Goal: Task Accomplishment & Management: Manage account settings

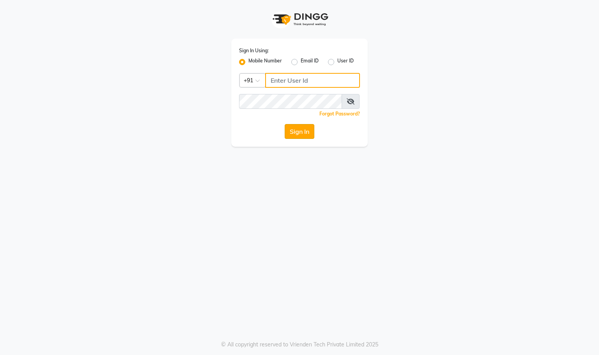
type input "9591570297"
click at [307, 138] on button "Sign In" at bounding box center [300, 131] width 30 height 15
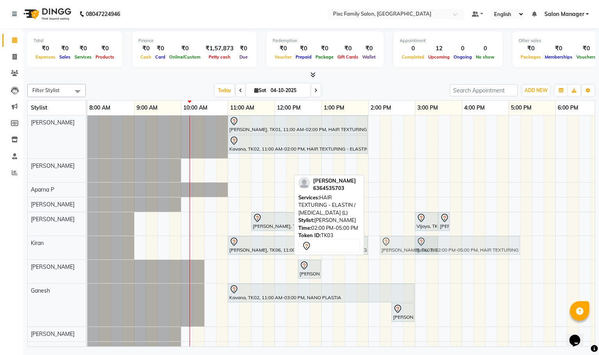
drag, startPoint x: 392, startPoint y: 163, endPoint x: 410, endPoint y: 254, distance: 92.7
click at [408, 251] on tbody "BHAVYA, TK01, 11:00 AM-02:00 PM, HAIR TEXTURING - ELASTIN / BOTOX (L) Kavana, T…" at bounding box center [414, 247] width 655 height 264
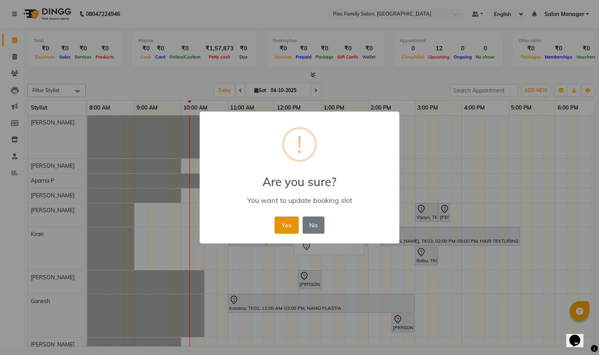
click at [283, 221] on button "Yes" at bounding box center [286, 224] width 24 height 17
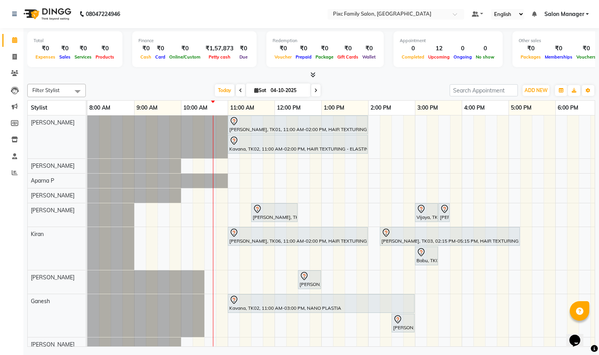
click at [236, 89] on span at bounding box center [240, 90] width 9 height 12
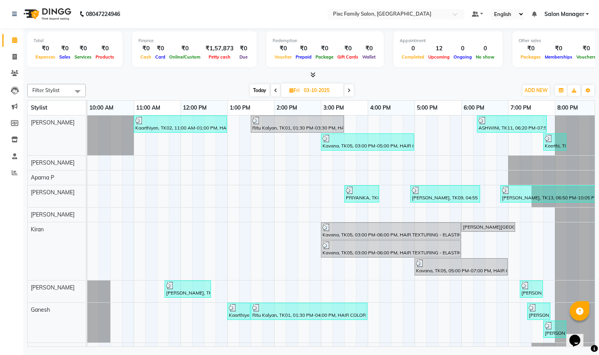
scroll to position [67, 0]
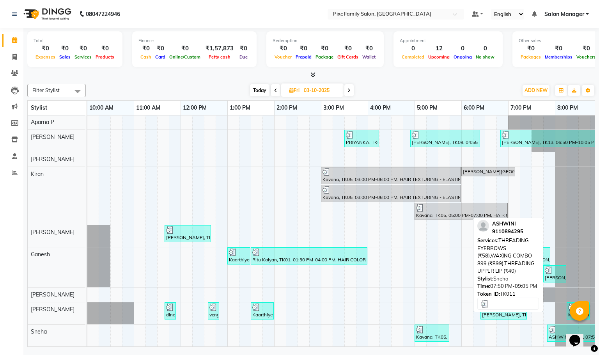
click at [548, 326] on div "ASHWINI, TK11, 07:50 PM-09:05 PM, THREADING - EYEBROWS (₹58),WAXING COMBO 899 (…" at bounding box center [573, 333] width 50 height 15
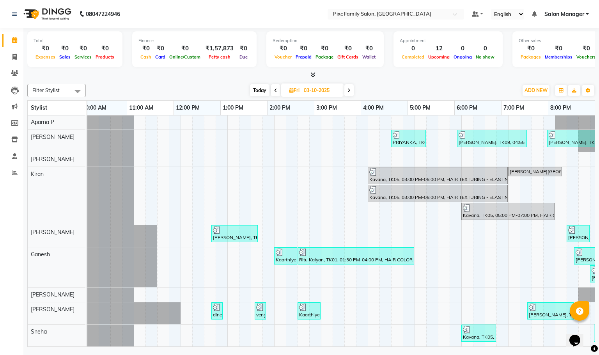
scroll to position [0, 0]
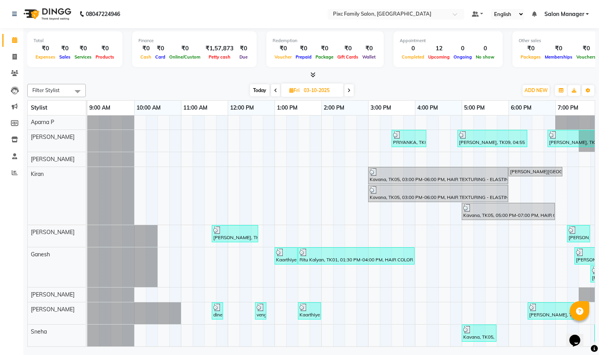
click at [264, 88] on span "Today" at bounding box center [259, 90] width 19 height 12
type input "04-10-2025"
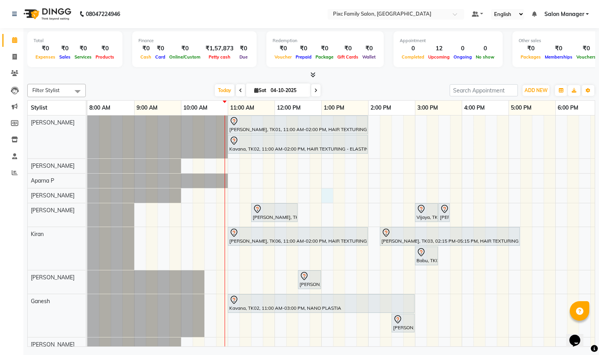
click at [327, 193] on div "BHAVYA, TK01, 11:00 AM-02:00 PM, HAIR TEXTURING - ELASTIN / BOTOX (L) Kavana, T…" at bounding box center [414, 252] width 655 height 275
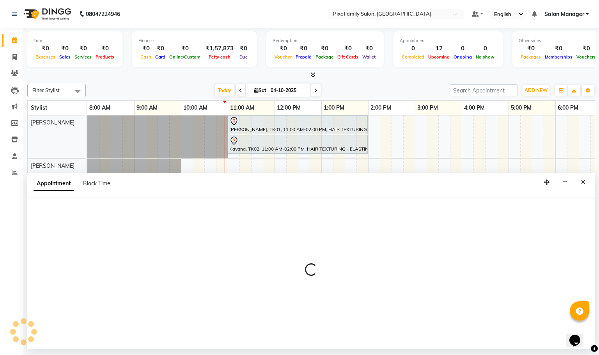
select select "52979"
select select "780"
select select "tentative"
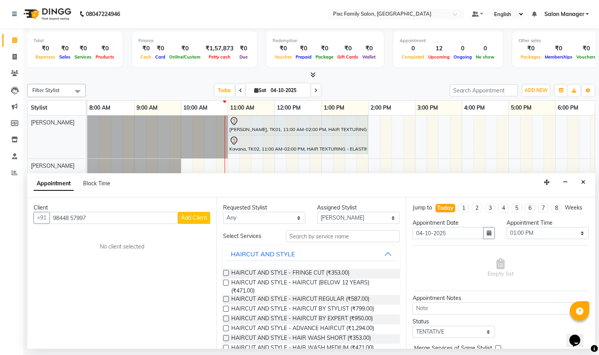
click at [73, 216] on input "98448 57997" at bounding box center [114, 218] width 128 height 12
click at [140, 219] on input "9844857997" at bounding box center [114, 218] width 128 height 12
type input "9844857997"
click at [183, 220] on span "Add Client" at bounding box center [194, 217] width 26 height 7
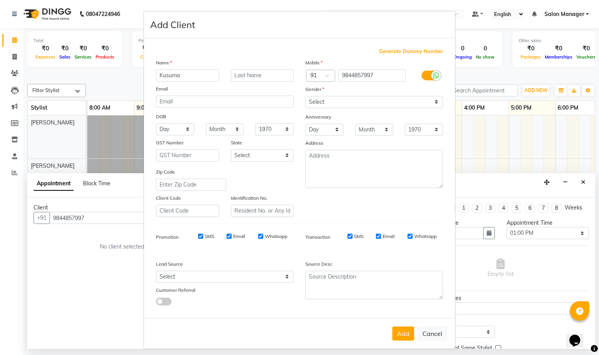
type input "Kusuma"
click at [357, 105] on select "Select Male Female Other Prefer Not To Say" at bounding box center [374, 102] width 138 height 12
select select "[DEMOGRAPHIC_DATA]"
click at [305, 96] on select "Select Male Female Other Prefer Not To Say" at bounding box center [374, 102] width 138 height 12
click at [397, 328] on button "Add" at bounding box center [403, 333] width 22 height 14
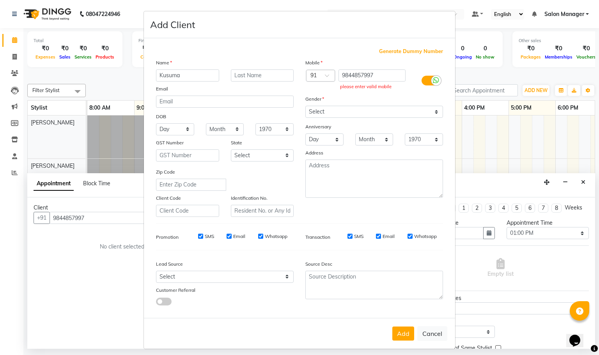
click at [421, 326] on button "Cancel" at bounding box center [432, 333] width 30 height 15
select select
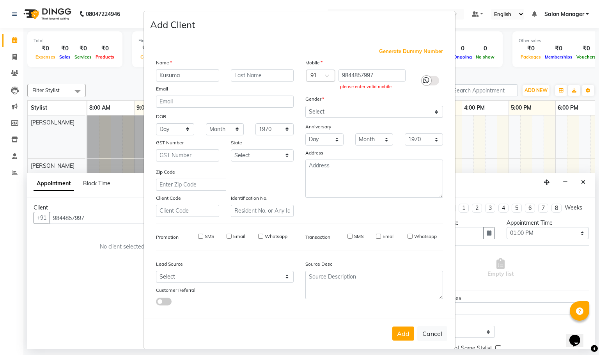
select select
checkbox input "false"
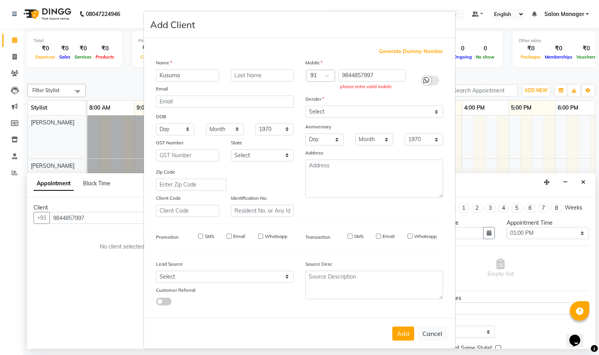
checkbox input "false"
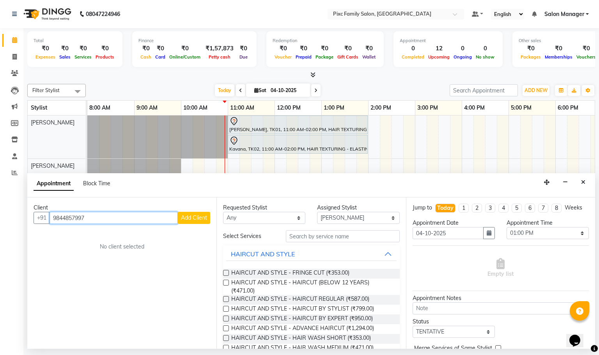
click at [94, 216] on input "9844857997" at bounding box center [114, 218] width 128 height 12
click at [57, 217] on input "9844857997" at bounding box center [114, 218] width 128 height 12
type input "9844857997"
click at [100, 223] on input "9844857997" at bounding box center [114, 218] width 128 height 12
click at [85, 221] on input "9844857997" at bounding box center [114, 218] width 128 height 12
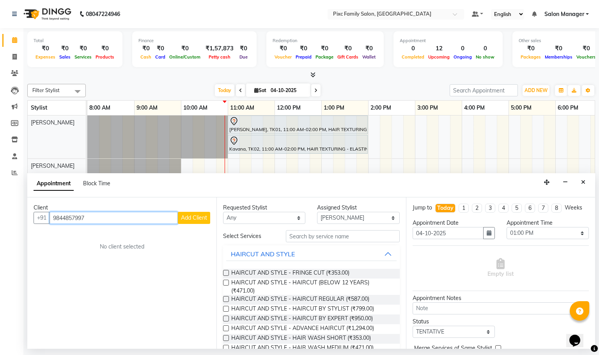
drag, startPoint x: 85, startPoint y: 221, endPoint x: 56, endPoint y: 221, distance: 29.2
click at [56, 221] on input "9844857997" at bounding box center [114, 218] width 128 height 12
paste input "98448 57997"
click at [74, 216] on input "98448 57997" at bounding box center [114, 218] width 128 height 12
click at [122, 216] on input "9844857997" at bounding box center [114, 218] width 128 height 12
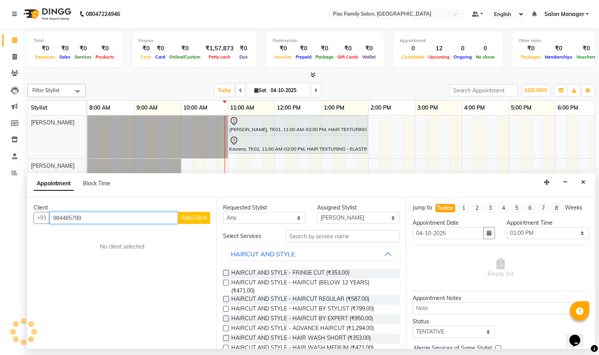
type input "9844857997"
drag, startPoint x: 120, startPoint y: 218, endPoint x: 48, endPoint y: 226, distance: 71.9
click at [55, 231] on div "Client +91 9844857997 Add Client No client selected" at bounding box center [121, 272] width 189 height 151
type input "9844857997"
click at [189, 211] on div "Client" at bounding box center [122, 207] width 177 height 8
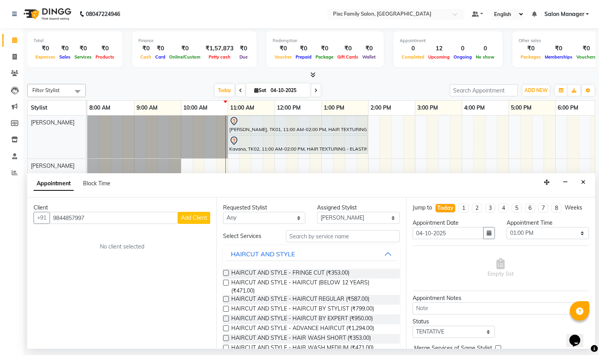
click at [188, 219] on span "Add Client" at bounding box center [194, 217] width 26 height 7
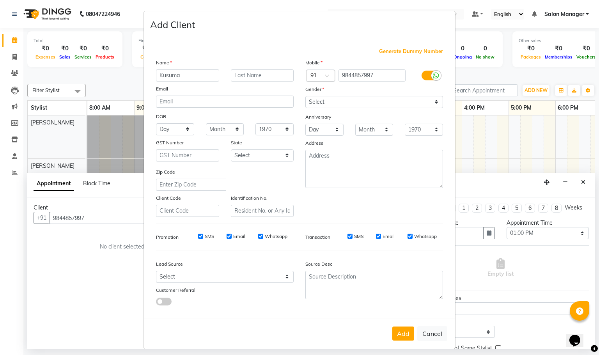
type input "Kusuma"
click at [336, 103] on select "Select Male Female Other Prefer Not To Say" at bounding box center [374, 102] width 138 height 12
select select "[DEMOGRAPHIC_DATA]"
click at [305, 96] on select "Select Male Female Other Prefer Not To Say" at bounding box center [374, 102] width 138 height 12
click at [396, 329] on button "Add" at bounding box center [403, 333] width 22 height 14
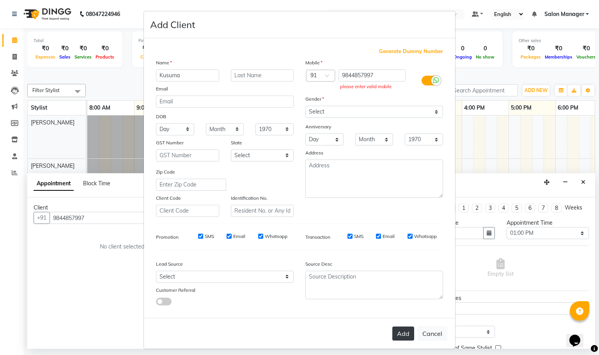
click at [397, 332] on button "Add" at bounding box center [403, 333] width 22 height 14
click at [424, 330] on button "Cancel" at bounding box center [432, 333] width 30 height 15
select select
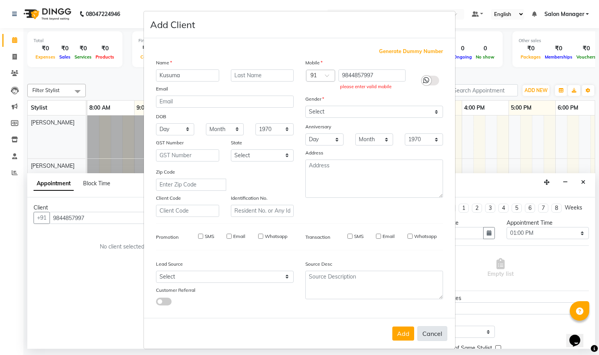
select select
checkbox input "false"
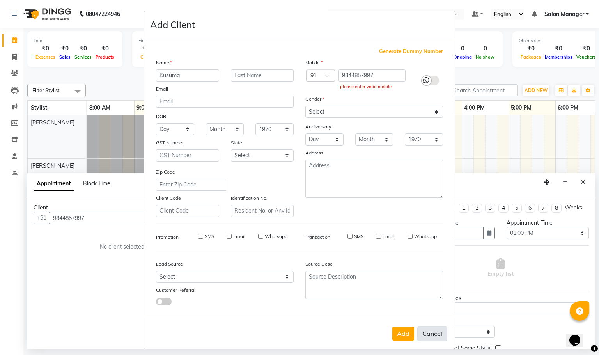
checkbox input "false"
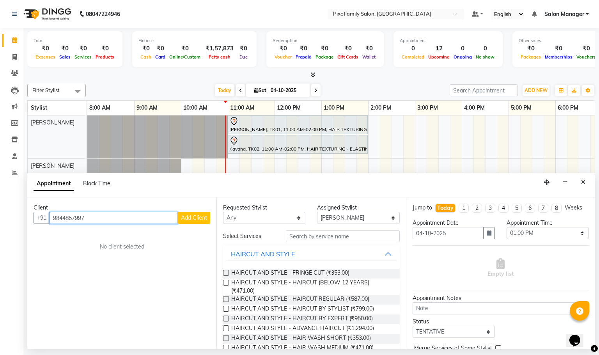
drag, startPoint x: 107, startPoint y: 220, endPoint x: 71, endPoint y: 220, distance: 36.3
click at [71, 220] on input "9844857997" at bounding box center [114, 218] width 128 height 12
type input "9"
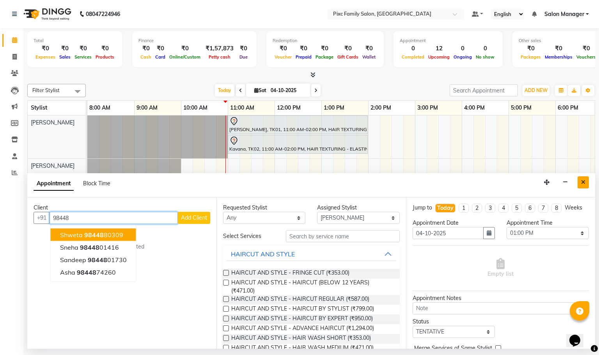
type input "98448"
click at [578, 179] on button "Close" at bounding box center [582, 182] width 11 height 12
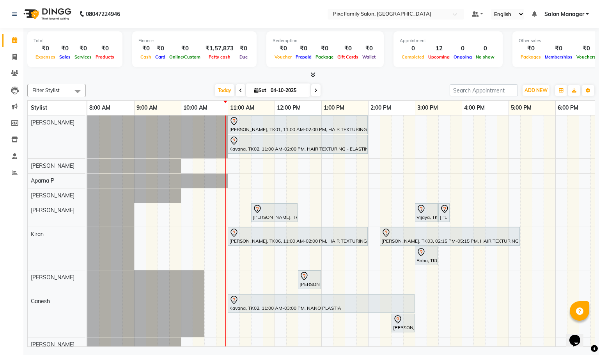
click at [323, 196] on div "BHAVYA, TK01, 11:00 AM-02:00 PM, HAIR TEXTURING - ELASTIN / BOTOX (L) Kavana, T…" at bounding box center [414, 252] width 655 height 275
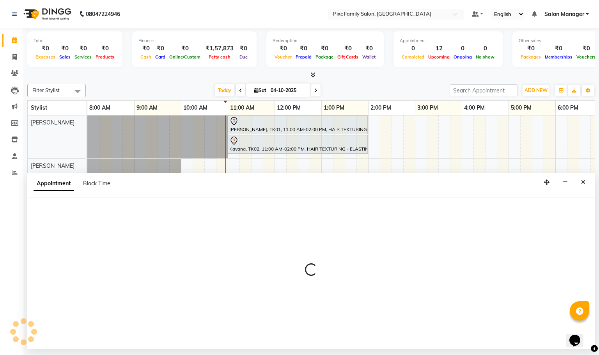
select select "52979"
select select "tentative"
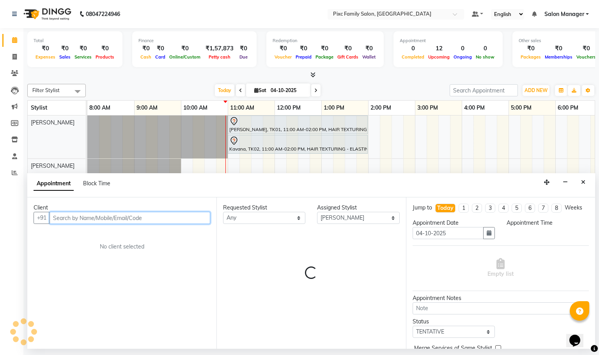
select select "780"
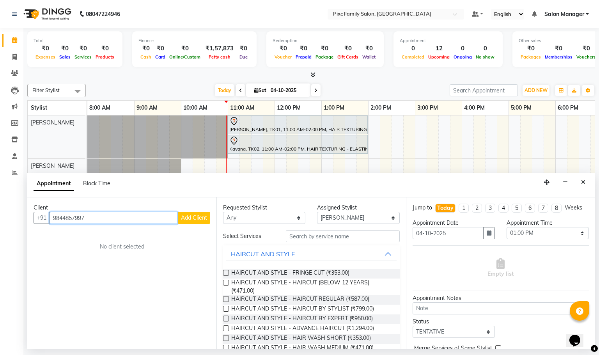
type input "9844857997"
click at [183, 215] on span "Add Client" at bounding box center [194, 217] width 26 height 7
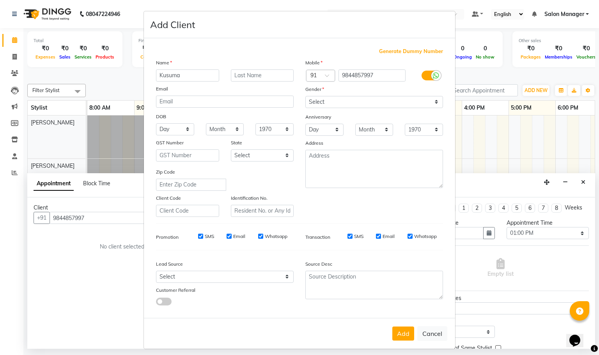
type input "Kusuma"
click at [336, 103] on select "Select Male Female Other Prefer Not To Say" at bounding box center [374, 102] width 138 height 12
select select "[DEMOGRAPHIC_DATA]"
click at [305, 96] on select "Select Male Female Other Prefer Not To Say" at bounding box center [374, 102] width 138 height 12
click at [392, 333] on button "Add" at bounding box center [403, 333] width 22 height 14
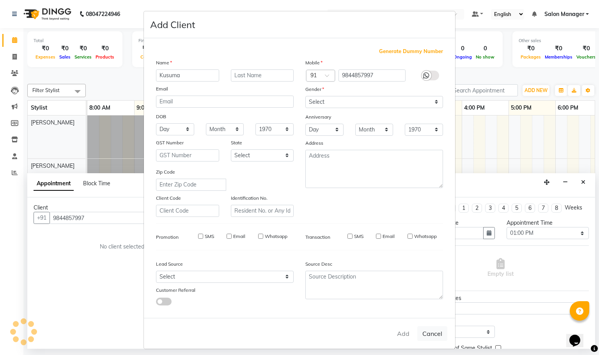
select select
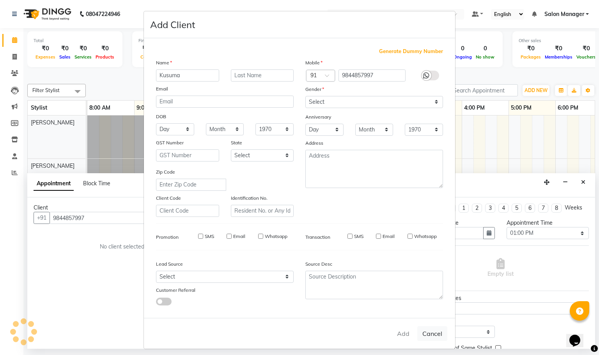
select select
checkbox input "false"
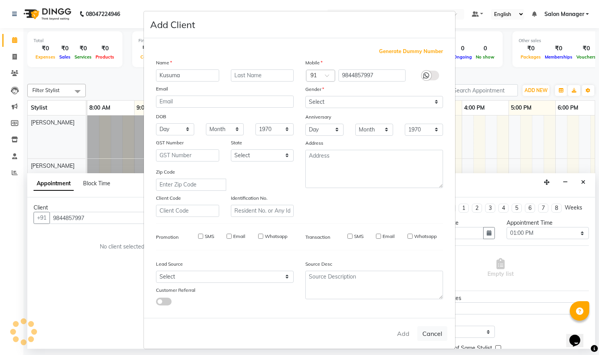
checkbox input "false"
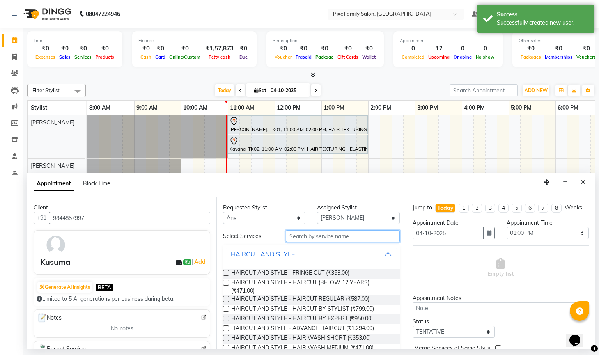
click at [302, 233] on input "text" at bounding box center [343, 236] width 114 height 12
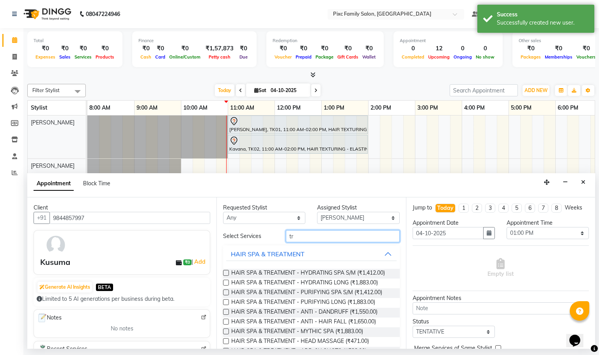
type input "t"
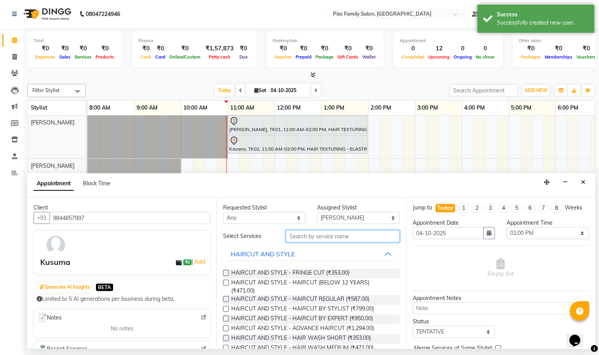
type input "8"
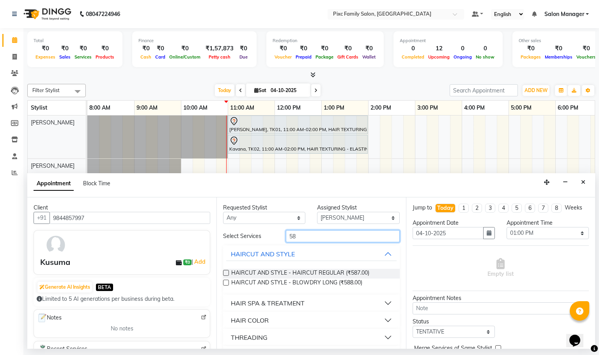
scroll to position [20, 0]
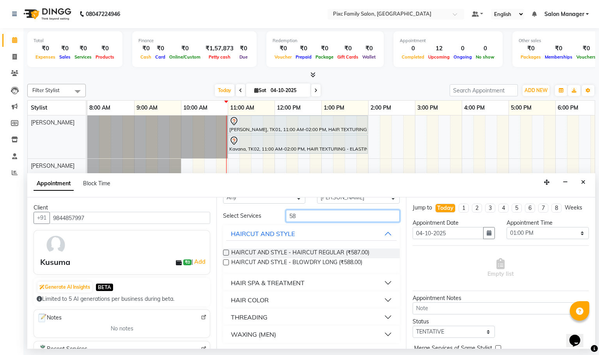
type input "58"
click at [235, 337] on div "WAXING (MEN)" at bounding box center [253, 333] width 45 height 9
click at [233, 318] on div "THREADING" at bounding box center [249, 316] width 37 height 9
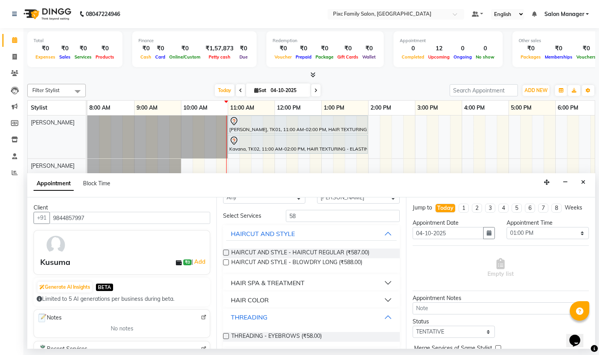
scroll to position [65, 0]
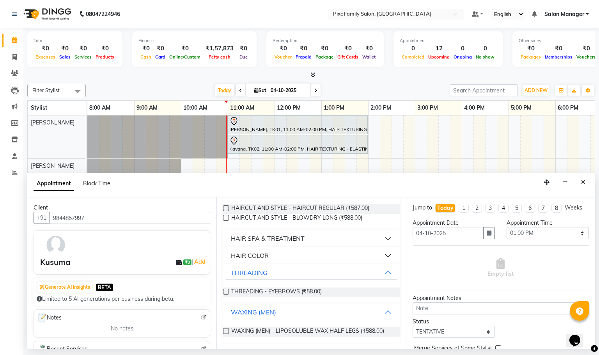
click at [224, 290] on label at bounding box center [226, 291] width 6 height 6
click at [224, 290] on input "checkbox" at bounding box center [225, 292] width 5 height 5
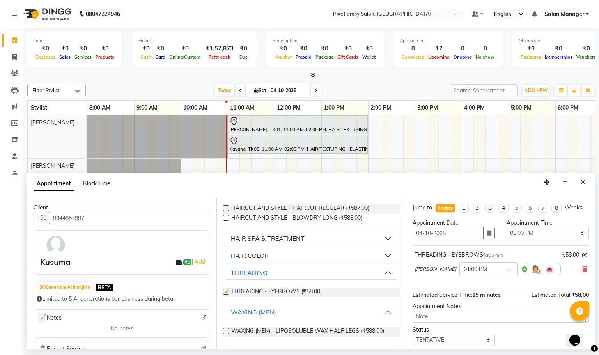
checkbox input "false"
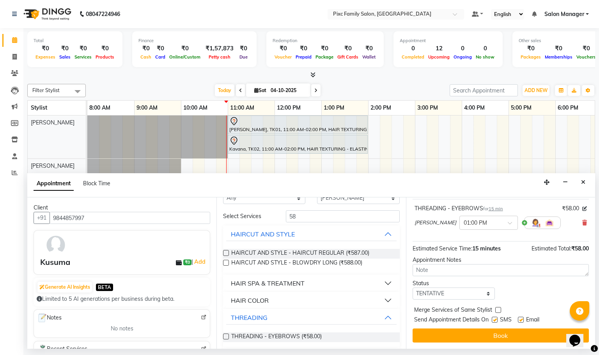
scroll to position [0, 0]
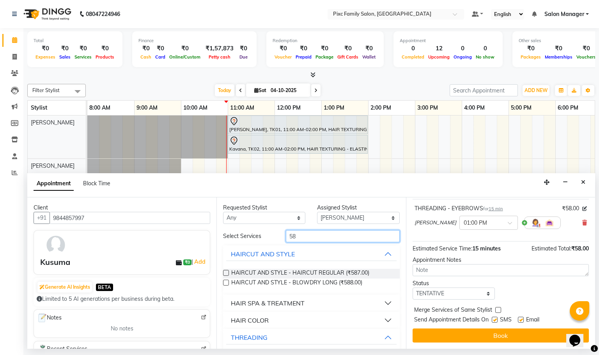
click at [307, 232] on input "58" at bounding box center [343, 236] width 114 height 12
type input "5"
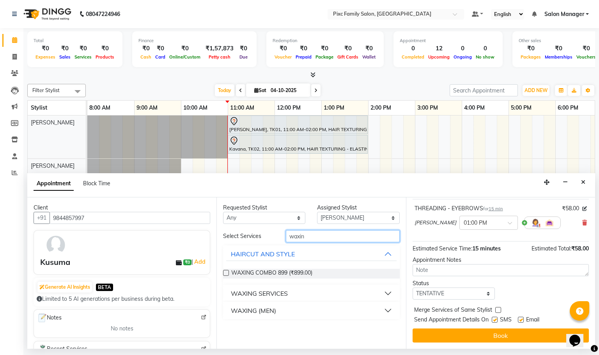
type input "waxin"
click at [227, 272] on label at bounding box center [226, 273] width 6 height 6
click at [227, 272] on input "checkbox" at bounding box center [225, 273] width 5 height 5
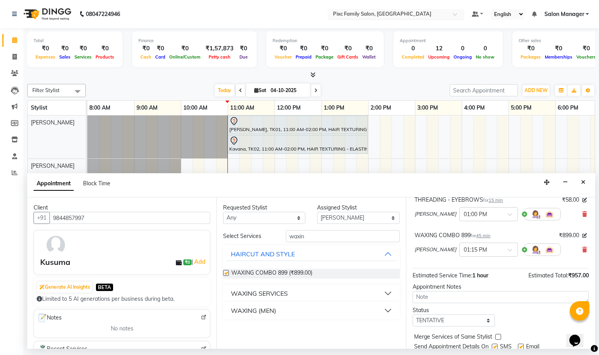
checkbox input "false"
click at [318, 237] on input "waxin" at bounding box center [343, 236] width 114 height 12
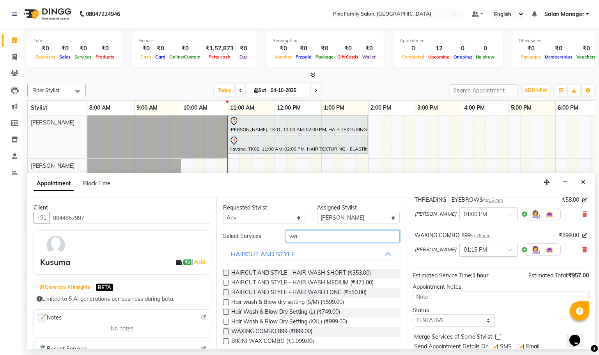
type input "w"
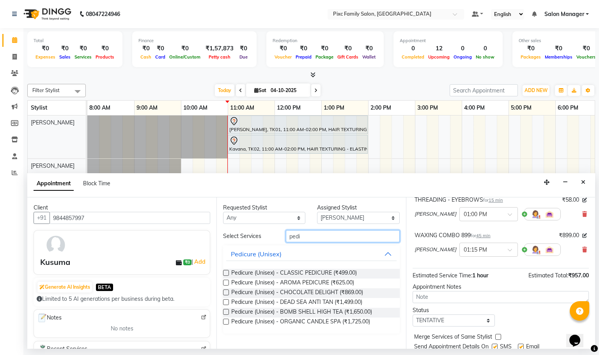
type input "pedi"
click at [228, 272] on label at bounding box center [226, 273] width 6 height 6
click at [228, 272] on input "checkbox" at bounding box center [225, 273] width 5 height 5
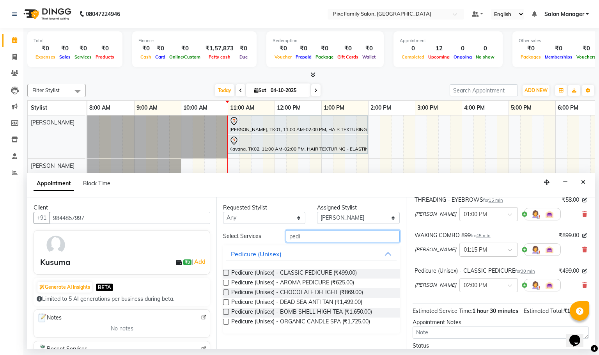
checkbox input "false"
click at [299, 236] on input "pedi" at bounding box center [343, 236] width 114 height 12
click at [333, 235] on input "pedi" at bounding box center [343, 236] width 114 height 12
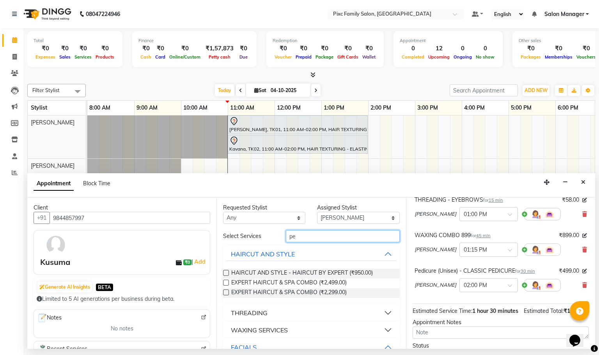
type input "p"
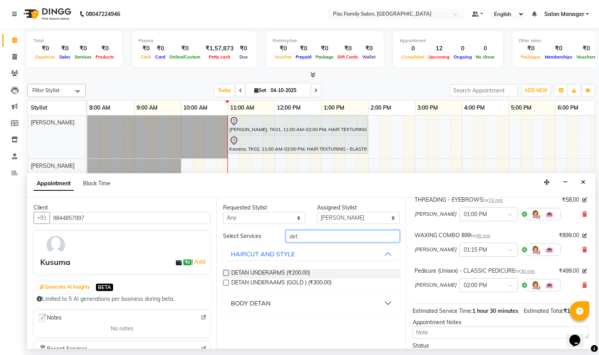
type input "det"
click at [229, 305] on button "BODY DETAN" at bounding box center [311, 303] width 170 height 14
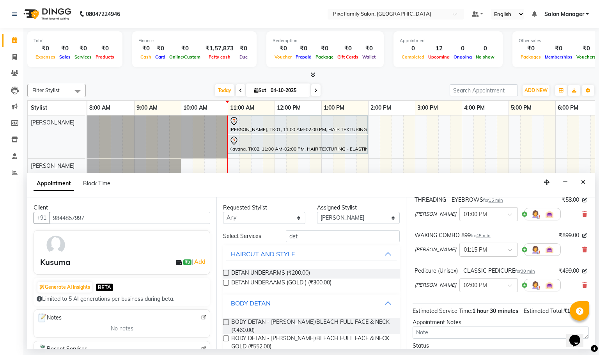
click at [226, 282] on label at bounding box center [226, 283] width 6 height 6
click at [226, 282] on input "checkbox" at bounding box center [225, 283] width 5 height 5
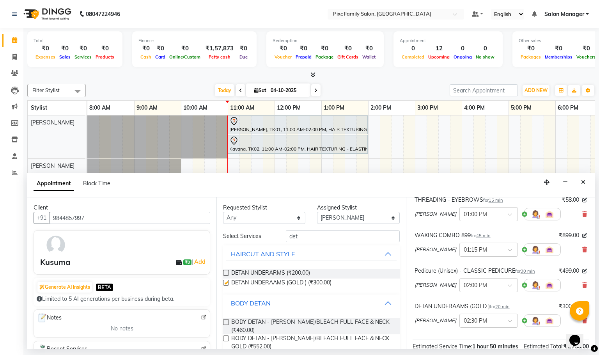
checkbox input "false"
click at [303, 235] on input "det" at bounding box center [343, 236] width 114 height 12
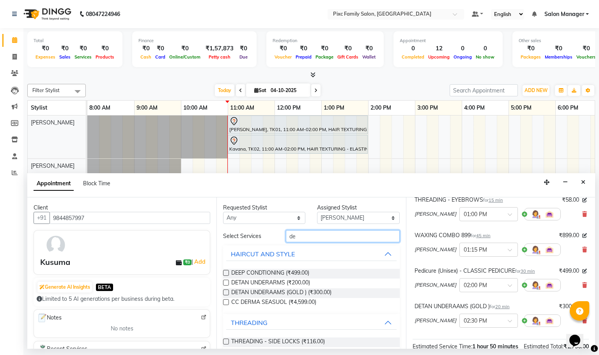
type input "d"
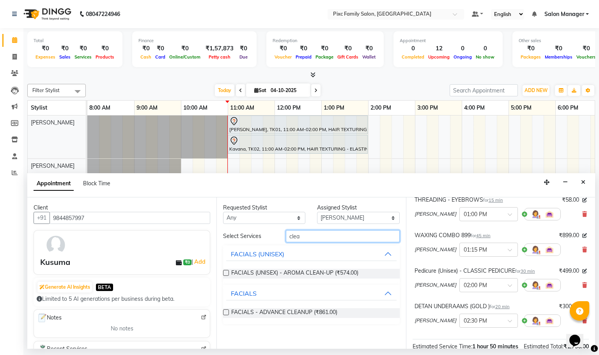
type input "clea"
click at [225, 273] on label at bounding box center [226, 273] width 6 height 6
click at [225, 273] on input "checkbox" at bounding box center [225, 273] width 5 height 5
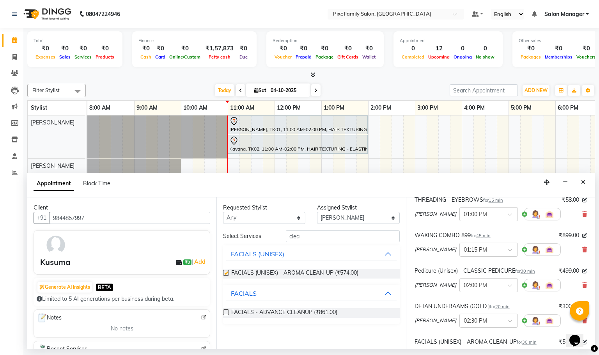
checkbox input "false"
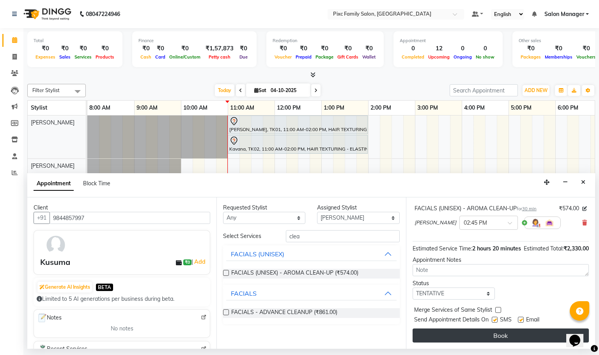
click at [474, 333] on button "Book" at bounding box center [500, 335] width 176 height 14
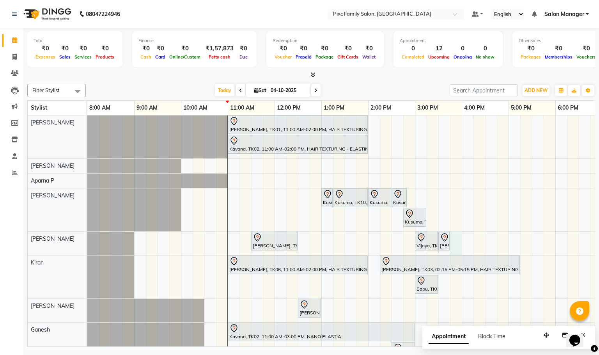
click at [457, 241] on div "BHAVYA, TK01, 11:00 AM-02:00 PM, HAIR TEXTURING - ELASTIN / BOTOX (L) Kavana, T…" at bounding box center [414, 266] width 655 height 303
select select "64028"
select select "tentative"
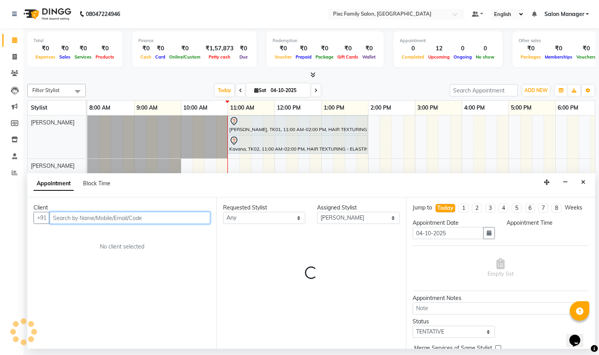
select select "945"
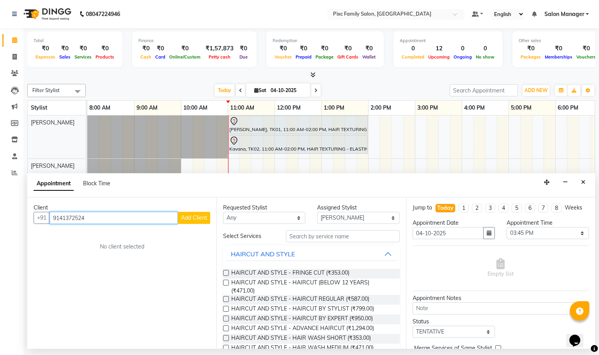
type input "9141372524"
click at [191, 222] on button "Add Client" at bounding box center [194, 218] width 32 height 12
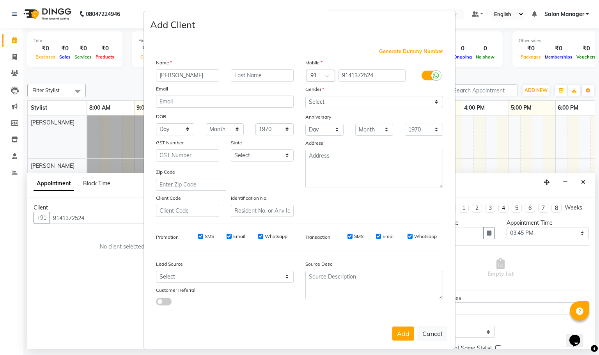
type input "[PERSON_NAME]"
click at [340, 104] on select "Select Male Female Other Prefer Not To Say" at bounding box center [374, 102] width 138 height 12
select select "female"
click at [305, 96] on select "Select Male Female Other Prefer Not To Say" at bounding box center [374, 102] width 138 height 12
click at [394, 330] on button "Add" at bounding box center [403, 333] width 22 height 14
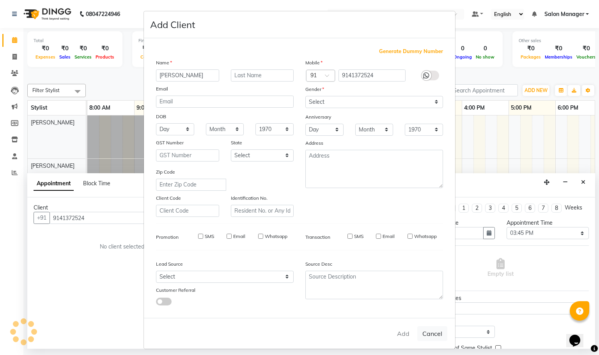
select select
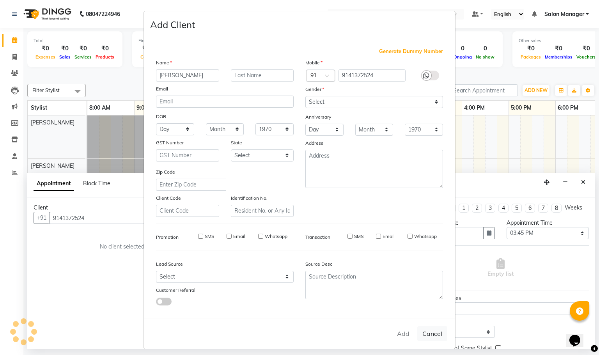
select select
checkbox input "false"
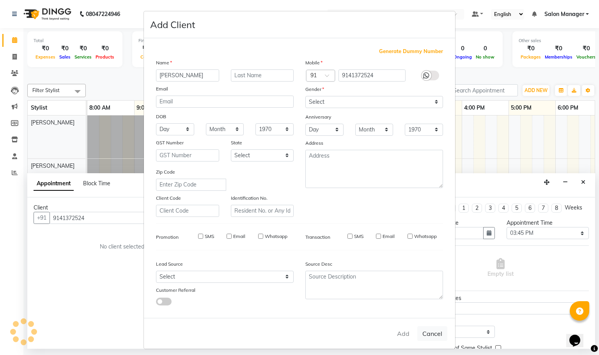
checkbox input "false"
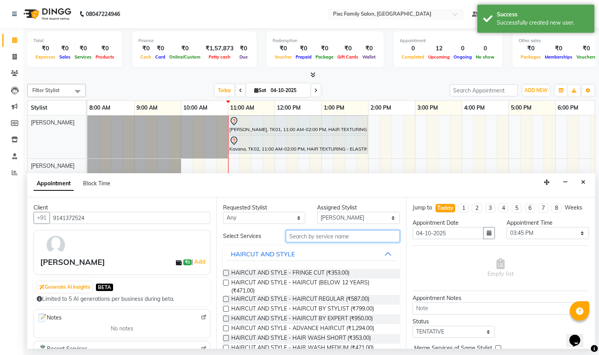
click at [299, 235] on input "text" at bounding box center [343, 236] width 114 height 12
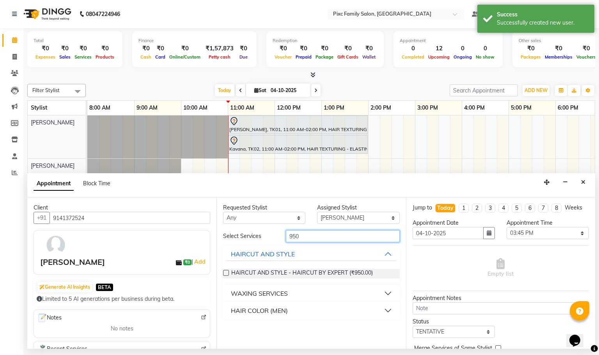
type input "950"
click at [225, 273] on label at bounding box center [226, 273] width 6 height 6
click at [225, 273] on input "checkbox" at bounding box center [225, 273] width 5 height 5
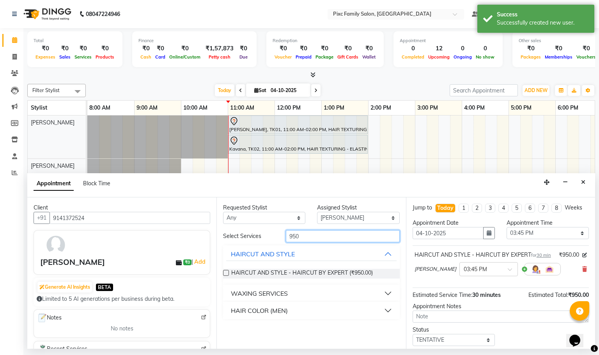
checkbox input "false"
click at [311, 233] on input "950" at bounding box center [343, 236] width 114 height 12
type input "9"
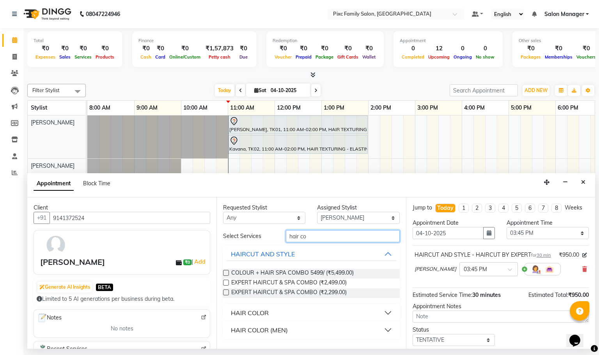
type input "hair co"
click at [242, 309] on div "HAIR COLOR" at bounding box center [250, 312] width 38 height 9
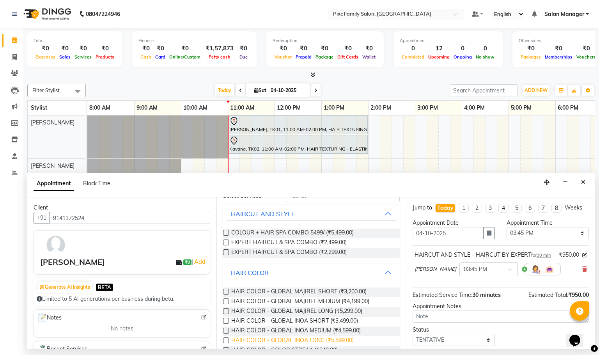
scroll to position [58, 0]
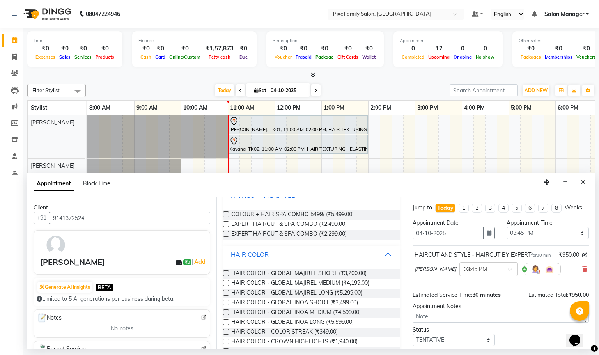
click at [226, 274] on label at bounding box center [226, 273] width 6 height 6
click at [226, 274] on input "checkbox" at bounding box center [225, 273] width 5 height 5
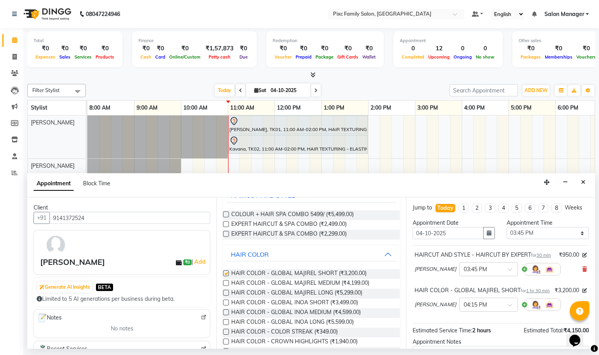
checkbox input "false"
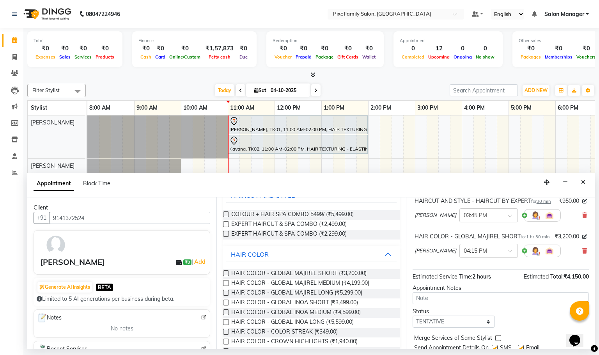
scroll to position [106, 0]
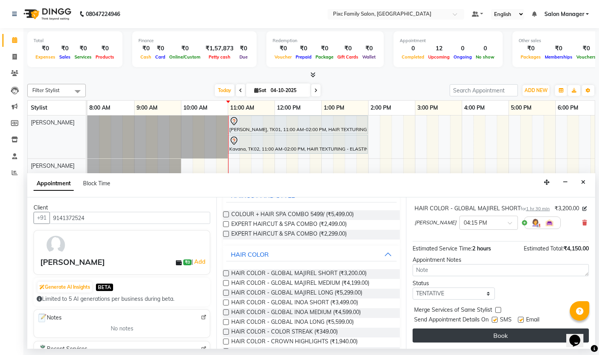
click at [482, 330] on button "Book" at bounding box center [500, 335] width 176 height 14
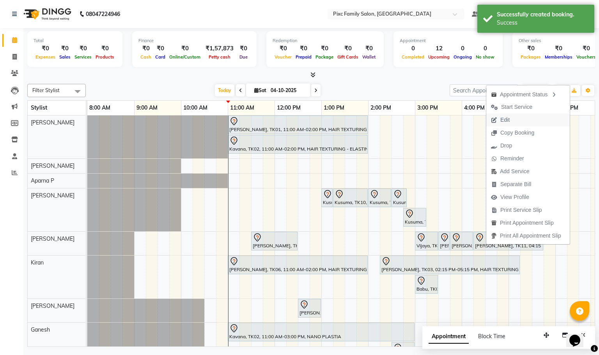
click at [508, 119] on span "Edit" at bounding box center [504, 120] width 9 height 8
select select "tentative"
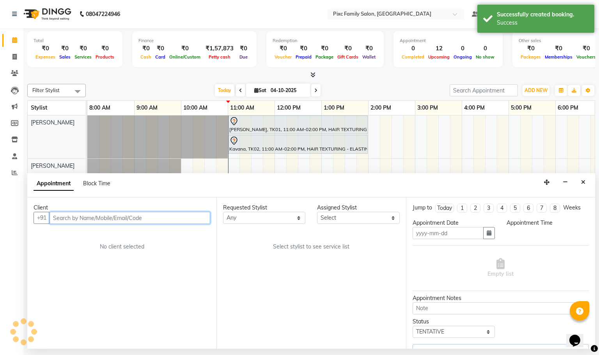
type input "04-10-2025"
select select "945"
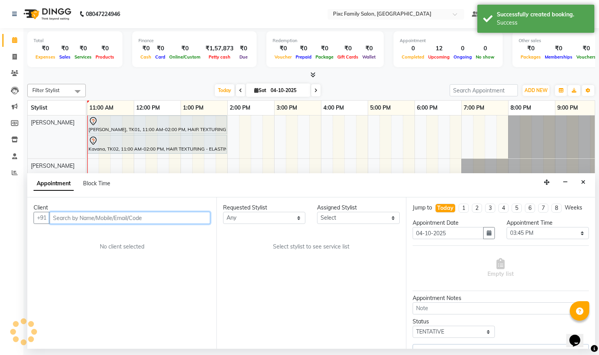
select select "64028"
select select "1405"
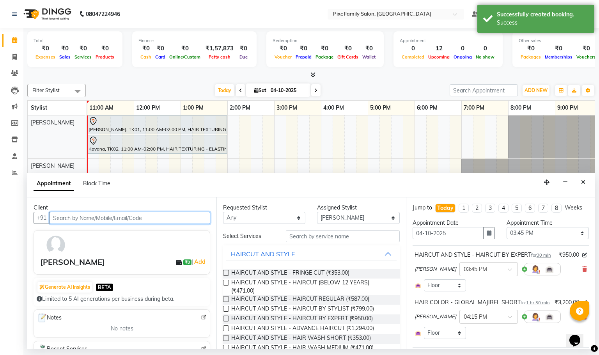
scroll to position [58, 0]
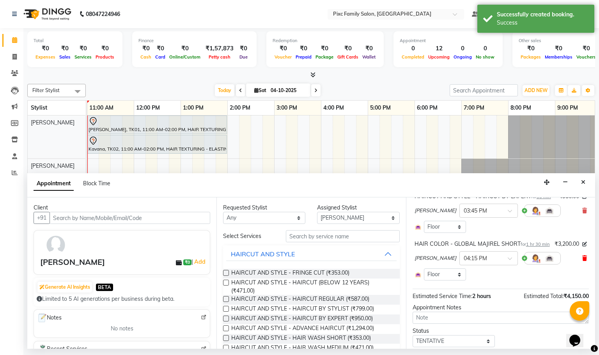
click at [582, 261] on icon at bounding box center [584, 257] width 5 height 5
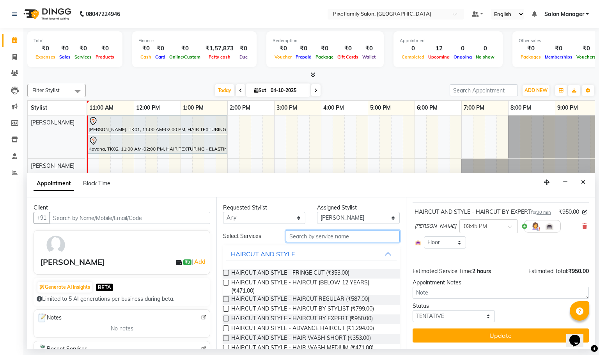
click at [331, 240] on input "text" at bounding box center [343, 236] width 114 height 12
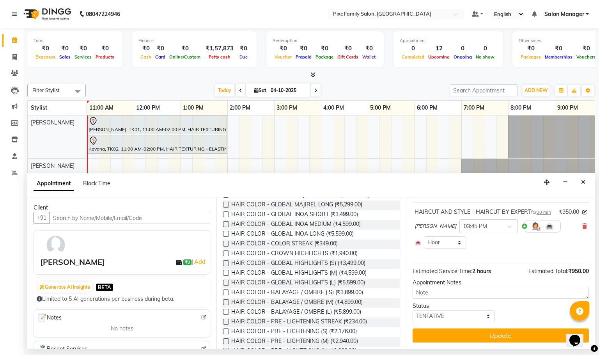
scroll to position [0, 0]
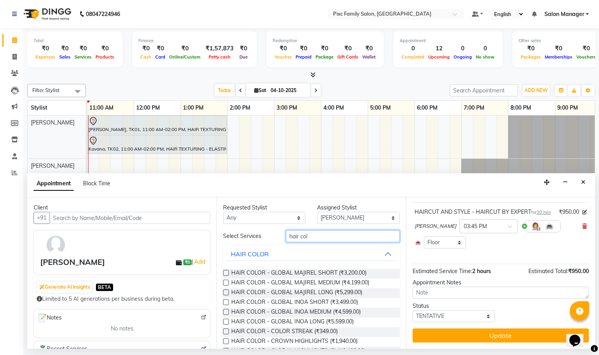
type input "hair col"
click at [226, 322] on label at bounding box center [226, 321] width 6 height 6
click at [226, 322] on input "checkbox" at bounding box center [225, 322] width 5 height 5
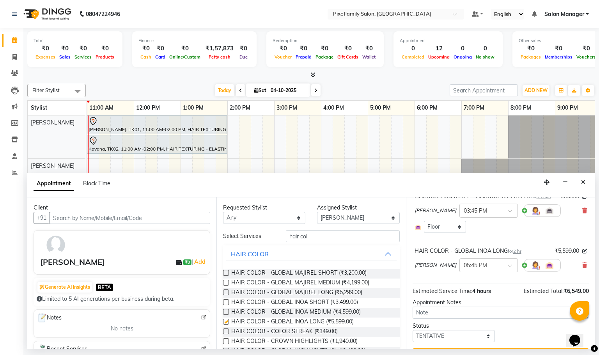
checkbox input "false"
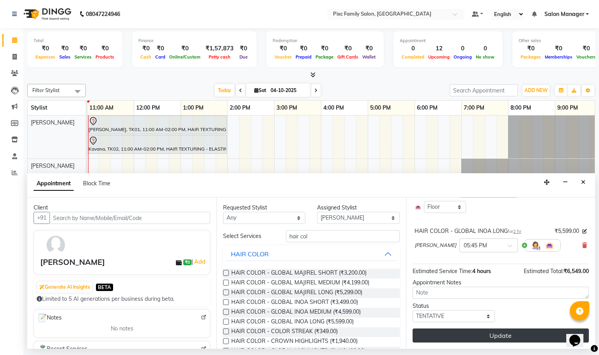
scroll to position [95, 0]
click at [488, 332] on button "Update" at bounding box center [500, 335] width 176 height 14
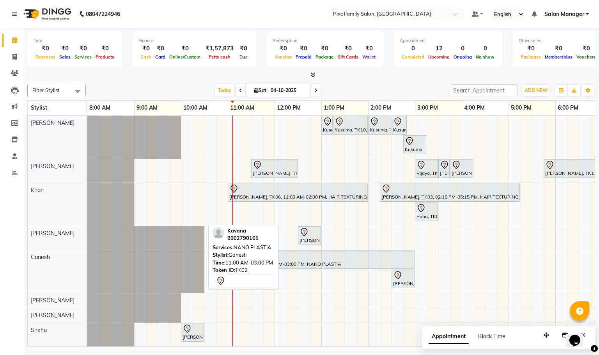
scroll to position [0, 0]
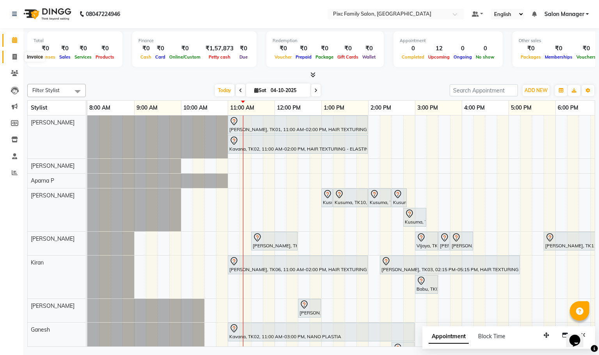
click at [18, 58] on span at bounding box center [15, 57] width 14 height 9
select select "service"
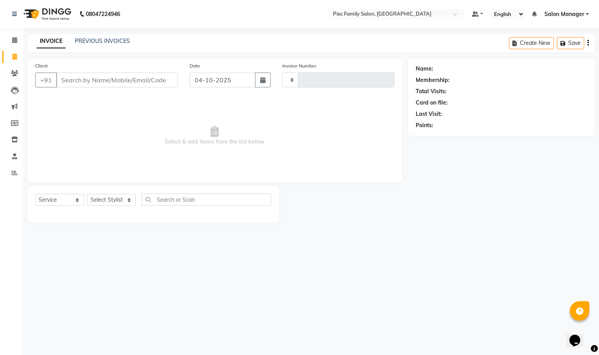
type input "1973"
select select "3509"
click at [114, 200] on select "Select Stylist Abid Haidar Aiswarya Babu Akil Khan Aparna P Ganesh Jagadeesh Ki…" at bounding box center [111, 200] width 49 height 12
select select "16506"
click at [87, 194] on select "Select Stylist Abid Haidar Aiswarya Babu Akil Khan Aparna P Ganesh Jagadeesh Ki…" at bounding box center [111, 200] width 49 height 12
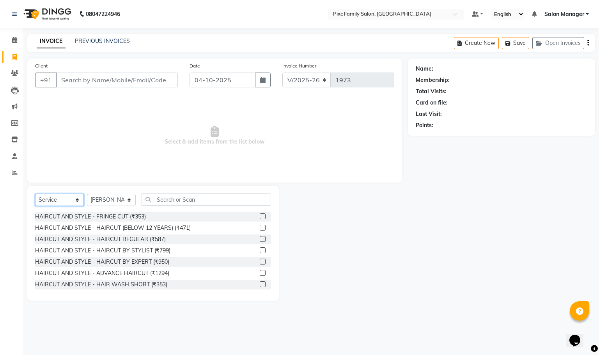
drag, startPoint x: 40, startPoint y: 202, endPoint x: 49, endPoint y: 181, distance: 22.9
click at [40, 202] on select "Select Service Product Membership Package Voucher Prepaid Gift Card" at bounding box center [59, 200] width 49 height 12
select select "product"
click at [35, 194] on select "Select Service Product Membership Package Voucher Prepaid Gift Card" at bounding box center [59, 200] width 49 height 12
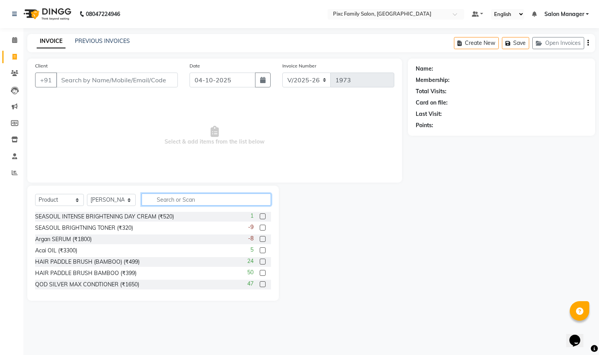
click at [152, 198] on input "text" at bounding box center [206, 199] width 129 height 12
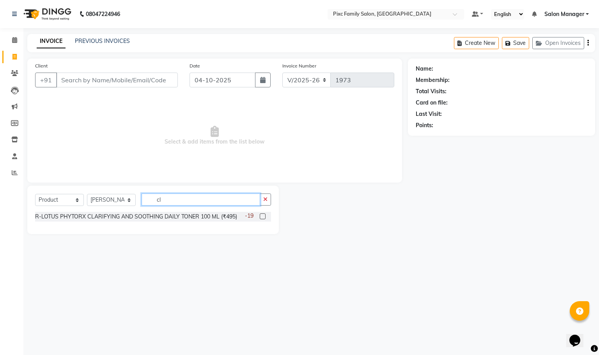
type input "c"
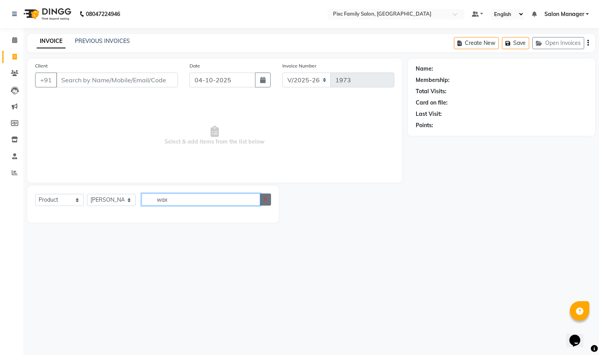
type input "wax"
click at [265, 202] on button "button" at bounding box center [265, 199] width 11 height 12
type input "5 c"
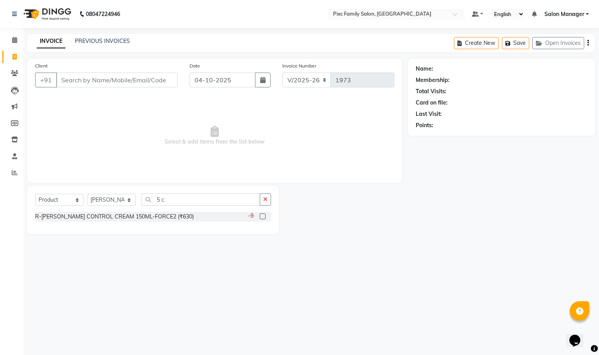
click at [261, 213] on label at bounding box center [263, 216] width 6 height 6
click at [261, 214] on input "checkbox" at bounding box center [262, 216] width 5 height 5
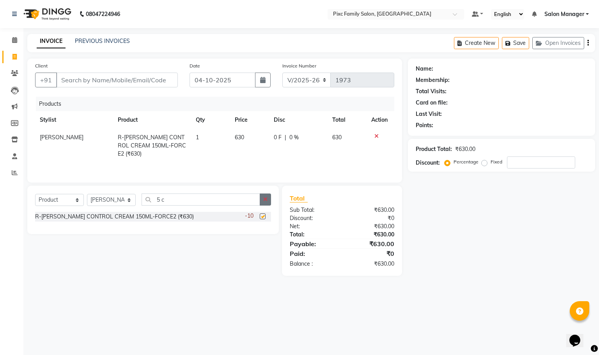
checkbox input "false"
click at [264, 197] on button "button" at bounding box center [265, 199] width 11 height 12
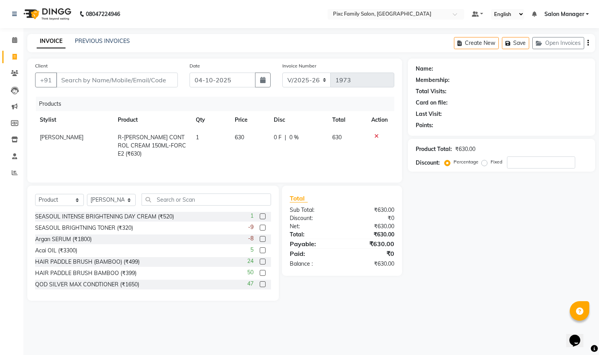
click at [250, 133] on td "630" at bounding box center [249, 146] width 39 height 34
click at [239, 145] on td "630" at bounding box center [240, 143] width 37 height 29
click at [242, 138] on input "630" at bounding box center [240, 139] width 28 height 12
type input "6"
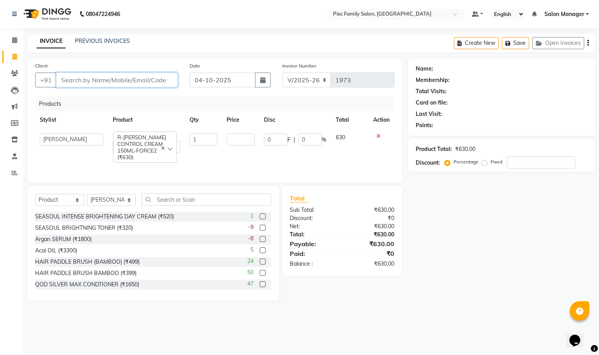
click at [129, 78] on input "Client" at bounding box center [117, 80] width 122 height 15
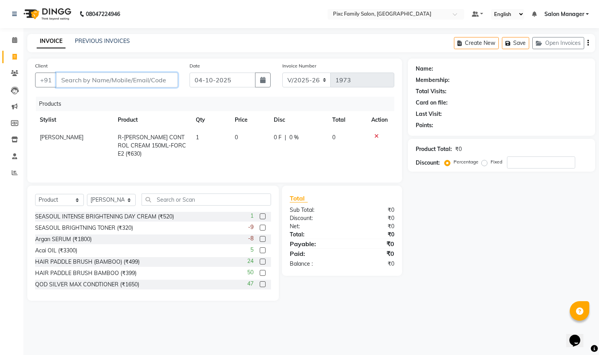
type input "9"
type input "0"
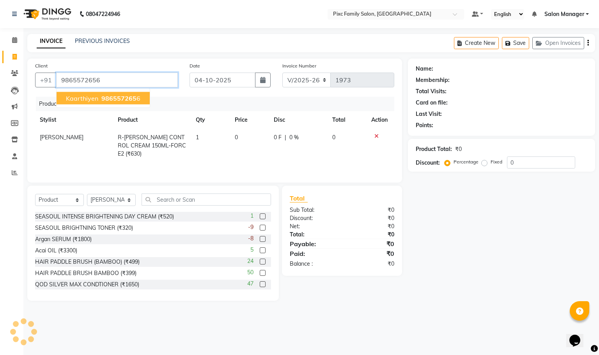
type input "9865572656"
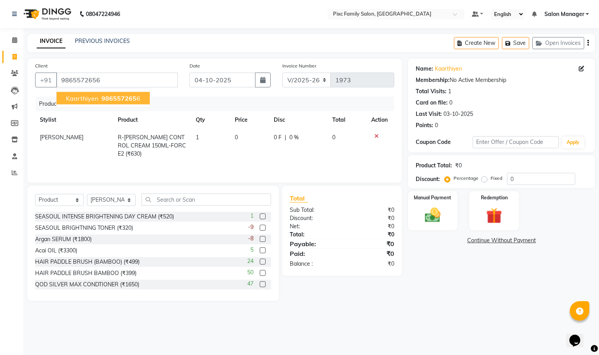
click at [123, 101] on span "986557265" at bounding box center [118, 98] width 35 height 8
click at [240, 138] on td "0" at bounding box center [249, 146] width 39 height 34
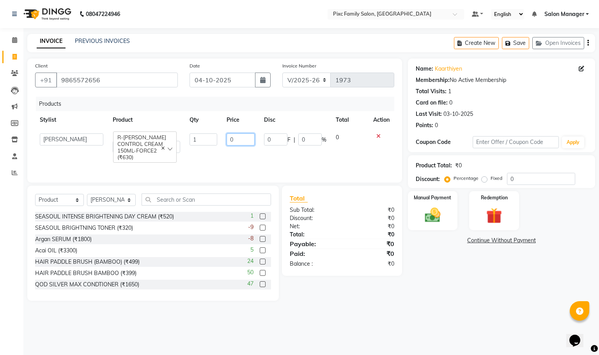
click at [240, 138] on input "0" at bounding box center [240, 139] width 28 height 12
type input "850"
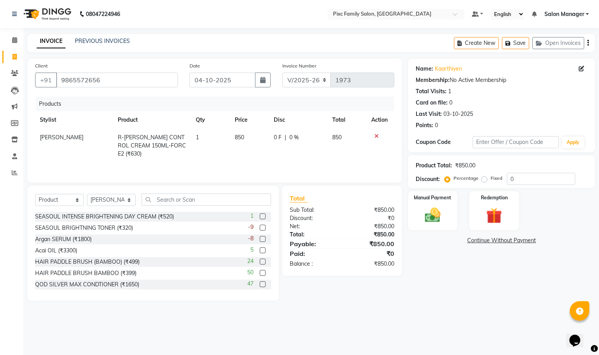
click at [243, 160] on div "Products Stylist Product Qty Price Disc Total Action Abid Haidar R-LOREAL LISS …" at bounding box center [214, 136] width 359 height 78
click at [447, 212] on div "Manual Payment" at bounding box center [433, 210] width 52 height 41
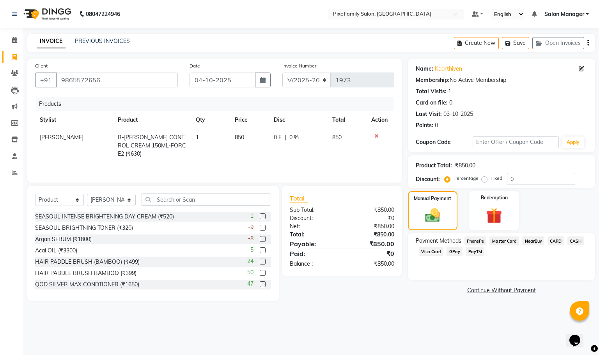
click at [556, 238] on span "CARD" at bounding box center [555, 240] width 17 height 9
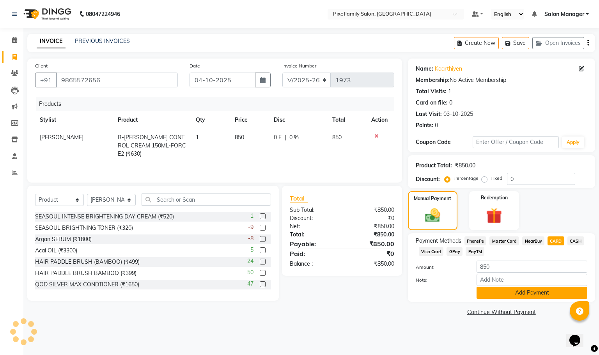
click at [538, 294] on button "Add Payment" at bounding box center [531, 293] width 111 height 12
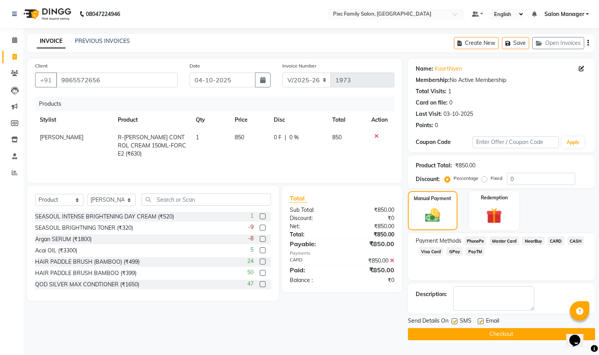
click at [518, 338] on button "Checkout" at bounding box center [501, 334] width 187 height 12
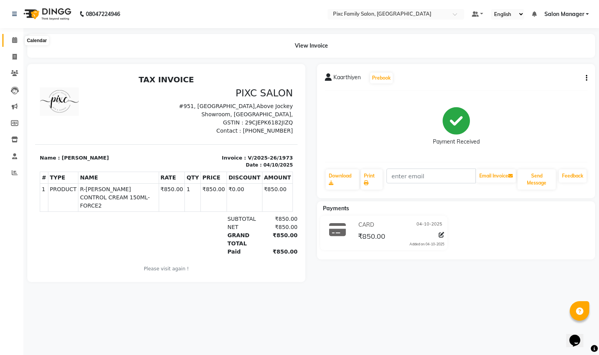
click at [11, 37] on span at bounding box center [15, 40] width 14 height 9
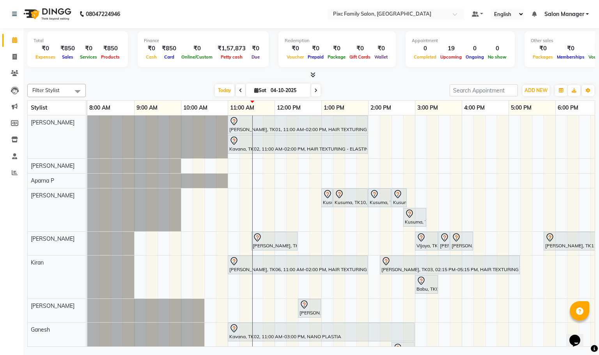
click at [311, 93] on span at bounding box center [315, 90] width 9 height 12
type input "05-10-2025"
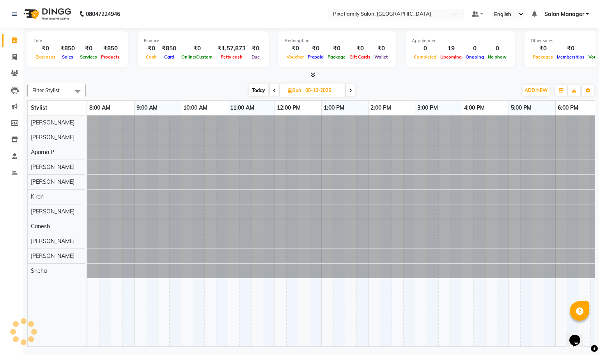
scroll to position [0, 141]
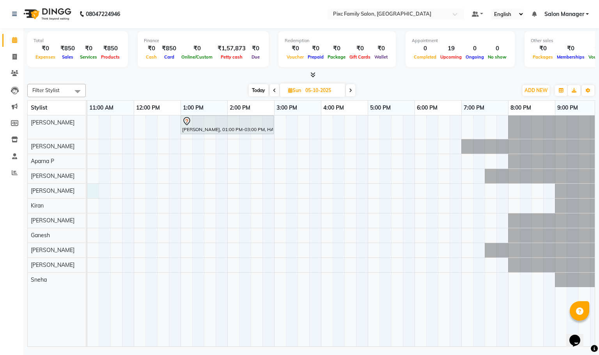
click at [95, 193] on div "praveena, 01:00 PM-03:00 PM, HAIR COLOR - GLOBAL HIGHLIGHTS (L)" at bounding box center [274, 230] width 655 height 231
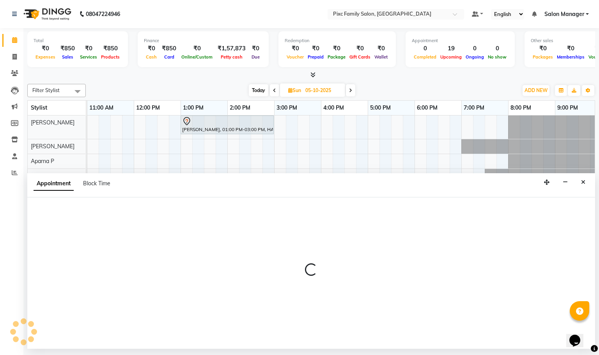
select select "64028"
select select "tentative"
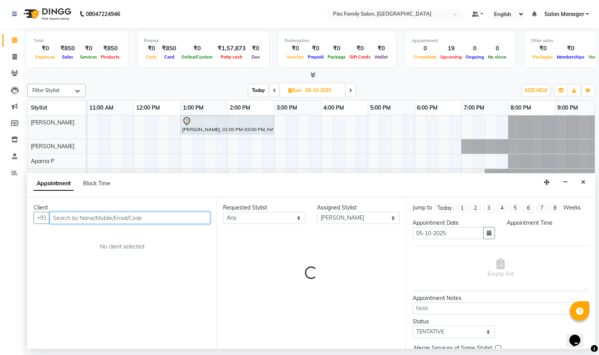
select select "660"
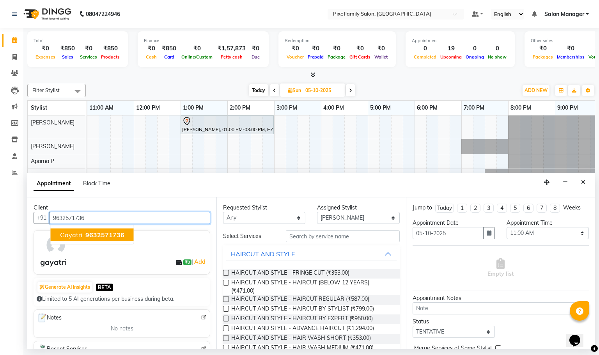
click at [68, 233] on span "gayatri" at bounding box center [71, 235] width 22 height 8
type input "9632571736"
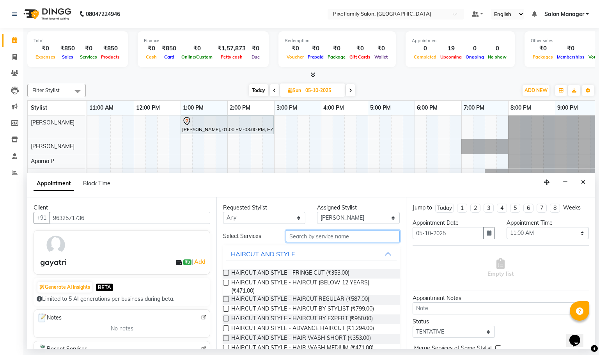
click at [306, 235] on input "text" at bounding box center [343, 236] width 114 height 12
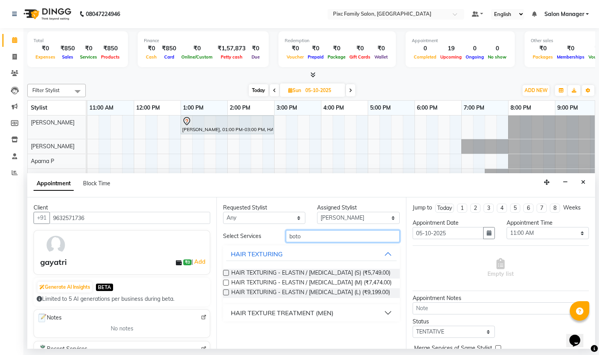
type input "boto"
click at [225, 293] on label at bounding box center [226, 292] width 6 height 6
click at [225, 293] on input "checkbox" at bounding box center [225, 292] width 5 height 5
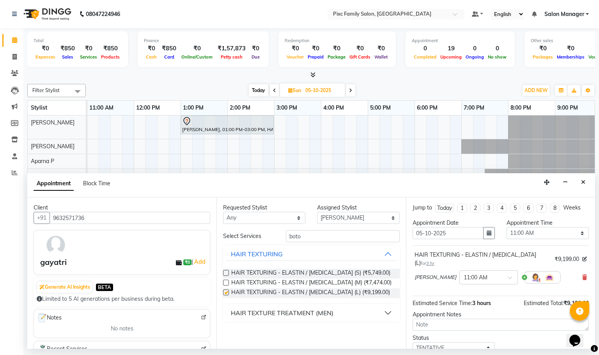
checkbox input "false"
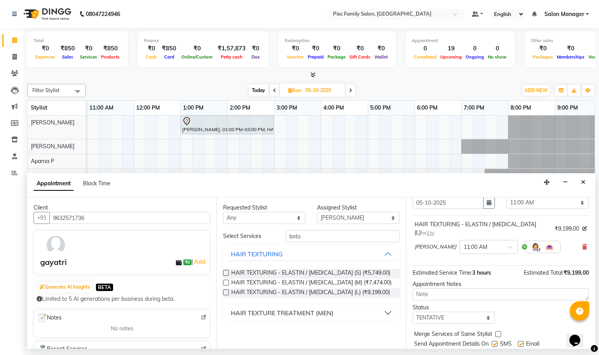
scroll to position [55, 0]
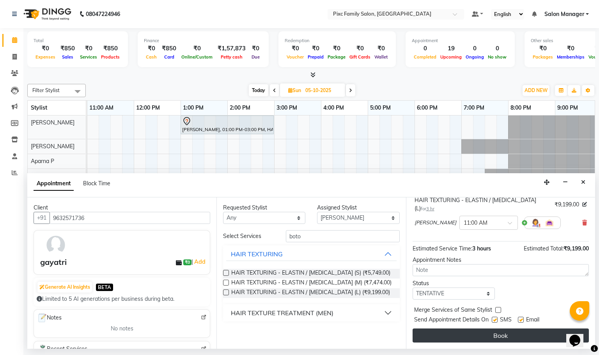
click at [504, 338] on button "Book" at bounding box center [500, 335] width 176 height 14
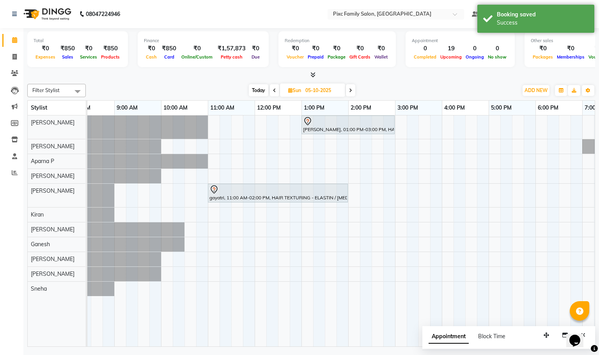
scroll to position [0, 0]
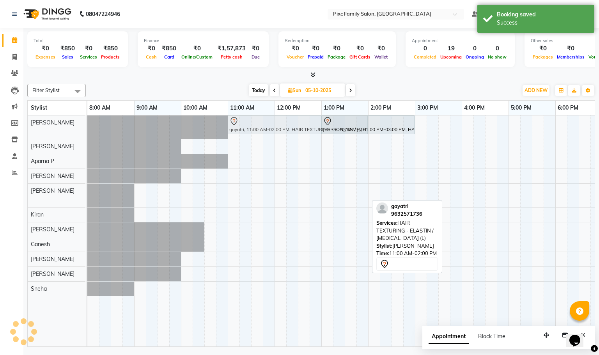
drag, startPoint x: 239, startPoint y: 199, endPoint x: 242, endPoint y: 122, distance: 76.9
click at [242, 122] on tbody "praveena, 01:00 PM-03:00 PM, HAIR COLOR - GLOBAL HIGHLIGHTS (L) gayatri, 11:00 …" at bounding box center [414, 205] width 655 height 180
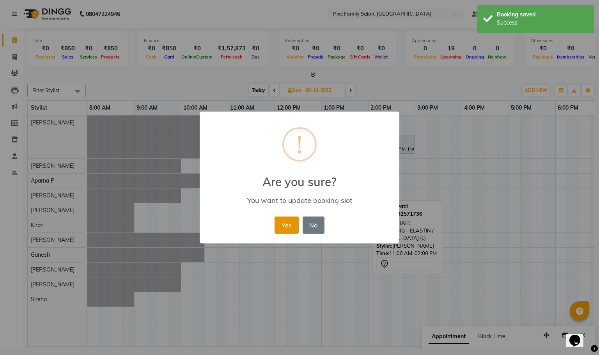
click at [278, 227] on button "Yes" at bounding box center [286, 224] width 24 height 17
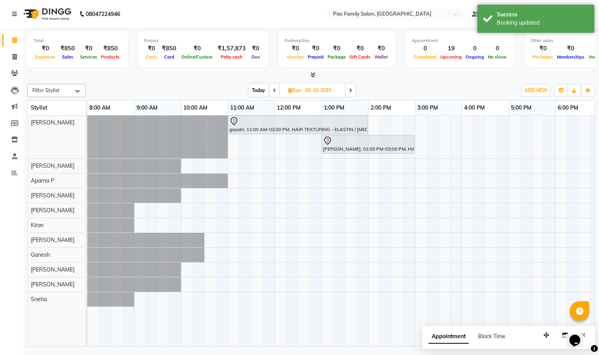
click at [252, 90] on span "Today" at bounding box center [258, 90] width 19 height 12
type input "04-10-2025"
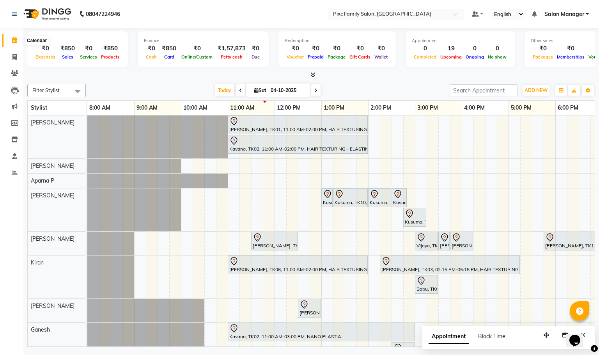
click at [17, 42] on icon at bounding box center [14, 40] width 5 height 6
click at [150, 81] on div "Filter Stylist Select All Abid Haidar Aiswarya Babu Akil Khan Aparna P Ganesh J…" at bounding box center [311, 214] width 568 height 266
click at [14, 171] on icon at bounding box center [15, 173] width 6 height 6
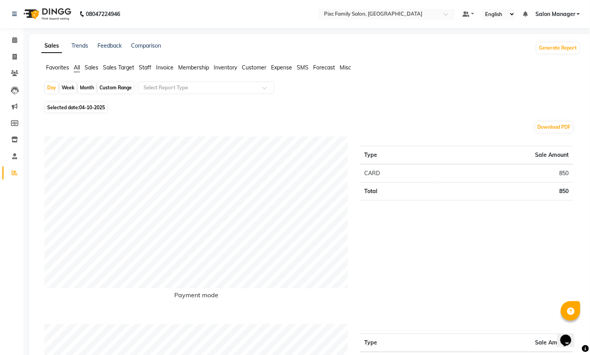
click at [87, 86] on div "Month" at bounding box center [87, 87] width 18 height 11
select select "10"
select select "2025"
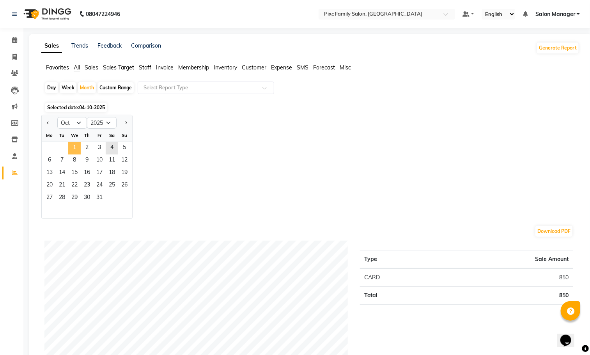
click at [77, 149] on span "1" at bounding box center [74, 148] width 12 height 12
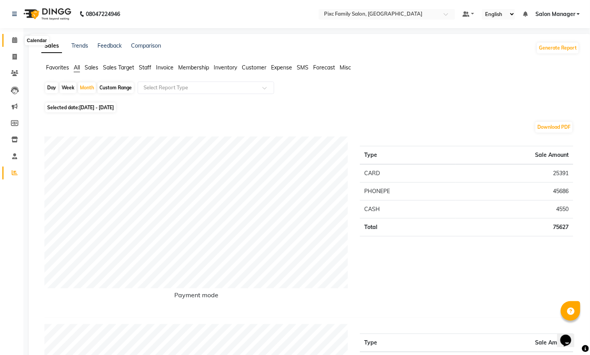
click at [17, 40] on icon at bounding box center [14, 40] width 5 height 6
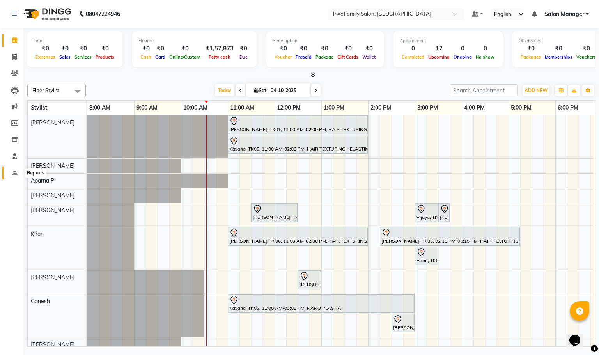
click at [16, 170] on icon at bounding box center [15, 173] width 6 height 6
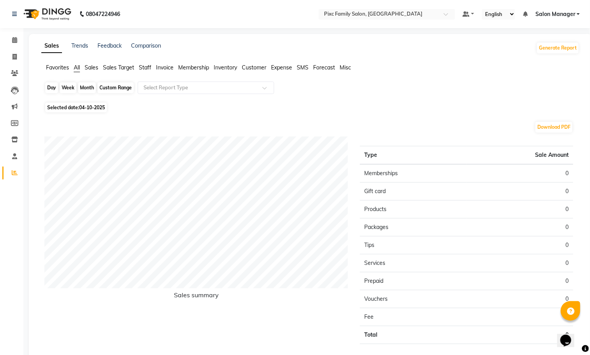
click at [51, 92] on div "Day" at bounding box center [51, 87] width 13 height 11
select select "10"
select select "2025"
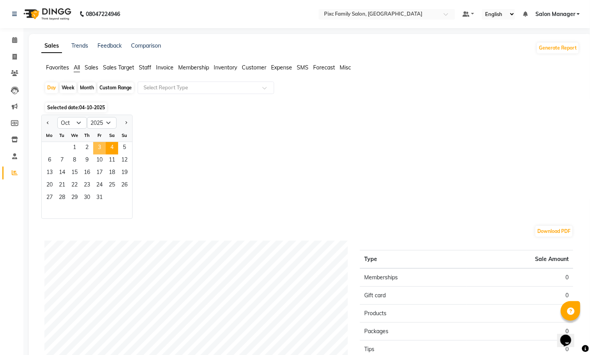
click at [97, 142] on span "3" at bounding box center [99, 148] width 12 height 12
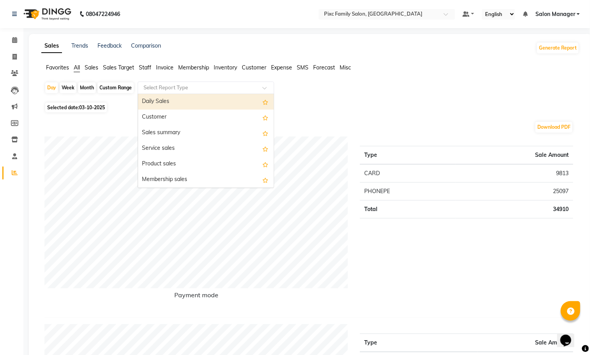
click at [154, 83] on div "Select Report Type" at bounding box center [206, 87] width 136 height 12
click at [161, 104] on div "Daily Sales" at bounding box center [206, 102] width 136 height 16
select select "full_report"
select select "csv"
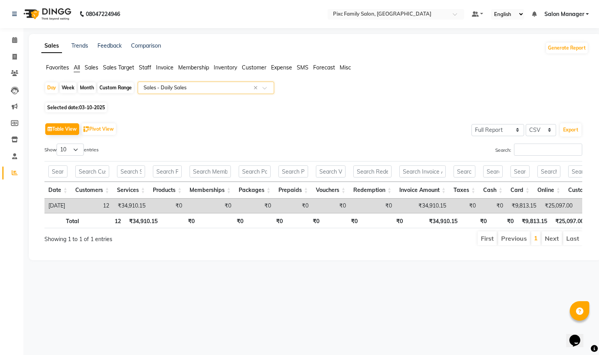
scroll to position [0, 6]
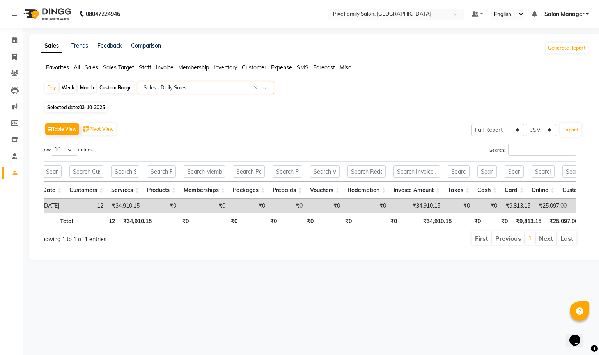
click at [80, 90] on div "Month" at bounding box center [87, 87] width 18 height 11
select select "10"
select select "2025"
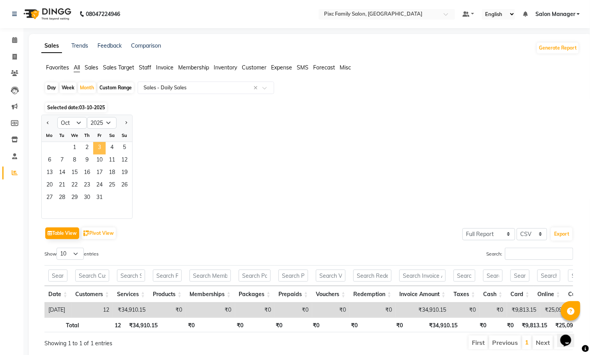
click at [95, 152] on span "3" at bounding box center [99, 148] width 12 height 12
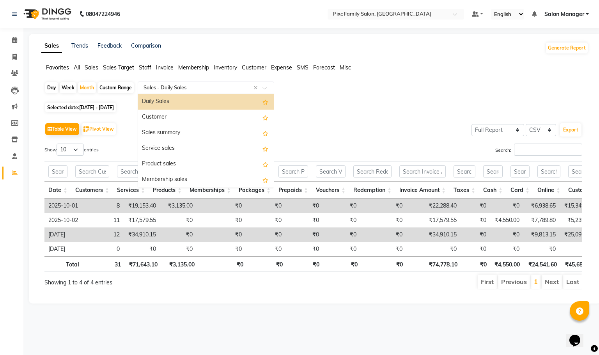
click at [251, 88] on input "text" at bounding box center [198, 88] width 112 height 8
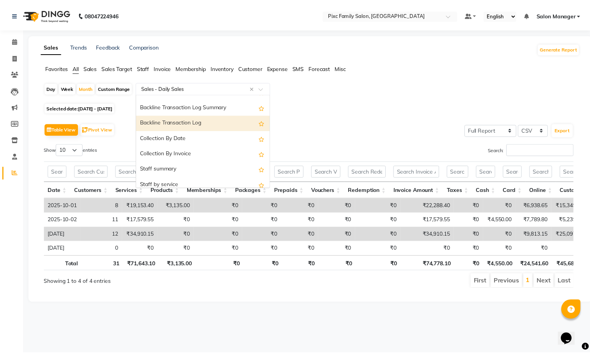
scroll to position [234, 0]
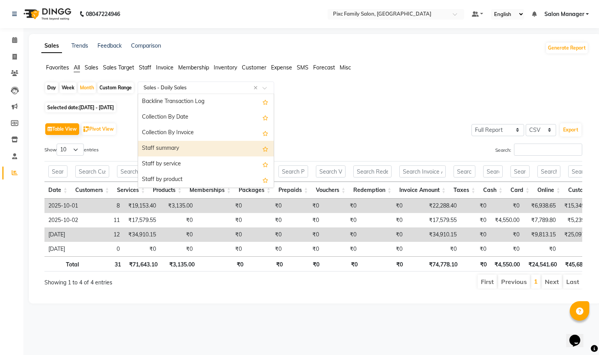
click at [199, 144] on div "Staff summary" at bounding box center [206, 149] width 136 height 16
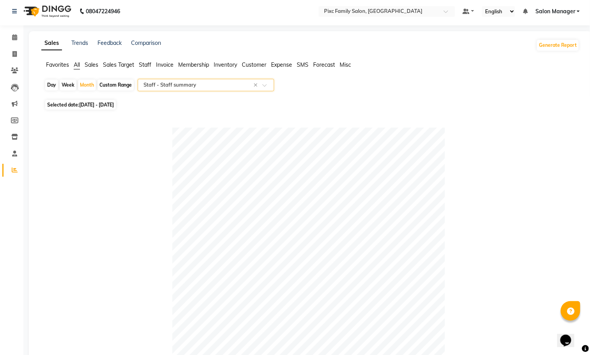
scroll to position [0, 0]
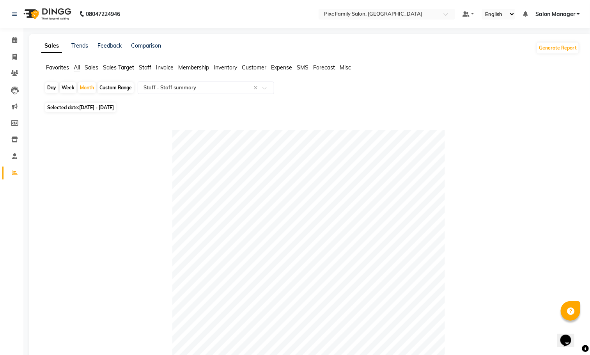
click at [47, 90] on div "Day" at bounding box center [51, 87] width 13 height 11
select select "10"
select select "2025"
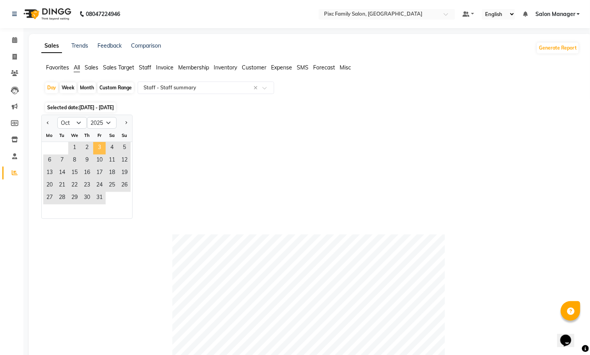
click at [94, 151] on span "3" at bounding box center [99, 148] width 12 height 12
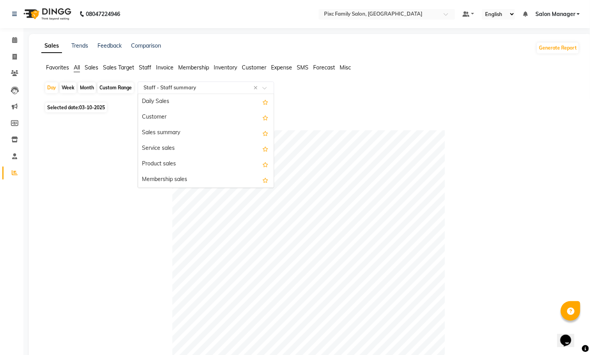
click at [253, 88] on input "text" at bounding box center [198, 88] width 112 height 8
click at [191, 103] on div "Daily Sales" at bounding box center [206, 102] width 136 height 16
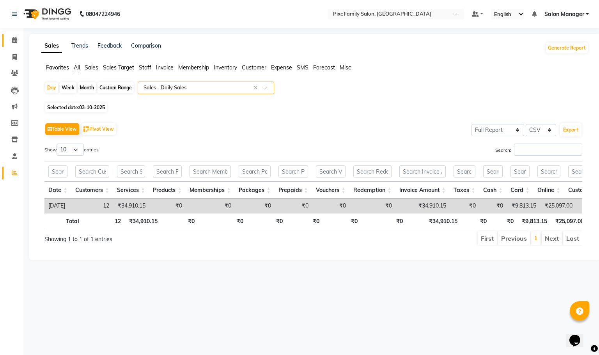
click at [14, 34] on link "Calendar" at bounding box center [11, 40] width 19 height 13
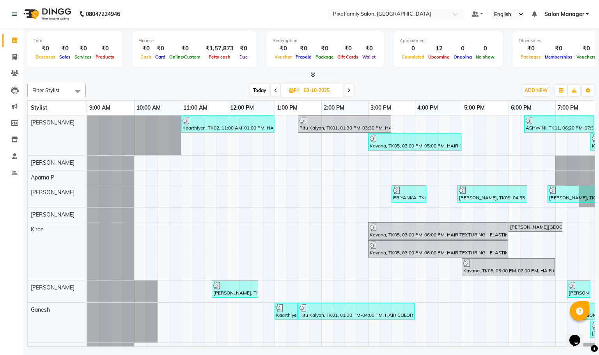
click at [267, 88] on span "Today" at bounding box center [259, 90] width 19 height 12
type input "04-10-2025"
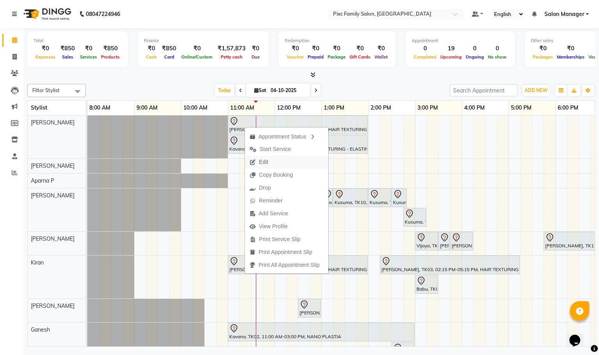
click at [267, 165] on span "Edit" at bounding box center [263, 162] width 9 height 8
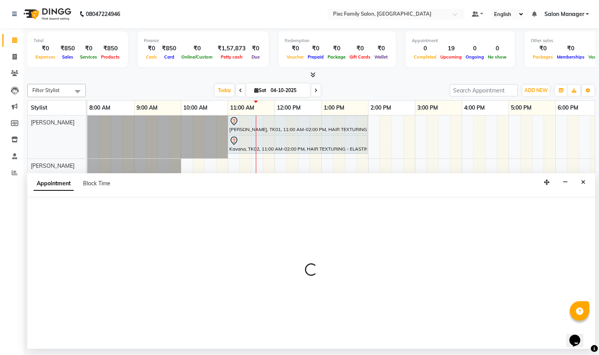
select select "tentative"
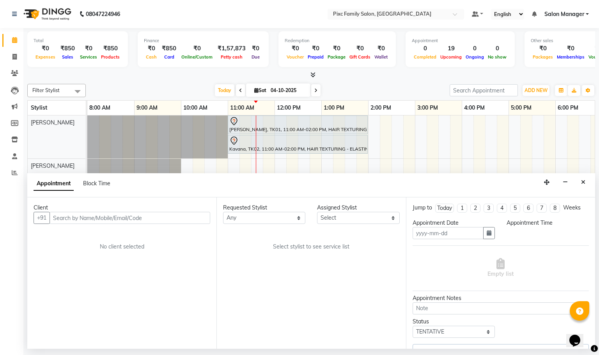
type input "04-10-2025"
select select "64032"
select select "660"
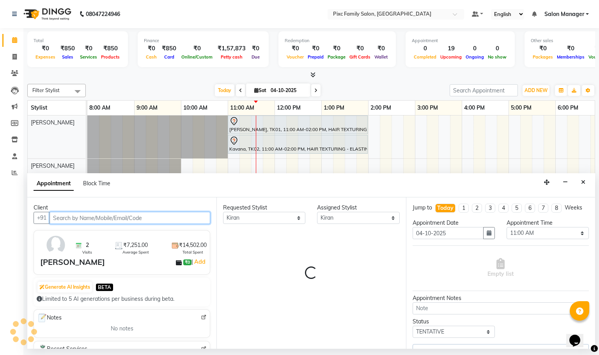
scroll to position [0, 141]
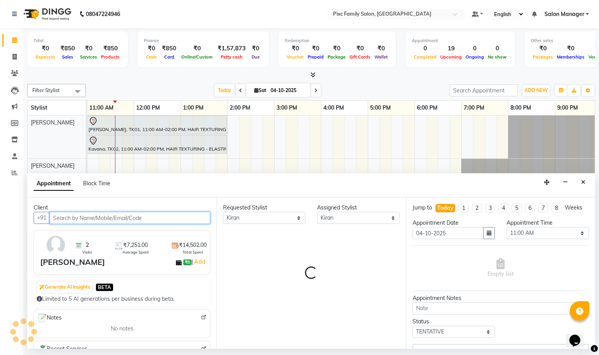
select select "1405"
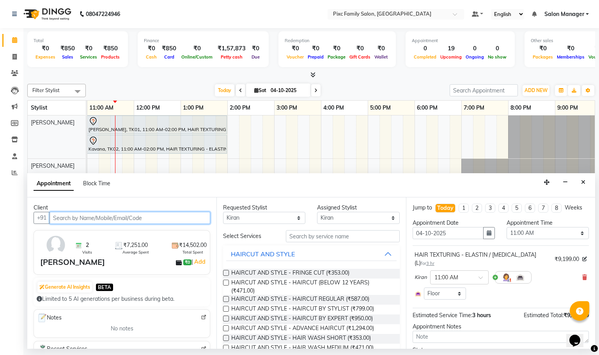
click at [162, 216] on input "text" at bounding box center [130, 218] width 161 height 12
click at [66, 268] on div "[PERSON_NAME]" at bounding box center [72, 262] width 65 height 12
click at [71, 268] on div "[PERSON_NAME]" at bounding box center [72, 262] width 65 height 12
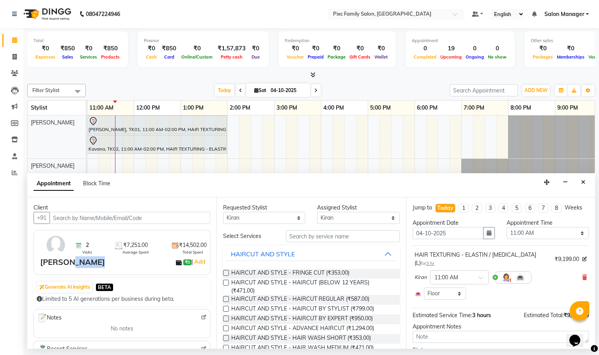
click at [71, 268] on div "[PERSON_NAME]" at bounding box center [72, 262] width 65 height 12
click at [16, 73] on icon at bounding box center [14, 73] width 7 height 6
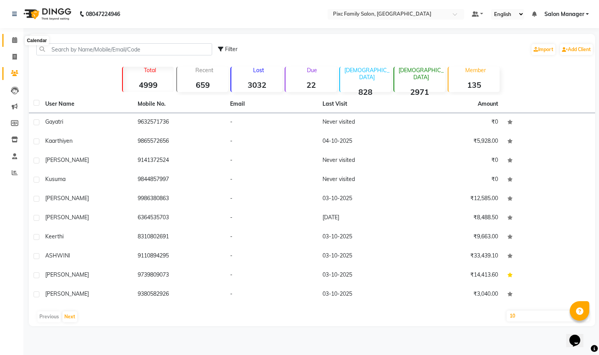
click at [13, 41] on icon at bounding box center [14, 40] width 5 height 6
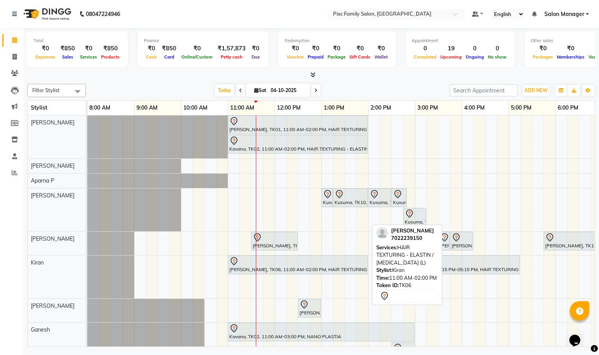
click at [239, 264] on div at bounding box center [297, 261] width 137 height 9
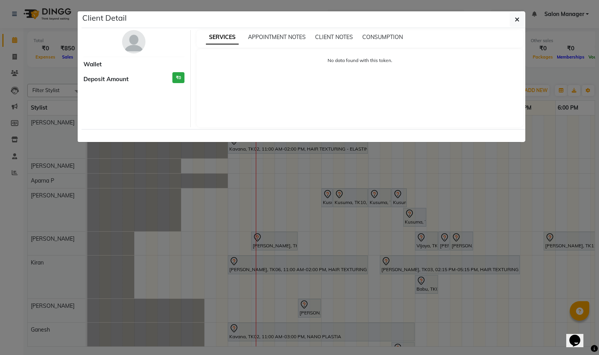
select select "7"
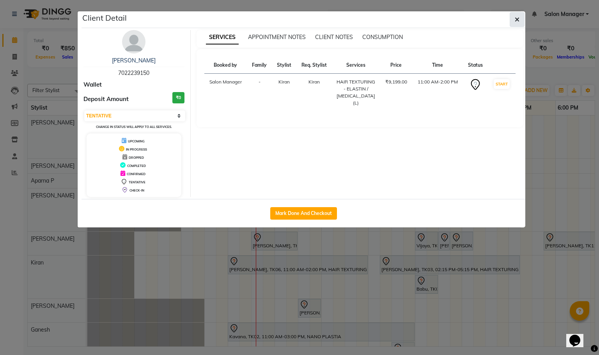
click at [512, 20] on button "button" at bounding box center [516, 19] width 15 height 15
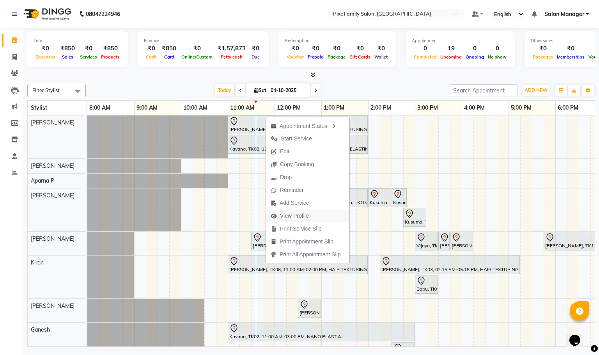
click at [295, 213] on span "View Profile" at bounding box center [294, 216] width 29 height 8
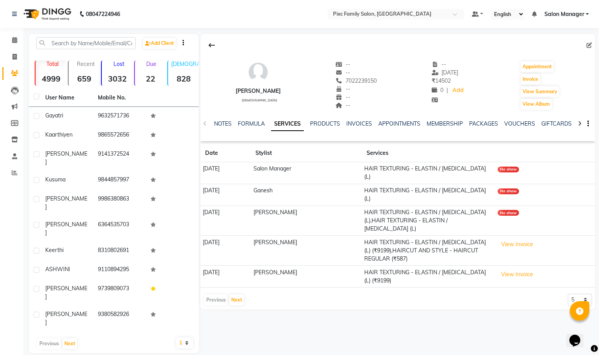
click at [586, 45] on ngb-tooltip-window "Edit" at bounding box center [576, 45] width 21 height 16
click at [587, 45] on icon at bounding box center [588, 44] width 5 height 5
select select "[DEMOGRAPHIC_DATA]"
select select "26027"
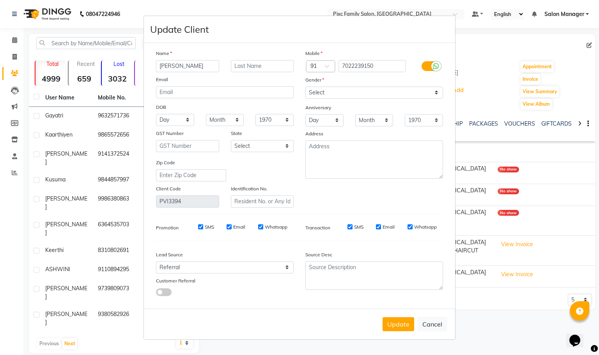
click at [190, 69] on input "[PERSON_NAME]" at bounding box center [187, 66] width 63 height 12
type input "S"
type input "[PERSON_NAME]"
click at [399, 329] on button "Update" at bounding box center [398, 324] width 32 height 14
select select
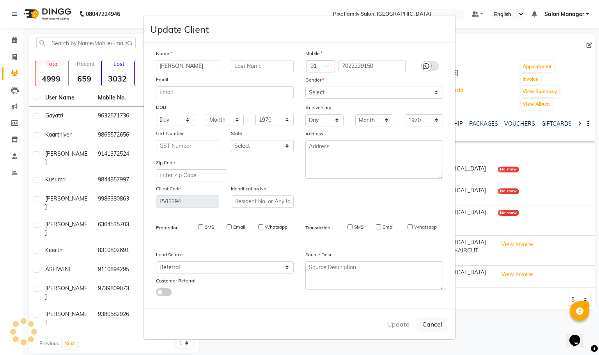
select select
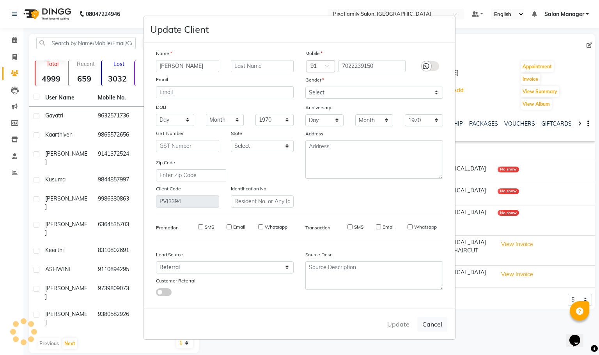
select select
checkbox input "false"
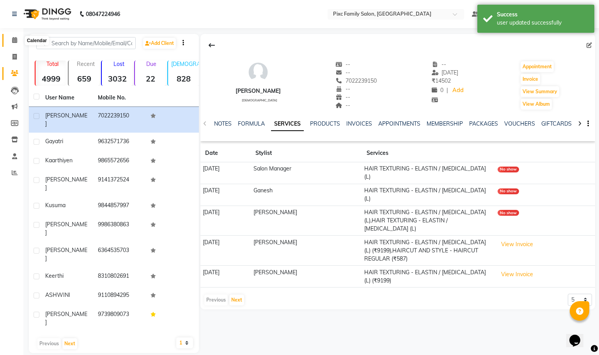
click at [11, 44] on span at bounding box center [15, 40] width 14 height 9
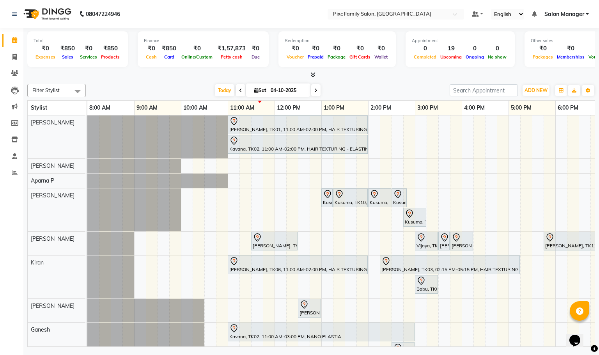
scroll to position [83, 0]
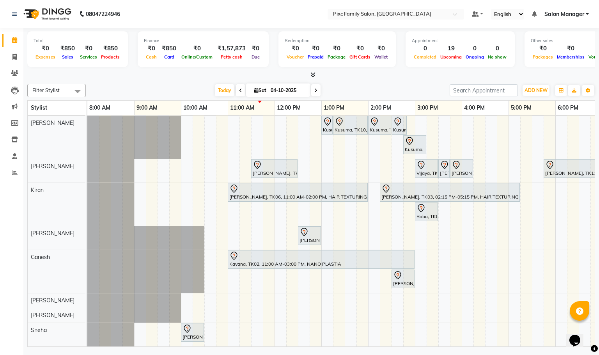
click at [237, 85] on span at bounding box center [240, 90] width 9 height 12
type input "03-10-2025"
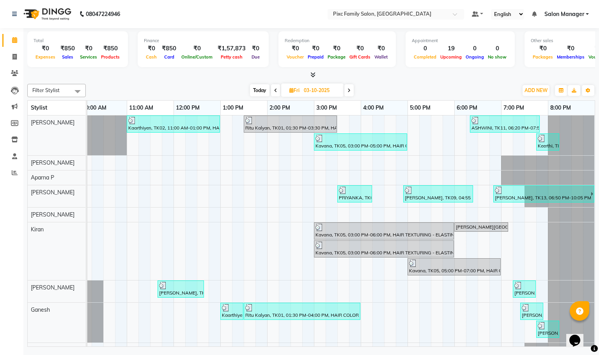
scroll to position [67, 0]
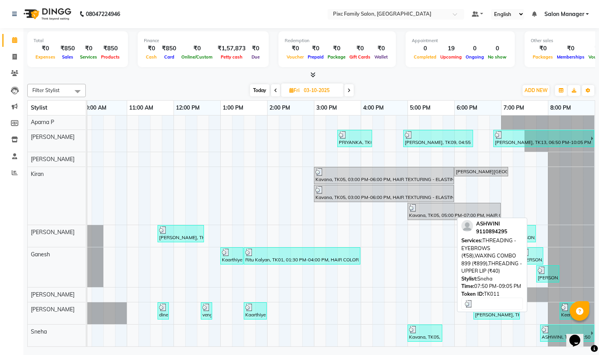
click at [546, 329] on div "ASHWINI, TK11, 07:50 PM-09:05 PM, THREADING - EYEBROWS (₹58),WAXING COMBO 899 (…" at bounding box center [566, 333] width 50 height 15
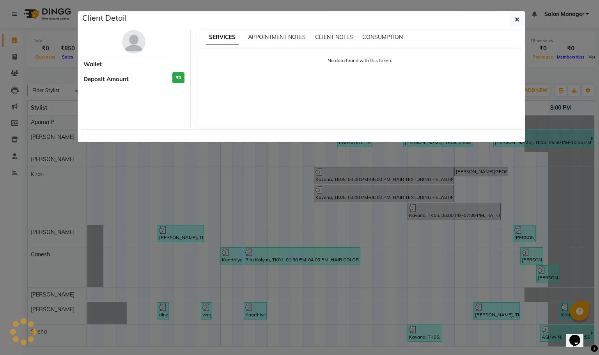
select select "3"
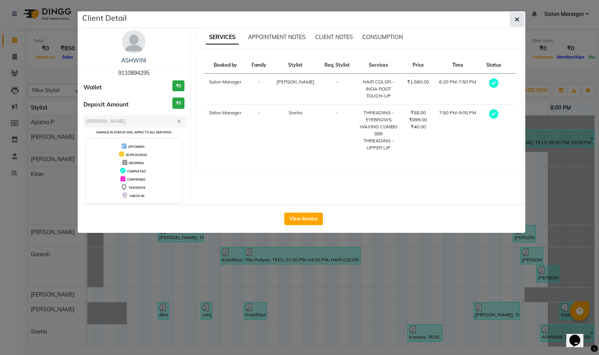
click at [516, 17] on icon "button" at bounding box center [517, 19] width 5 height 6
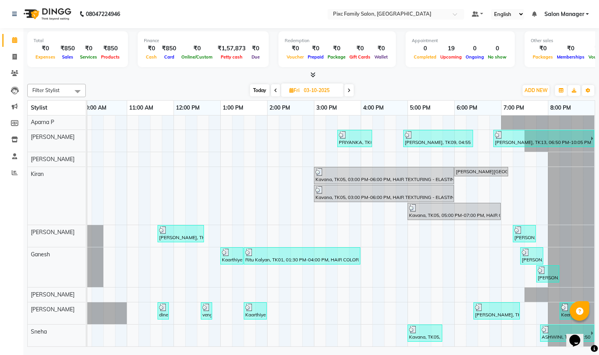
click at [348, 91] on icon at bounding box center [348, 90] width 3 height 5
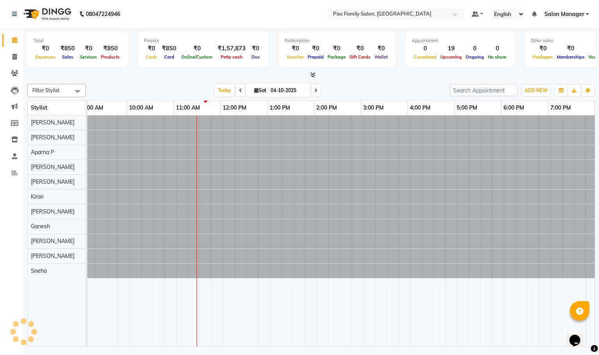
scroll to position [0, 0]
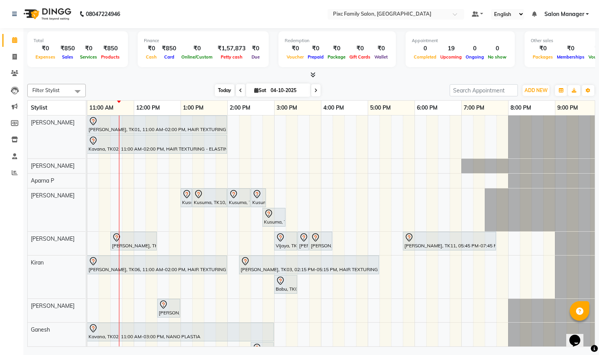
click at [215, 89] on span "Today" at bounding box center [224, 90] width 19 height 12
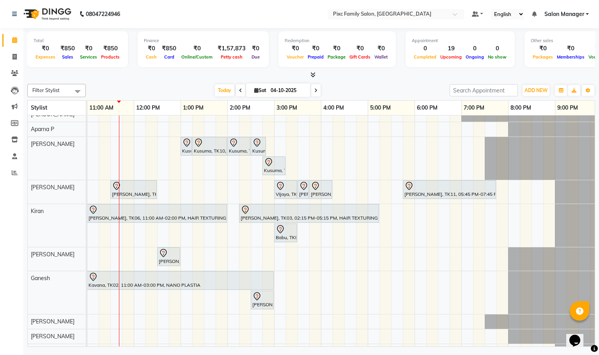
scroll to position [83, 0]
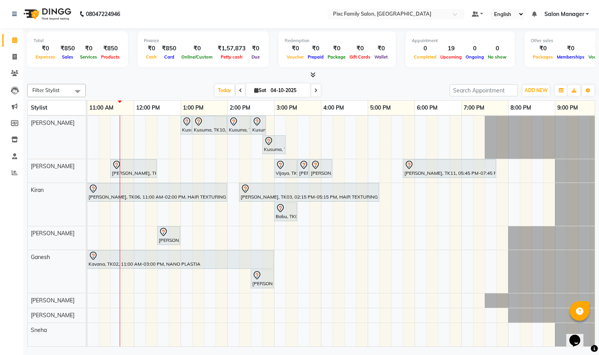
click at [168, 347] on td "BHAVYA, TK01, 11:00 AM-02:00 PM, HAIR TEXTURING - ELASTIN / BOTOX (L) Kavana, T…" at bounding box center [341, 230] width 508 height 231
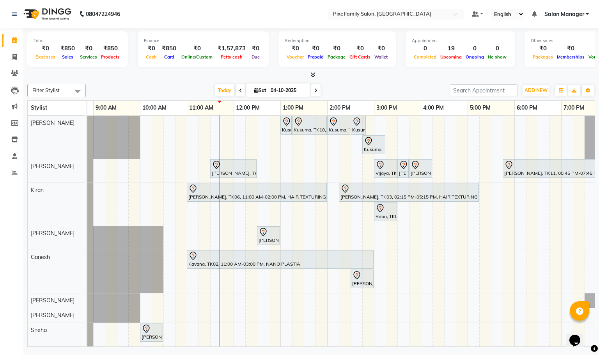
scroll to position [0, 0]
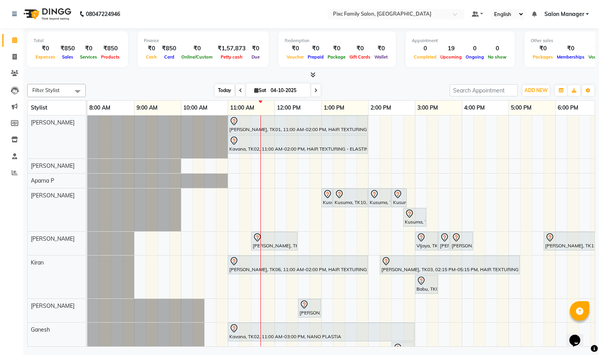
click at [220, 90] on span "Today" at bounding box center [224, 90] width 19 height 12
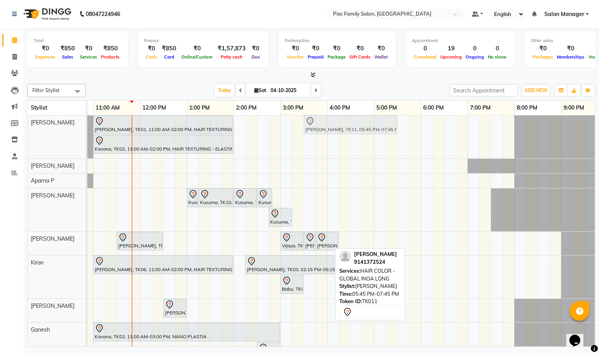
drag, startPoint x: 451, startPoint y: 246, endPoint x: 340, endPoint y: 154, distance: 144.2
click at [340, 154] on div "BHAVYA, TK01, 11:00 AM-02:00 PM, HAIR TEXTURING - ELASTIN / BOTOX (L) Kavana, T…" at bounding box center [280, 266] width 655 height 303
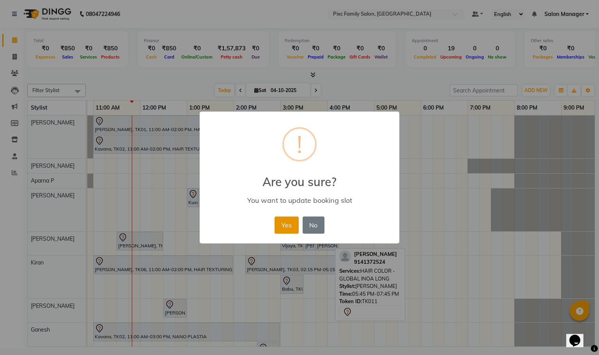
click at [284, 221] on button "Yes" at bounding box center [286, 224] width 24 height 17
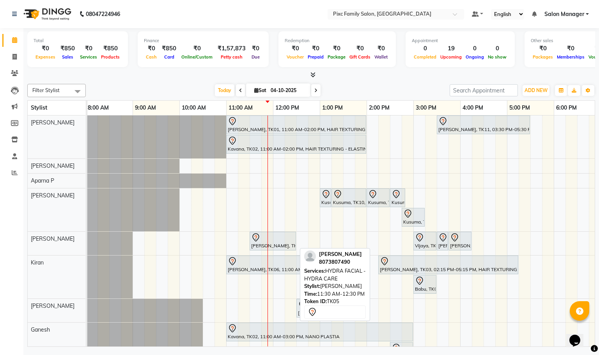
scroll to position [83, 0]
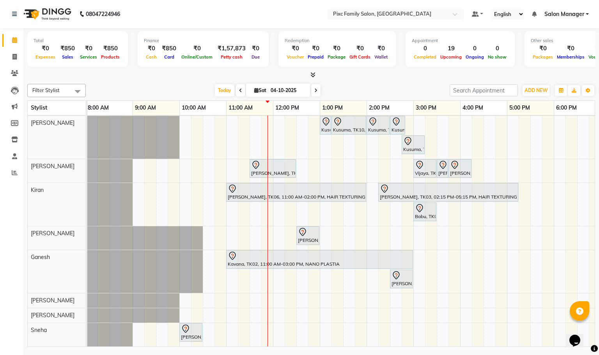
click at [316, 92] on icon at bounding box center [315, 90] width 3 height 5
type input "05-10-2025"
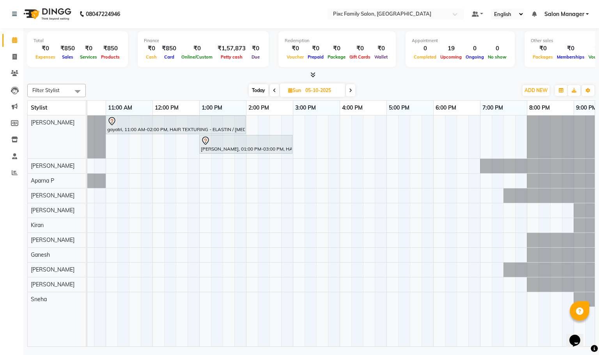
scroll to position [0, 86]
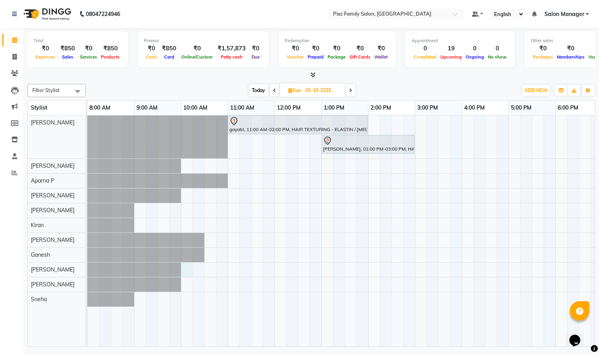
click at [186, 269] on div "gayatri, 11:00 AM-02:00 PM, HAIR TEXTURING - ELASTIN / BOTOX (L) praveena, 01:0…" at bounding box center [414, 230] width 655 height 231
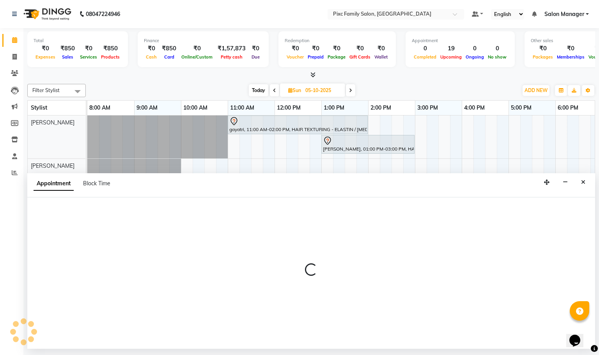
select select "89453"
select select "600"
select select "tentative"
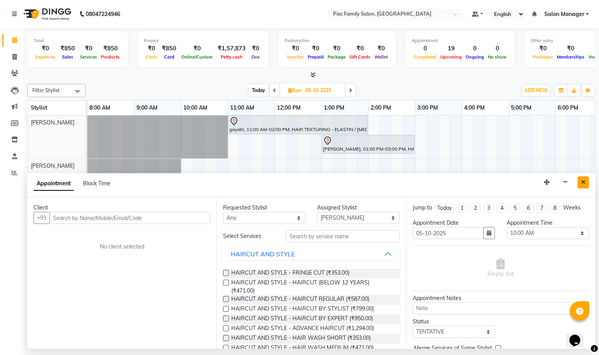
click at [583, 181] on icon "Close" at bounding box center [583, 181] width 4 height 5
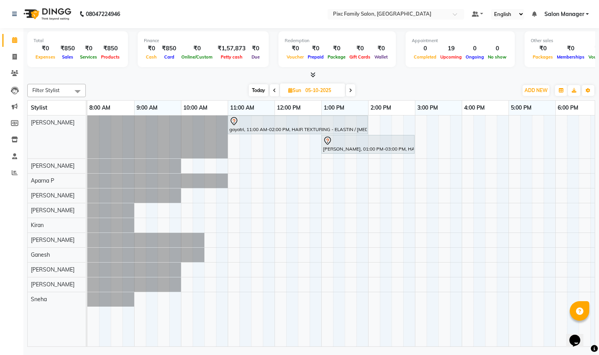
click at [260, 88] on span "Today" at bounding box center [258, 90] width 19 height 12
type input "04-10-2025"
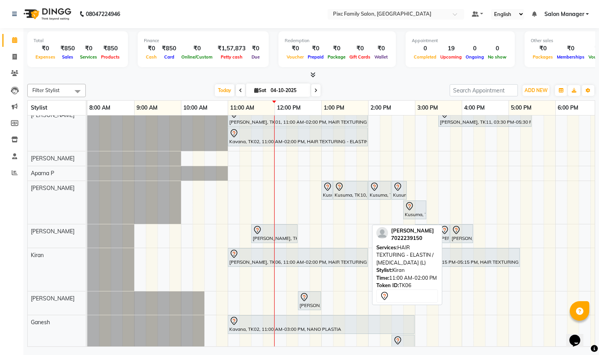
scroll to position [0, 0]
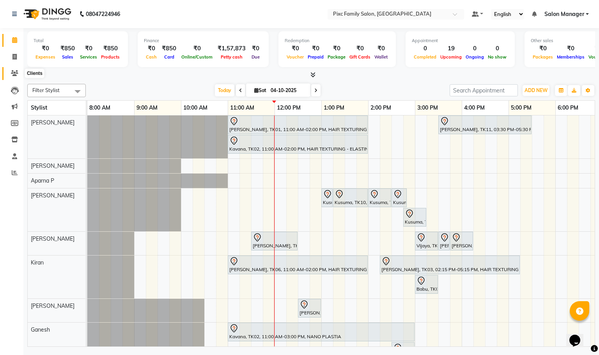
click at [13, 74] on icon at bounding box center [14, 73] width 7 height 6
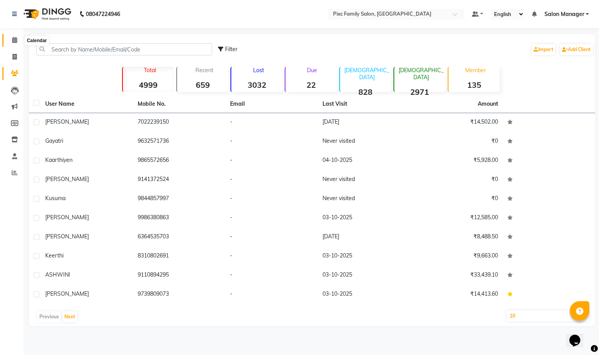
click at [13, 40] on icon at bounding box center [14, 40] width 5 height 6
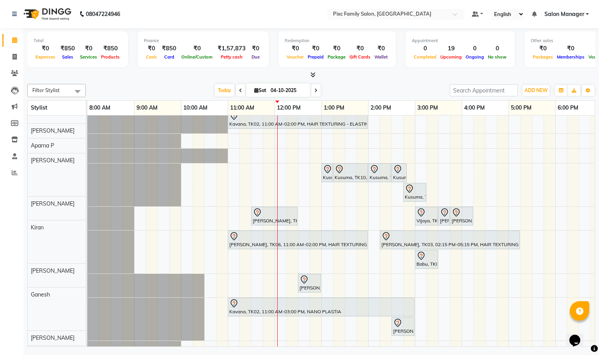
scroll to position [25, 0]
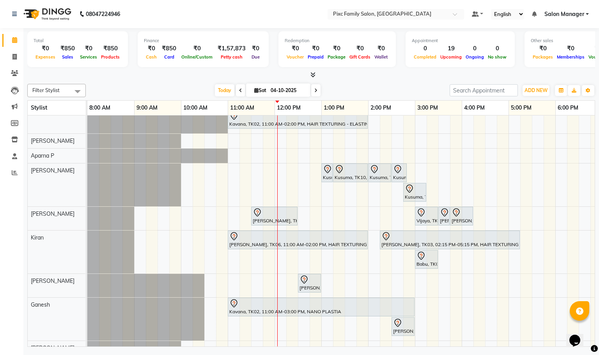
click at [312, 90] on span at bounding box center [315, 90] width 9 height 12
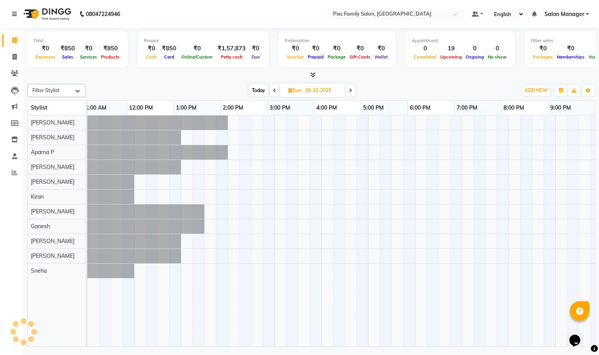
scroll to position [0, 157]
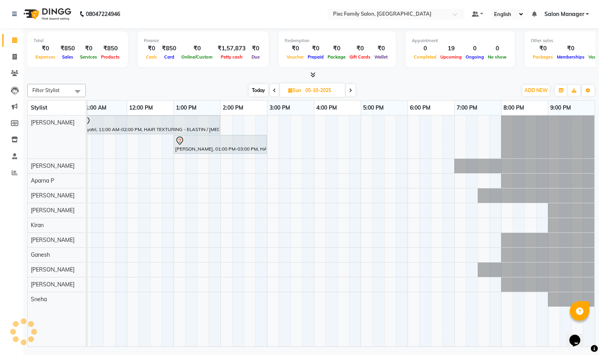
click at [255, 89] on span "Today" at bounding box center [258, 90] width 19 height 12
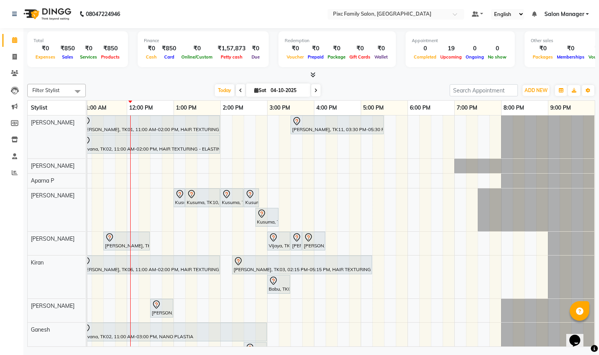
click at [239, 90] on icon at bounding box center [240, 90] width 3 height 5
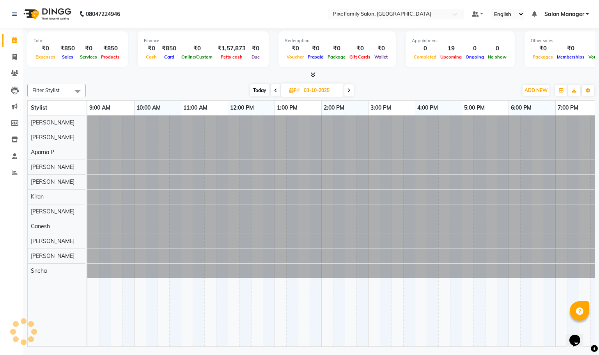
scroll to position [0, 54]
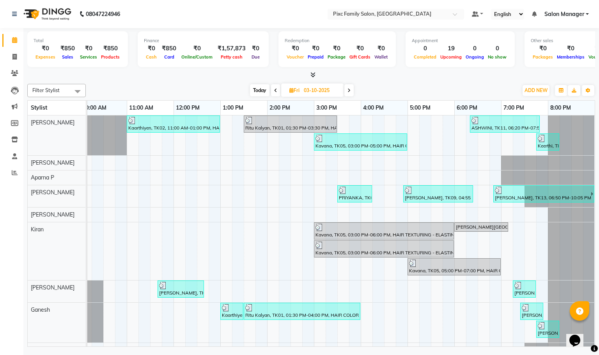
click at [274, 90] on icon at bounding box center [275, 90] width 3 height 5
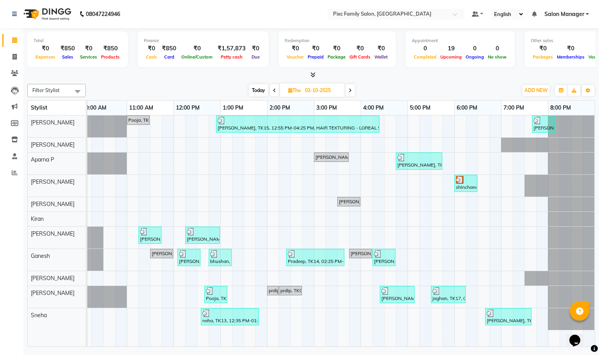
click at [349, 86] on span at bounding box center [349, 90] width 9 height 12
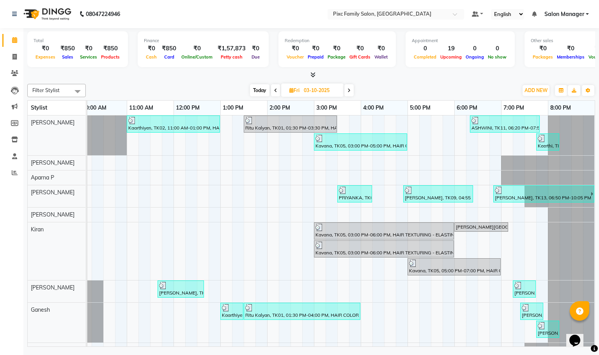
click at [255, 92] on span "Today" at bounding box center [259, 90] width 19 height 12
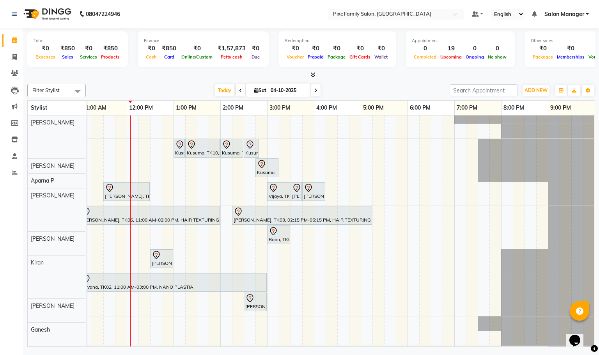
scroll to position [50, 0]
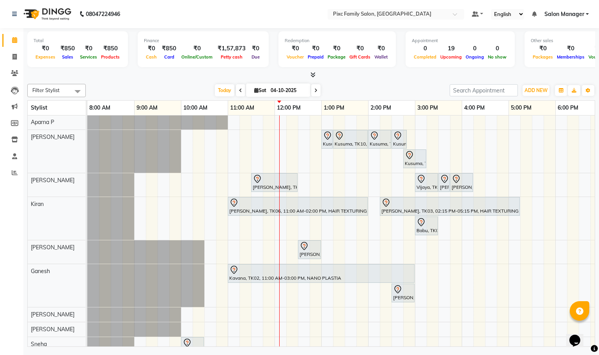
click at [316, 89] on span at bounding box center [315, 90] width 9 height 12
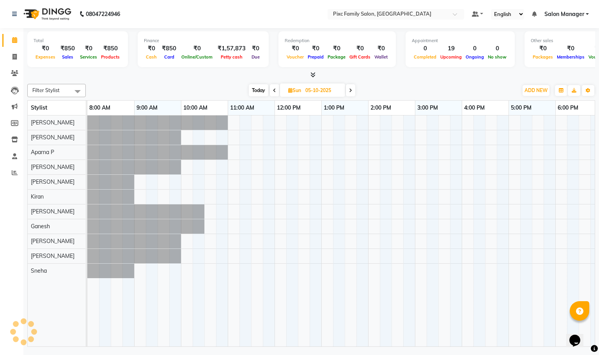
scroll to position [0, 157]
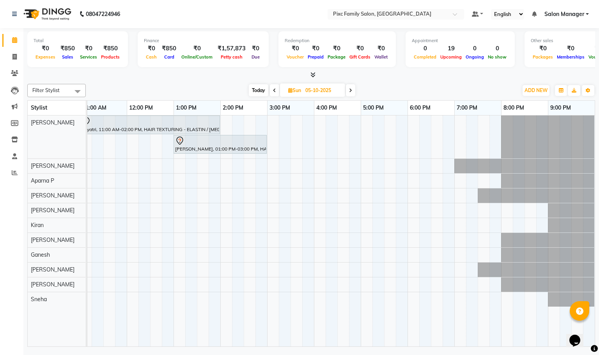
click at [254, 85] on span "Today" at bounding box center [258, 90] width 19 height 12
type input "04-10-2025"
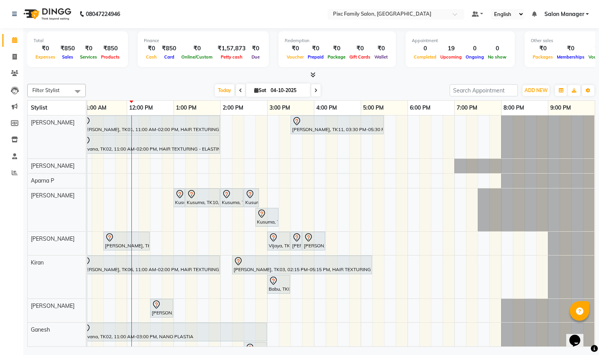
scroll to position [0, 0]
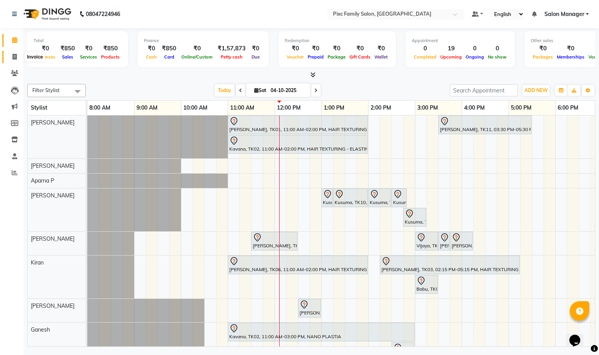
click at [16, 58] on icon at bounding box center [14, 57] width 4 height 6
select select "3509"
select select "service"
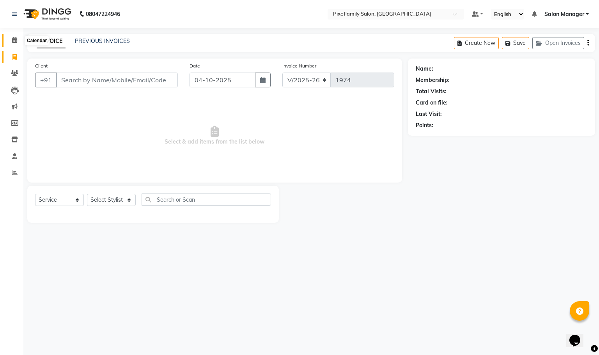
click at [16, 40] on icon at bounding box center [14, 40] width 5 height 6
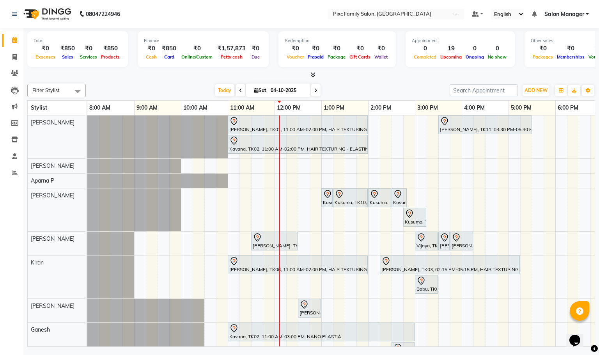
click at [180, 71] on div at bounding box center [311, 75] width 568 height 8
click at [316, 85] on span at bounding box center [315, 90] width 9 height 12
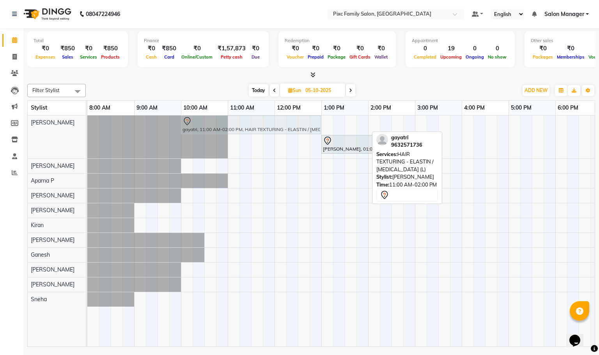
drag, startPoint x: 288, startPoint y: 129, endPoint x: 242, endPoint y: 120, distance: 46.4
click at [87, 120] on div "gayatri, 11:00 AM-02:00 PM, HAIR TEXTURING - ELASTIN / BOTOX (L) praveena, 01:0…" at bounding box center [87, 136] width 0 height 43
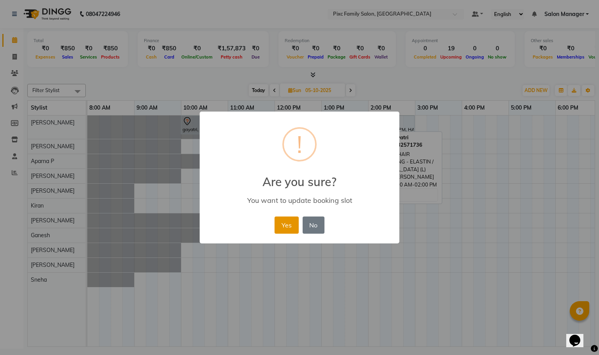
click at [291, 227] on button "Yes" at bounding box center [286, 224] width 24 height 17
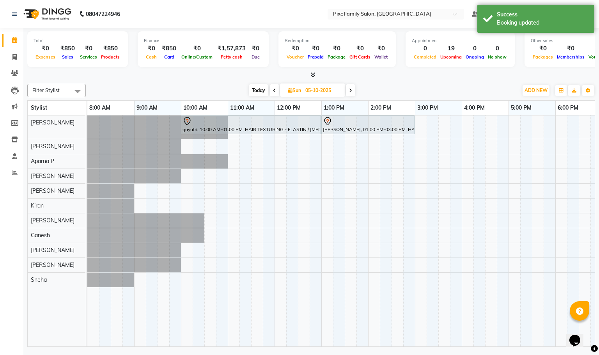
click at [258, 96] on div "Filter Stylist Select All Abid Haidar Aiswarya Babu Akil Khan Aparna P Ganesh J…" at bounding box center [311, 90] width 568 height 13
click at [258, 92] on span "Today" at bounding box center [258, 90] width 19 height 12
type input "04-10-2025"
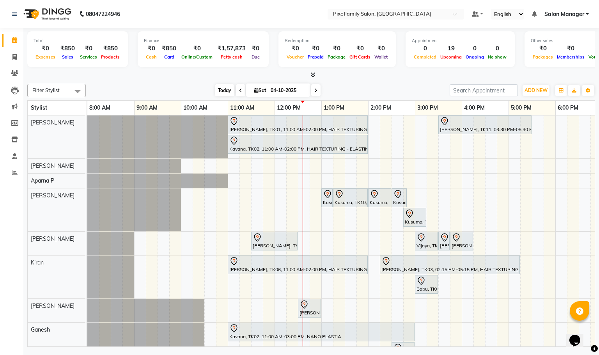
click at [225, 88] on span "Today" at bounding box center [224, 90] width 19 height 12
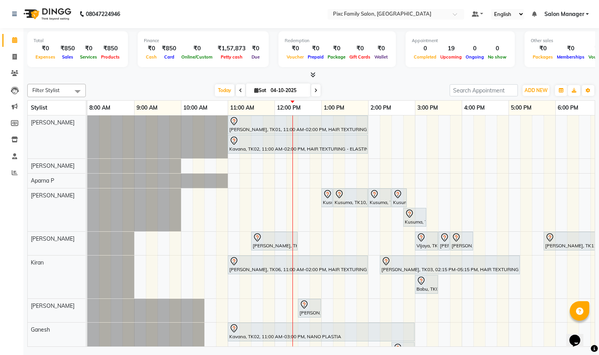
click at [500, 347] on td "[PERSON_NAME], TK01, 11:00 AM-02:00 PM, HAIR TEXTURING - ELASTIN / [MEDICAL_DAT…" at bounding box center [341, 230] width 508 height 231
click at [312, 91] on span at bounding box center [315, 90] width 9 height 12
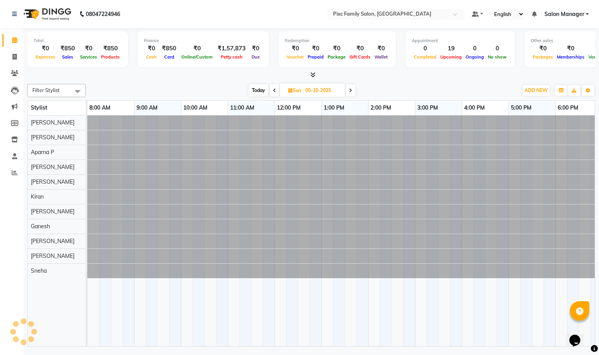
scroll to position [0, 148]
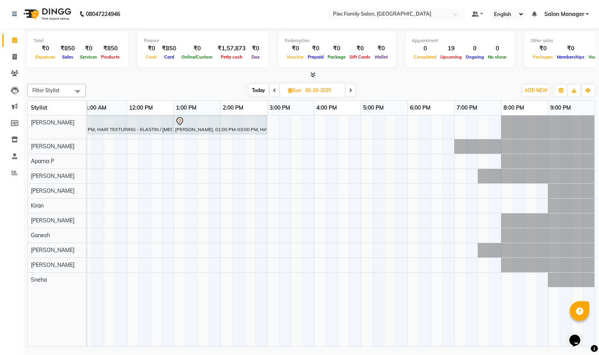
click at [255, 87] on span "Today" at bounding box center [258, 90] width 19 height 12
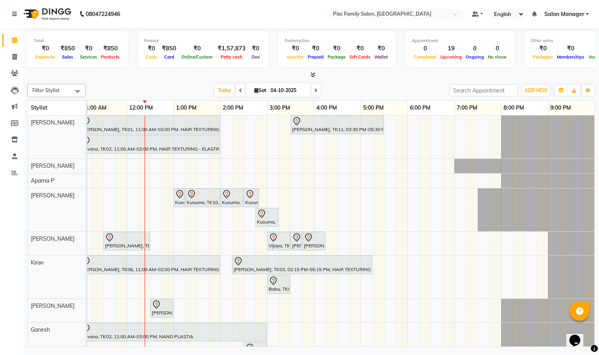
click at [316, 90] on icon at bounding box center [315, 90] width 3 height 5
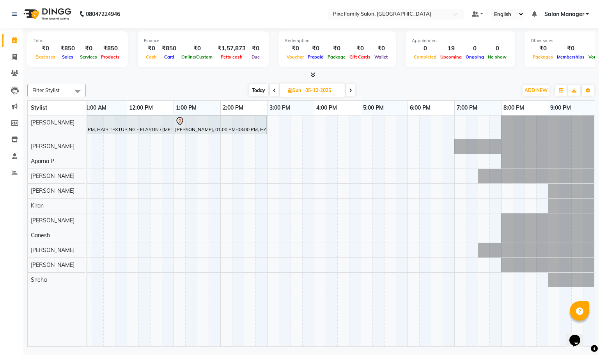
click at [255, 90] on span "Today" at bounding box center [258, 90] width 19 height 12
type input "04-10-2025"
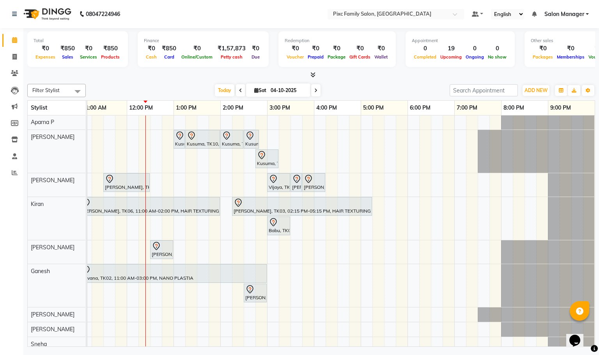
scroll to position [0, 0]
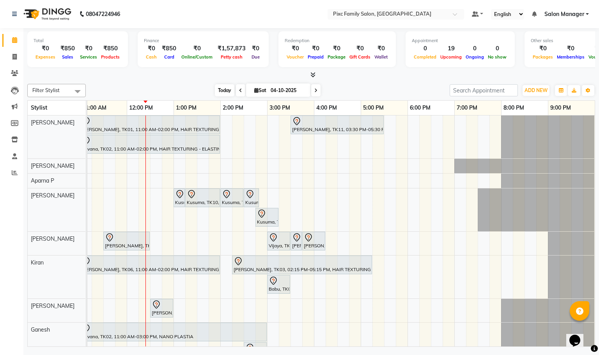
click at [227, 89] on span "Today" at bounding box center [224, 90] width 19 height 12
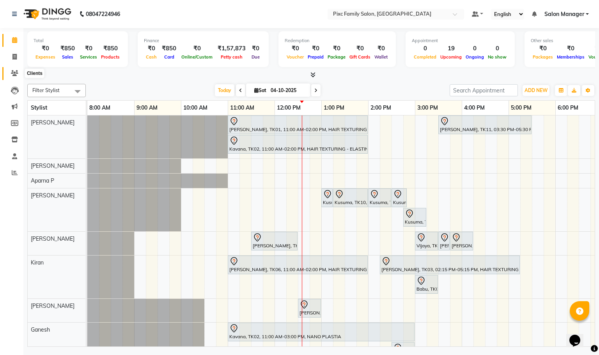
click at [11, 75] on icon at bounding box center [14, 73] width 7 height 6
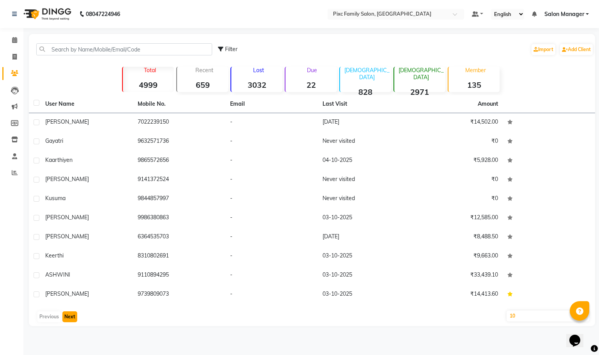
click at [71, 312] on button "Next" at bounding box center [69, 316] width 15 height 11
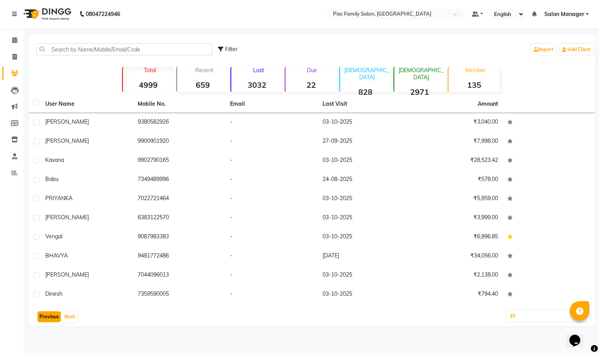
click at [46, 314] on button "Previous" at bounding box center [48, 316] width 23 height 11
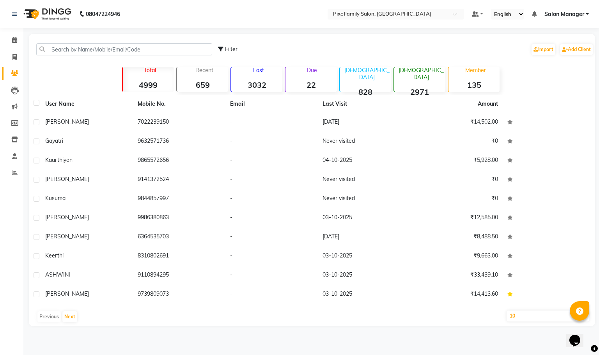
click at [46, 314] on div "Previous Next" at bounding box center [312, 316] width 560 height 12
click at [15, 42] on icon at bounding box center [14, 40] width 5 height 6
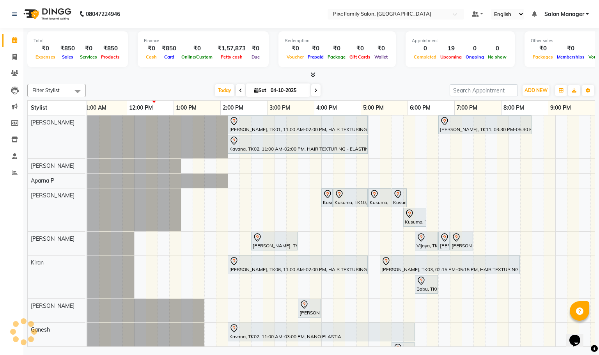
scroll to position [0, 148]
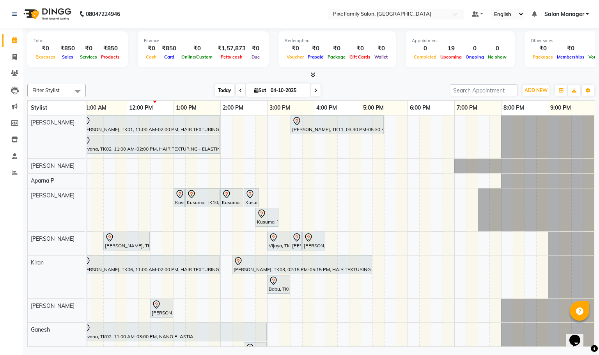
click at [218, 89] on span "Today" at bounding box center [224, 90] width 19 height 12
click at [224, 92] on span "Today" at bounding box center [224, 90] width 19 height 12
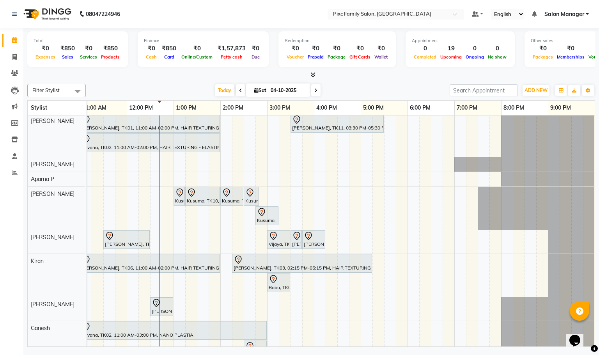
scroll to position [0, 0]
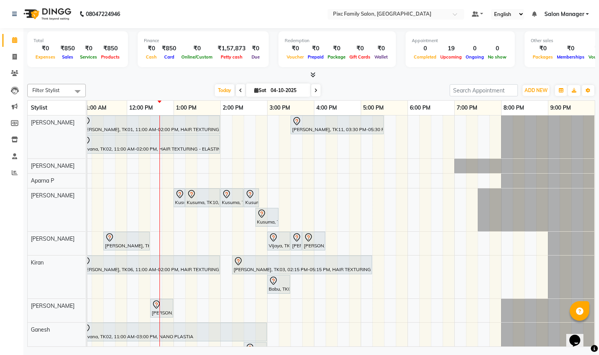
click at [239, 92] on icon at bounding box center [240, 90] width 3 height 5
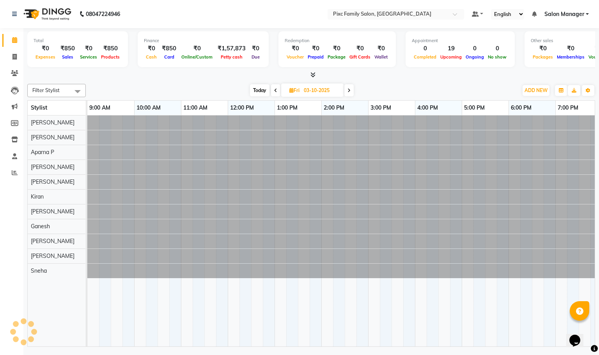
scroll to position [0, 54]
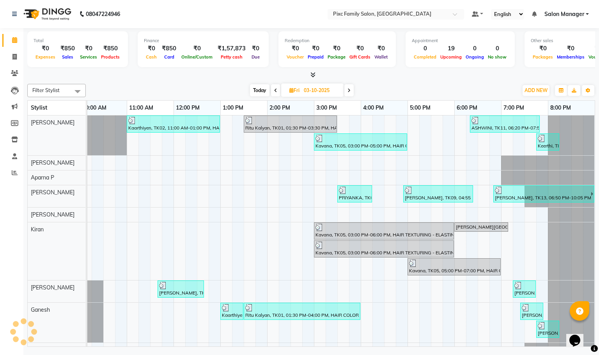
click at [258, 90] on span "Today" at bounding box center [259, 90] width 19 height 12
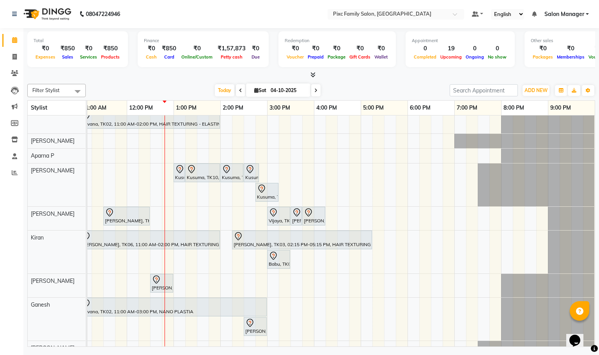
scroll to position [0, 0]
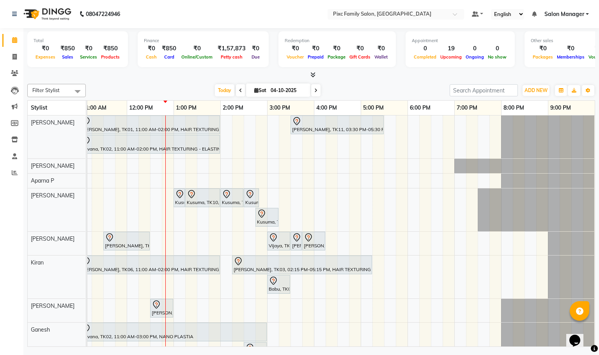
click at [314, 92] on icon at bounding box center [315, 90] width 3 height 5
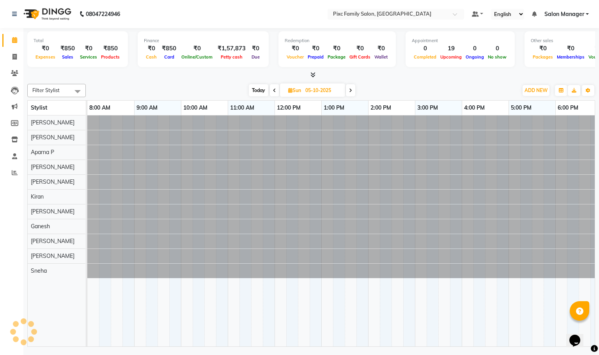
scroll to position [0, 148]
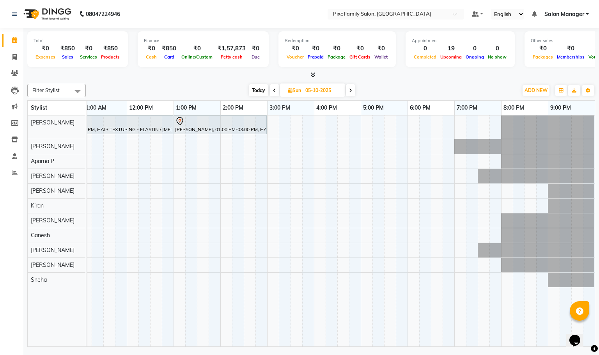
click at [350, 89] on icon at bounding box center [350, 90] width 3 height 5
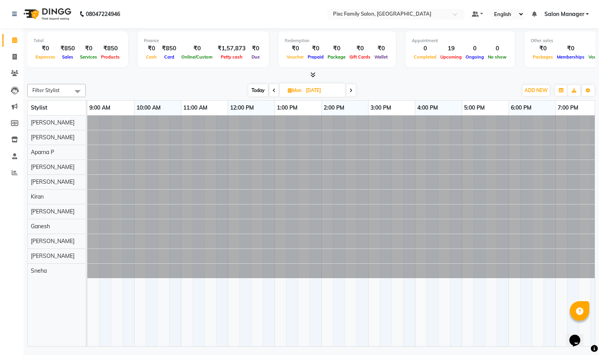
scroll to position [0, 54]
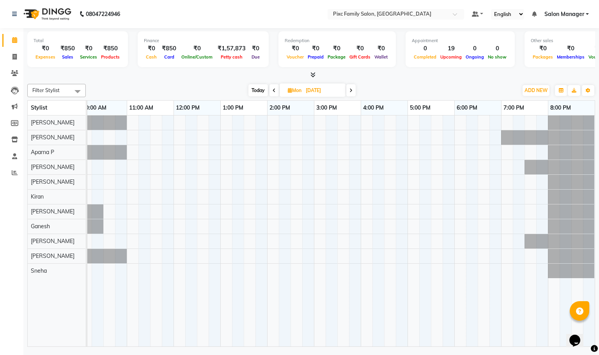
click at [260, 92] on span "Today" at bounding box center [257, 90] width 19 height 12
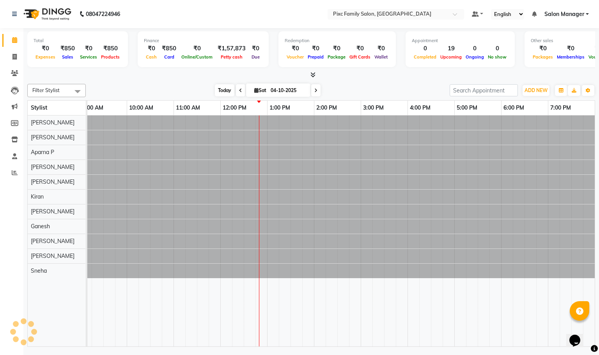
scroll to position [0, 148]
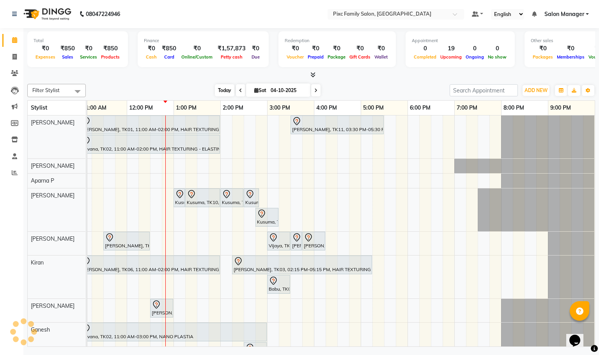
click at [215, 88] on span "Today" at bounding box center [224, 90] width 19 height 12
click at [219, 90] on span "Today" at bounding box center [224, 90] width 19 height 12
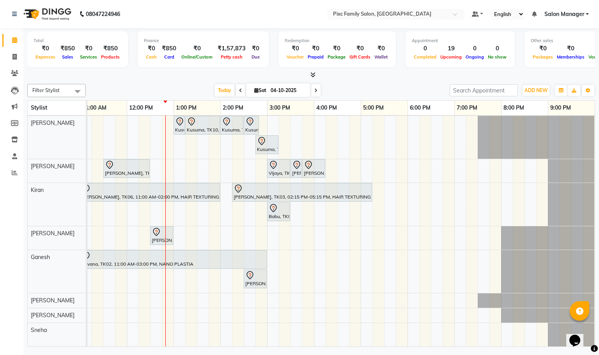
scroll to position [0, 0]
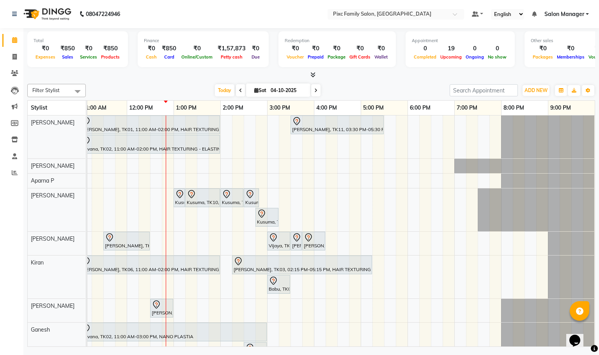
click at [315, 90] on icon at bounding box center [315, 90] width 3 height 5
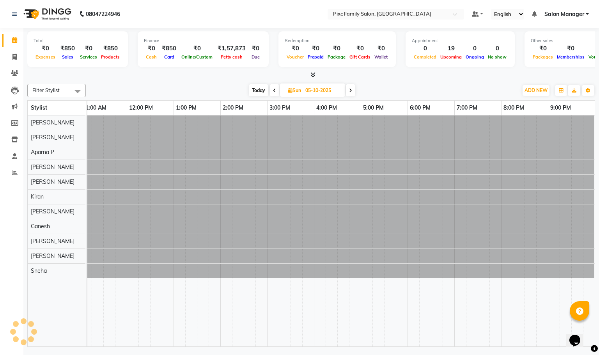
scroll to position [0, 148]
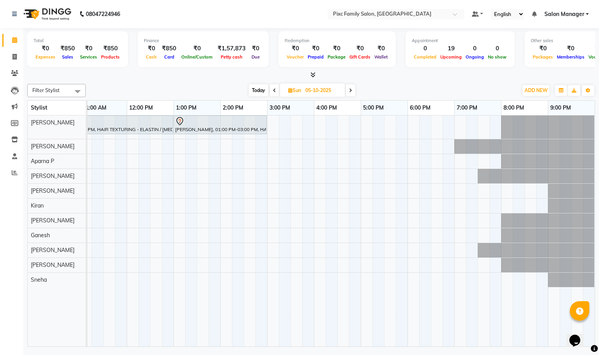
click at [257, 90] on span "Today" at bounding box center [258, 90] width 19 height 12
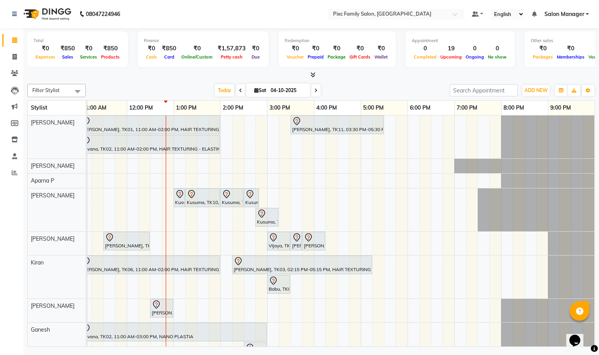
click at [316, 90] on icon at bounding box center [315, 90] width 3 height 5
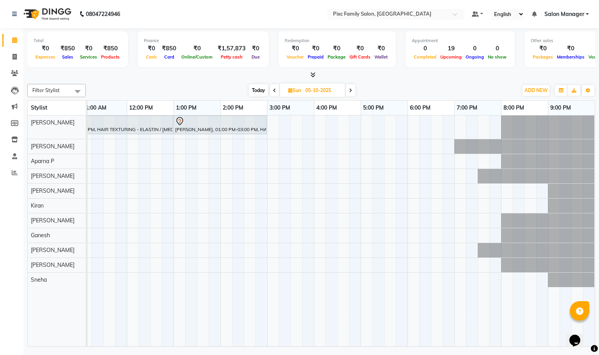
click at [274, 89] on icon at bounding box center [274, 90] width 3 height 5
type input "04-10-2025"
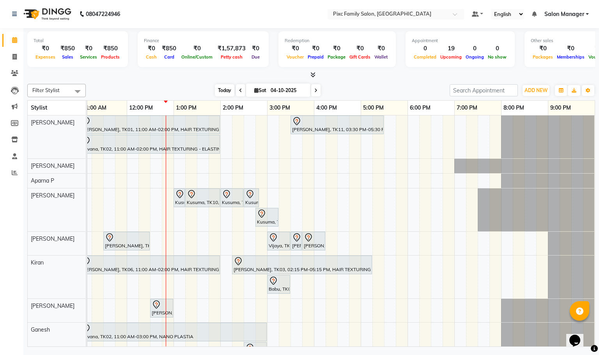
click at [227, 89] on span "Today" at bounding box center [224, 90] width 19 height 12
click at [14, 60] on span at bounding box center [15, 57] width 14 height 9
select select "service"
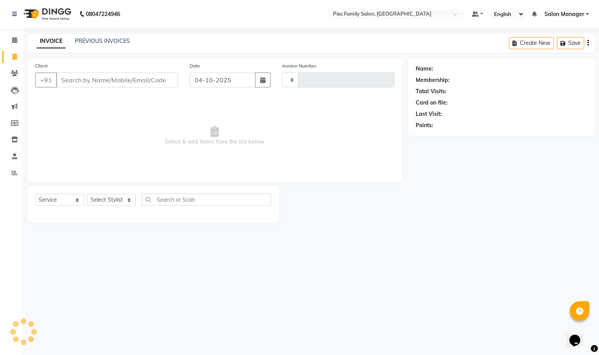
type input "1974"
select select "3509"
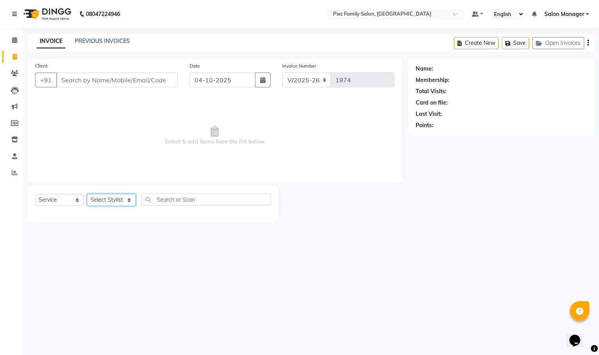
click at [105, 197] on select "Select Stylist" at bounding box center [111, 200] width 49 height 12
select select "91662"
click at [87, 194] on select "Select Stylist [PERSON_NAME] [PERSON_NAME] [PERSON_NAME] Aparna P [PERSON_NAME]…" at bounding box center [111, 200] width 49 height 12
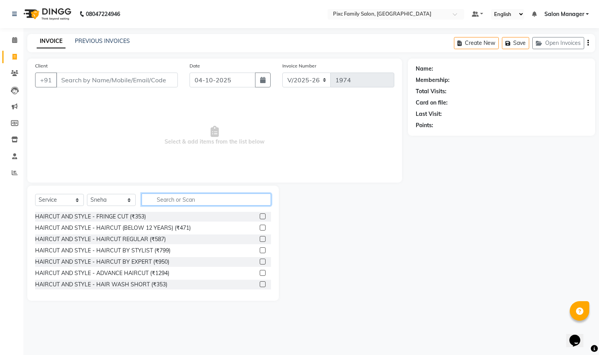
click at [230, 200] on input "text" at bounding box center [206, 199] width 129 height 12
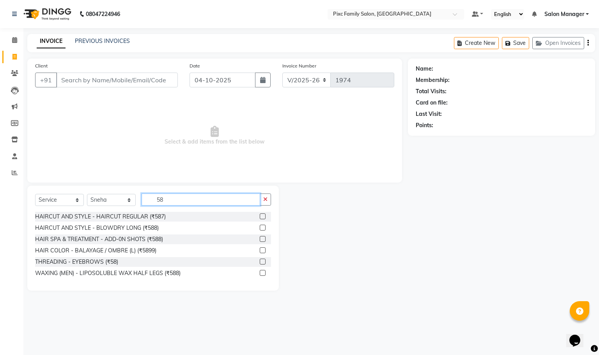
type input "58"
click at [263, 261] on label at bounding box center [263, 261] width 6 height 6
click at [263, 261] on input "checkbox" at bounding box center [262, 261] width 5 height 5
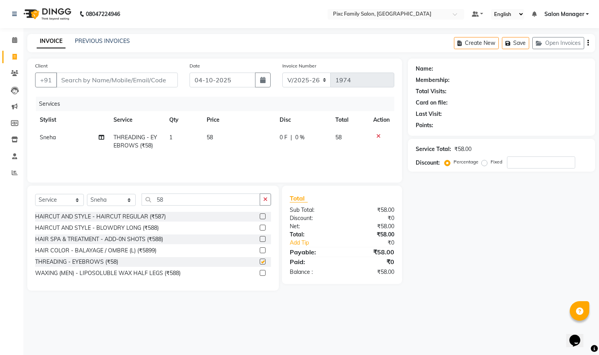
checkbox input "false"
click at [185, 192] on div "Select Service Product Membership Package Voucher Prepaid Gift Card Select Styl…" at bounding box center [152, 238] width 251 height 105
click at [190, 199] on input "58" at bounding box center [201, 199] width 119 height 12
type input "5"
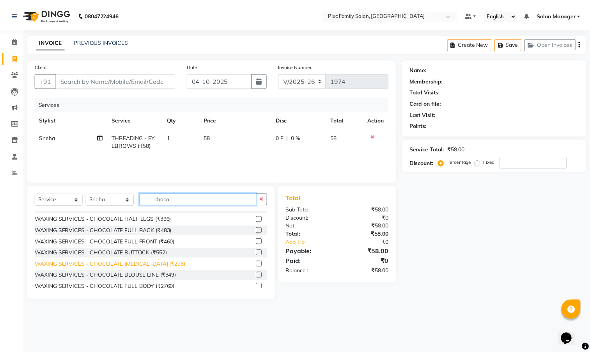
scroll to position [57, 0]
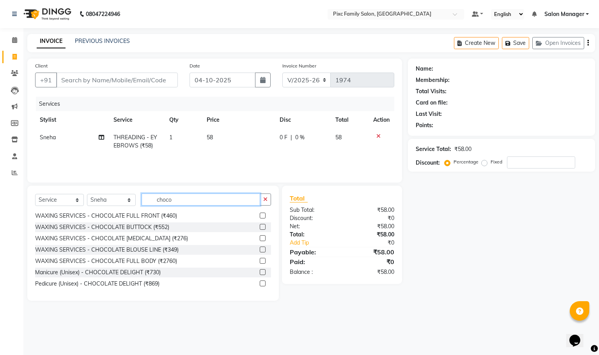
type input "choco"
click at [260, 270] on label at bounding box center [263, 272] width 6 height 6
click at [260, 270] on input "checkbox" at bounding box center [262, 272] width 5 height 5
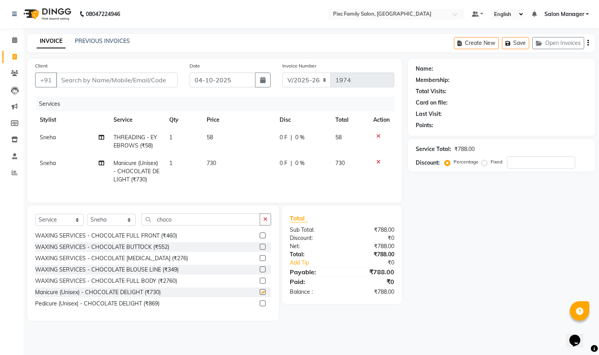
checkbox input "false"
click at [127, 73] on input "Client" at bounding box center [117, 80] width 122 height 15
type input "9"
type input "0"
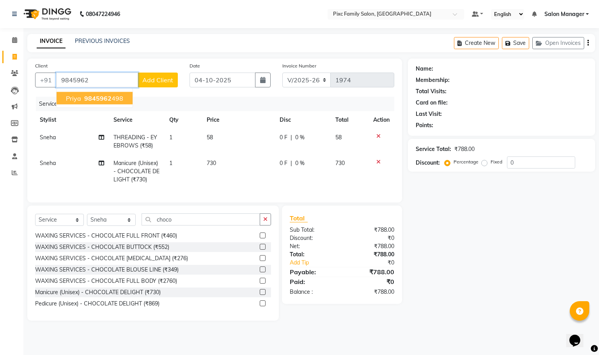
click at [106, 93] on button "Priya 9845962 498" at bounding box center [95, 98] width 76 height 12
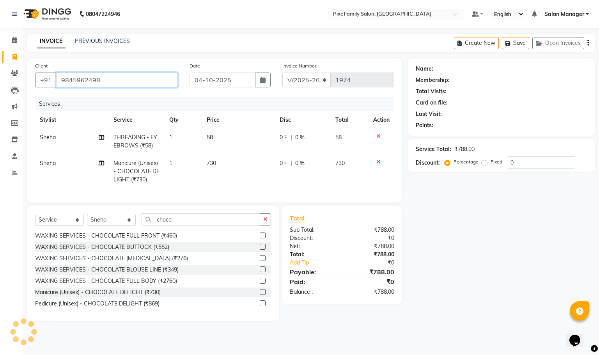
type input "9845962498"
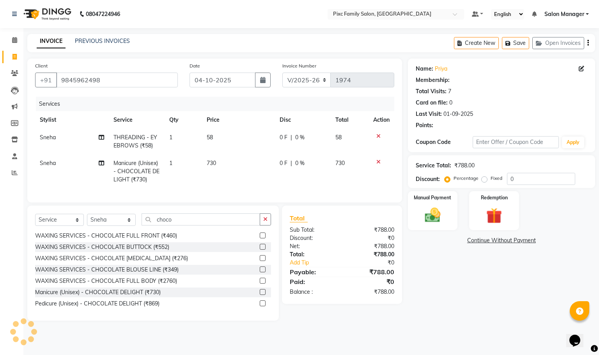
select select "1: Object"
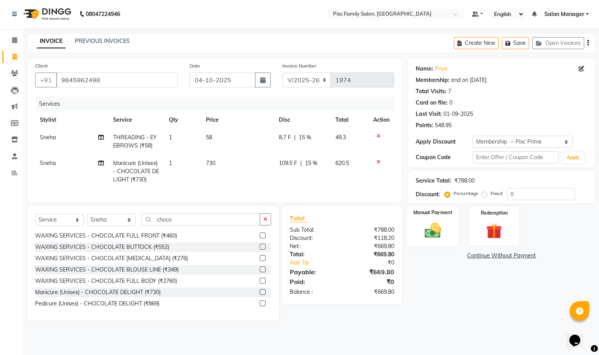
click at [423, 228] on img at bounding box center [432, 230] width 27 height 19
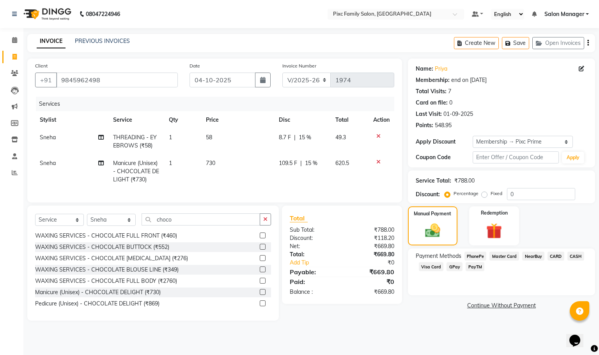
click at [550, 255] on span "CARD" at bounding box center [555, 255] width 17 height 9
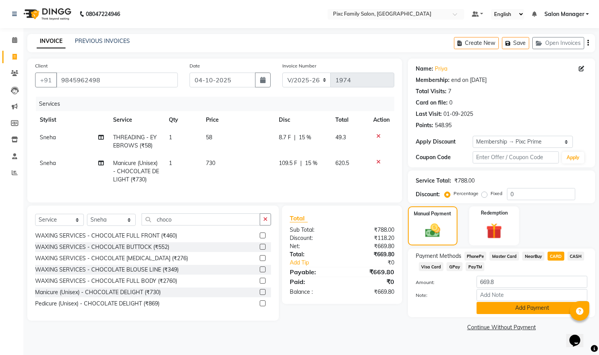
click at [541, 309] on button "Add Payment" at bounding box center [531, 308] width 111 height 12
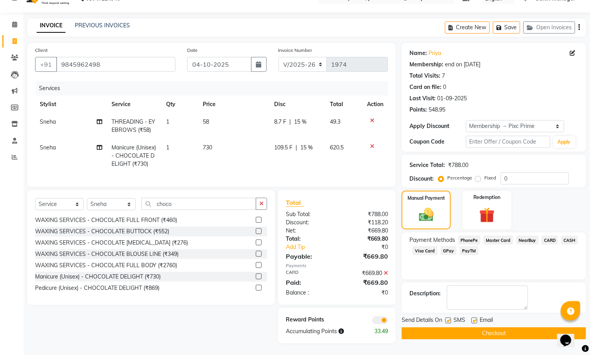
scroll to position [24, 0]
click at [469, 329] on button "Checkout" at bounding box center [494, 333] width 184 height 12
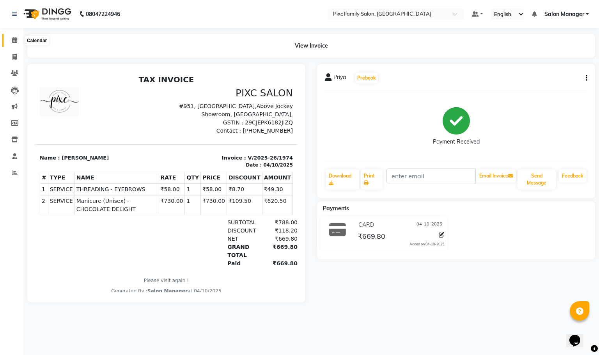
click at [16, 39] on icon at bounding box center [14, 40] width 5 height 6
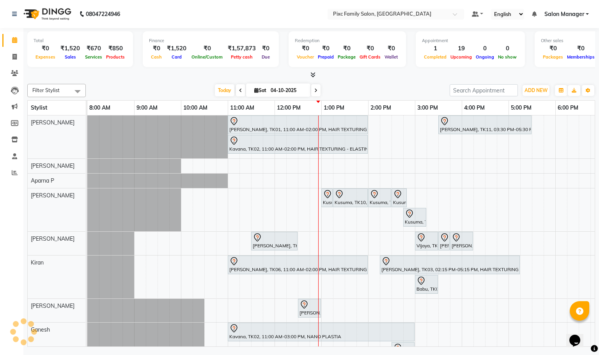
scroll to position [0, 148]
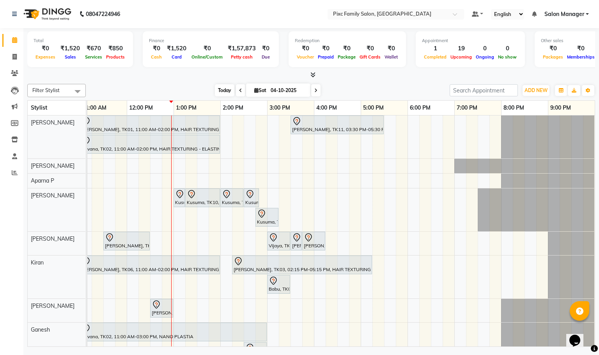
click at [220, 92] on span "Today" at bounding box center [224, 90] width 19 height 12
click at [317, 90] on span at bounding box center [315, 90] width 9 height 12
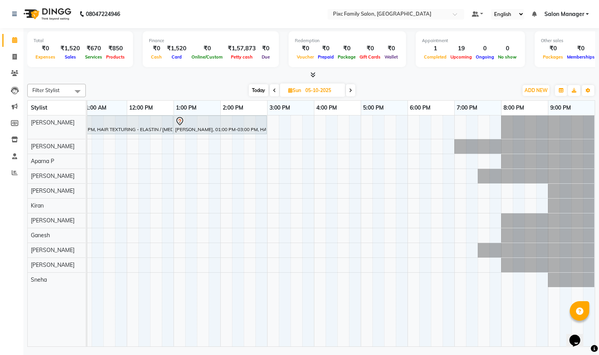
click at [271, 90] on span at bounding box center [274, 90] width 9 height 12
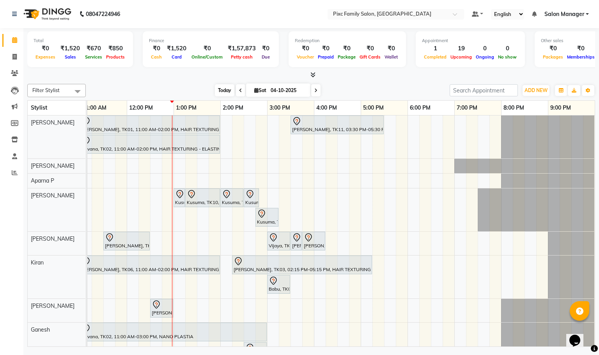
click at [221, 92] on span "Today" at bounding box center [224, 90] width 19 height 12
click at [314, 90] on icon at bounding box center [315, 90] width 3 height 5
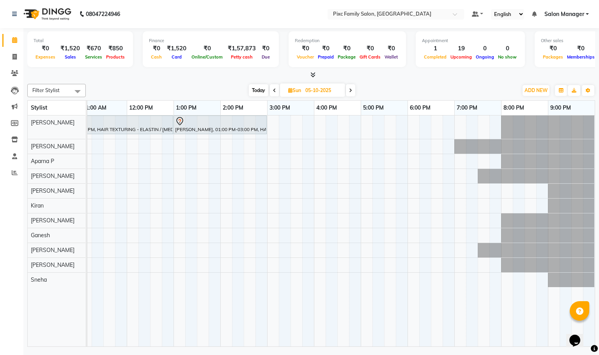
click at [261, 90] on span "Today" at bounding box center [258, 90] width 19 height 12
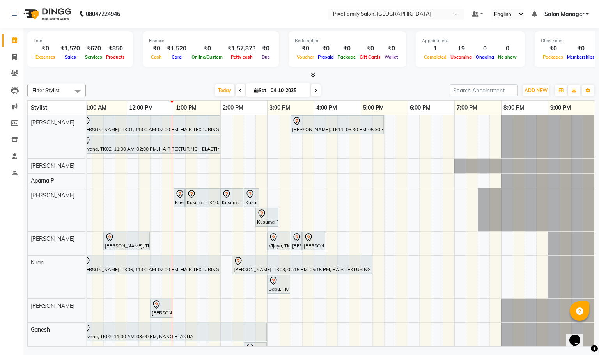
scroll to position [0, 0]
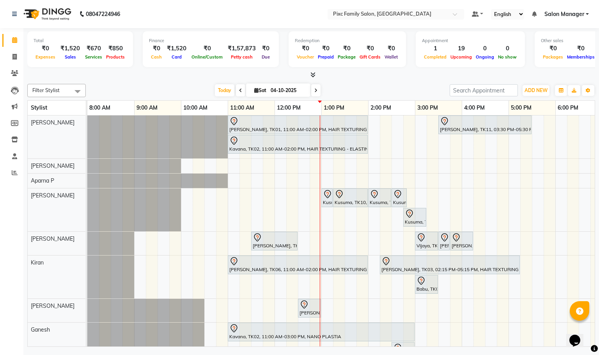
click at [315, 90] on icon at bounding box center [315, 90] width 3 height 5
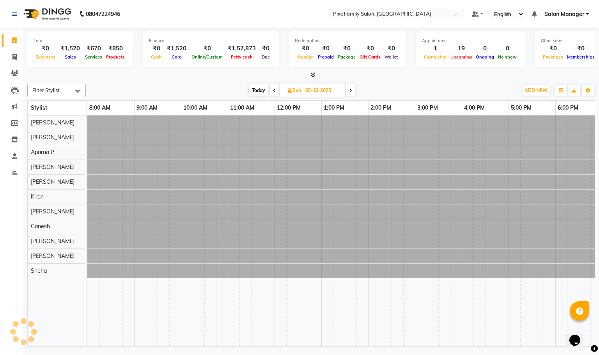
scroll to position [0, 148]
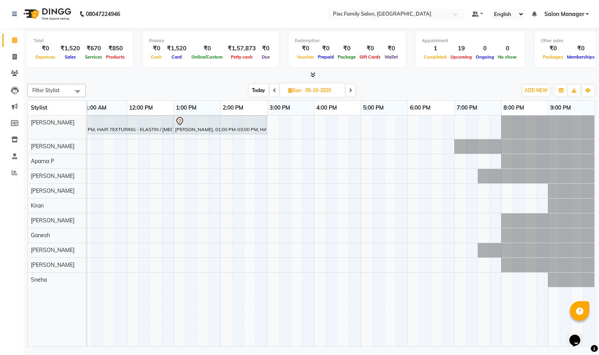
click at [260, 88] on span "Today" at bounding box center [258, 90] width 19 height 12
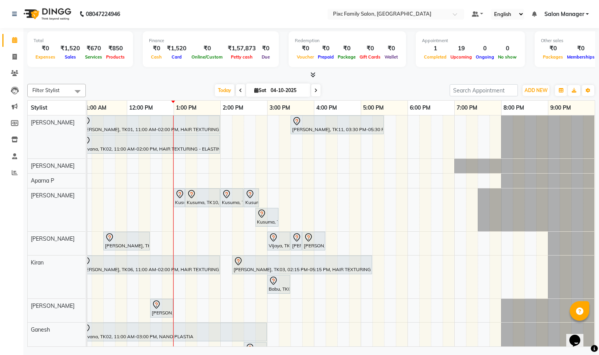
click at [315, 90] on icon at bounding box center [315, 90] width 3 height 5
type input "05-10-2025"
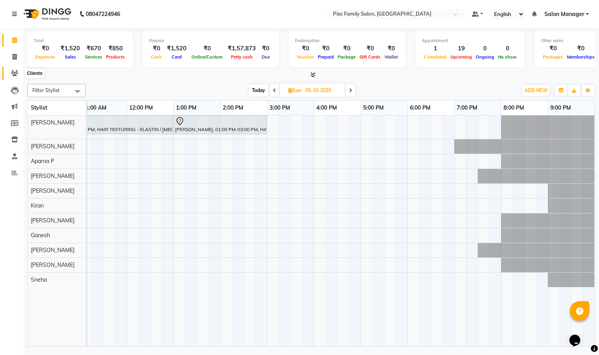
click at [12, 74] on icon at bounding box center [14, 73] width 7 height 6
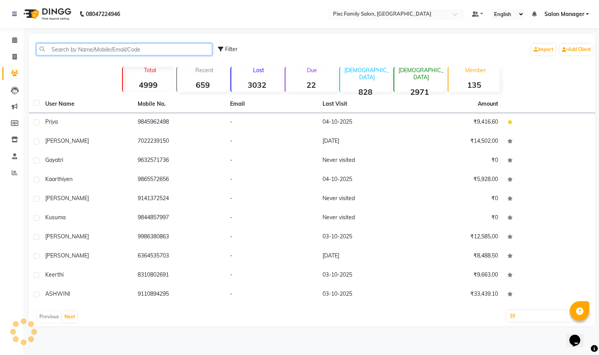
click at [94, 48] on input "text" at bounding box center [124, 49] width 176 height 12
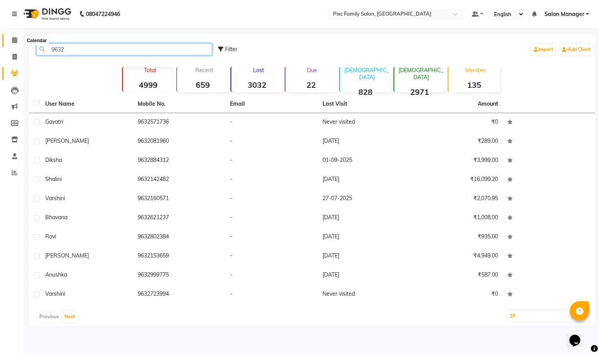
type input "9632"
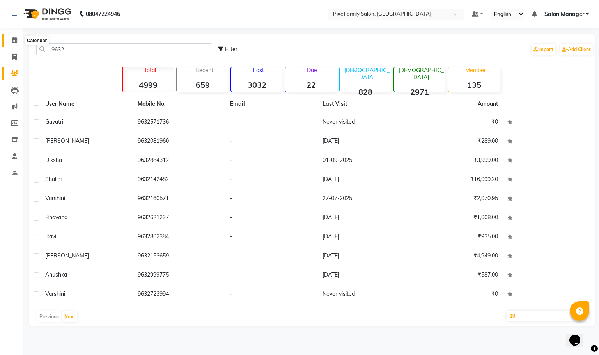
click at [9, 40] on span at bounding box center [15, 40] width 14 height 9
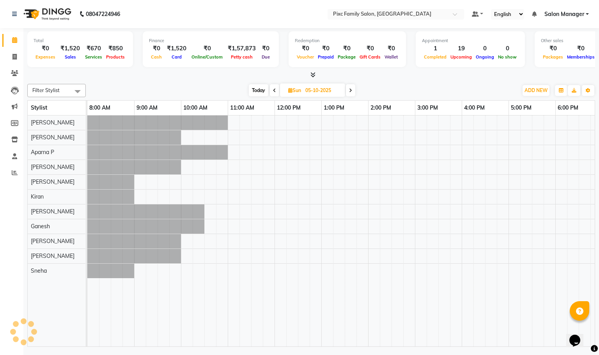
scroll to position [0, 148]
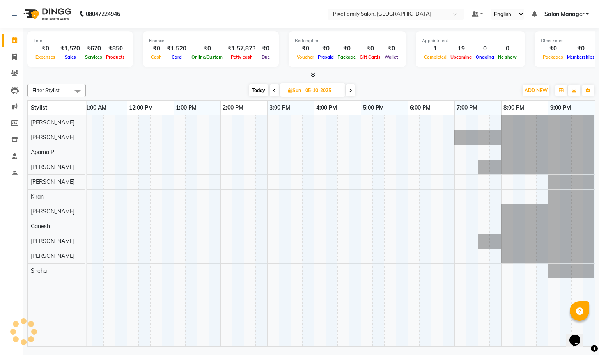
click at [261, 88] on span "Today" at bounding box center [258, 90] width 19 height 12
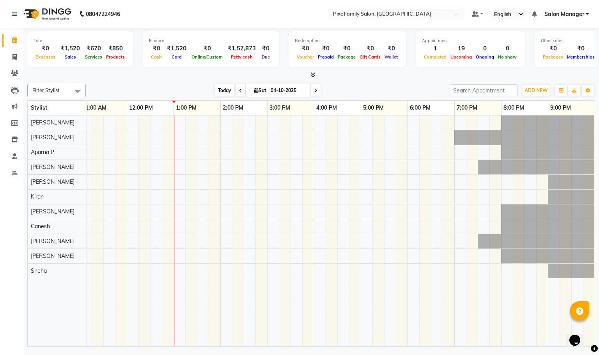
click at [226, 90] on span "Today" at bounding box center [224, 90] width 19 height 12
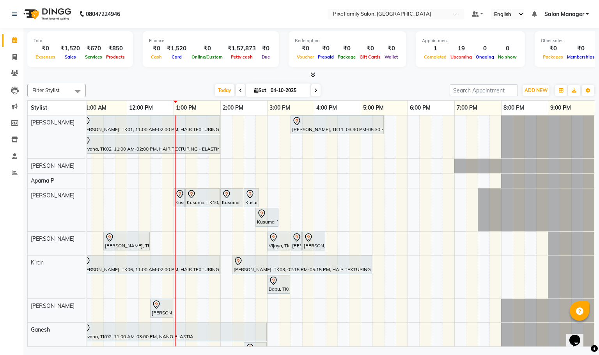
click at [314, 91] on icon at bounding box center [315, 90] width 3 height 5
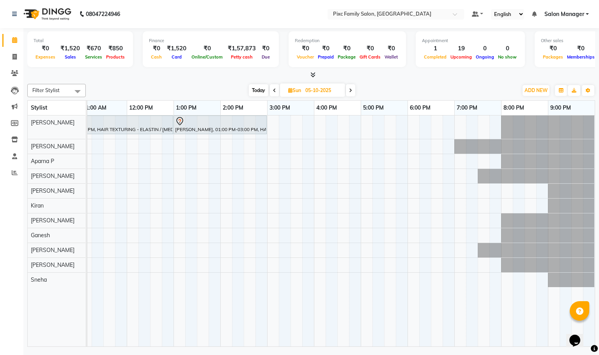
click at [254, 91] on span "Today" at bounding box center [258, 90] width 19 height 12
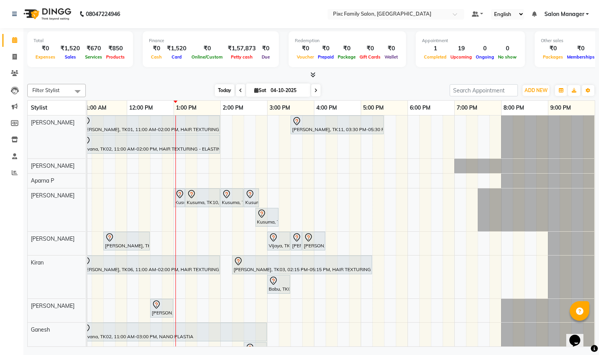
click at [220, 91] on span "Today" at bounding box center [224, 90] width 19 height 12
click at [225, 88] on span "Today" at bounding box center [224, 90] width 19 height 12
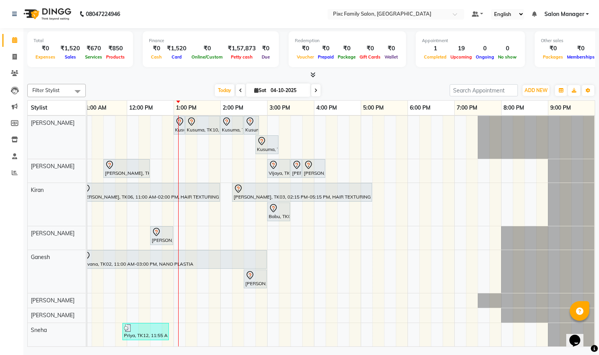
scroll to position [0, 0]
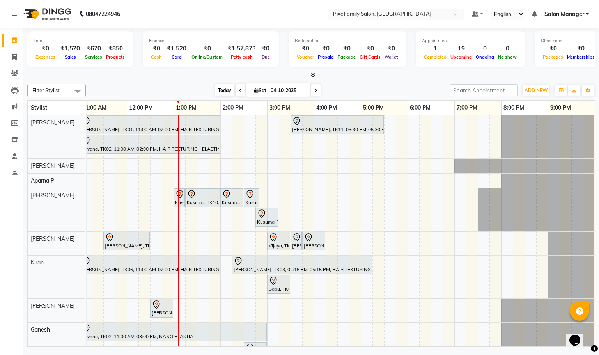
click at [223, 89] on span "Today" at bounding box center [224, 90] width 19 height 12
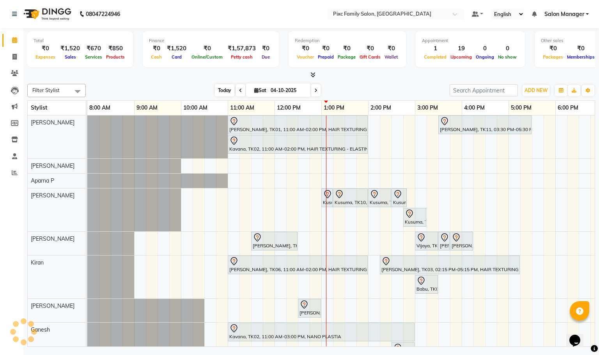
scroll to position [0, 148]
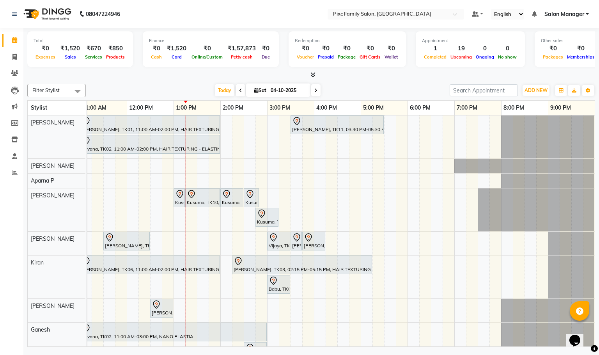
click at [316, 90] on icon at bounding box center [315, 90] width 3 height 5
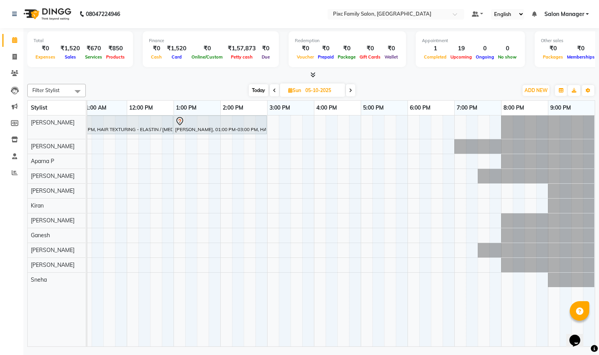
click at [274, 90] on icon at bounding box center [274, 90] width 3 height 5
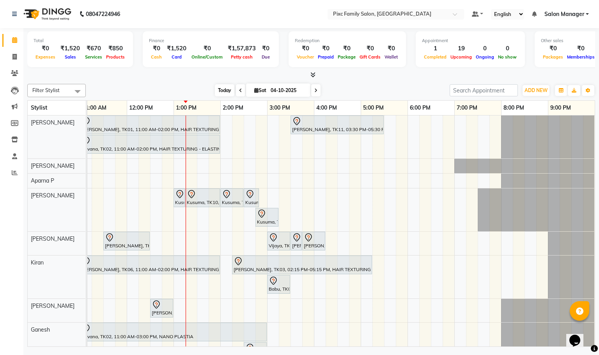
click at [224, 89] on span "Today" at bounding box center [224, 90] width 19 height 12
click at [312, 90] on span at bounding box center [315, 90] width 9 height 12
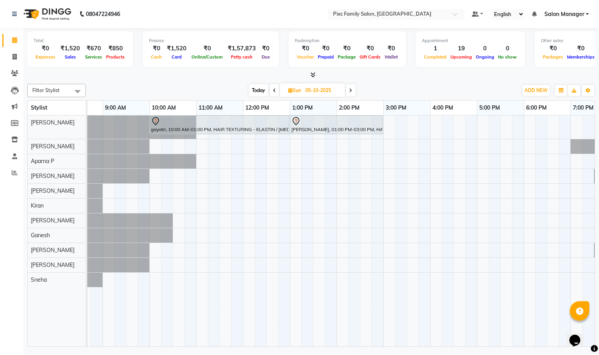
scroll to position [0, 0]
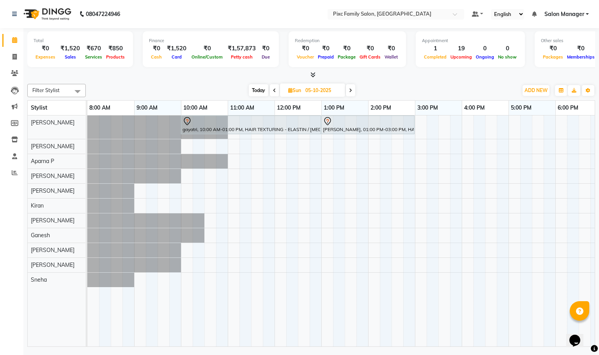
click at [254, 89] on span "Today" at bounding box center [258, 90] width 19 height 12
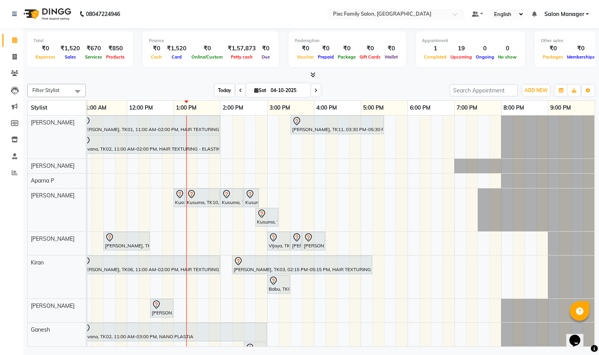
click at [218, 92] on span "Today" at bounding box center [224, 90] width 19 height 12
click at [316, 88] on icon at bounding box center [315, 90] width 3 height 5
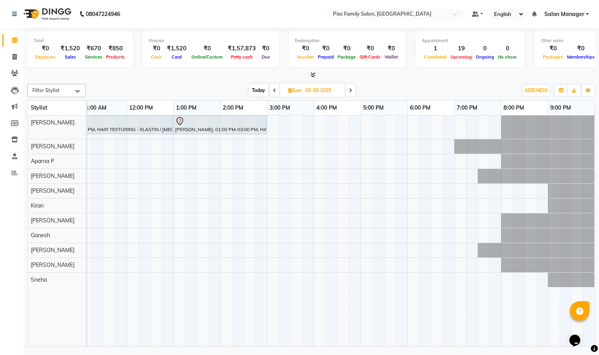
click at [256, 91] on span "Today" at bounding box center [258, 90] width 19 height 12
type input "04-10-2025"
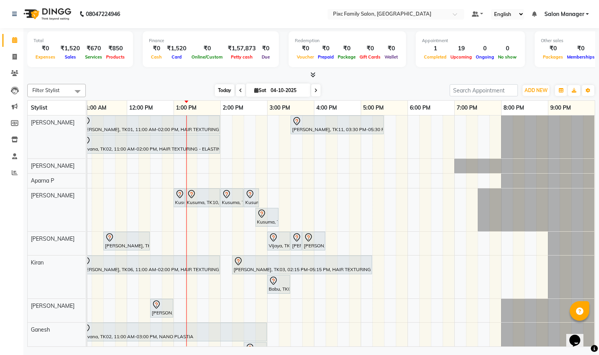
click at [220, 89] on span "Today" at bounding box center [224, 90] width 19 height 12
click at [14, 55] on icon at bounding box center [14, 57] width 4 height 6
select select "service"
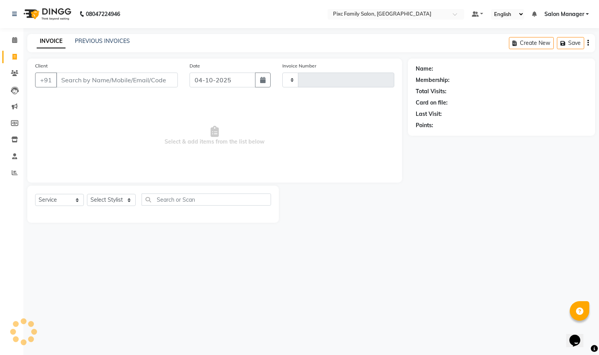
type input "1975"
select select "3509"
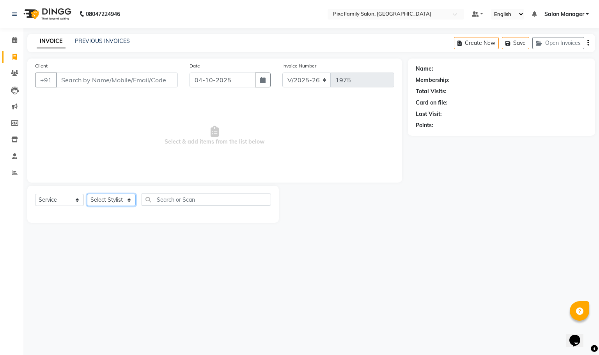
click at [115, 202] on select "Select Stylist [PERSON_NAME] [PERSON_NAME] [PERSON_NAME] Aparna P [PERSON_NAME]…" at bounding box center [111, 200] width 49 height 12
select select "16506"
click at [87, 194] on select "Select Stylist [PERSON_NAME] [PERSON_NAME] [PERSON_NAME] Aparna P [PERSON_NAME]…" at bounding box center [111, 200] width 49 height 12
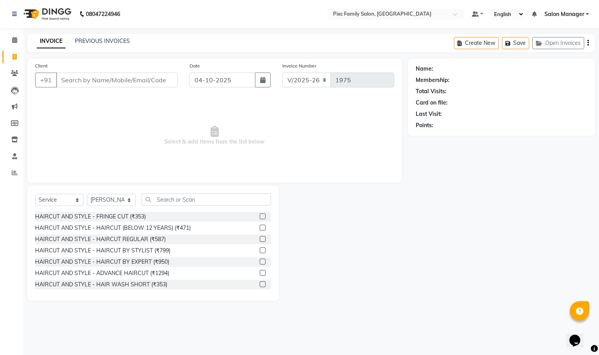
click at [260, 261] on label at bounding box center [263, 261] width 6 height 6
click at [260, 261] on input "checkbox" at bounding box center [262, 261] width 5 height 5
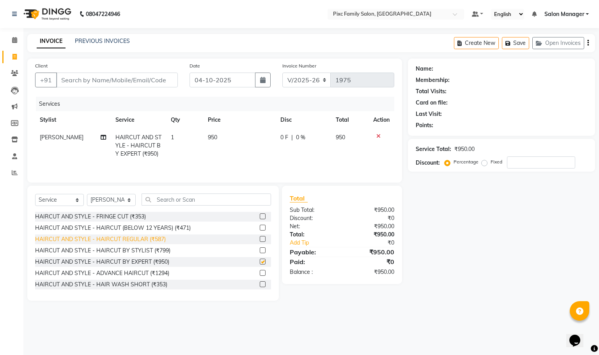
checkbox input "false"
click at [117, 205] on select "Select Stylist [PERSON_NAME] [PERSON_NAME] [PERSON_NAME] Aparna P [PERSON_NAME]…" at bounding box center [111, 200] width 49 height 12
select select "66551"
click at [87, 197] on select "Select Stylist [PERSON_NAME] [PERSON_NAME] [PERSON_NAME] Aparna P [PERSON_NAME]…" at bounding box center [111, 200] width 49 height 12
click at [260, 264] on label at bounding box center [263, 261] width 6 height 6
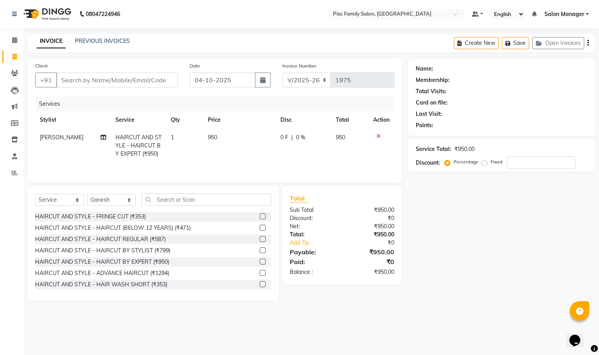
click at [260, 264] on input "checkbox" at bounding box center [262, 261] width 5 height 5
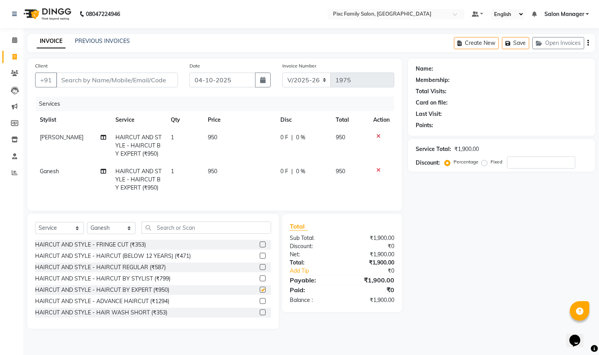
checkbox input "false"
click at [108, 78] on input "Client" at bounding box center [117, 80] width 122 height 15
type input "8"
type input "0"
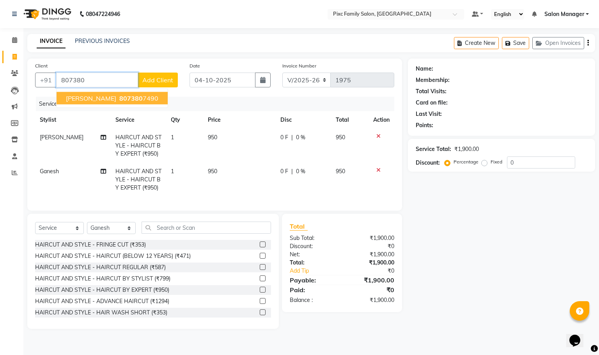
click at [109, 93] on button "Nikitha 807380 7490" at bounding box center [112, 98] width 111 height 12
type input "8073807490"
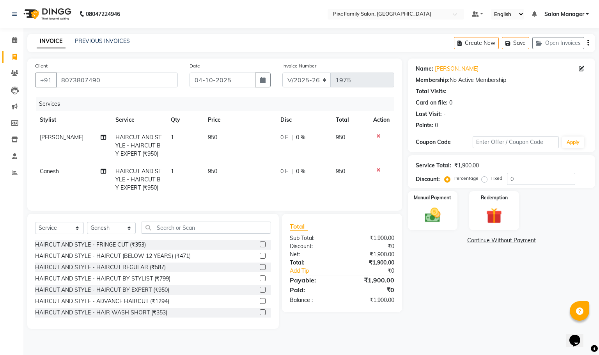
click at [287, 143] on td "0 F | 0 %" at bounding box center [303, 146] width 55 height 34
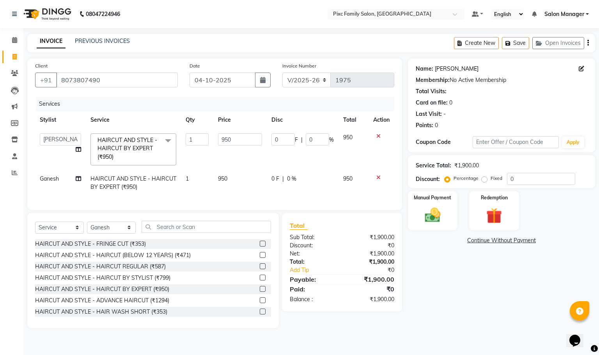
click at [442, 71] on link "[PERSON_NAME]" at bounding box center [457, 69] width 44 height 8
click at [314, 136] on input "0" at bounding box center [317, 139] width 23 height 12
type input "15"
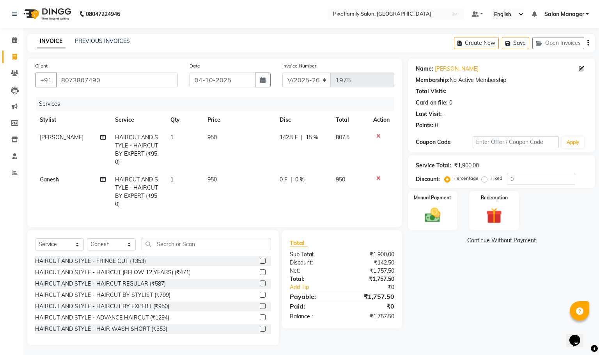
click at [307, 161] on td "142.5 F | 15 %" at bounding box center [303, 150] width 56 height 42
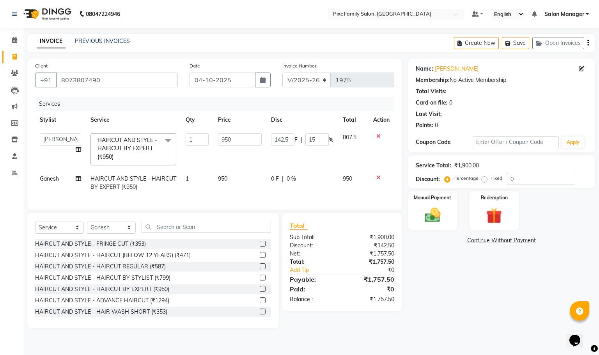
click at [311, 179] on div "0 F | 0 %" at bounding box center [302, 179] width 62 height 8
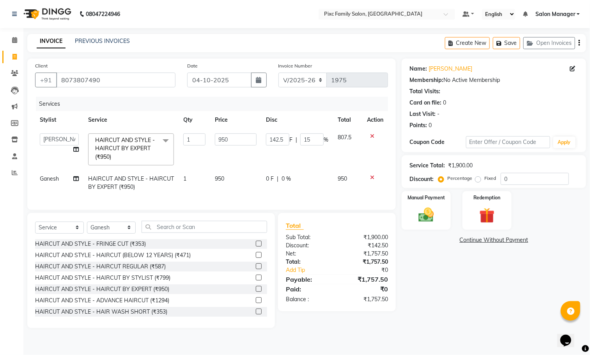
select select "66551"
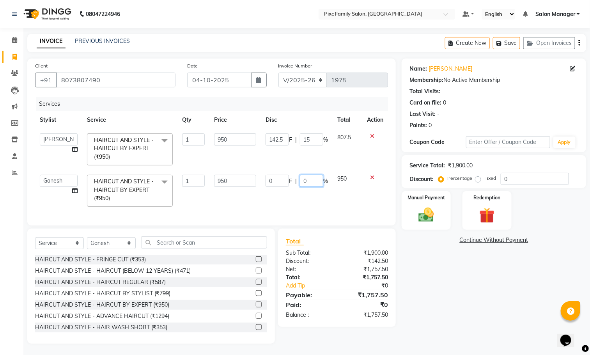
click at [311, 178] on input "0" at bounding box center [311, 181] width 23 height 12
type input "1"
type input "15"
click at [313, 192] on td "0 F | 15 %" at bounding box center [297, 190] width 72 height 41
select select "66551"
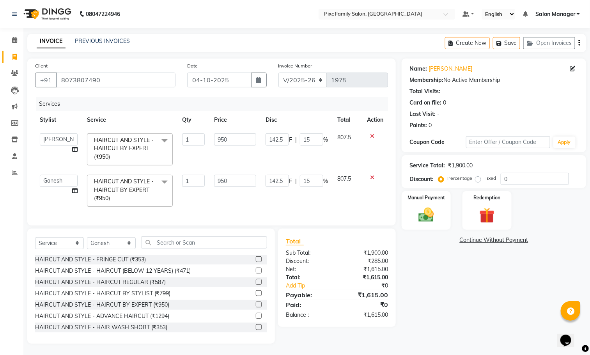
scroll to position [10, 0]
click at [419, 205] on img at bounding box center [426, 214] width 26 height 18
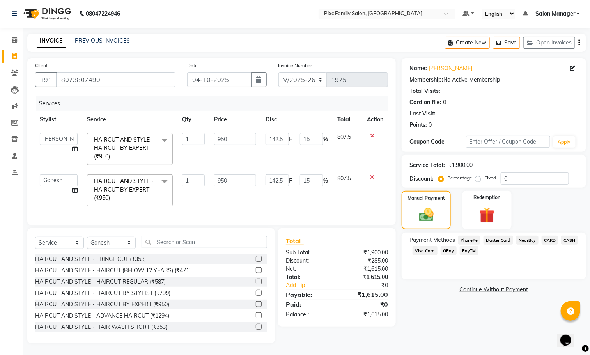
click at [551, 235] on span "CARD" at bounding box center [549, 239] width 17 height 9
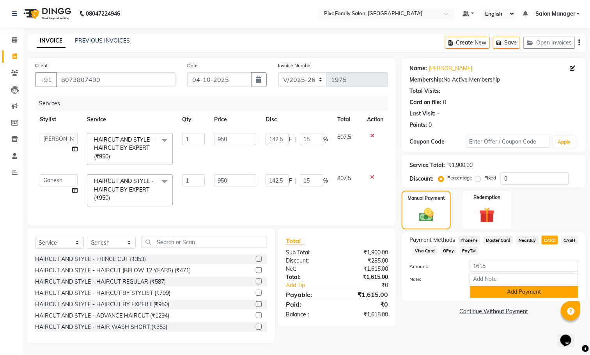
click at [552, 286] on button "Add Payment" at bounding box center [524, 292] width 108 height 12
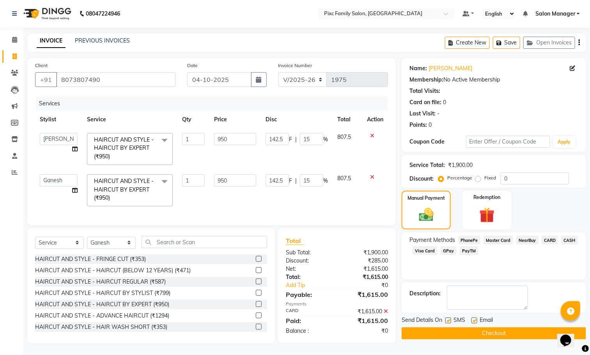
click at [506, 327] on button "Checkout" at bounding box center [494, 333] width 184 height 12
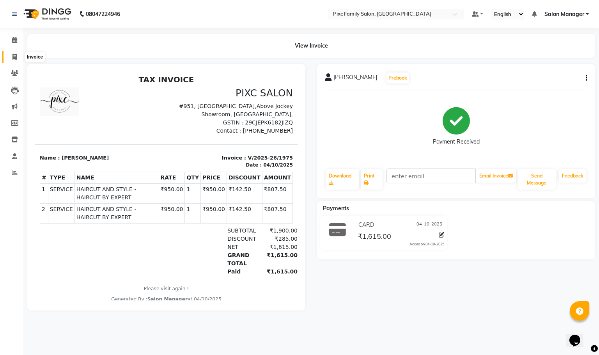
click at [12, 53] on span at bounding box center [15, 57] width 14 height 9
select select "service"
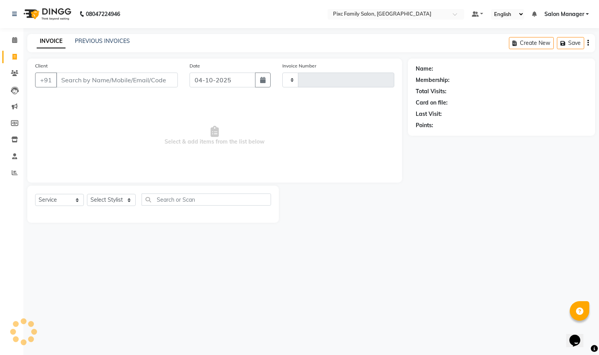
type input "1976"
select select "3509"
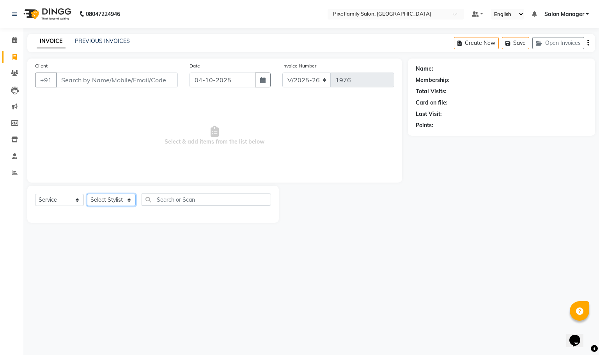
click at [116, 199] on select "Select Stylist Abid Haidar Aiswarya Babu Akil Khan Aparna P Ganesh Jagadeesh Ki…" at bounding box center [111, 200] width 49 height 12
select select "16508"
click at [87, 194] on select "Select Stylist Abid Haidar Aiswarya Babu Akil Khan Aparna P Ganesh Jagadeesh Ki…" at bounding box center [111, 200] width 49 height 12
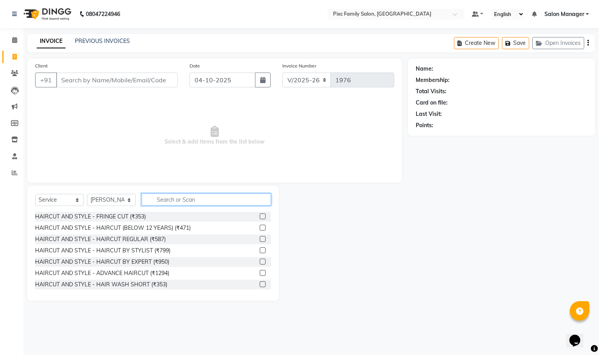
click at [165, 201] on input "text" at bounding box center [206, 199] width 129 height 12
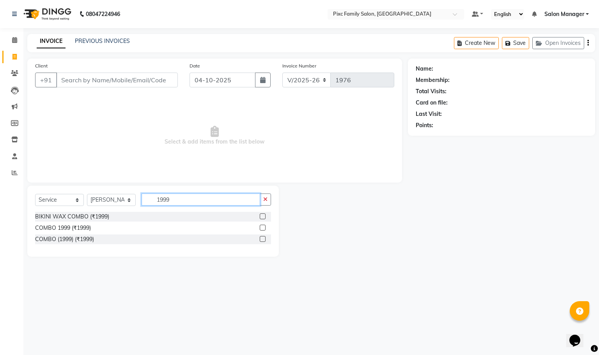
type input "1999"
click at [263, 226] on label at bounding box center [263, 228] width 6 height 6
click at [263, 226] on input "checkbox" at bounding box center [262, 227] width 5 height 5
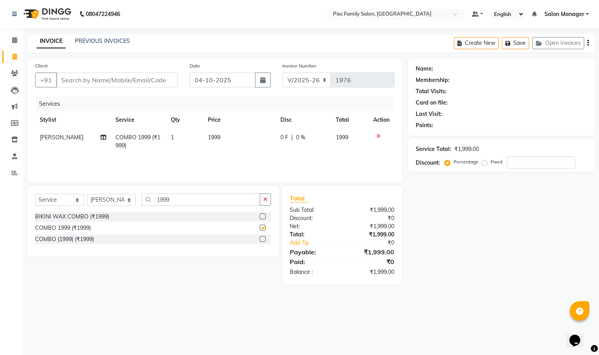
checkbox input "false"
click at [118, 196] on select "Select Stylist Abid Haidar Aiswarya Babu Akil Khan Aparna P Ganesh Jagadeesh Ki…" at bounding box center [111, 200] width 49 height 12
select select "66551"
click at [87, 194] on select "Select Stylist Abid Haidar Aiswarya Babu Akil Khan Aparna P Ganesh Jagadeesh Ki…" at bounding box center [111, 200] width 49 height 12
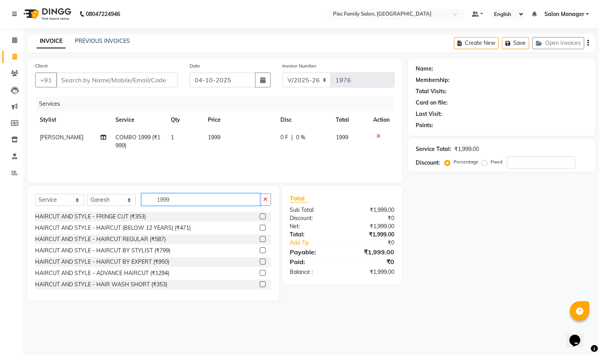
click at [188, 201] on input "1999" at bounding box center [201, 199] width 119 height 12
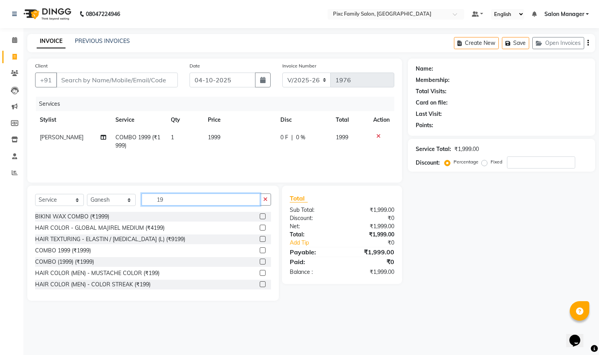
type input "1"
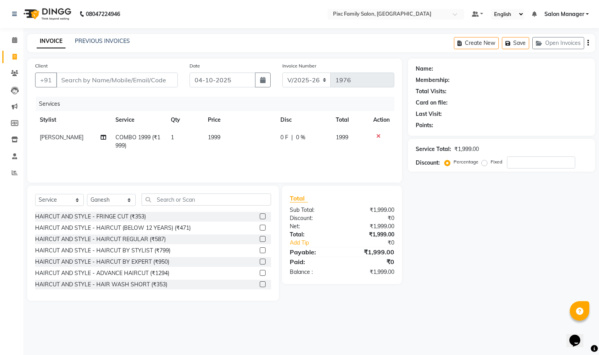
click at [260, 251] on label at bounding box center [263, 250] width 6 height 6
click at [260, 251] on input "checkbox" at bounding box center [262, 250] width 5 height 5
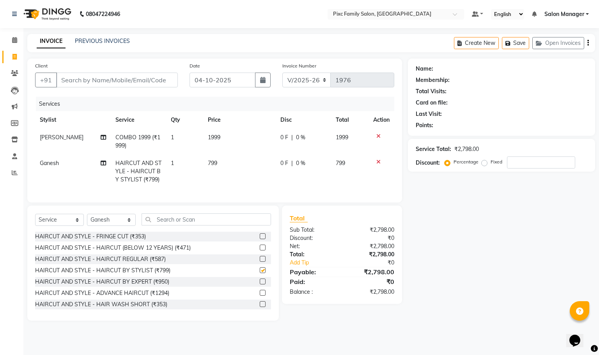
checkbox input "false"
click at [101, 81] on input "Client" at bounding box center [117, 80] width 122 height 15
click at [117, 226] on select "Select Stylist Abid Haidar Aiswarya Babu Akil Khan Aparna P Ganesh Jagadeesh Ki…" at bounding box center [111, 220] width 49 height 12
select select "52979"
click at [87, 223] on select "Select Stylist Abid Haidar Aiswarya Babu Akil Khan Aparna P Ganesh Jagadeesh Ki…" at bounding box center [111, 220] width 49 height 12
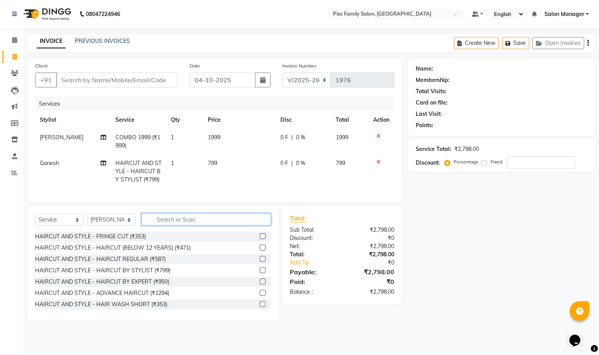
click at [205, 225] on input "text" at bounding box center [206, 219] width 129 height 12
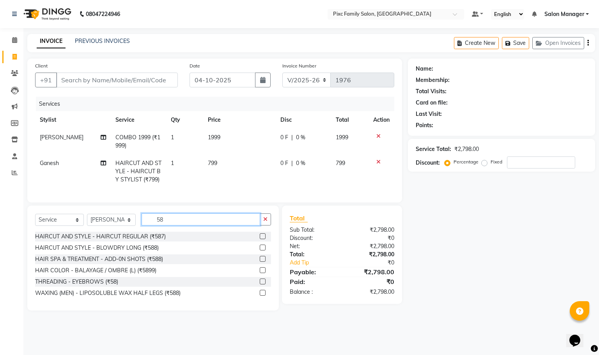
type input "58"
click at [264, 284] on label at bounding box center [263, 281] width 6 height 6
click at [264, 284] on input "checkbox" at bounding box center [262, 281] width 5 height 5
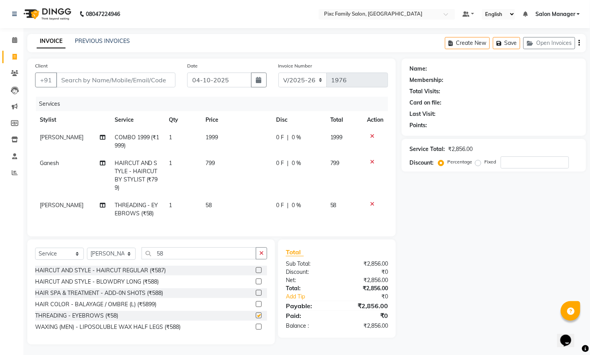
checkbox input "false"
click at [185, 203] on td "1" at bounding box center [183, 209] width 36 height 26
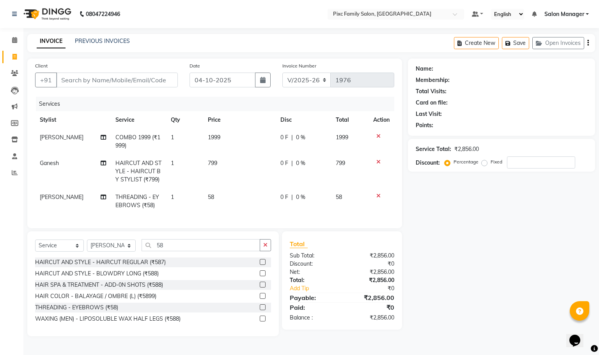
select select "52979"
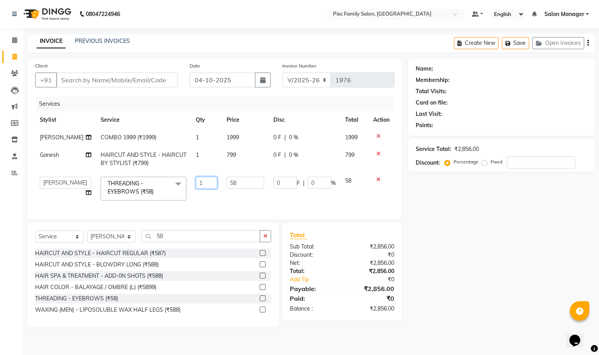
click at [202, 181] on input "1" at bounding box center [206, 183] width 21 height 12
type input "2"
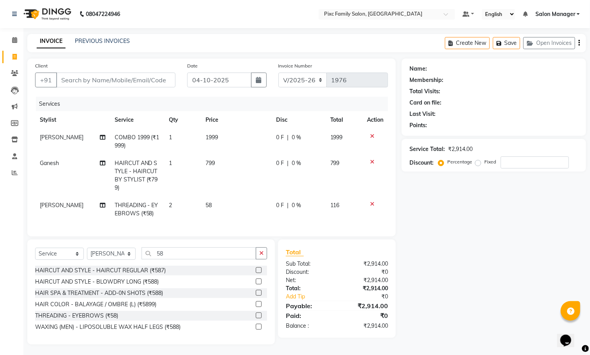
click at [205, 192] on tbody "Akil Khan COMBO 1999 (₹1999) 1 1999 0 F | 0 % 1999 Ganesh HAIRCUT AND STYLE - H…" at bounding box center [211, 176] width 353 height 94
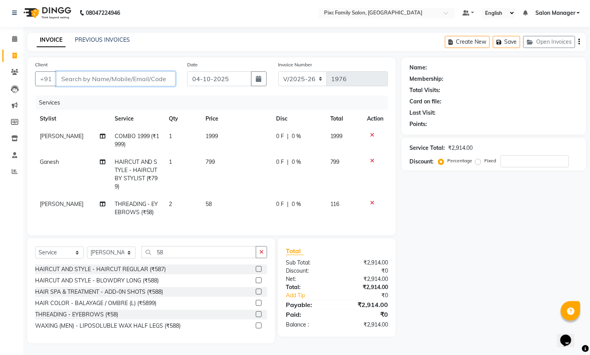
click at [109, 71] on input "Client" at bounding box center [115, 78] width 119 height 15
click at [94, 71] on input "Client" at bounding box center [115, 78] width 119 height 15
click at [88, 71] on input "Client" at bounding box center [115, 78] width 119 height 15
type input "9"
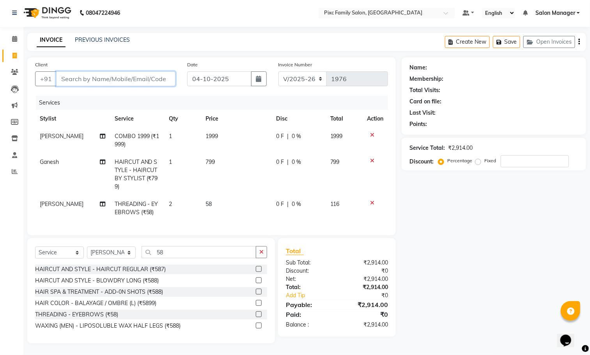
type input "0"
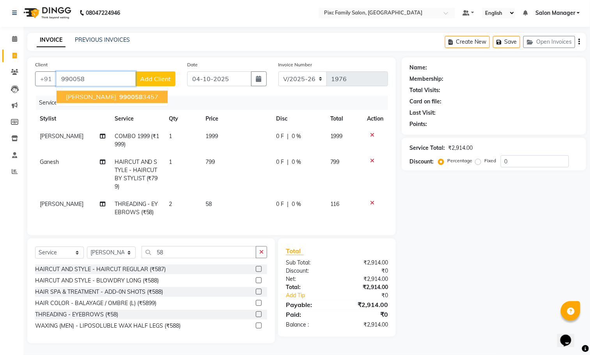
click at [100, 93] on span "BHANUSHREE" at bounding box center [91, 97] width 50 height 8
type input "9900583457"
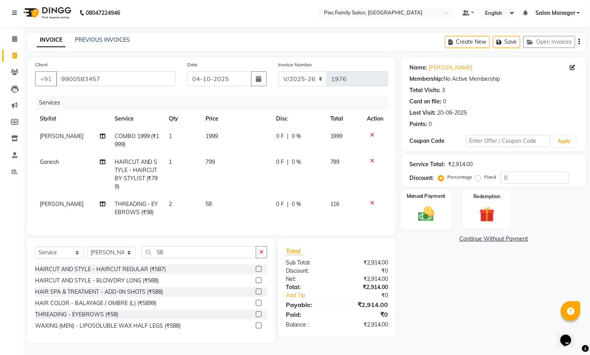
click at [432, 205] on img at bounding box center [426, 214] width 26 height 18
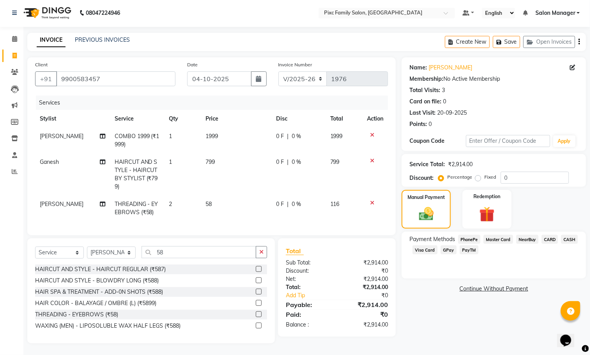
click at [547, 235] on span "CARD" at bounding box center [549, 239] width 17 height 9
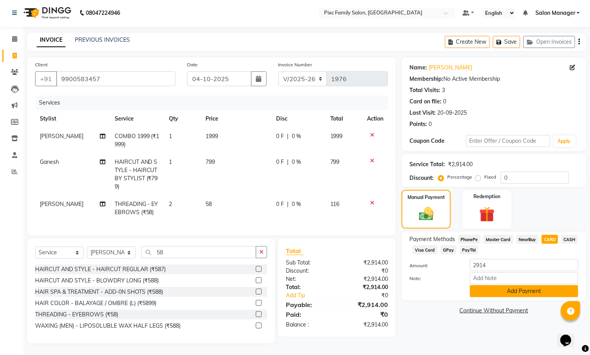
click at [536, 285] on button "Add Payment" at bounding box center [524, 291] width 108 height 12
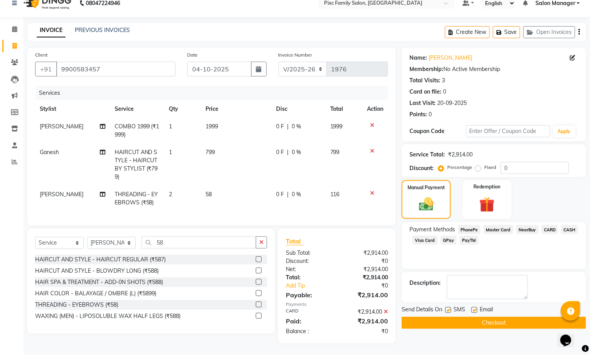
scroll to position [20, 0]
click at [488, 317] on button "Checkout" at bounding box center [494, 323] width 184 height 12
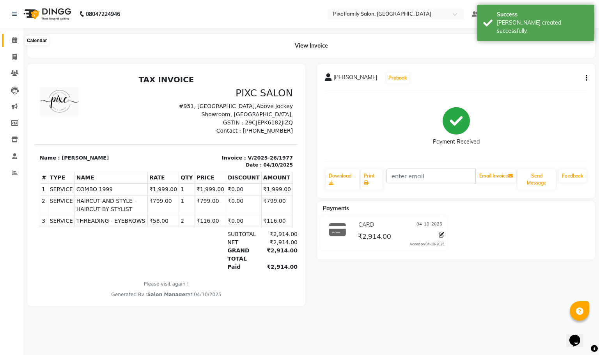
click at [9, 38] on span at bounding box center [15, 40] width 14 height 9
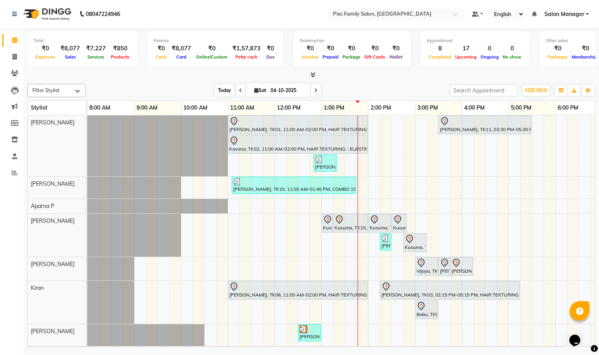
click at [223, 94] on span "Today" at bounding box center [224, 90] width 19 height 12
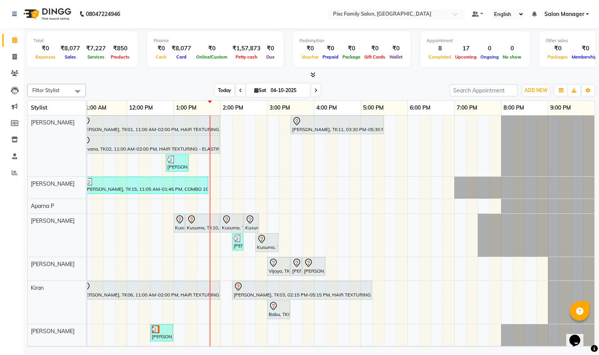
click at [221, 92] on span "Today" at bounding box center [224, 90] width 19 height 12
click at [329, 264] on div "BHAVYA, TK01, 11:00 AM-02:00 PM, HAIR TEXTURING - ELASTIN / BOTOX (L) Nikitha, …" at bounding box center [267, 290] width 655 height 351
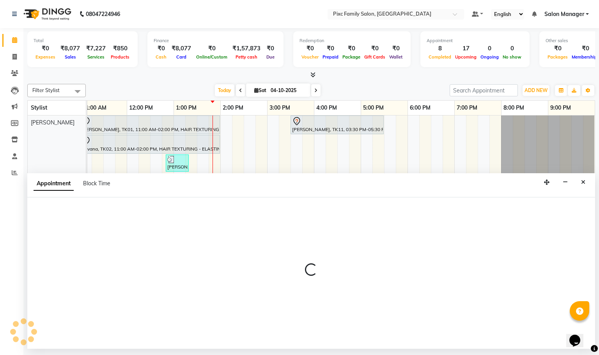
select select "64028"
select select "tentative"
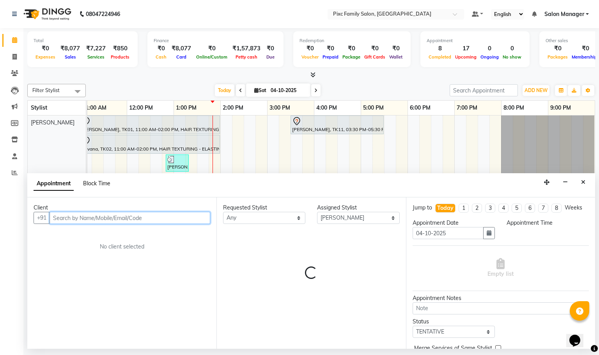
select select "975"
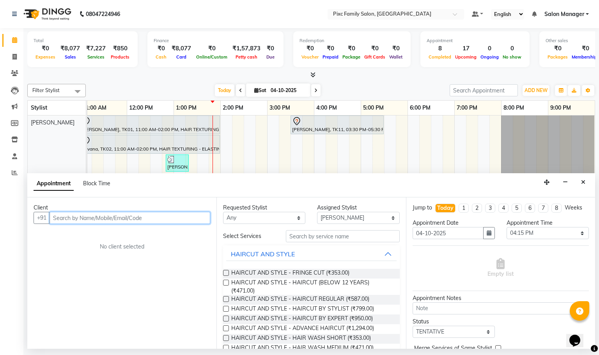
click at [110, 219] on input "text" at bounding box center [130, 218] width 161 height 12
type input "9591466717"
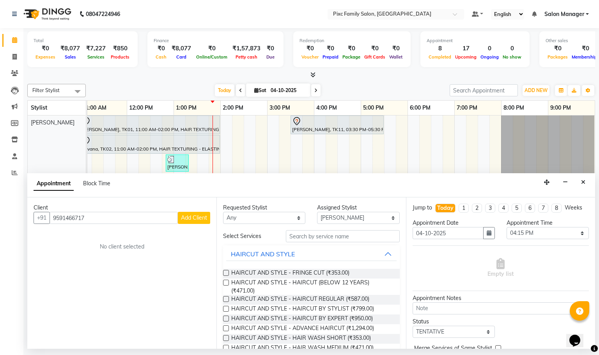
click at [195, 216] on span "Add Client" at bounding box center [194, 217] width 26 height 7
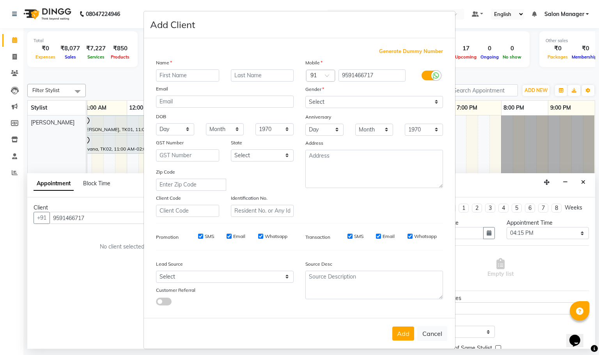
click at [191, 73] on input "text" at bounding box center [187, 75] width 63 height 12
type input "y"
type input "Yeshashwini"
click at [206, 271] on select "Select Walk-in Referral Internet Friend Word of Mouth Advertisement Facebook Ju…" at bounding box center [225, 277] width 138 height 12
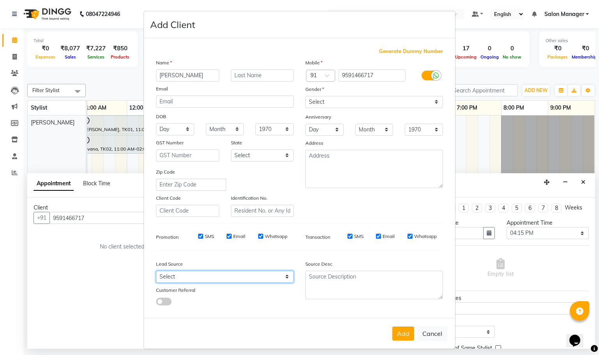
select select "26026"
click at [156, 271] on select "Select Walk-in Referral Internet Friend Word of Mouth Advertisement Facebook Ju…" at bounding box center [225, 277] width 138 height 12
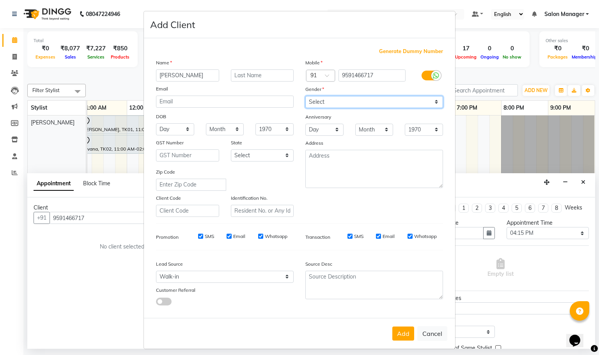
click at [316, 102] on select "Select Male Female Other Prefer Not To Say" at bounding box center [374, 102] width 138 height 12
select select "female"
click at [305, 96] on select "Select Male Female Other Prefer Not To Say" at bounding box center [374, 102] width 138 height 12
click at [396, 334] on button "Add" at bounding box center [403, 333] width 22 height 14
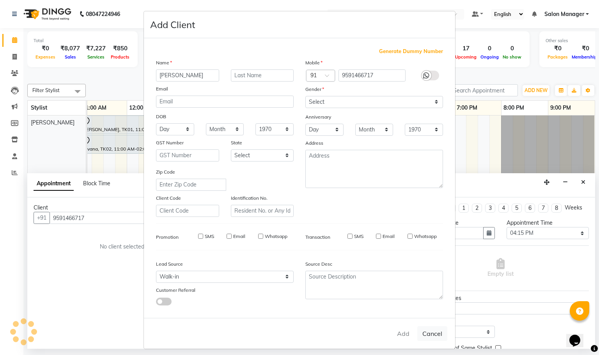
select select
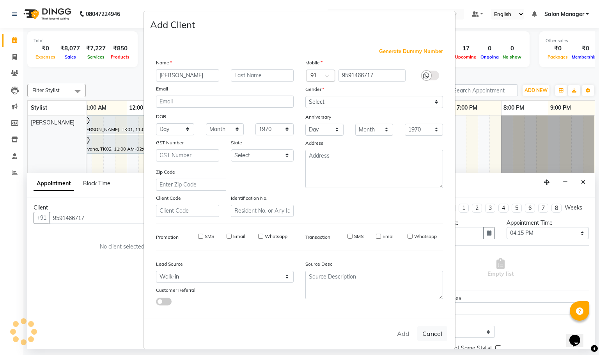
select select
checkbox input "false"
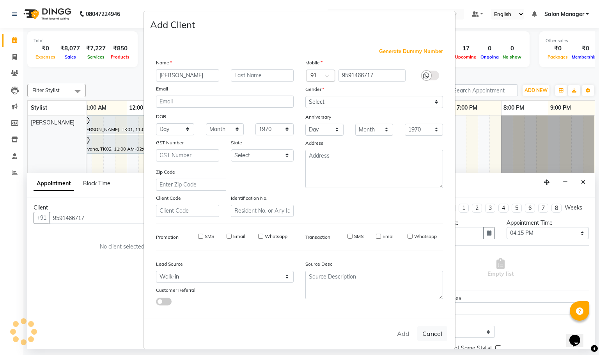
checkbox input "false"
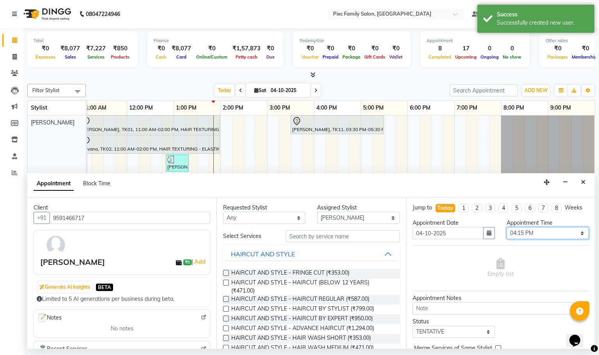
click at [522, 237] on select "Select 09:00 AM 09:15 AM 09:30 AM 09:45 AM 10:00 AM 10:15 AM 10:30 AM 10:45 AM …" at bounding box center [547, 233] width 82 height 12
select select "900"
click at [506, 235] on select "Select 09:00 AM 09:15 AM 09:30 AM 09:45 AM 10:00 AM 10:15 AM 10:30 AM 10:45 AM …" at bounding box center [547, 233] width 82 height 12
click at [340, 234] on input "text" at bounding box center [343, 236] width 114 height 12
click at [309, 319] on span "HAIRCUT AND STYLE - HAIRCUT BY EXPERT (₹950.00)" at bounding box center [302, 319] width 142 height 10
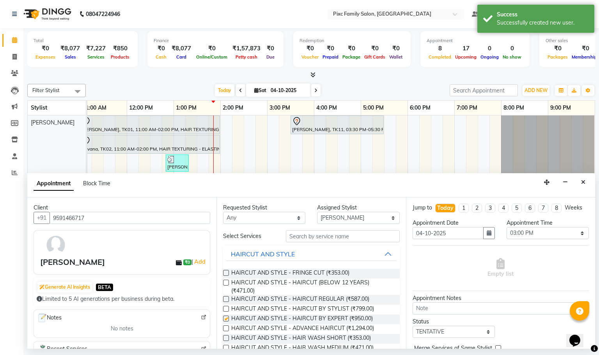
checkbox input "false"
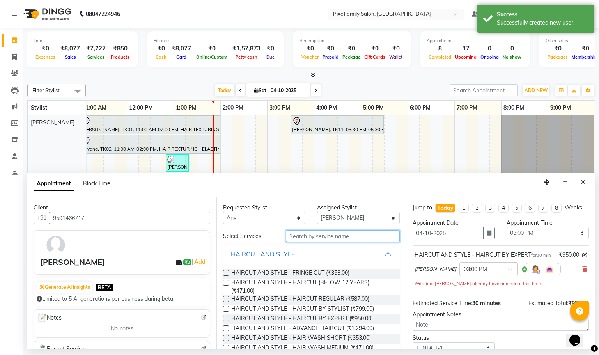
click at [316, 237] on input "text" at bounding box center [343, 236] width 114 height 12
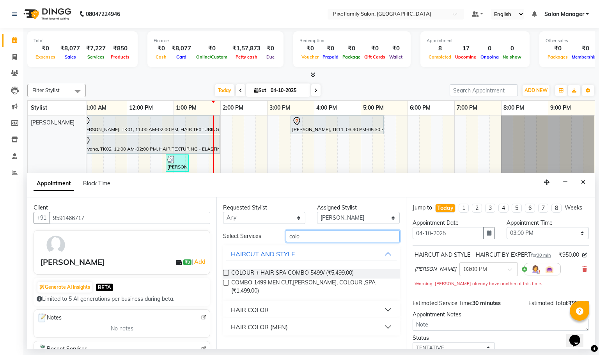
type input "colo"
click at [387, 303] on button "HAIR COLOR" at bounding box center [311, 310] width 170 height 14
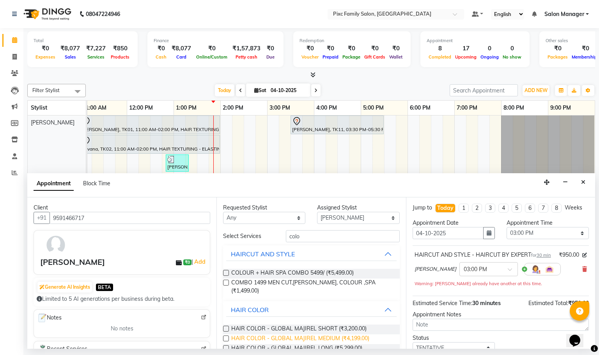
click at [323, 334] on span "HAIR COLOR - GLOBAL MAJIREL MEDIUM (₹4,199.00)" at bounding box center [300, 339] width 138 height 10
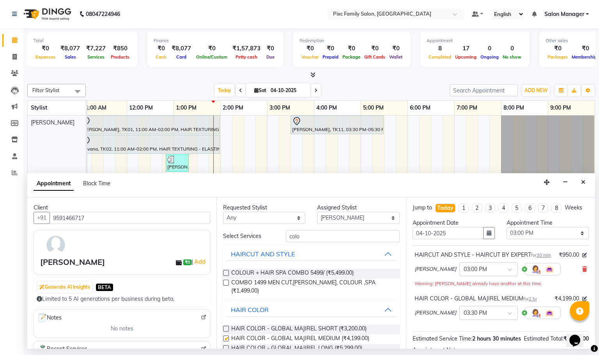
checkbox input "false"
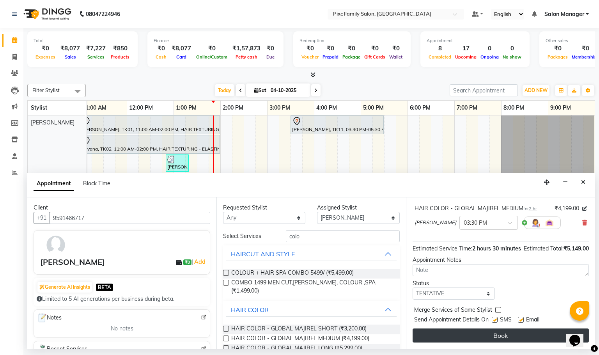
click at [487, 335] on button "Book" at bounding box center [500, 335] width 176 height 14
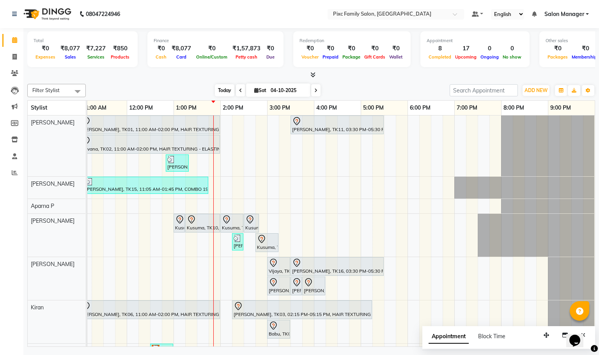
click at [218, 94] on span "Today" at bounding box center [224, 90] width 19 height 12
click at [316, 90] on span at bounding box center [315, 90] width 9 height 12
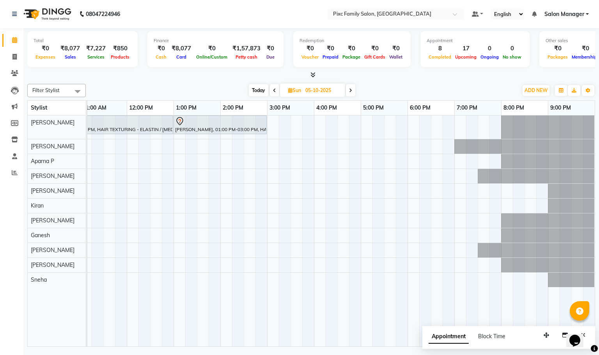
click at [252, 92] on span "Today" at bounding box center [258, 90] width 19 height 12
type input "04-10-2025"
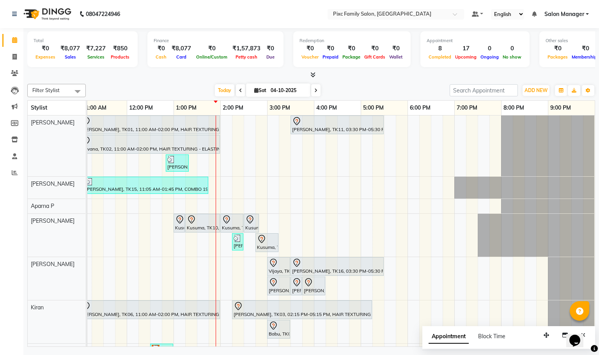
click at [455, 340] on span "Appointment" at bounding box center [448, 336] width 40 height 14
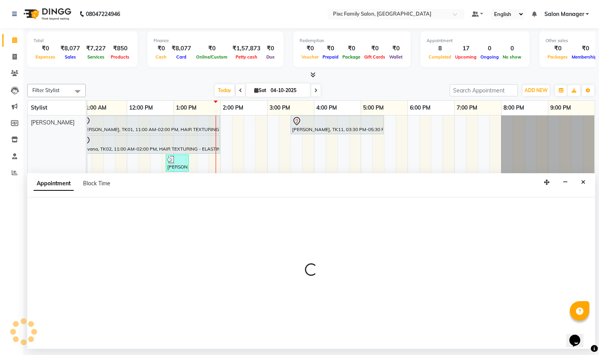
select select "tentative"
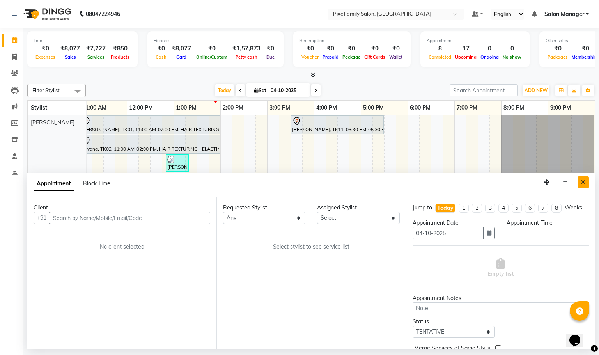
click at [585, 183] on button "Close" at bounding box center [582, 182] width 11 height 12
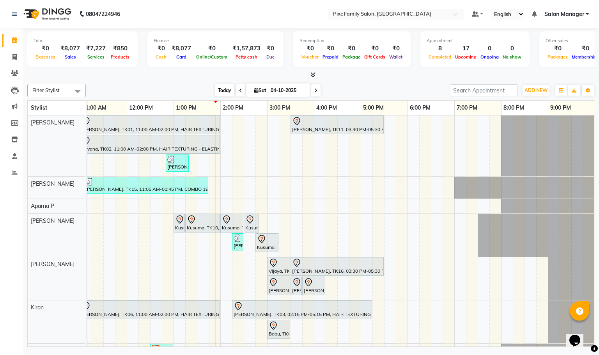
click at [226, 92] on span "Today" at bounding box center [224, 90] width 19 height 12
click at [314, 90] on icon at bounding box center [315, 90] width 3 height 5
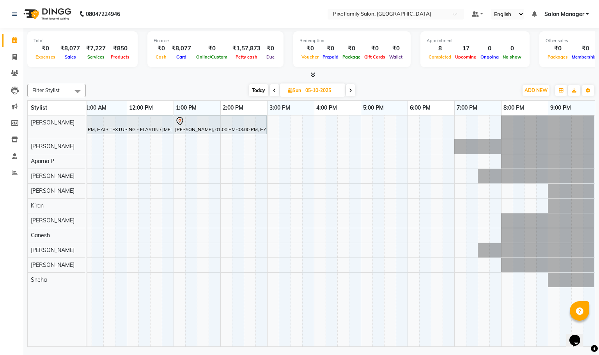
click at [275, 89] on icon at bounding box center [274, 90] width 3 height 5
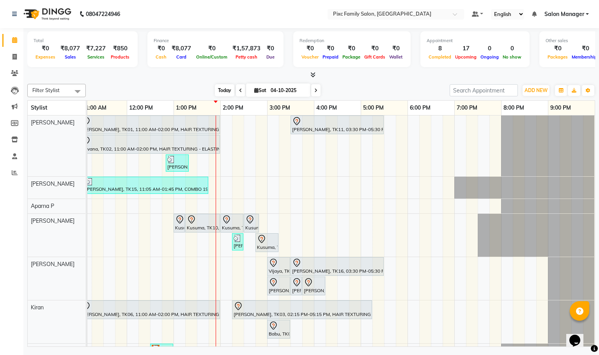
click at [231, 91] on span "Today" at bounding box center [224, 90] width 19 height 12
click at [314, 89] on icon at bounding box center [315, 90] width 3 height 5
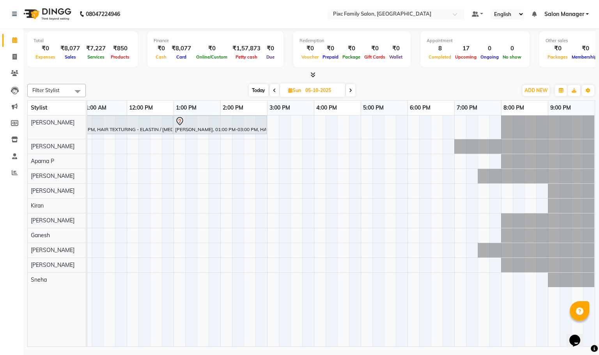
click at [257, 94] on span "Today" at bounding box center [258, 90] width 19 height 12
type input "04-10-2025"
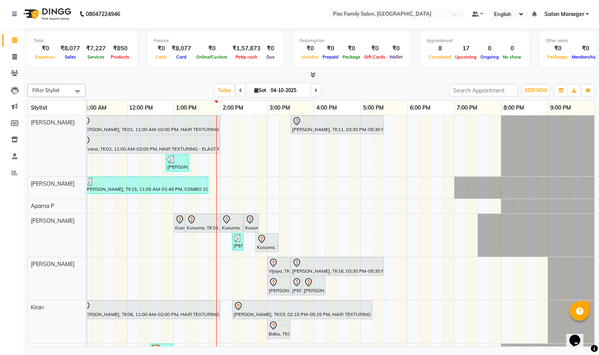
click at [569, 327] on div "Opens Chat This icon Opens the chat window." at bounding box center [578, 327] width 19 height 0
click at [14, 56] on icon at bounding box center [14, 57] width 4 height 6
select select "service"
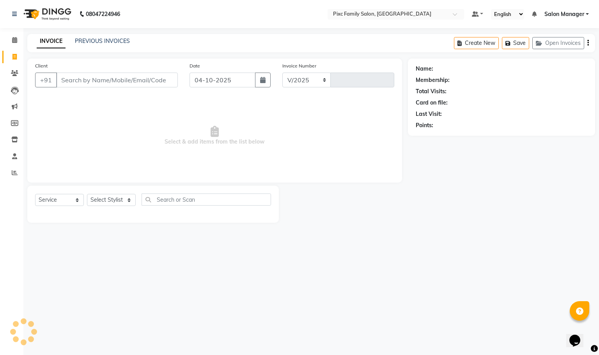
select select "3509"
type input "1978"
click at [103, 203] on select "Select Stylist" at bounding box center [111, 200] width 49 height 12
select select "90556"
click at [87, 194] on select "Select Stylist Abid Haidar Aiswarya Babu Akil Khan Aparna P Ganesh Jagadeesh Ki…" at bounding box center [111, 200] width 49 height 12
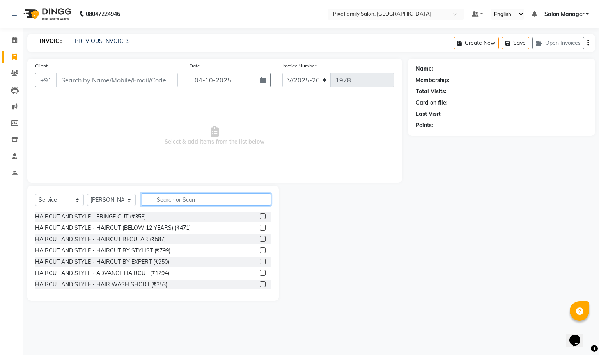
click at [225, 199] on input "text" at bounding box center [206, 199] width 129 height 12
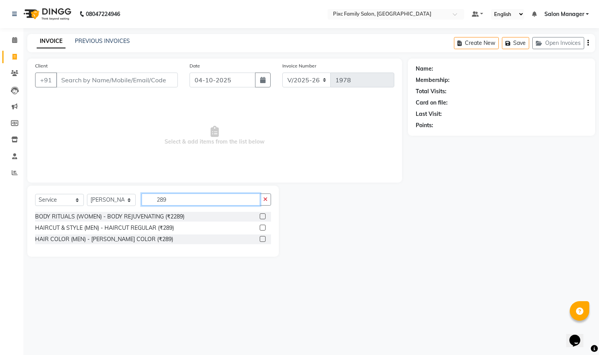
type input "289"
click at [260, 228] on label at bounding box center [263, 228] width 6 height 6
click at [260, 228] on input "checkbox" at bounding box center [262, 227] width 5 height 5
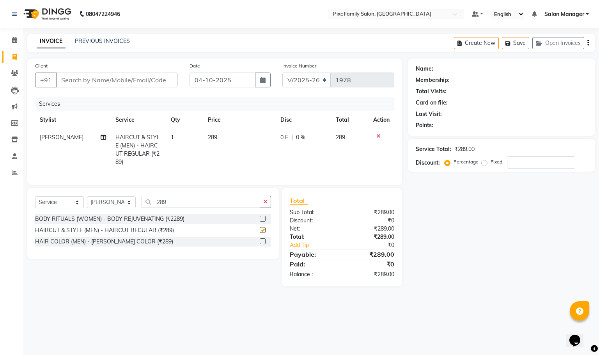
checkbox input "false"
click at [213, 208] on input "289" at bounding box center [201, 202] width 119 height 12
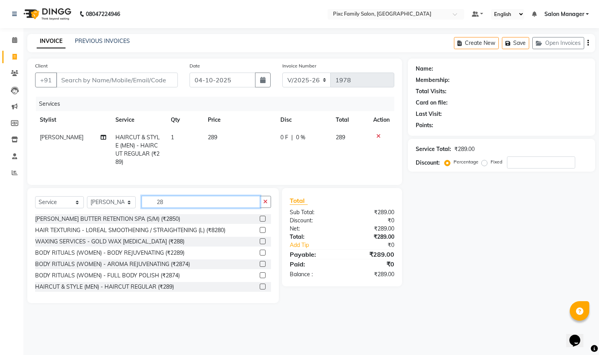
type input "2"
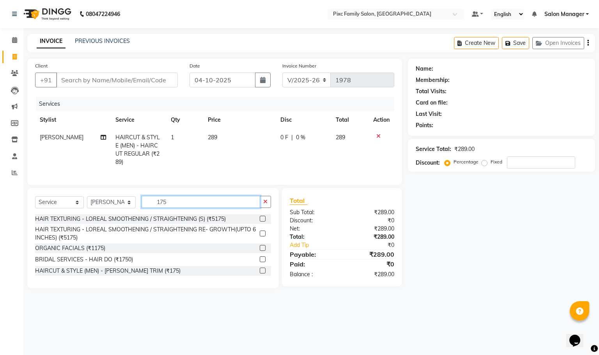
type input "175"
click at [264, 273] on label at bounding box center [263, 270] width 6 height 6
click at [264, 273] on input "checkbox" at bounding box center [262, 270] width 5 height 5
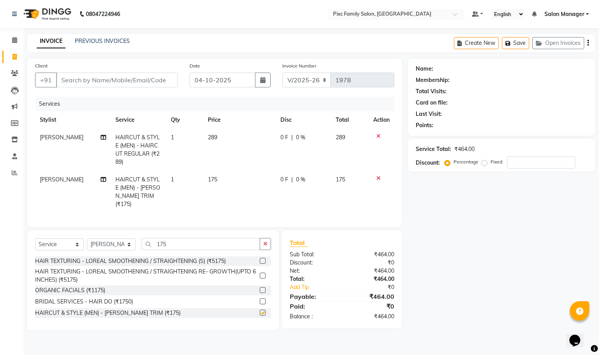
checkbox input "false"
click at [122, 82] on input "Client" at bounding box center [117, 80] width 122 height 15
type input "9"
type input "0"
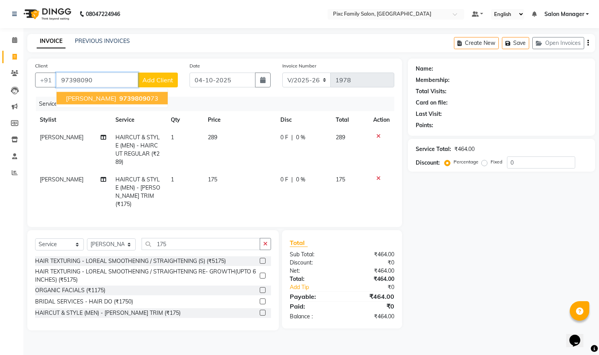
click at [123, 96] on span "97398090" at bounding box center [134, 98] width 31 height 8
type input "9739809073"
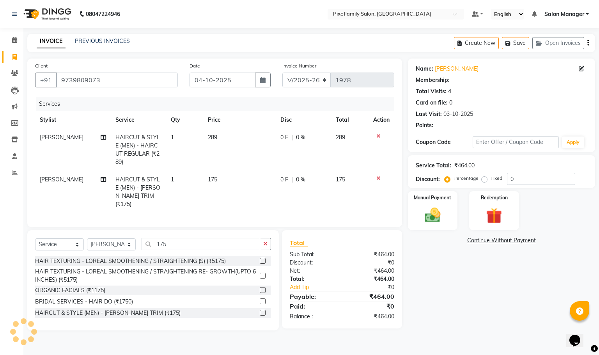
select select "1: Object"
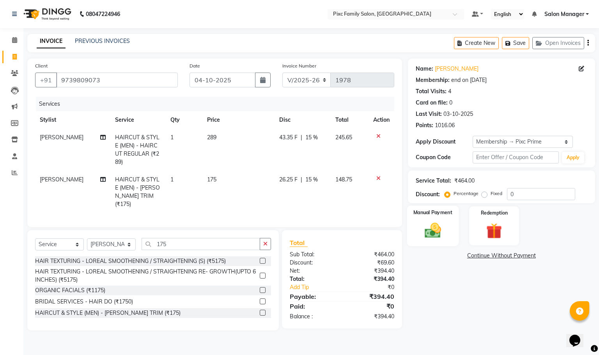
click at [444, 230] on img at bounding box center [432, 230] width 27 height 19
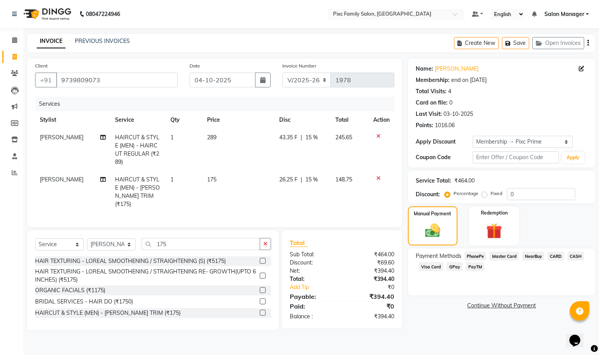
click at [553, 254] on span "CARD" at bounding box center [555, 255] width 17 height 9
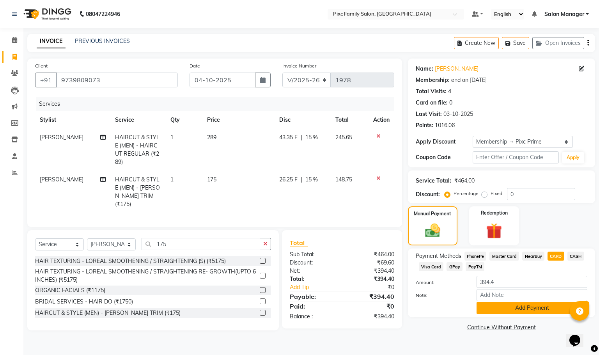
click at [554, 309] on button "Add Payment" at bounding box center [531, 308] width 111 height 12
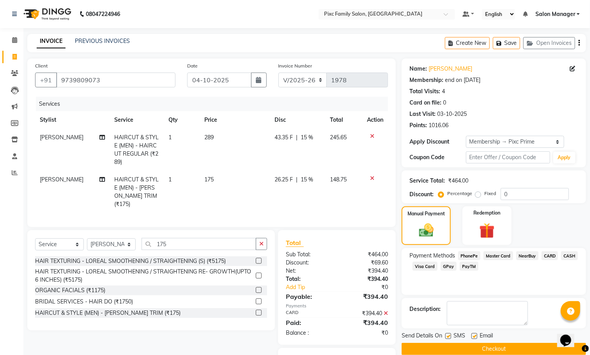
scroll to position [40, 0]
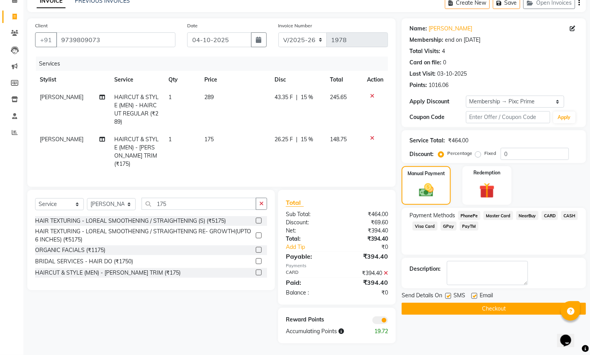
click at [472, 309] on button "Checkout" at bounding box center [494, 309] width 184 height 12
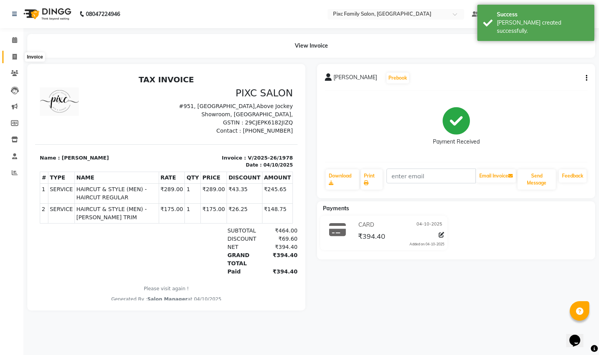
click at [10, 55] on span at bounding box center [15, 57] width 14 height 9
select select "service"
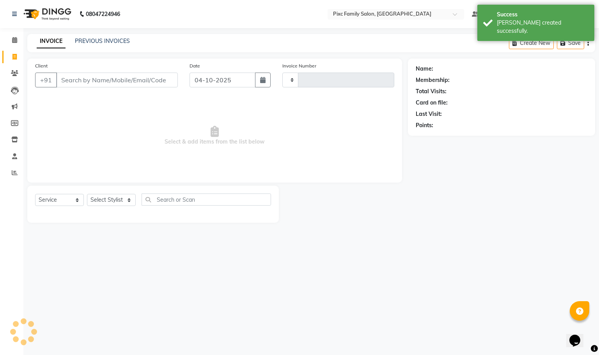
type input "1979"
select select "3509"
click at [18, 74] on icon at bounding box center [14, 73] width 7 height 6
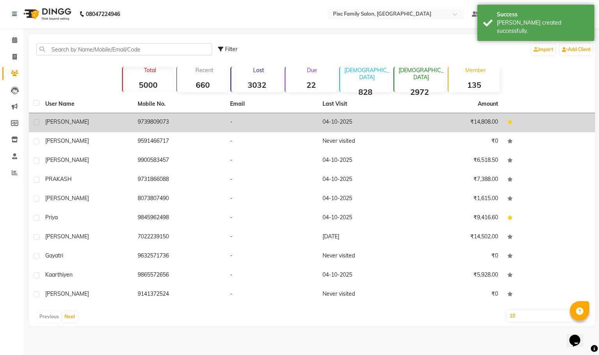
click at [108, 127] on td "Harshitha" at bounding box center [87, 122] width 92 height 19
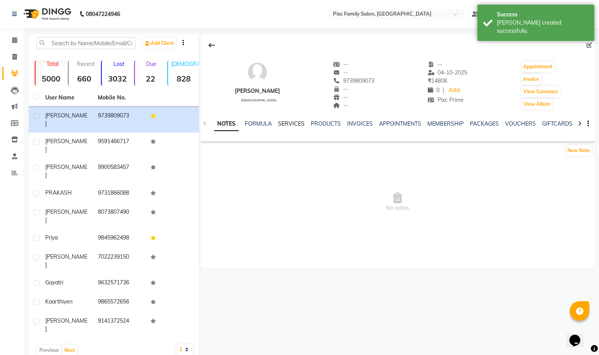
click at [283, 124] on link "SERVICES" at bounding box center [291, 123] width 27 height 7
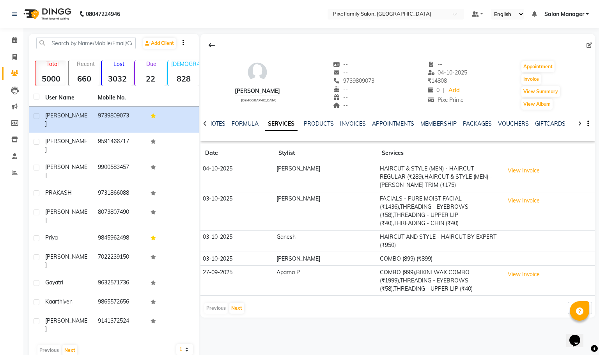
click at [578, 122] on icon at bounding box center [580, 123] width 4 height 5
click at [565, 126] on link "POINTS" at bounding box center [575, 123] width 20 height 7
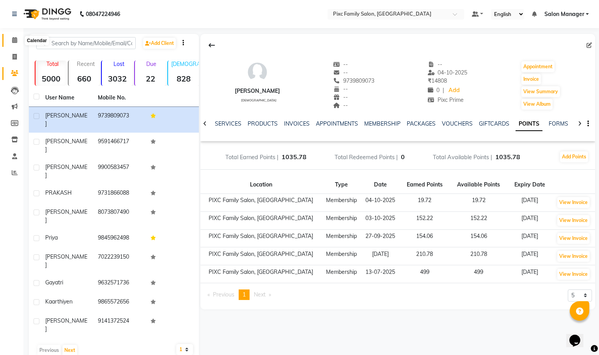
click at [16, 39] on icon at bounding box center [14, 40] width 5 height 6
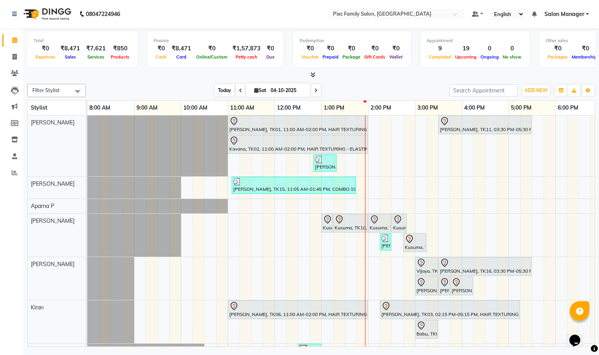
click at [222, 90] on span "Today" at bounding box center [224, 90] width 19 height 12
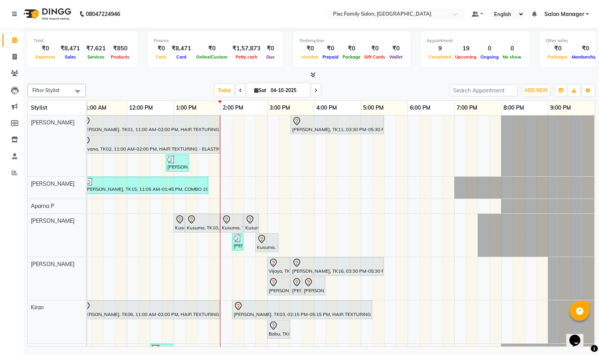
click at [315, 88] on icon at bounding box center [315, 90] width 3 height 5
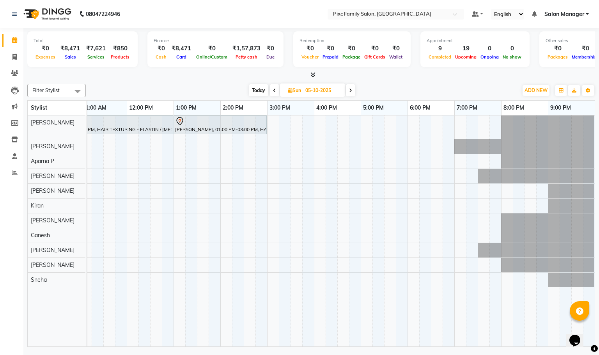
click at [256, 91] on span "Today" at bounding box center [258, 90] width 19 height 12
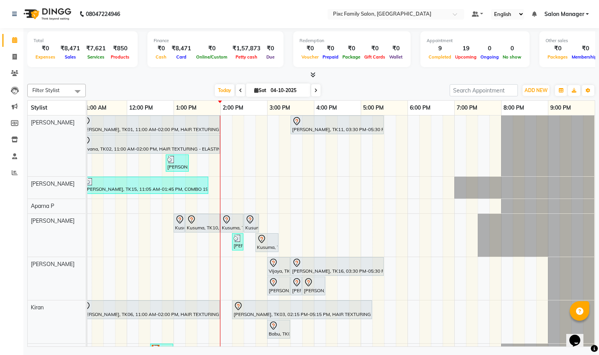
click at [317, 90] on span at bounding box center [315, 90] width 9 height 12
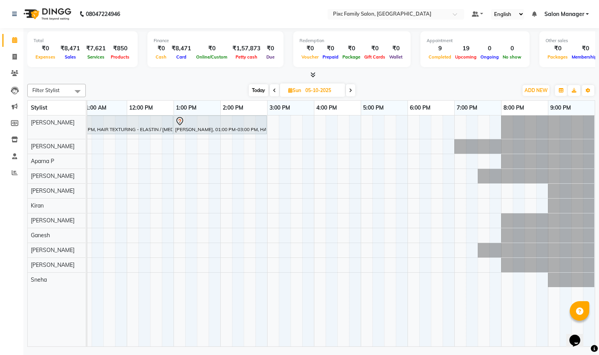
click at [261, 91] on span "Today" at bounding box center [258, 90] width 19 height 12
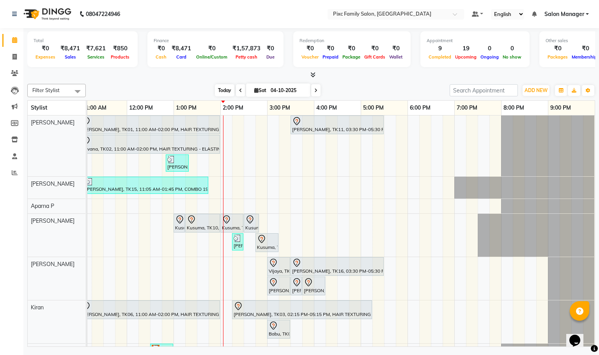
click at [215, 89] on span "Today" at bounding box center [224, 90] width 19 height 12
click at [314, 91] on icon at bounding box center [315, 90] width 3 height 5
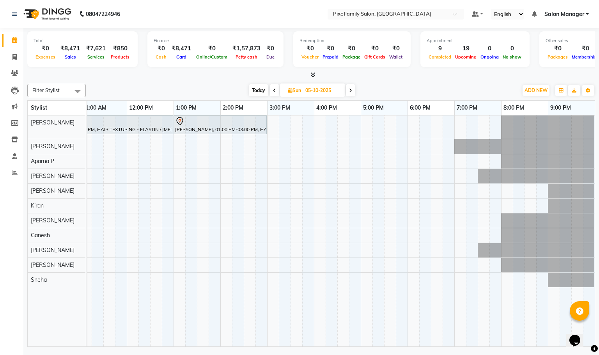
click at [273, 90] on icon at bounding box center [274, 90] width 3 height 5
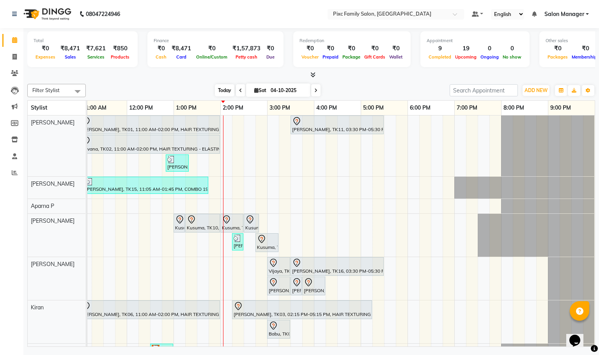
click at [223, 90] on span "Today" at bounding box center [224, 90] width 19 height 12
click at [314, 88] on icon at bounding box center [315, 90] width 3 height 5
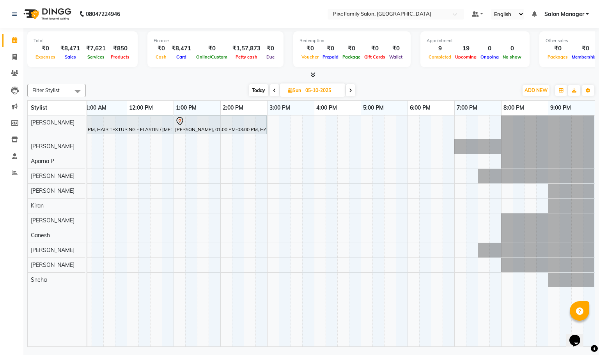
click at [254, 87] on span "Today" at bounding box center [258, 90] width 19 height 12
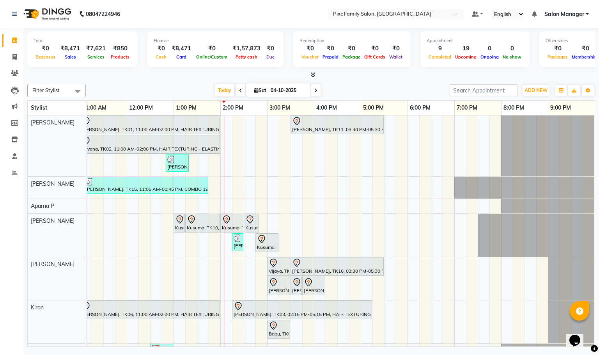
click at [317, 92] on span at bounding box center [315, 90] width 9 height 12
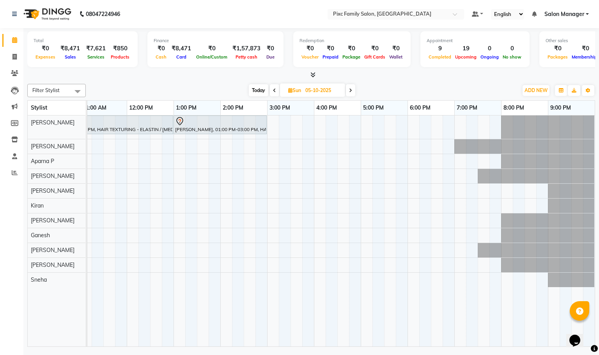
click at [257, 88] on span "Today" at bounding box center [258, 90] width 19 height 12
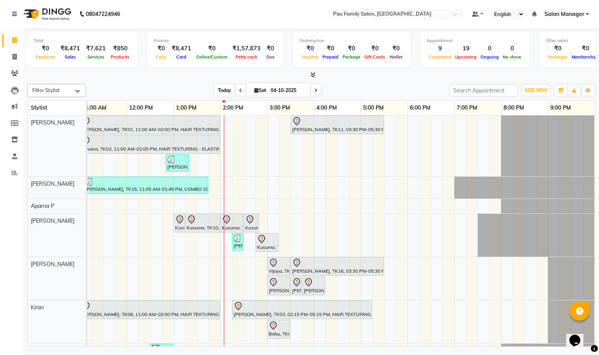
click at [220, 90] on span "Today" at bounding box center [224, 90] width 19 height 12
click at [317, 90] on span at bounding box center [315, 90] width 9 height 12
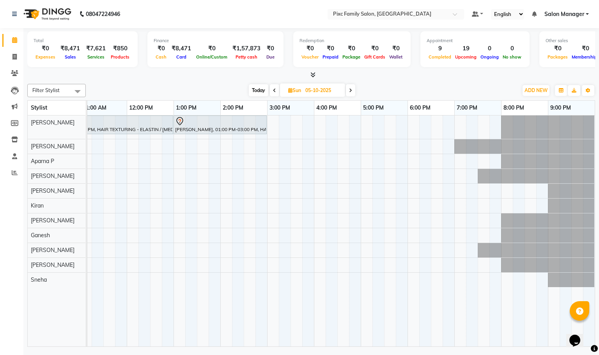
click at [254, 89] on span "Today" at bounding box center [258, 90] width 19 height 12
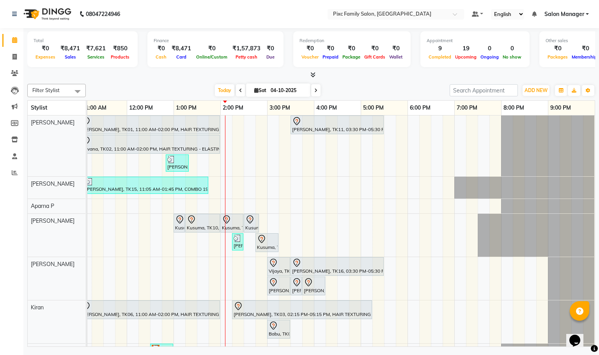
click at [312, 90] on span at bounding box center [315, 90] width 9 height 12
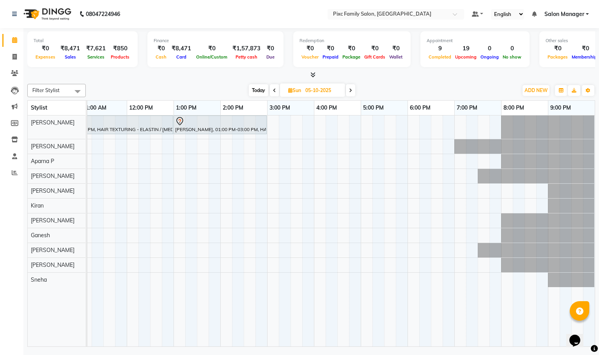
click at [256, 90] on span "Today" at bounding box center [258, 90] width 19 height 12
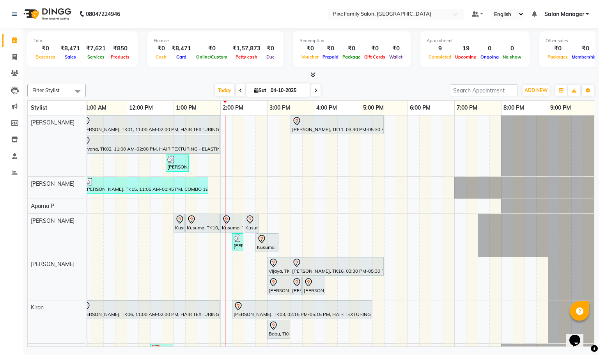
click at [316, 88] on span at bounding box center [315, 90] width 9 height 12
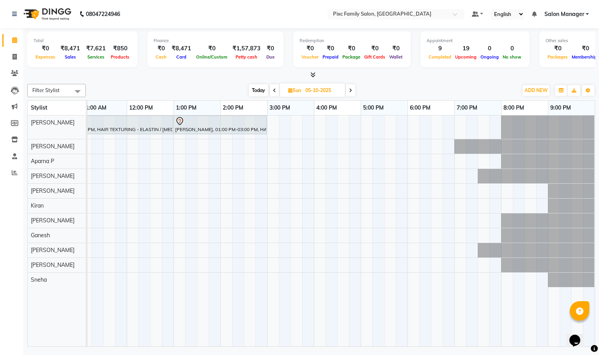
click at [259, 88] on span "Today" at bounding box center [258, 90] width 19 height 12
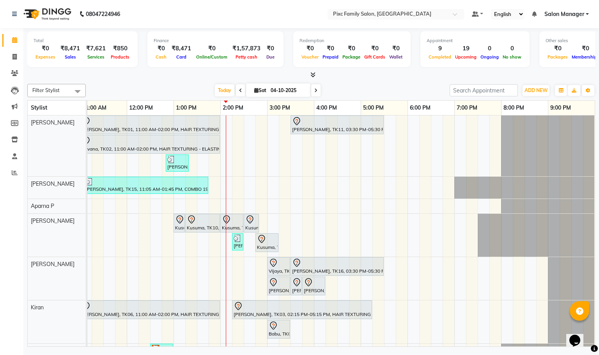
click at [316, 92] on span at bounding box center [315, 90] width 9 height 12
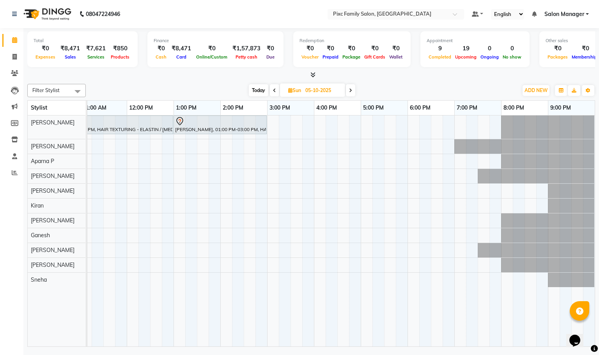
click at [260, 90] on span "Today" at bounding box center [258, 90] width 19 height 12
type input "04-10-2025"
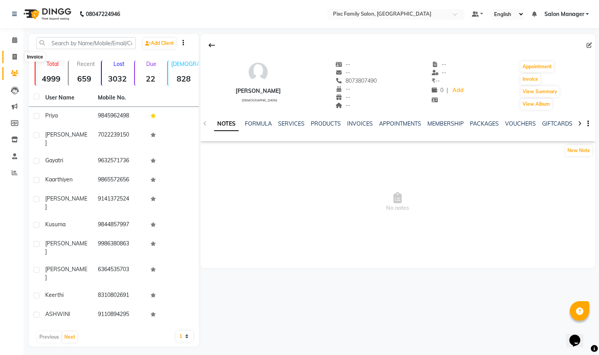
click at [13, 54] on icon at bounding box center [14, 57] width 4 height 6
select select "3509"
select select "service"
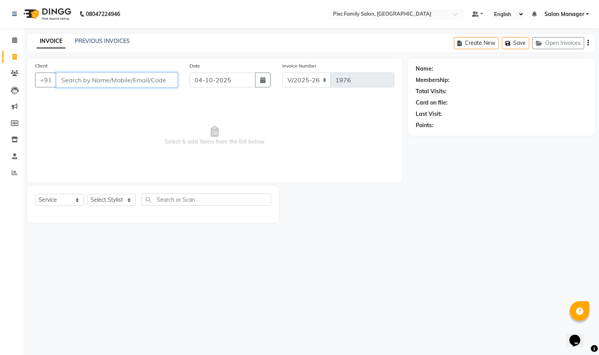
click at [122, 79] on input "Client" at bounding box center [117, 80] width 122 height 15
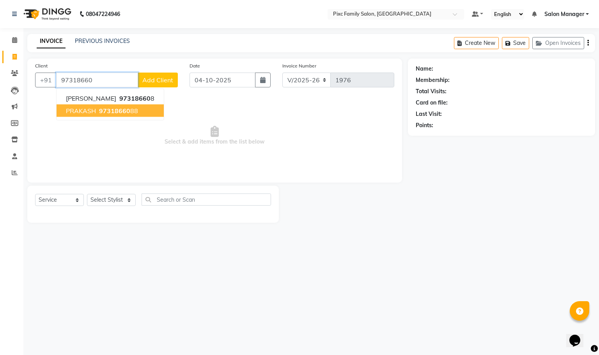
click at [122, 107] on span "97318660" at bounding box center [114, 111] width 31 height 8
type input "9731866088"
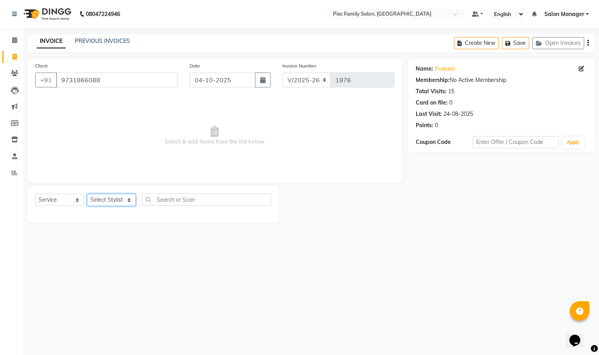
click at [106, 198] on select "Select Stylist [PERSON_NAME] [PERSON_NAME] [PERSON_NAME] Aparna P [PERSON_NAME]…" at bounding box center [111, 200] width 49 height 12
select select "90556"
click at [87, 194] on select "Select Stylist [PERSON_NAME] [PERSON_NAME] [PERSON_NAME] Aparna P [PERSON_NAME]…" at bounding box center [111, 200] width 49 height 12
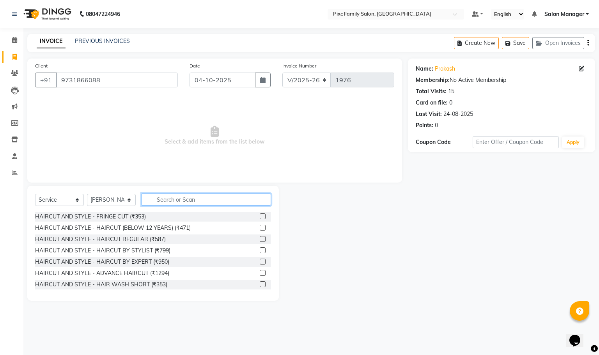
click at [220, 202] on input "text" at bounding box center [206, 199] width 129 height 12
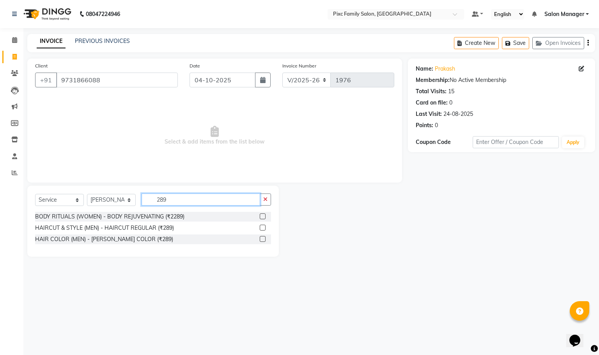
type input "289"
click at [263, 226] on label at bounding box center [263, 228] width 6 height 6
click at [263, 226] on input "checkbox" at bounding box center [262, 227] width 5 height 5
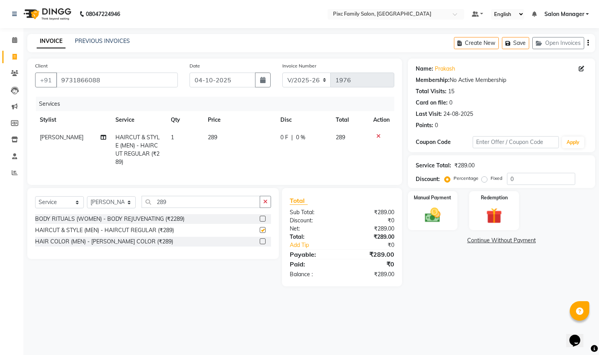
checkbox input "false"
click at [195, 208] on input "289" at bounding box center [201, 202] width 119 height 12
type input "2"
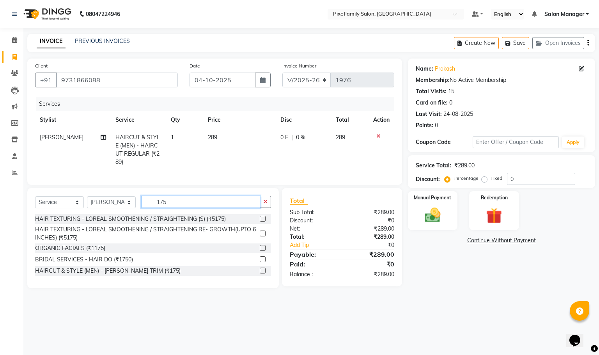
type input "175"
click at [264, 273] on label at bounding box center [263, 270] width 6 height 6
click at [264, 273] on input "checkbox" at bounding box center [262, 270] width 5 height 5
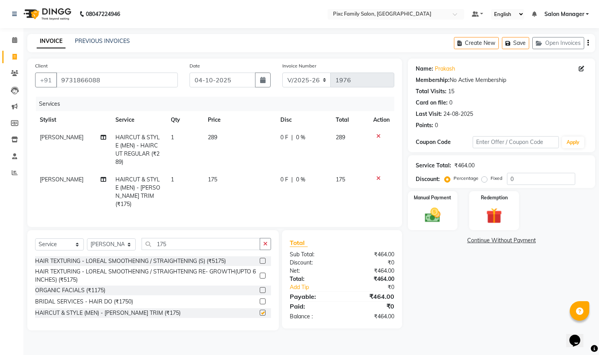
checkbox input "false"
click at [203, 244] on input "175" at bounding box center [201, 244] width 119 height 12
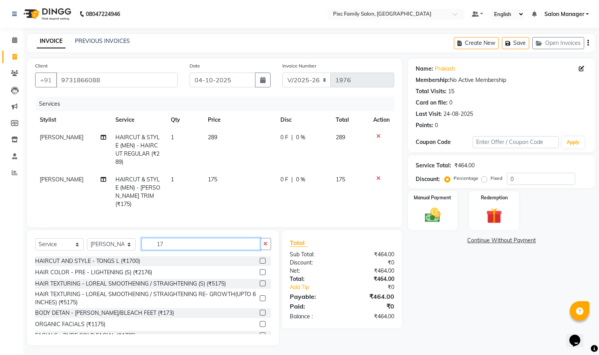
type input "1"
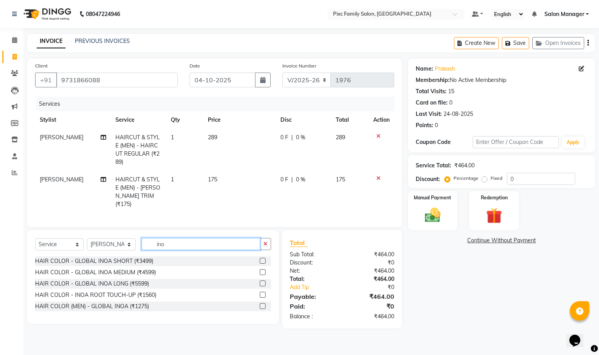
type input "ino"
click at [263, 308] on label at bounding box center [263, 306] width 6 height 6
click at [263, 308] on input "checkbox" at bounding box center [262, 306] width 5 height 5
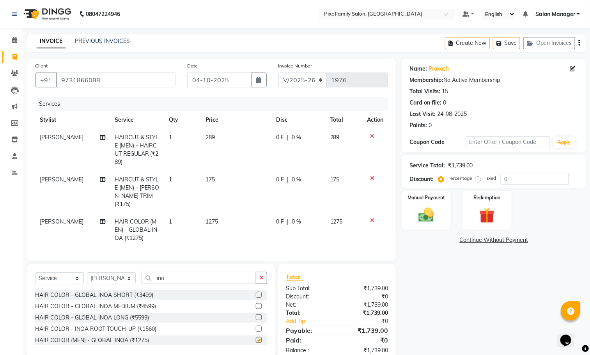
checkbox input "false"
click at [186, 272] on input "ino" at bounding box center [199, 278] width 115 height 12
type input "i"
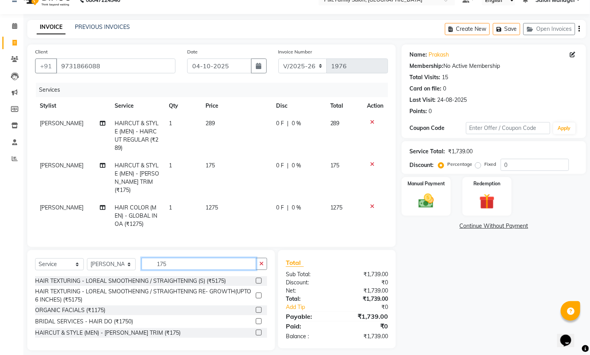
scroll to position [21, 0]
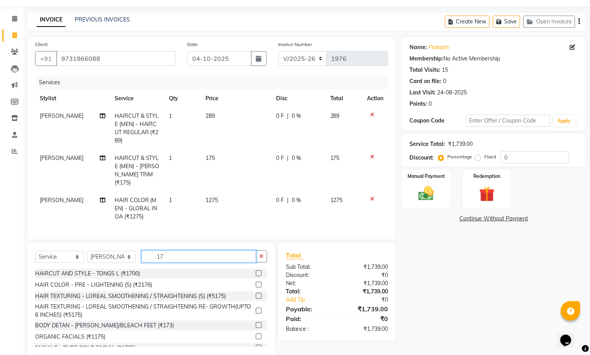
type input "1"
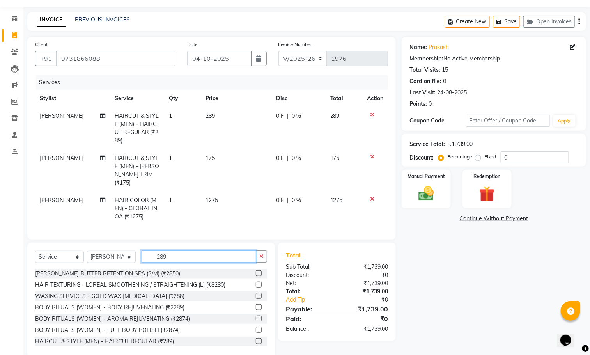
scroll to position [20, 0]
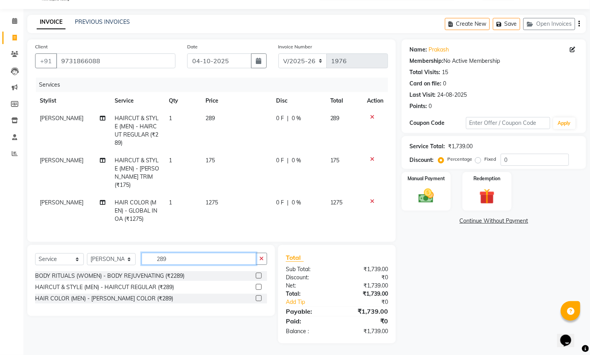
type input "289"
click at [260, 297] on label at bounding box center [259, 298] width 6 height 6
click at [260, 297] on input "checkbox" at bounding box center [258, 298] width 5 height 5
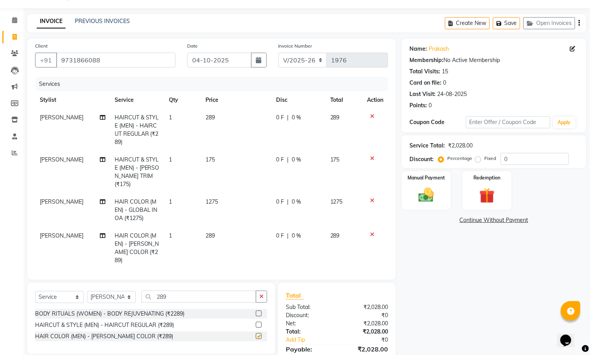
checkbox input "false"
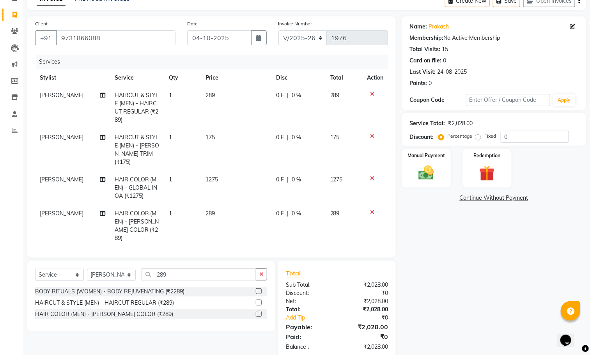
scroll to position [54, 0]
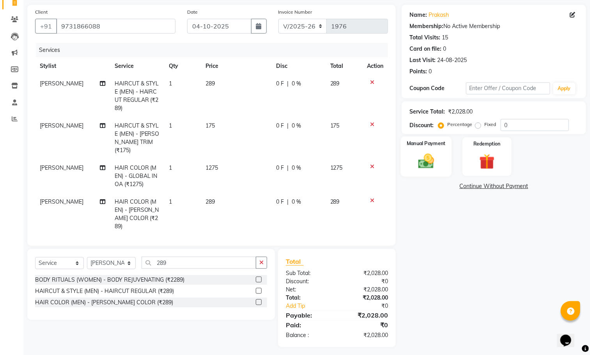
click at [410, 160] on div "Manual Payment" at bounding box center [426, 156] width 51 height 40
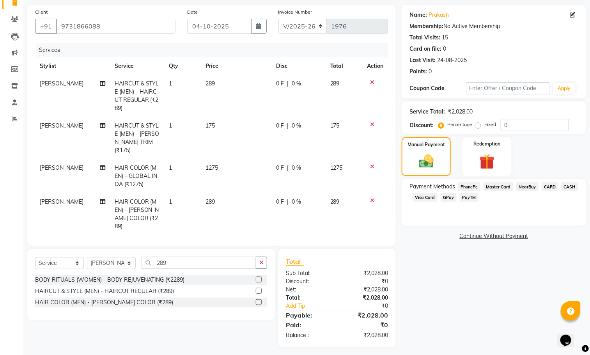
click at [549, 186] on span "CARD" at bounding box center [549, 186] width 17 height 9
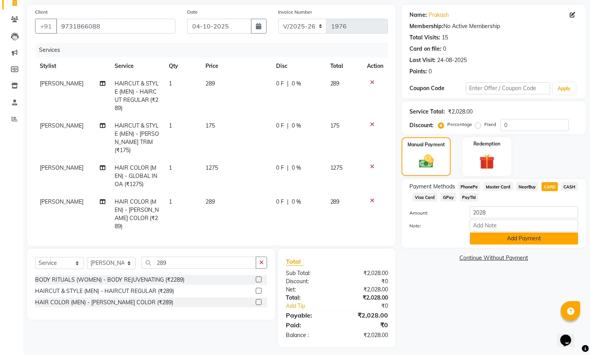
click at [537, 235] on button "Add Payment" at bounding box center [524, 238] width 108 height 12
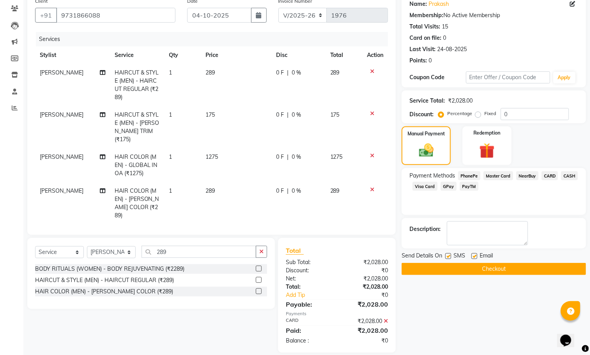
scroll to position [70, 0]
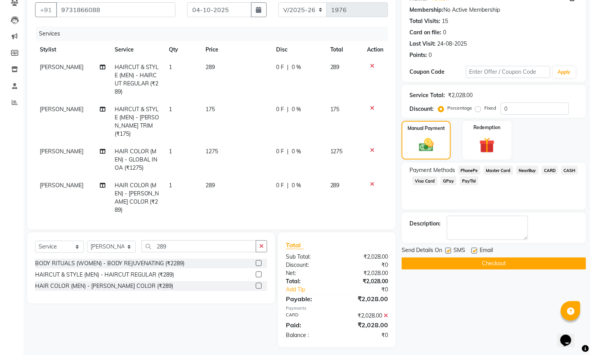
click at [468, 258] on button "Checkout" at bounding box center [494, 263] width 184 height 12
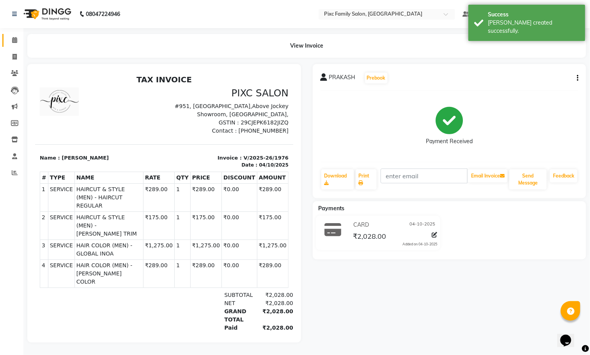
click at [7, 39] on link "Calendar" at bounding box center [11, 40] width 19 height 13
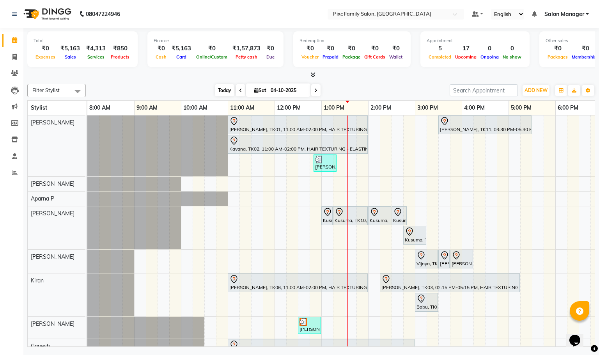
click at [223, 92] on span "Today" at bounding box center [224, 90] width 19 height 12
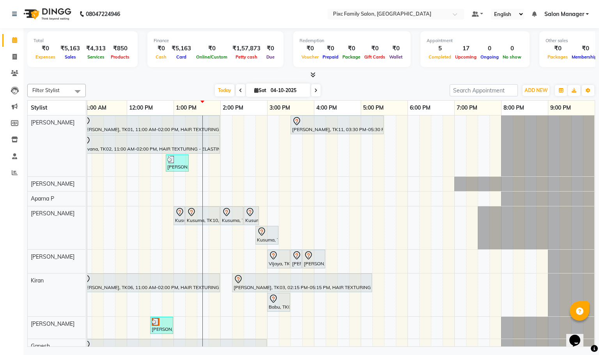
click at [317, 90] on span at bounding box center [315, 90] width 9 height 12
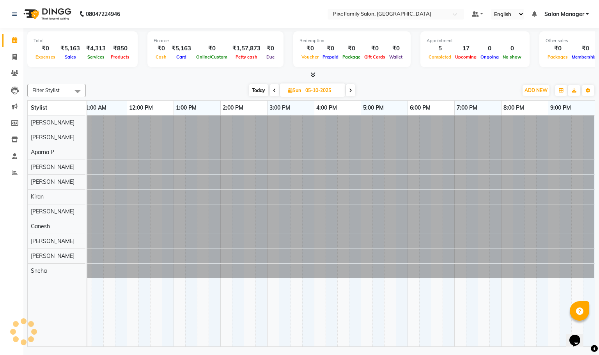
scroll to position [0, 0]
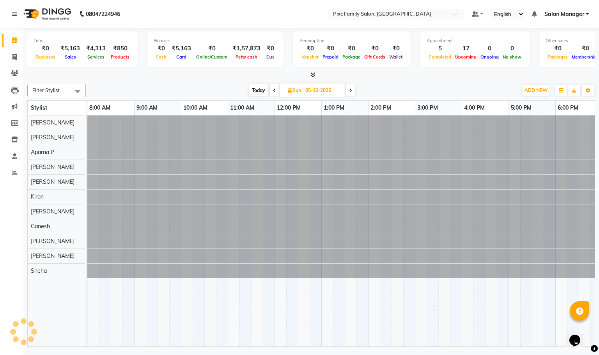
click at [254, 88] on span "Today" at bounding box center [258, 90] width 19 height 12
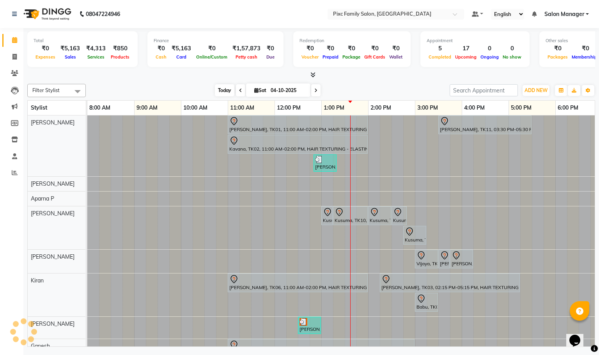
scroll to position [0, 157]
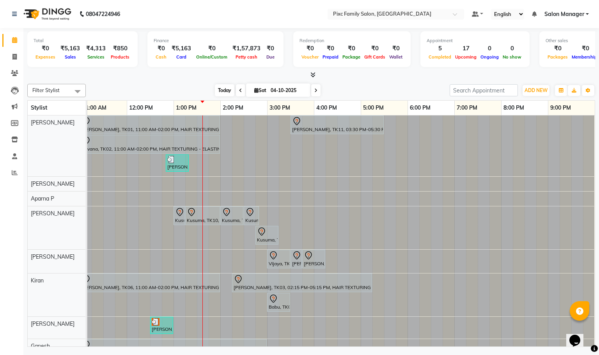
click at [220, 92] on span "Today" at bounding box center [224, 90] width 19 height 12
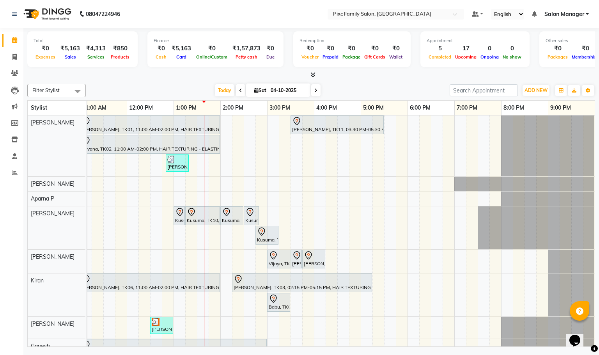
click at [314, 92] on icon at bounding box center [315, 90] width 3 height 5
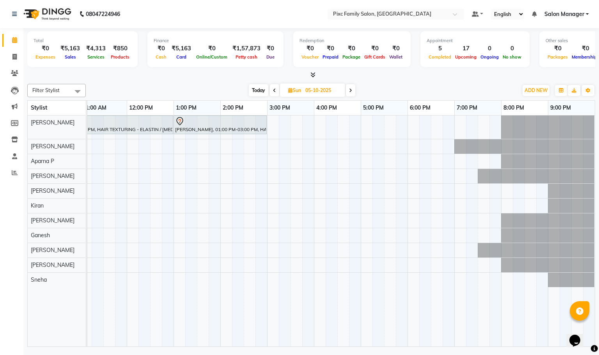
click at [255, 90] on span "Today" at bounding box center [258, 90] width 19 height 12
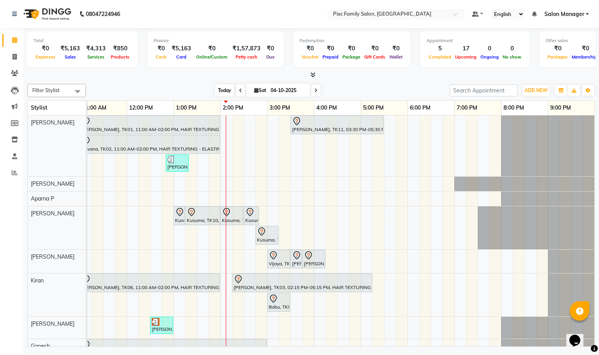
click at [218, 92] on span "Today" at bounding box center [224, 90] width 19 height 12
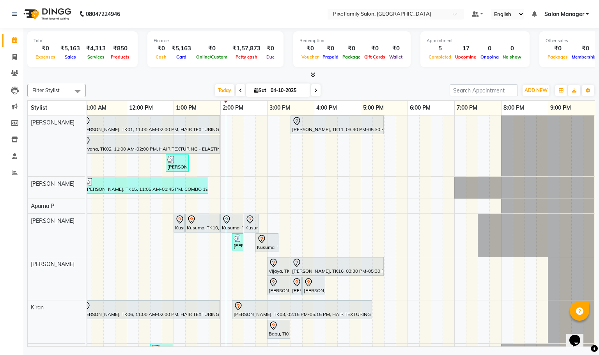
click at [315, 89] on icon at bounding box center [315, 90] width 3 height 5
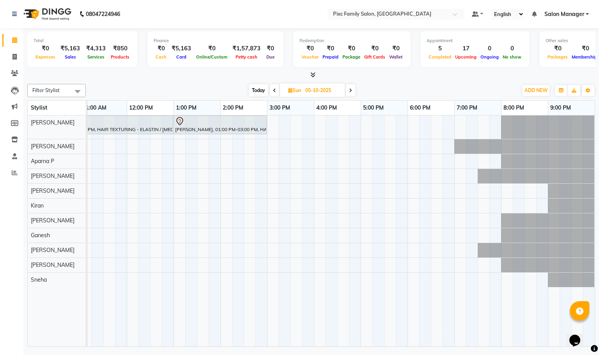
click at [261, 89] on span "Today" at bounding box center [258, 90] width 19 height 12
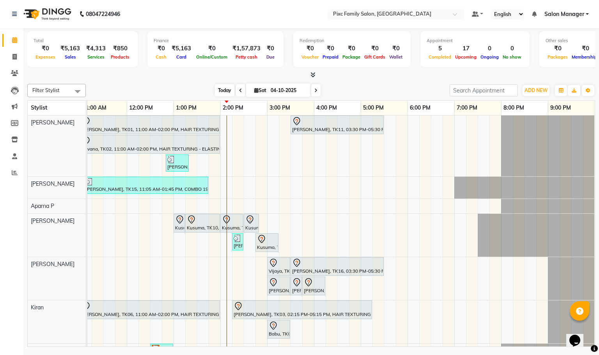
click at [225, 89] on span "Today" at bounding box center [224, 90] width 19 height 12
click at [313, 72] on icon at bounding box center [312, 75] width 5 height 6
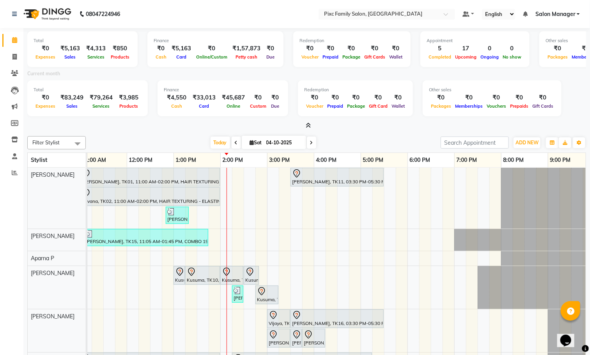
click at [308, 123] on icon at bounding box center [308, 125] width 5 height 6
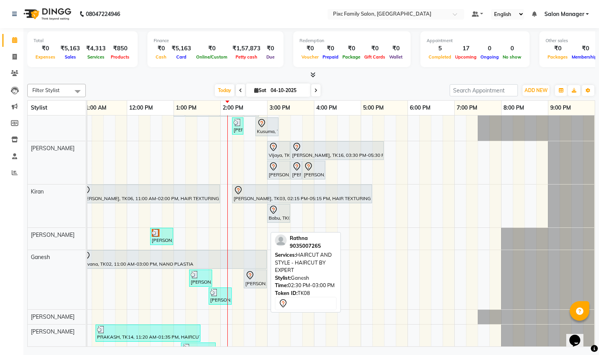
scroll to position [117, 0]
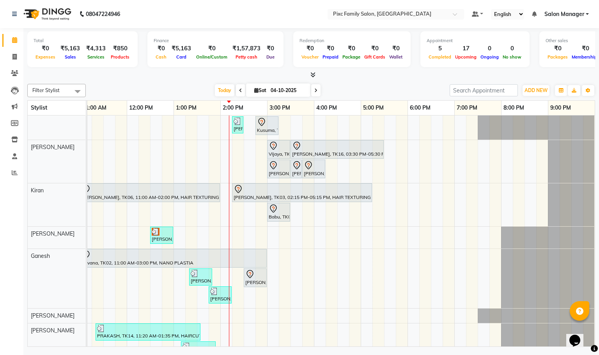
click at [317, 90] on span at bounding box center [315, 90] width 9 height 12
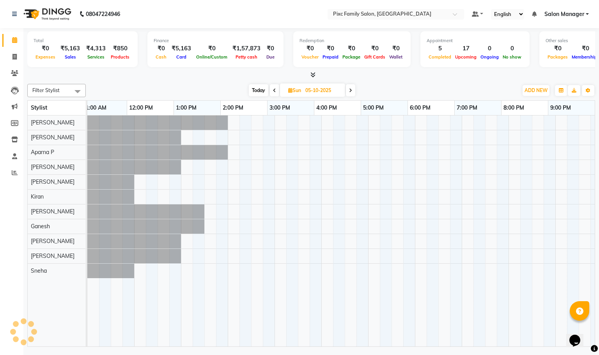
scroll to position [0, 148]
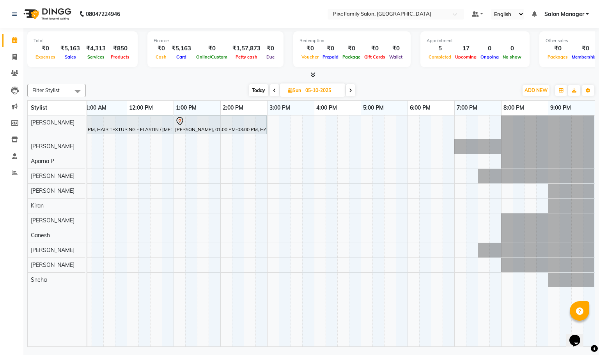
click at [253, 89] on span "Today" at bounding box center [258, 90] width 19 height 12
type input "04-10-2025"
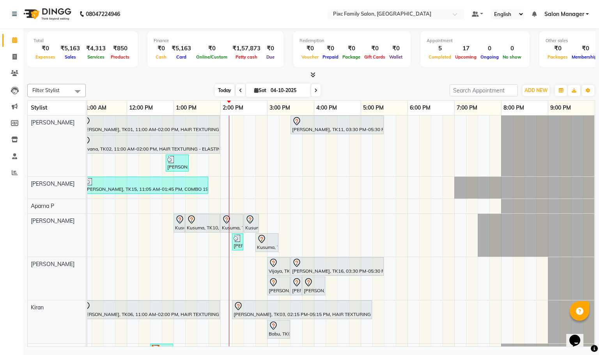
click at [227, 90] on span "Today" at bounding box center [224, 90] width 19 height 12
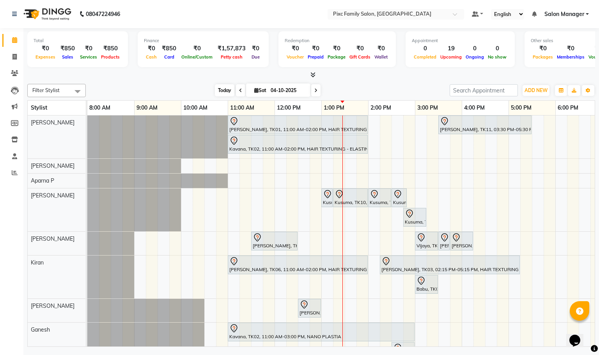
click at [223, 91] on span "Today" at bounding box center [224, 90] width 19 height 12
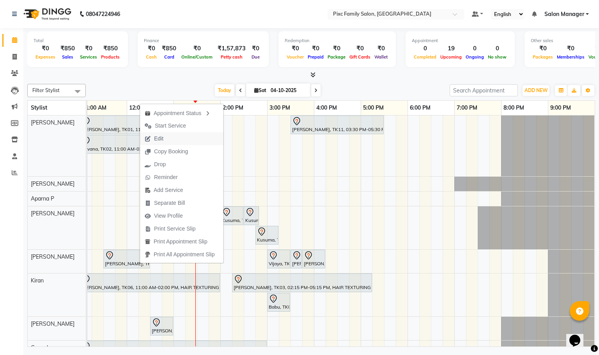
click at [166, 137] on span "Edit" at bounding box center [154, 138] width 28 height 13
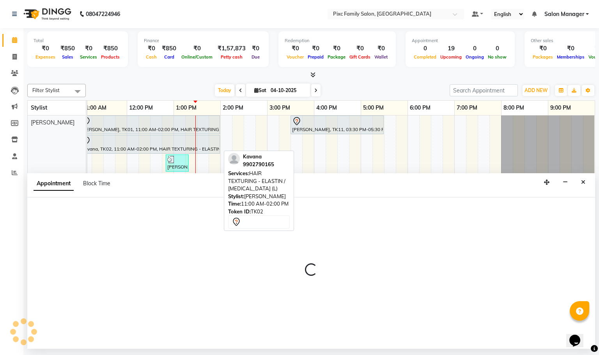
select select "tentative"
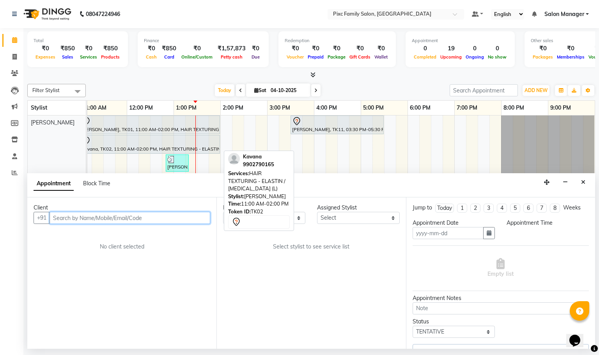
type input "04-10-2025"
select select "690"
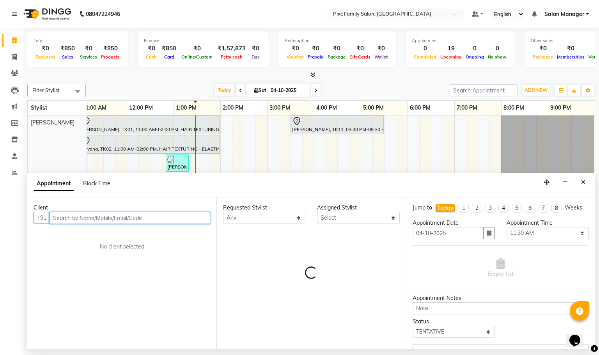
select select "66498"
select select "1405"
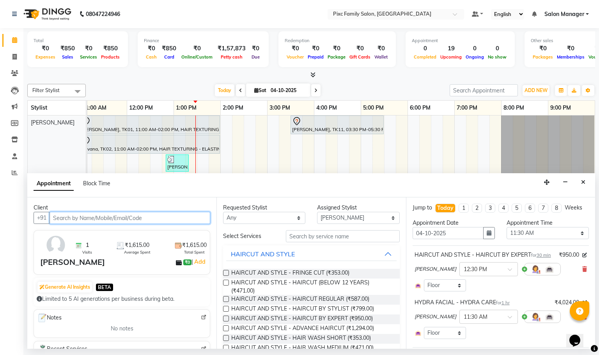
scroll to position [108, 0]
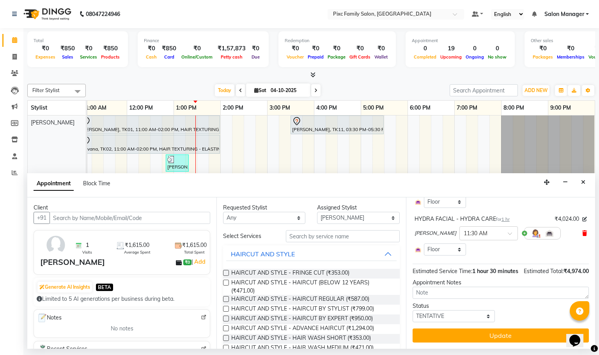
click at [582, 230] on icon at bounding box center [584, 232] width 5 height 5
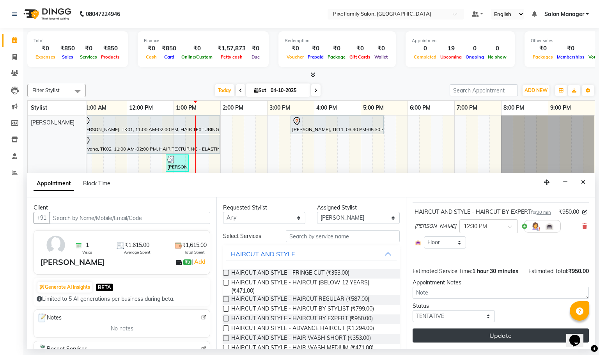
scroll to position [68, 0]
click at [485, 331] on button "Update" at bounding box center [500, 335] width 176 height 14
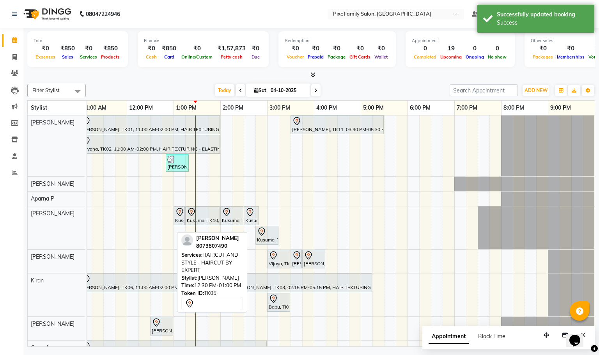
scroll to position [0, 0]
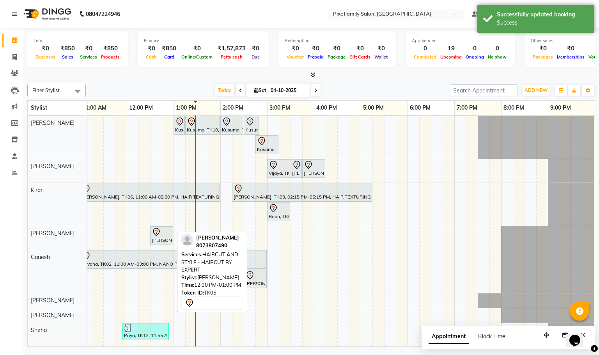
click at [166, 227] on div at bounding box center [162, 231] width 20 height 9
click at [163, 227] on div at bounding box center [162, 231] width 20 height 9
select select "7"
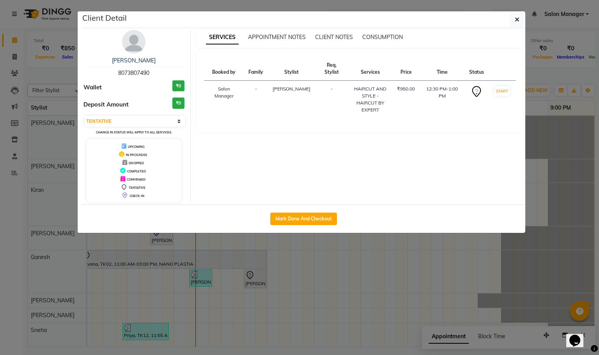
click at [156, 258] on ngb-modal-window "Client Detail [PERSON_NAME] 8073807490 Wallet ₹0 Deposit Amount ₹0 Select IN SE…" at bounding box center [299, 177] width 599 height 355
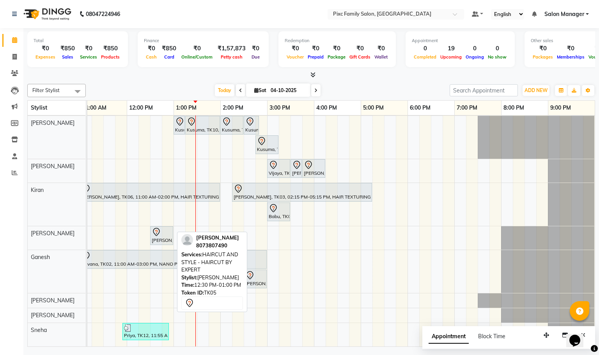
click at [165, 228] on div "[PERSON_NAME], TK05, 12:30 PM-01:00 PM, HAIRCUT AND STYLE - HAIRCUT BY EXPERT" at bounding box center [161, 235] width 21 height 16
select select "7"
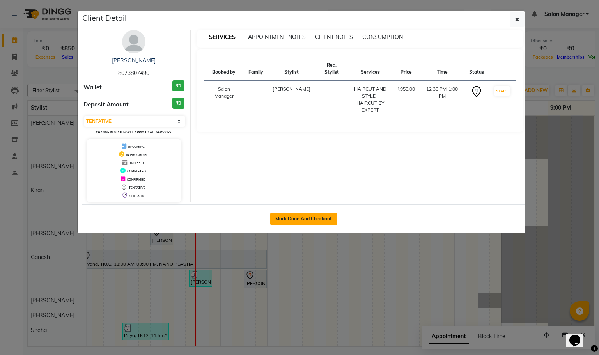
click at [278, 220] on button "Mark Done And Checkout" at bounding box center [303, 218] width 67 height 12
select select "service"
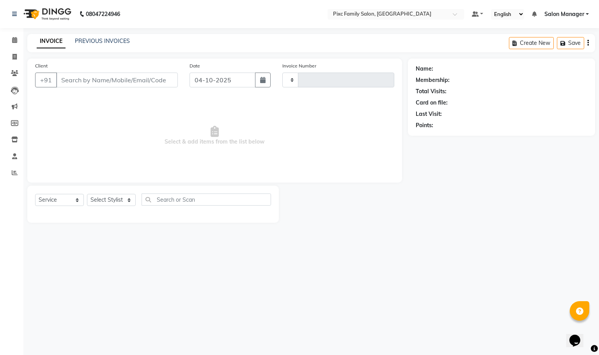
type input "1976"
select select "3509"
type input "8073807490"
select select "66498"
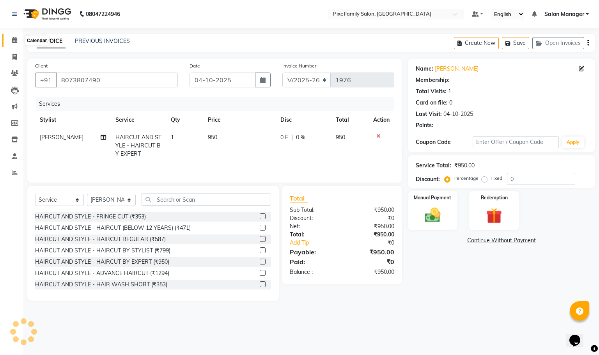
click at [16, 41] on icon at bounding box center [14, 40] width 5 height 6
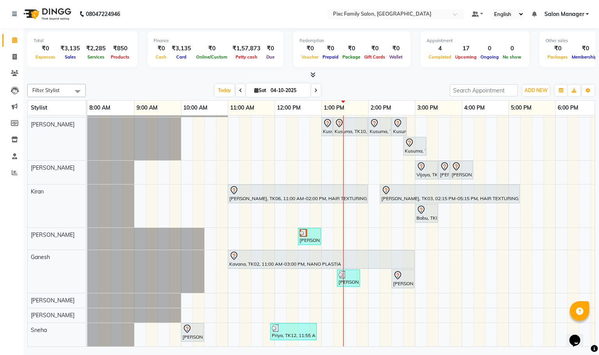
scroll to position [59, 0]
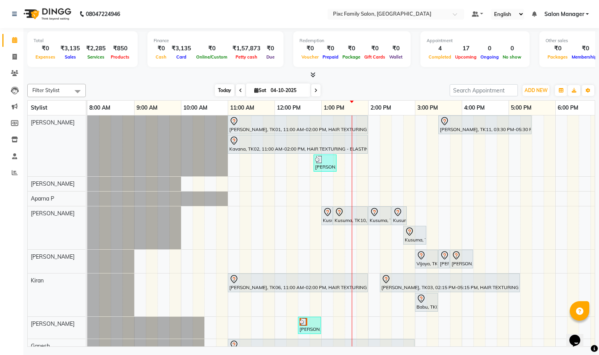
click at [218, 94] on span "Today" at bounding box center [224, 90] width 19 height 12
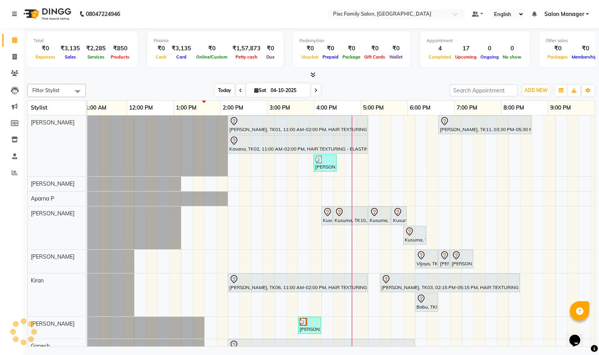
scroll to position [0, 148]
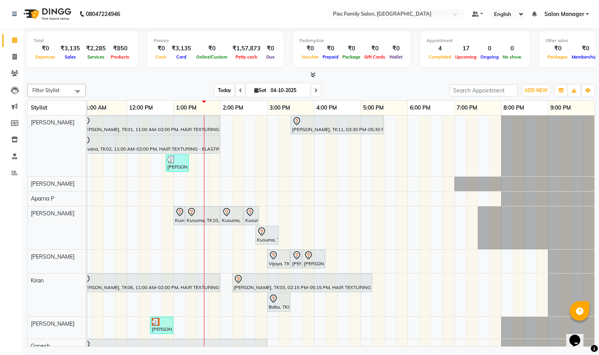
click at [219, 87] on span "Today" at bounding box center [224, 90] width 19 height 12
click at [315, 90] on icon at bounding box center [315, 90] width 3 height 5
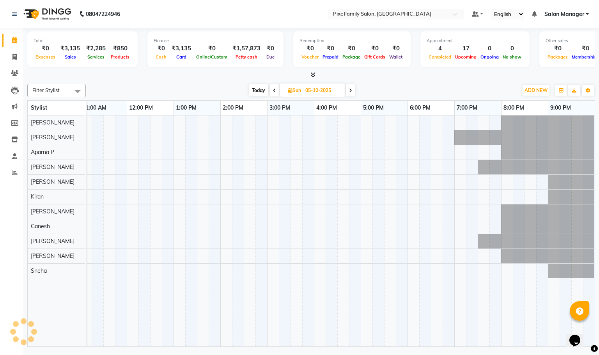
click at [258, 92] on span "Today" at bounding box center [258, 90] width 19 height 12
type input "04-10-2025"
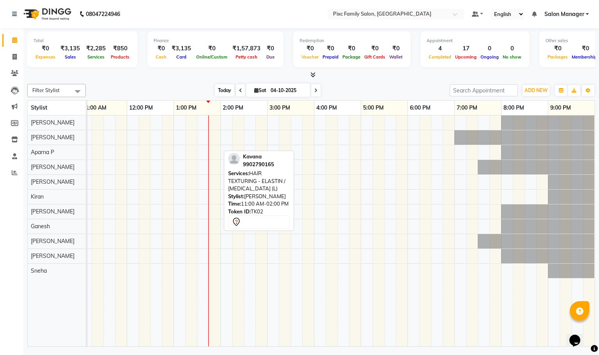
click at [224, 96] on span "Today" at bounding box center [224, 90] width 19 height 12
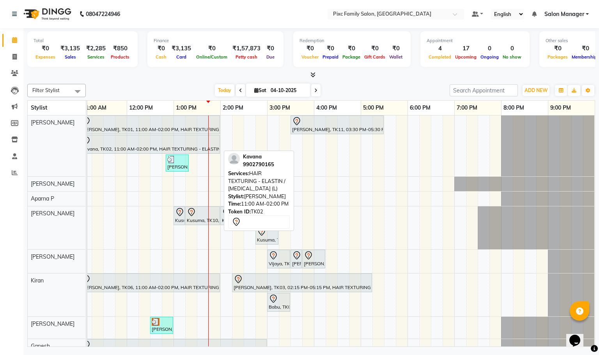
click at [354, 82] on div "Filter Stylist Select All Abid Haidar Aiswarya Babu Akil Khan Aparna P Ganesh J…" at bounding box center [311, 214] width 568 height 266
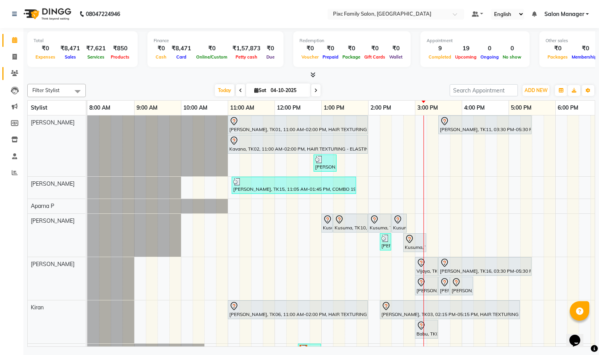
scroll to position [0, 157]
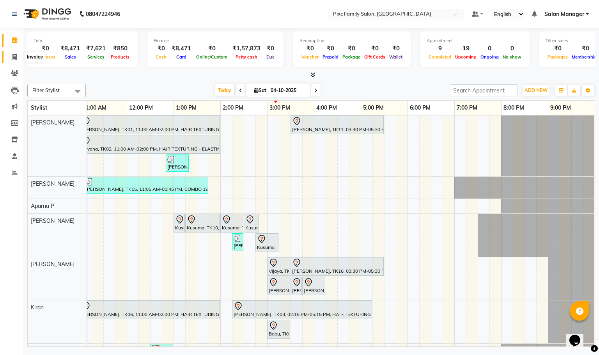
click at [16, 57] on icon at bounding box center [14, 57] width 4 height 6
select select "3509"
select select "service"
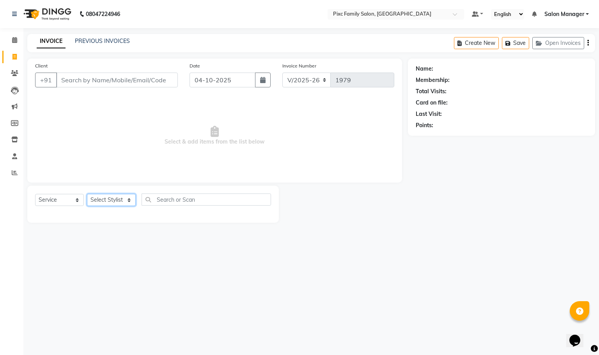
click at [106, 206] on select "Select Stylist [PERSON_NAME] [PERSON_NAME] [PERSON_NAME] Aparna P [PERSON_NAME]…" at bounding box center [111, 200] width 49 height 12
select select "66551"
click at [87, 194] on select "Select Stylist [PERSON_NAME] [PERSON_NAME] [PERSON_NAME] Aparna P [PERSON_NAME]…" at bounding box center [111, 200] width 49 height 12
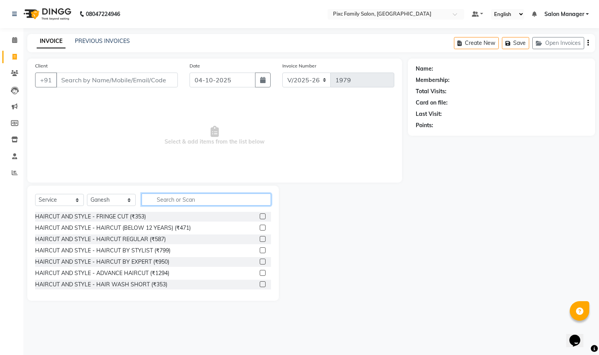
click at [211, 199] on input "text" at bounding box center [206, 199] width 129 height 12
click at [14, 38] on icon at bounding box center [14, 40] width 5 height 6
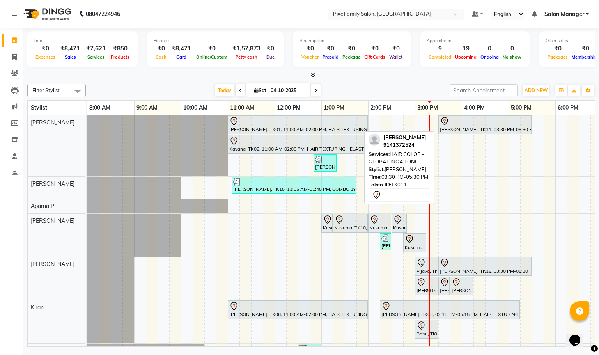
click at [456, 128] on div "[PERSON_NAME], TK11, 03:30 PM-05:30 PM, HAIR COLOR - GLOBAL INOA LONG" at bounding box center [485, 125] width 92 height 16
select select "7"
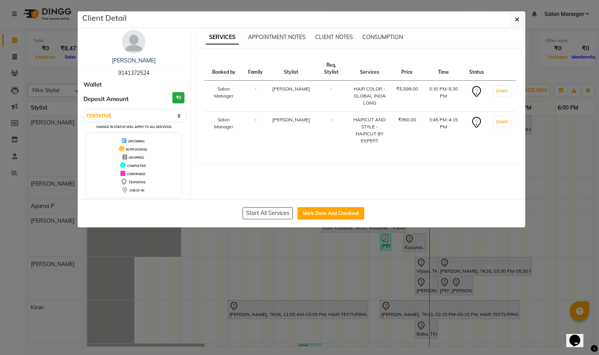
click at [149, 70] on span "9141372524" at bounding box center [133, 72] width 31 height 7
copy span "9141372524"
click at [513, 21] on button "button" at bounding box center [516, 19] width 15 height 15
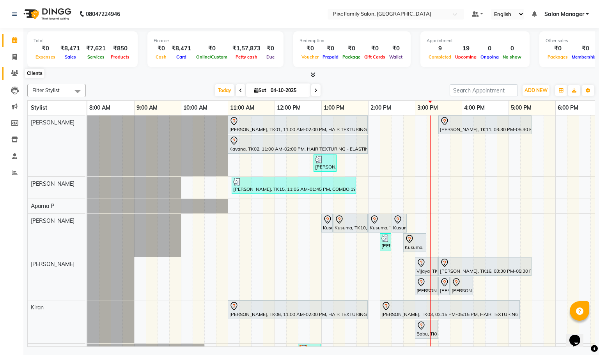
click at [16, 70] on icon at bounding box center [14, 73] width 7 height 6
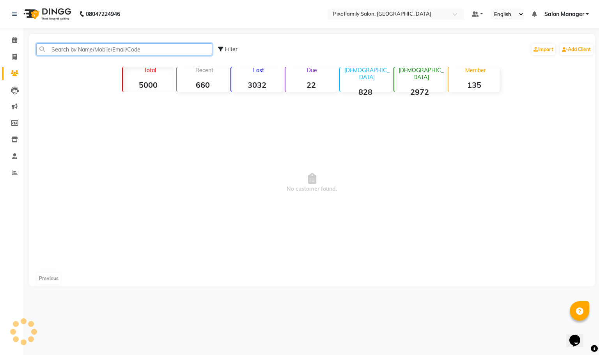
click at [76, 51] on input "text" at bounding box center [124, 49] width 176 height 12
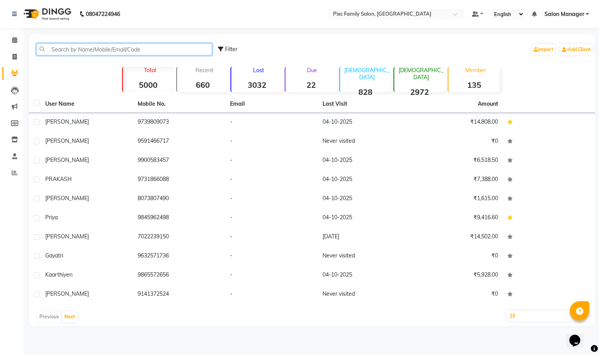
paste input "9141372524"
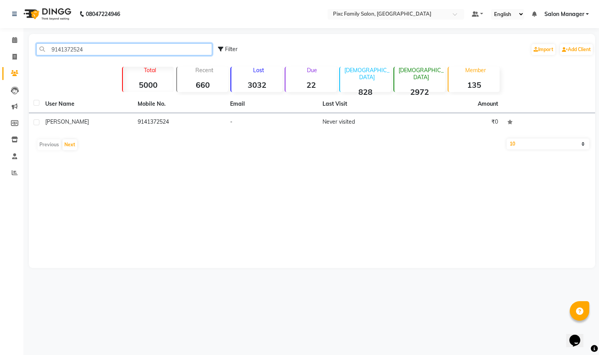
type input "9141372524"
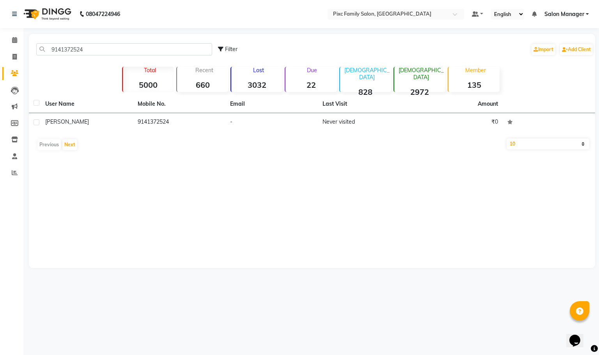
click at [127, 108] on th "User Name" at bounding box center [87, 104] width 92 height 18
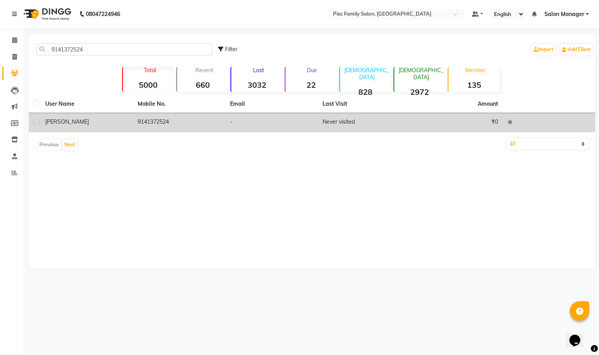
click at [131, 119] on td "Nikitha" at bounding box center [87, 122] width 92 height 19
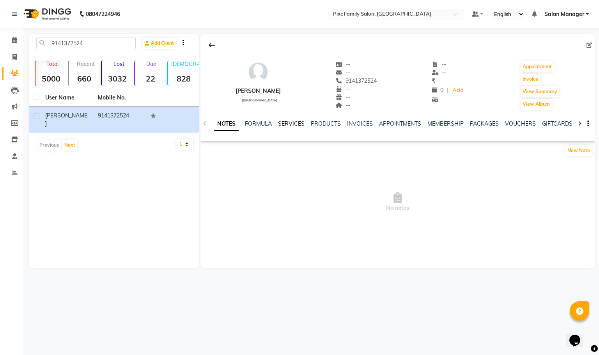
click at [290, 122] on link "SERVICES" at bounding box center [291, 123] width 27 height 7
click at [358, 122] on link "INVOICES" at bounding box center [353, 123] width 26 height 7
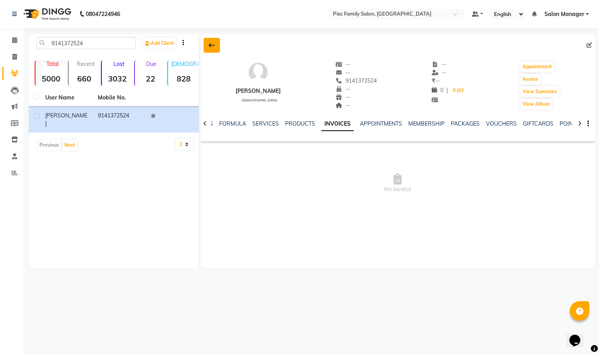
click at [203, 41] on button at bounding box center [211, 45] width 16 height 15
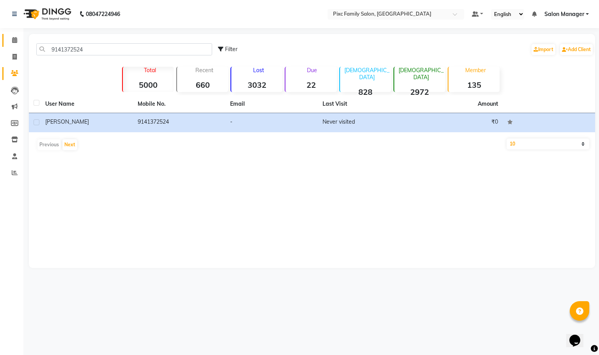
click at [14, 45] on link "Calendar" at bounding box center [11, 40] width 19 height 13
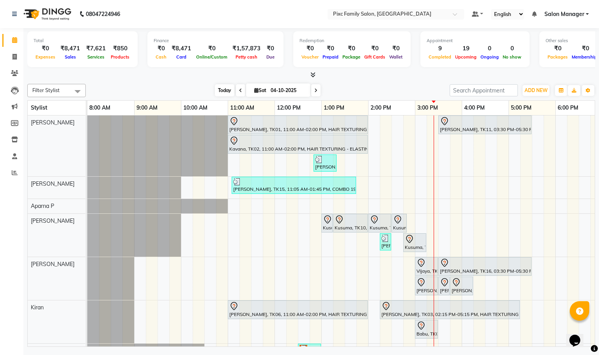
click at [220, 90] on span "Today" at bounding box center [224, 90] width 19 height 12
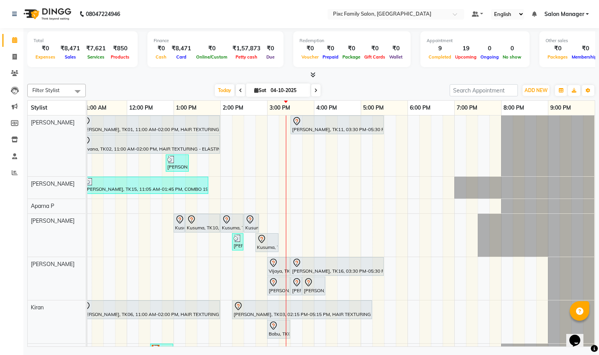
click at [317, 94] on span at bounding box center [315, 90] width 9 height 12
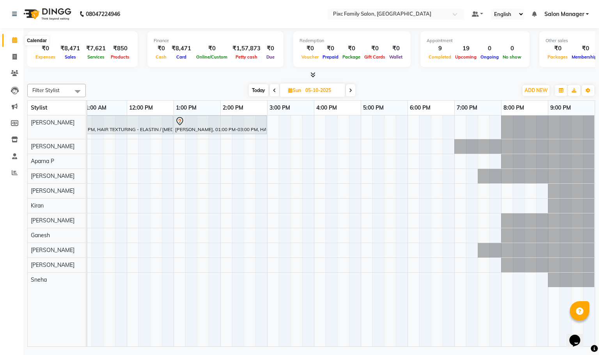
click at [15, 41] on icon at bounding box center [14, 40] width 5 height 6
click at [263, 88] on span "Today" at bounding box center [258, 90] width 19 height 12
type input "04-10-2025"
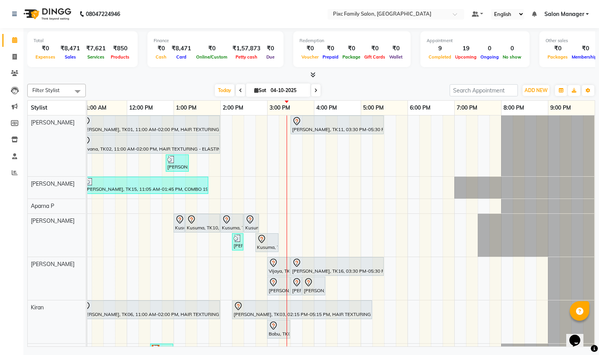
click at [178, 78] on div at bounding box center [311, 75] width 568 height 8
click at [18, 42] on span at bounding box center [15, 40] width 14 height 9
click at [320, 205] on div "BHAVYA, TK01, 11:00 AM-02:00 PM, HAIR TEXTURING - ELASTIN / BOTOX (L) Nikitha, …" at bounding box center [267, 309] width 655 height 388
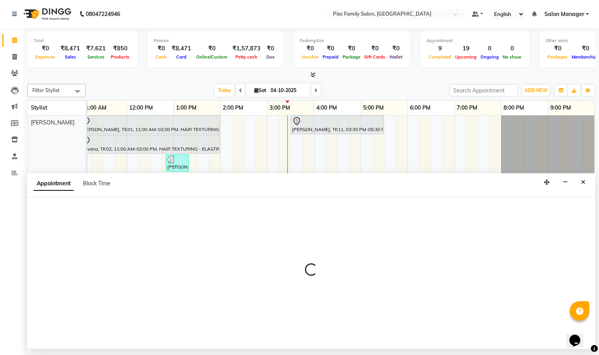
select select "39023"
select select "960"
select select "tentative"
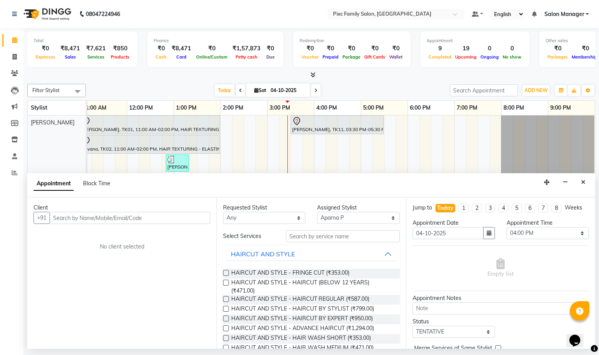
click at [96, 217] on input "text" at bounding box center [130, 218] width 161 height 12
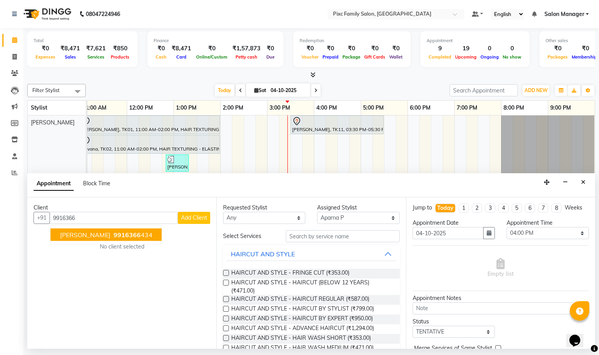
click at [97, 230] on button "Ranjitha 9916366 434" at bounding box center [106, 234] width 111 height 12
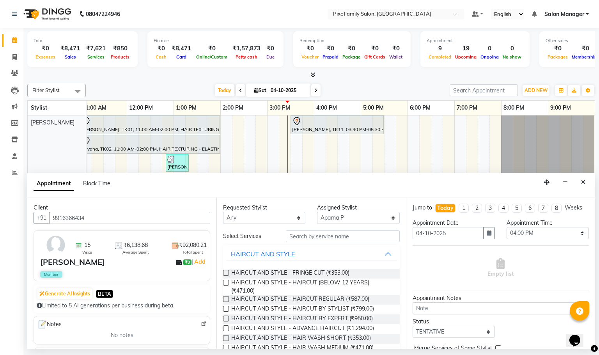
type input "9916366434"
click at [296, 240] on input "text" at bounding box center [343, 236] width 114 height 12
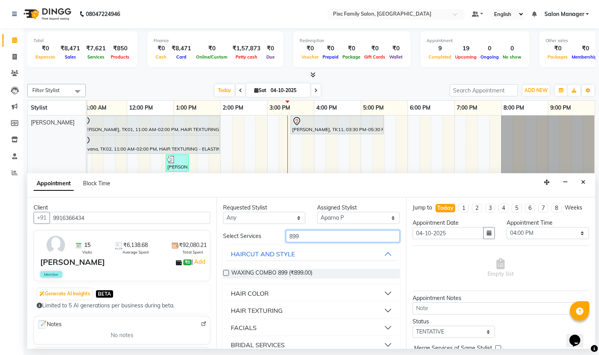
type input "899"
click at [226, 272] on label at bounding box center [226, 273] width 6 height 6
click at [226, 272] on input "checkbox" at bounding box center [225, 273] width 5 height 5
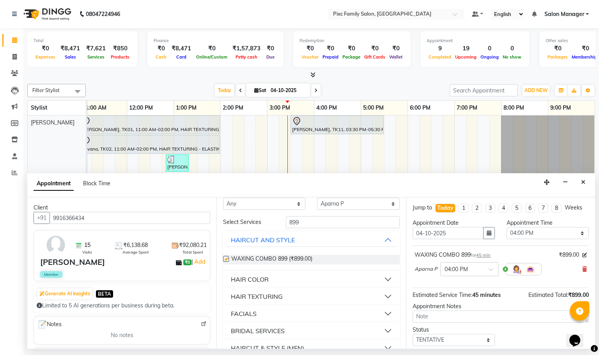
checkbox input "false"
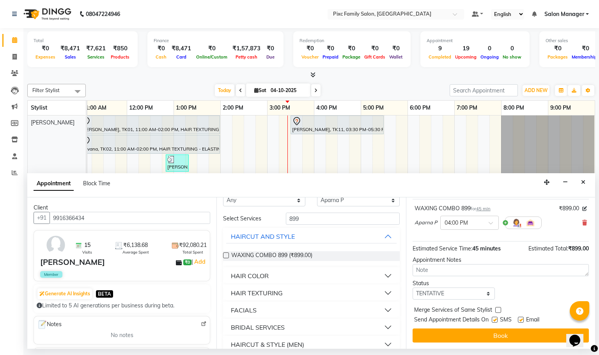
scroll to position [0, 0]
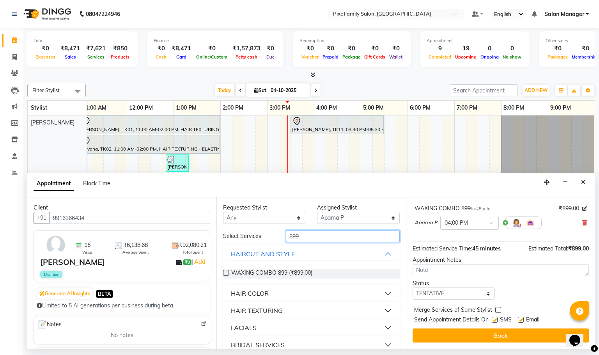
click at [310, 235] on input "899" at bounding box center [343, 236] width 114 height 12
type input "8"
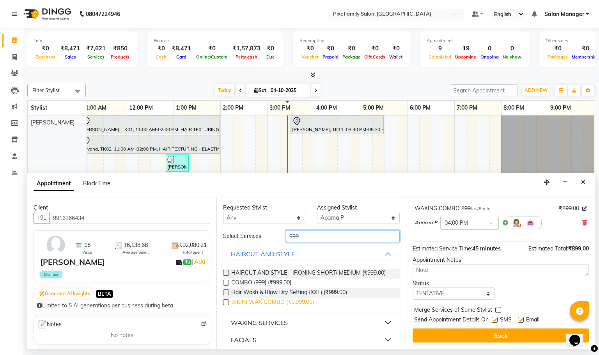
type input "999"
click at [278, 307] on span "BIKINI WAX COMBO (₹1,999.00)" at bounding box center [272, 303] width 83 height 10
checkbox input "false"
click at [477, 218] on input "text" at bounding box center [461, 222] width 34 height 8
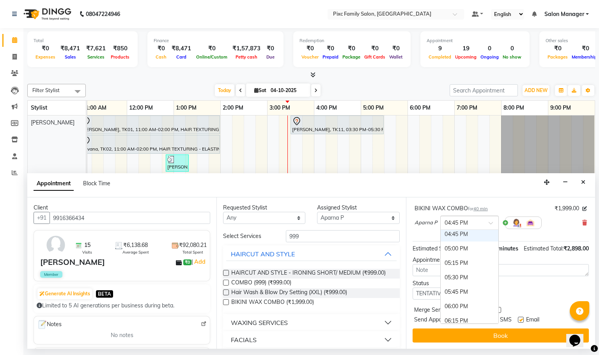
scroll to position [40, 0]
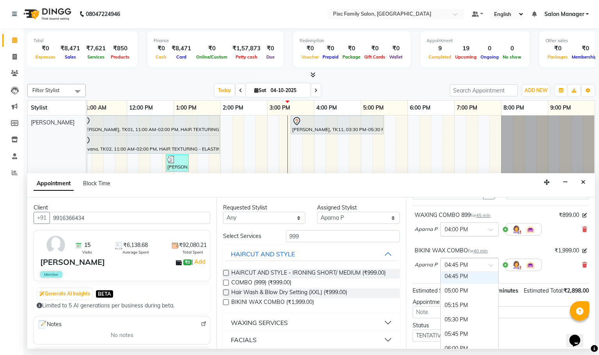
click at [457, 233] on input "text" at bounding box center [461, 229] width 34 height 8
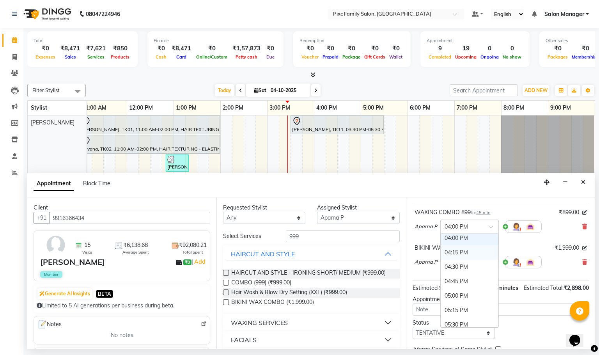
scroll to position [58, 0]
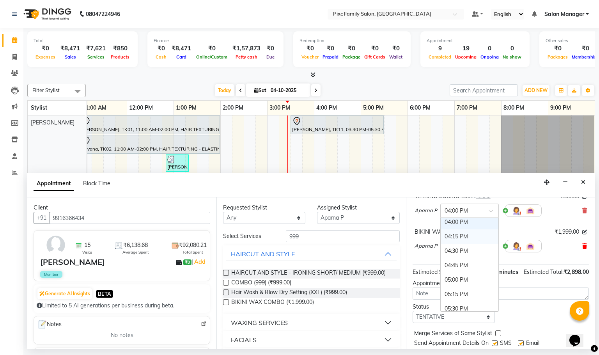
click at [582, 249] on icon at bounding box center [584, 245] width 5 height 5
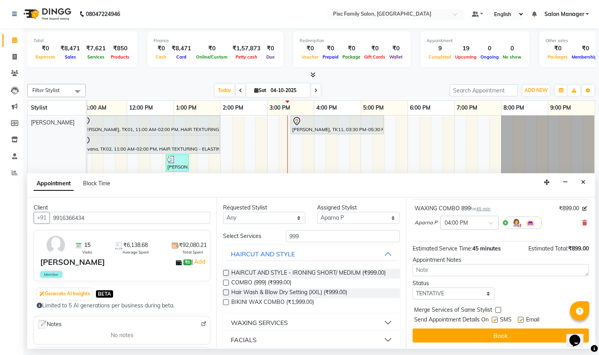
scroll to position [0, 0]
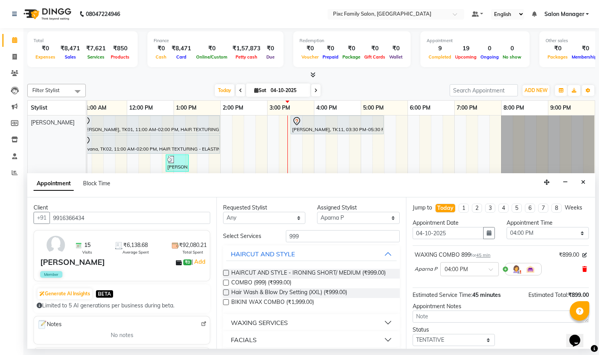
click at [582, 272] on icon at bounding box center [584, 268] width 5 height 5
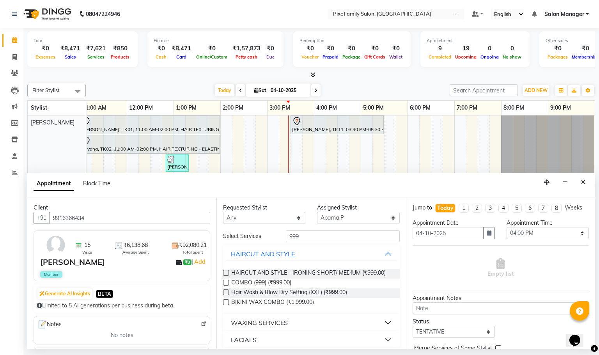
click at [377, 329] on button "WAXING SERVICES" at bounding box center [311, 322] width 170 height 14
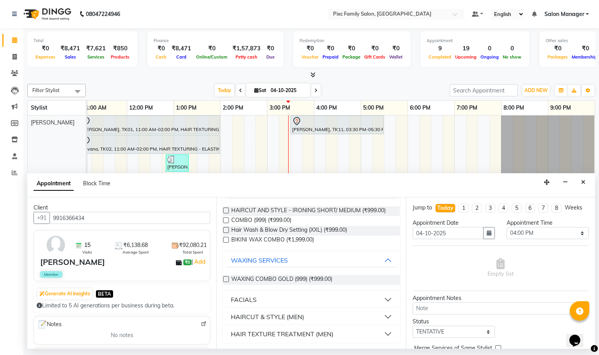
click at [225, 280] on label at bounding box center [226, 279] width 6 height 6
click at [225, 280] on input "checkbox" at bounding box center [225, 279] width 5 height 5
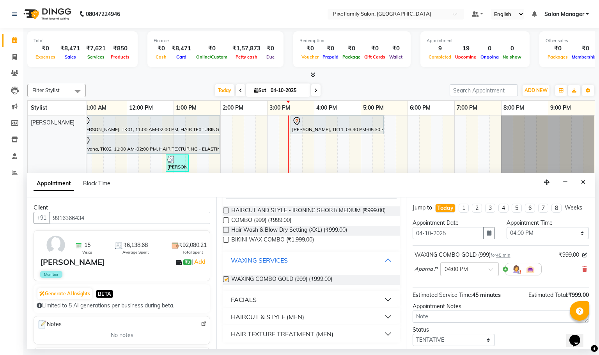
checkbox input "false"
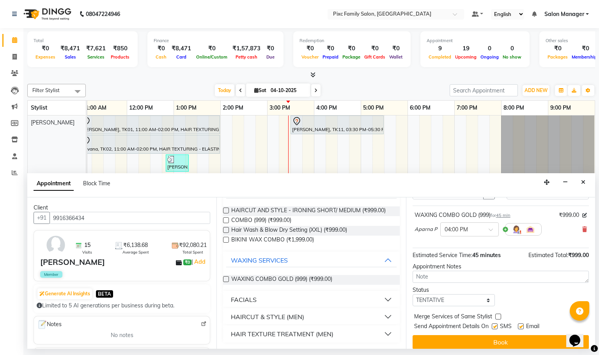
scroll to position [55, 0]
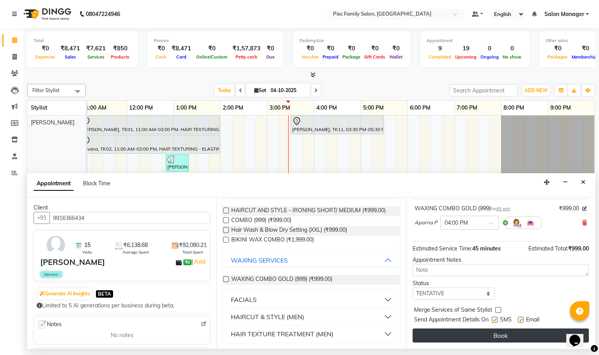
click at [494, 334] on button "Book" at bounding box center [500, 335] width 176 height 14
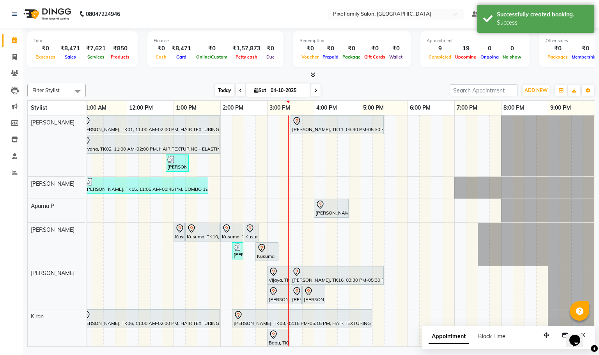
click at [223, 92] on span "Today" at bounding box center [224, 90] width 19 height 12
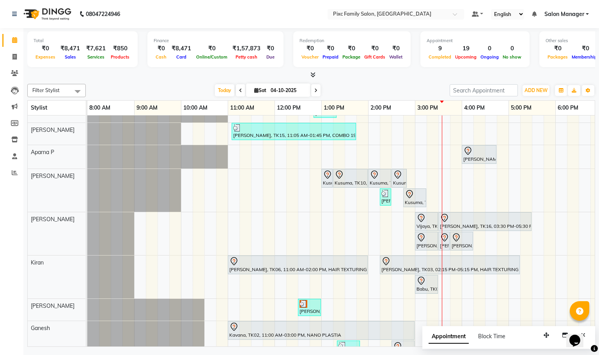
scroll to position [0, 0]
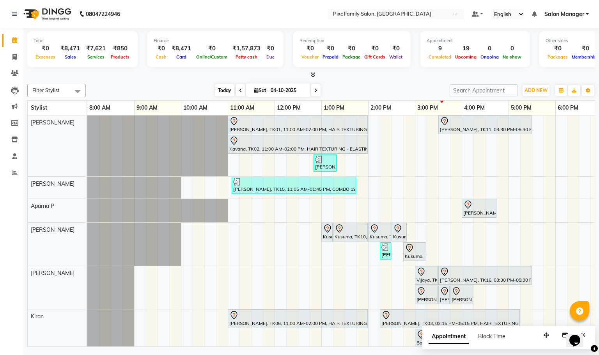
click at [218, 88] on span "Today" at bounding box center [224, 90] width 19 height 12
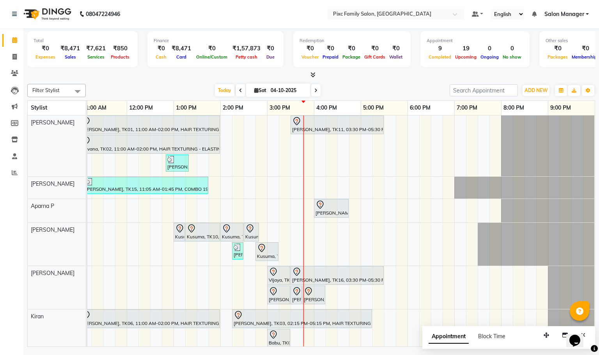
click at [311, 90] on span at bounding box center [315, 90] width 9 height 12
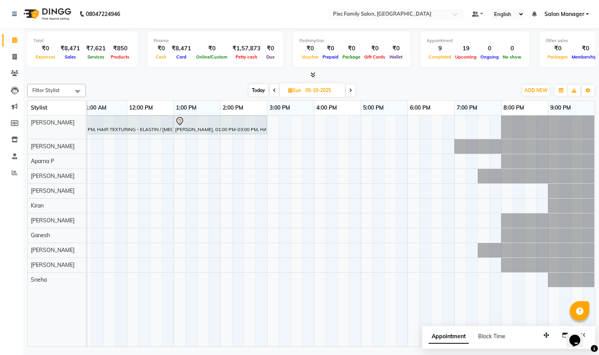
click at [274, 92] on icon at bounding box center [274, 90] width 3 height 5
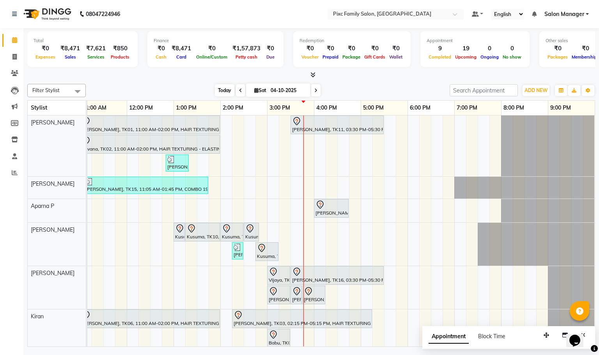
click at [220, 86] on span "Today" at bounding box center [224, 90] width 19 height 12
click at [314, 94] on span at bounding box center [315, 90] width 9 height 12
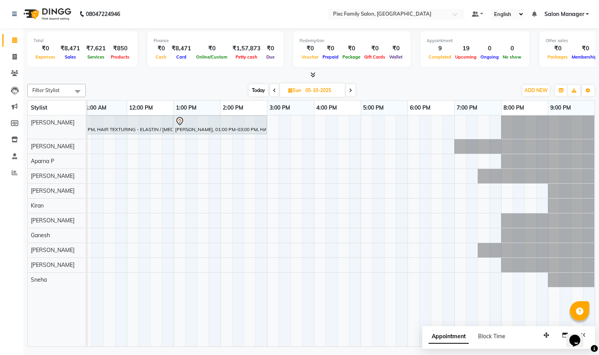
click at [253, 91] on span "Today" at bounding box center [258, 90] width 19 height 12
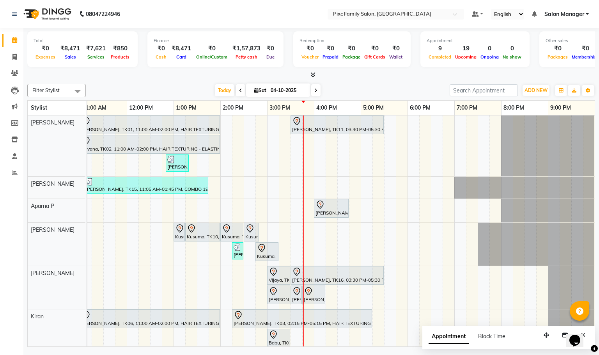
click at [317, 89] on span at bounding box center [315, 90] width 9 height 12
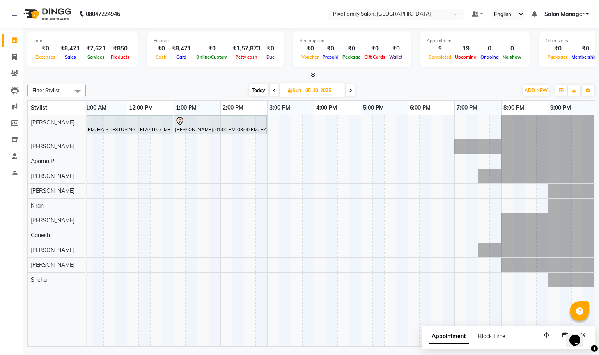
click at [261, 94] on span "Today" at bounding box center [258, 90] width 19 height 12
type input "04-10-2025"
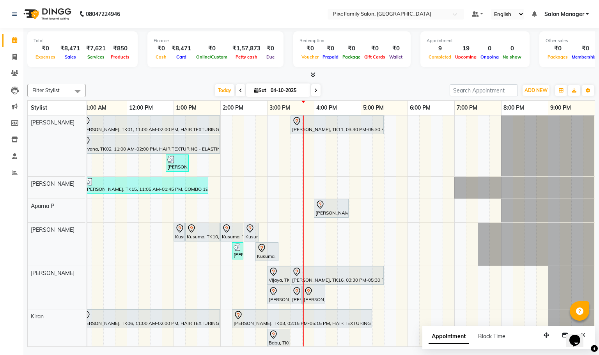
click at [451, 337] on span "Appointment" at bounding box center [448, 336] width 40 height 14
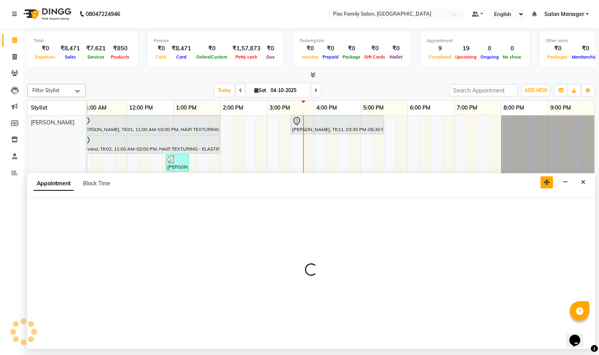
select select "tentative"
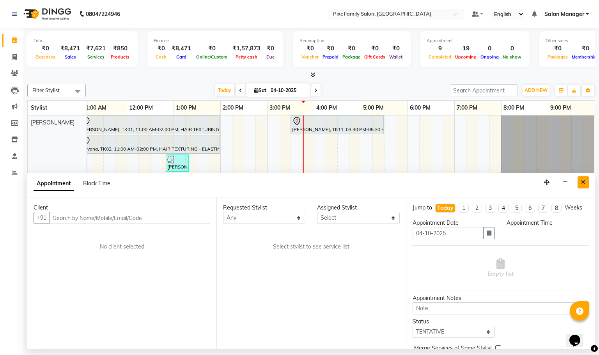
click at [581, 179] on button "Close" at bounding box center [582, 182] width 11 height 12
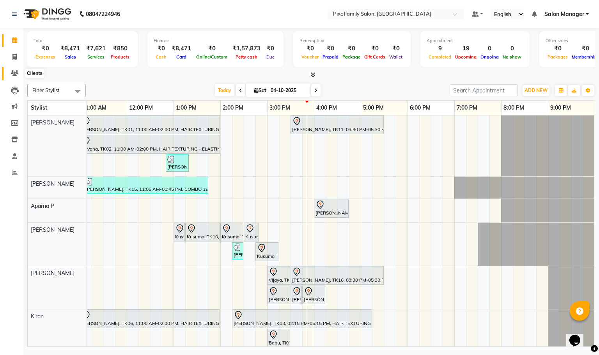
click at [12, 71] on icon at bounding box center [14, 73] width 7 height 6
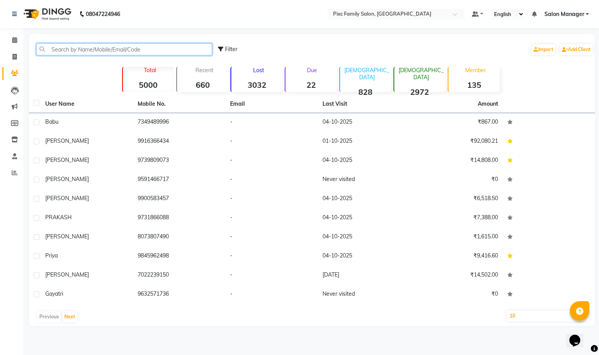
click at [145, 47] on input "text" at bounding box center [124, 49] width 176 height 12
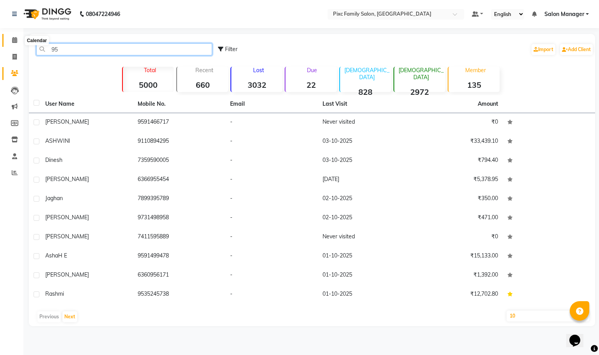
type input "95"
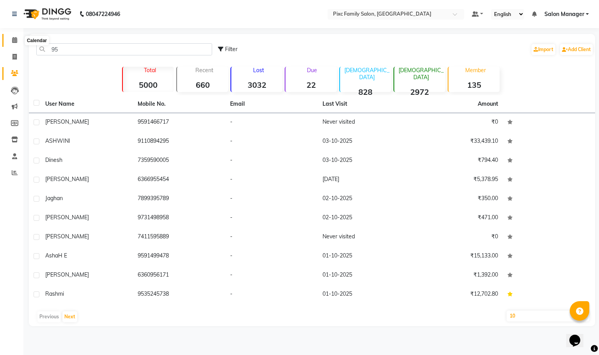
click at [16, 37] on icon at bounding box center [14, 40] width 5 height 6
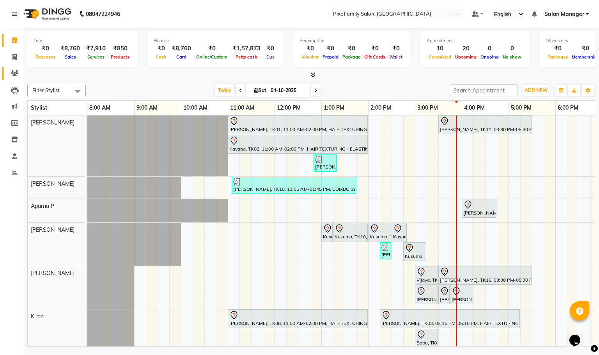
click at [7, 69] on link "Clients" at bounding box center [11, 73] width 19 height 13
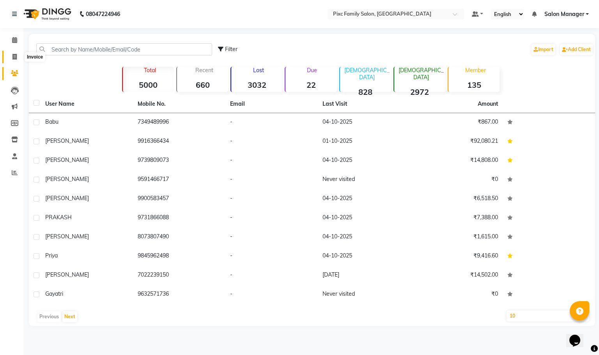
click at [17, 58] on span at bounding box center [15, 57] width 14 height 9
select select "3509"
select select "service"
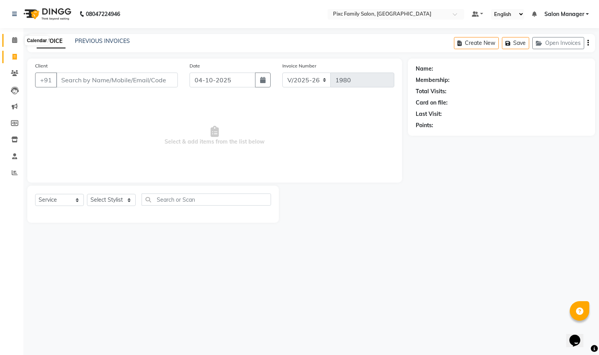
click at [14, 39] on icon at bounding box center [14, 40] width 5 height 6
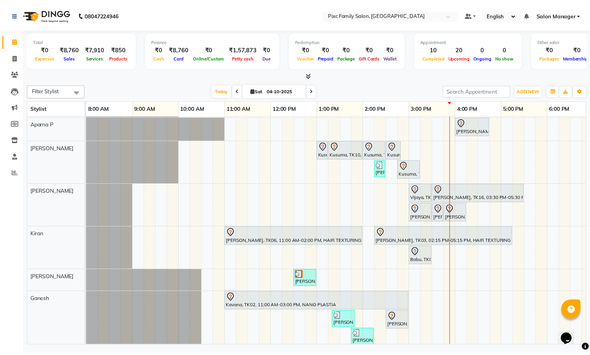
scroll to position [117, 0]
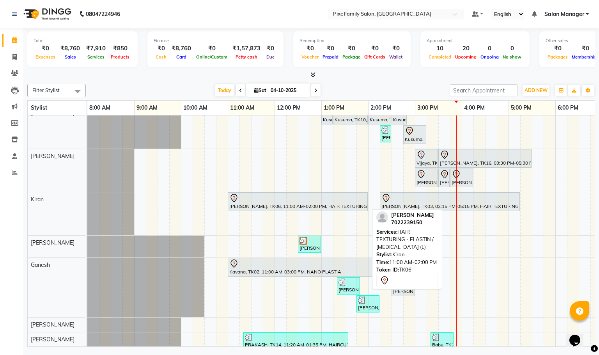
click at [322, 203] on div at bounding box center [297, 197] width 137 height 9
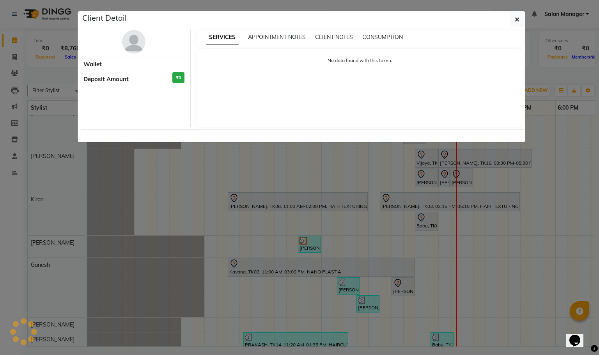
select select "7"
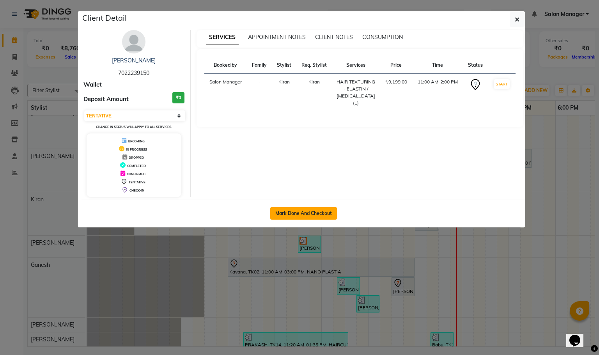
click at [303, 213] on button "Mark Done And Checkout" at bounding box center [303, 213] width 67 height 12
select select "3509"
select select "service"
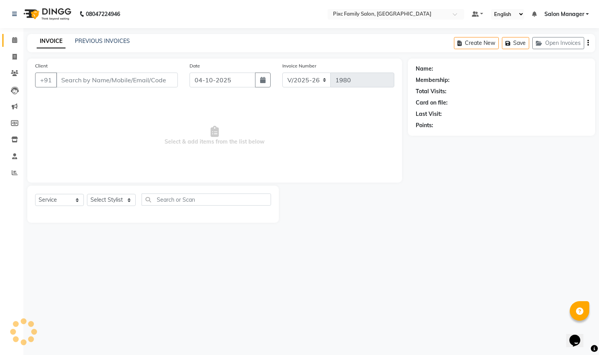
type input "7022239150"
select select "64032"
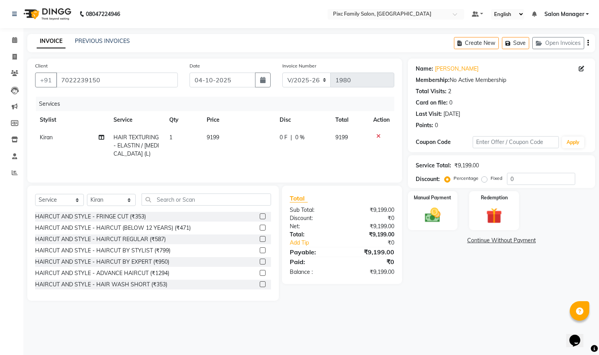
click at [289, 157] on td "0 F | 0 %" at bounding box center [303, 146] width 56 height 34
select select "64032"
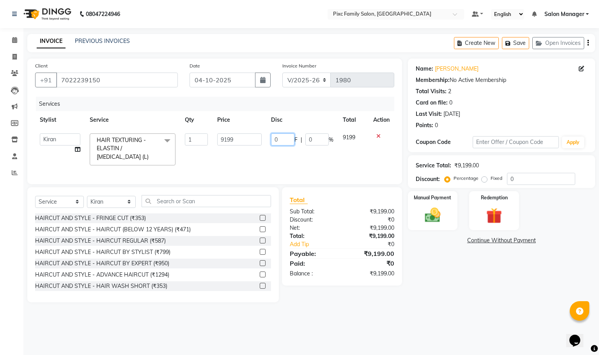
click at [289, 139] on input "0" at bounding box center [282, 139] width 23 height 12
type input "3200"
click at [282, 159] on td "3200 F | 0 %" at bounding box center [302, 149] width 72 height 41
select select "64032"
click at [53, 132] on td "Abid Haidar Aiswarya Babu Akil Khan Aparna P Ganesh Jagadeesh Kiran Kiran Kumar…" at bounding box center [60, 149] width 50 height 41
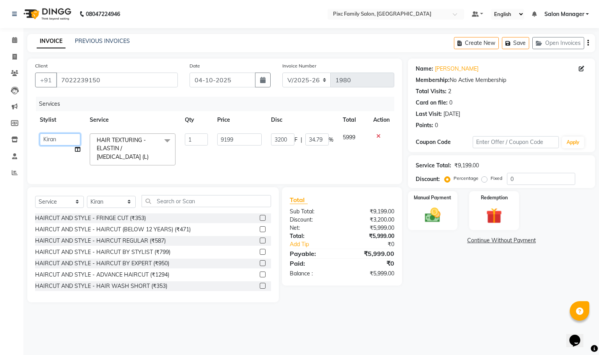
click at [53, 140] on select "Abid Haidar Aiswarya Babu Akil Khan Aparna P Ganesh Jagadeesh Kiran Kiran Kumar…" at bounding box center [60, 139] width 41 height 12
select select "66551"
click at [109, 198] on select "Select Stylist Abid Haidar Aiswarya Babu Akil Khan Aparna P Ganesh Jagadeesh Ki…" at bounding box center [111, 202] width 49 height 12
select select "66551"
click at [87, 196] on select "Select Stylist Abid Haidar Aiswarya Babu Akil Khan Aparna P Ganesh Jagadeesh Ki…" at bounding box center [111, 202] width 49 height 12
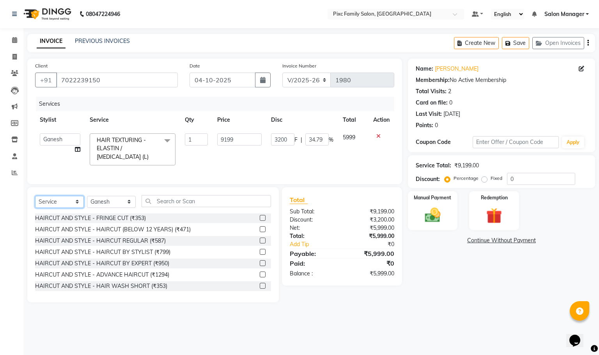
click at [50, 201] on select "Select Service Product Membership Package Voucher Prepaid Gift Card" at bounding box center [59, 202] width 49 height 12
select select "product"
click at [35, 196] on select "Select Service Product Membership Package Voucher Prepaid Gift Card" at bounding box center [59, 202] width 49 height 12
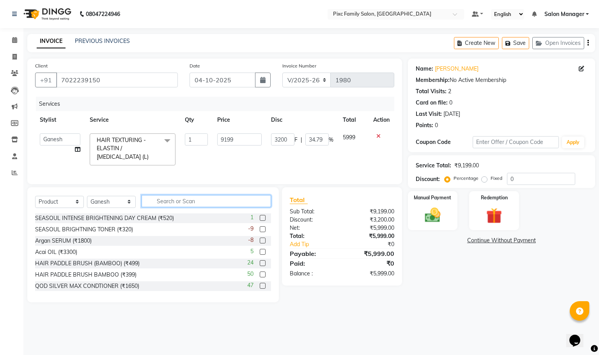
click at [179, 201] on input "text" at bounding box center [206, 201] width 129 height 12
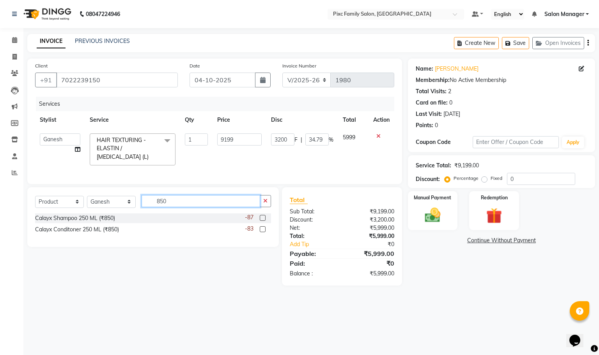
type input "850"
click at [261, 221] on label at bounding box center [263, 218] width 6 height 6
click at [261, 221] on input "checkbox" at bounding box center [262, 218] width 5 height 5
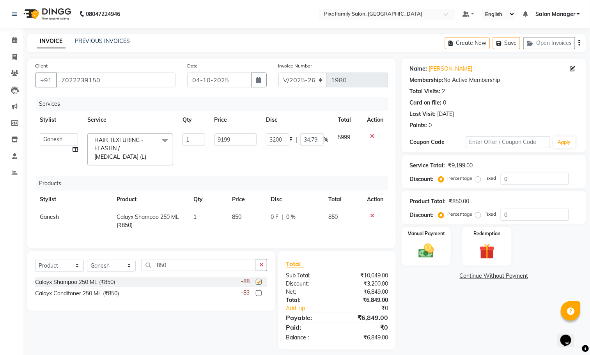
checkbox input "false"
click at [259, 296] on label at bounding box center [259, 293] width 6 height 6
click at [259, 296] on input "checkbox" at bounding box center [258, 293] width 5 height 5
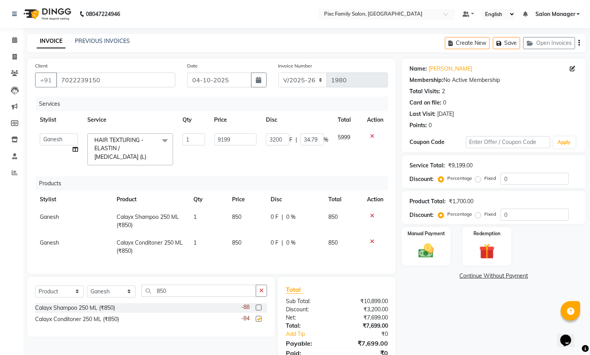
checkbox input "false"
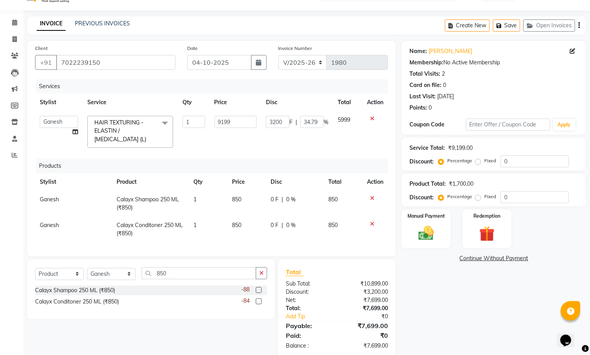
scroll to position [33, 0]
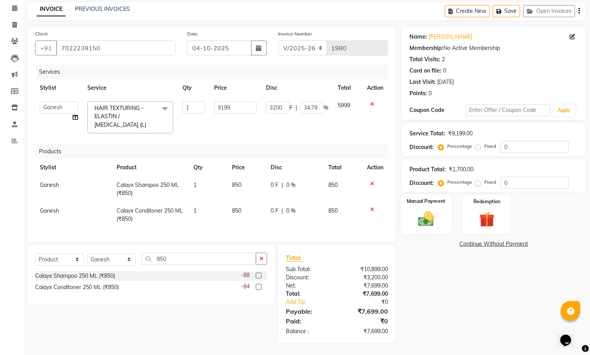
click at [433, 211] on img at bounding box center [426, 219] width 26 height 18
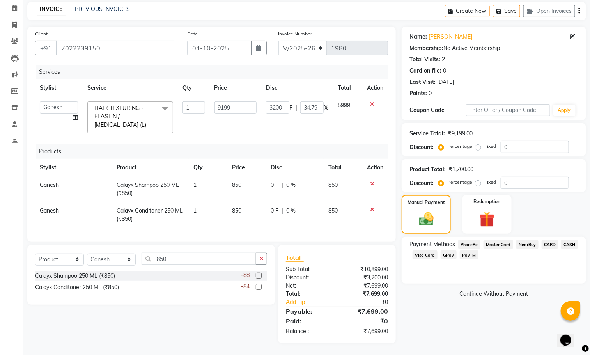
click at [545, 244] on span "CARD" at bounding box center [549, 244] width 17 height 9
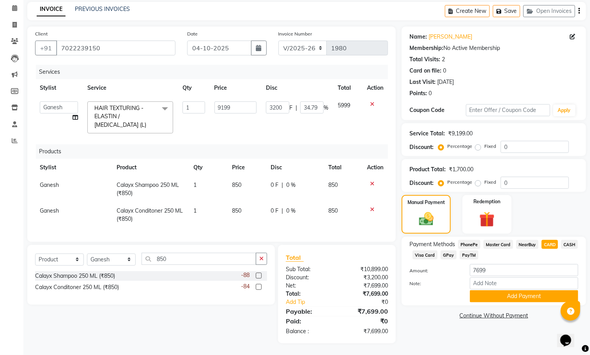
click at [545, 307] on div "Name: Pushpalatha Membership: No Active Membership Total Visits: 2 Card on file…" at bounding box center [497, 185] width 190 height 317
click at [537, 285] on input "Note:" at bounding box center [524, 283] width 108 height 12
click at [541, 292] on button "Add Payment" at bounding box center [524, 296] width 108 height 12
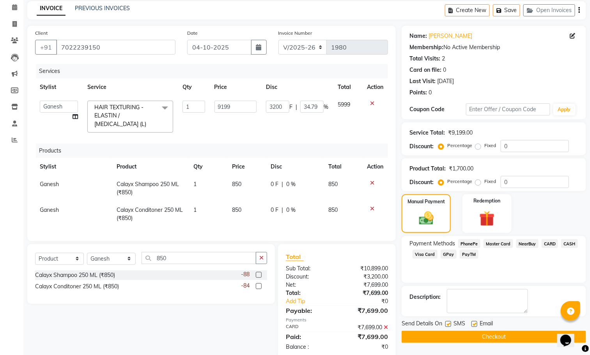
click at [496, 337] on button "Checkout" at bounding box center [494, 337] width 184 height 12
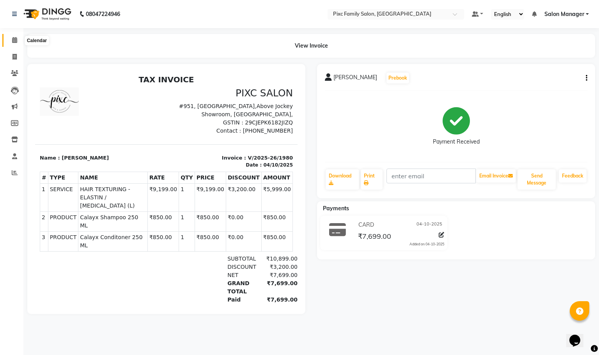
click at [16, 40] on icon at bounding box center [14, 40] width 5 height 6
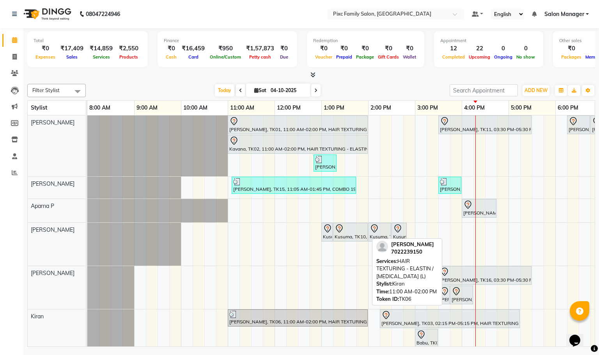
click at [293, 322] on div "[PERSON_NAME], TK06, 11:00 AM-02:00 PM, HAIR TEXTURING - ELASTIN / [MEDICAL_DAT…" at bounding box center [297, 317] width 138 height 15
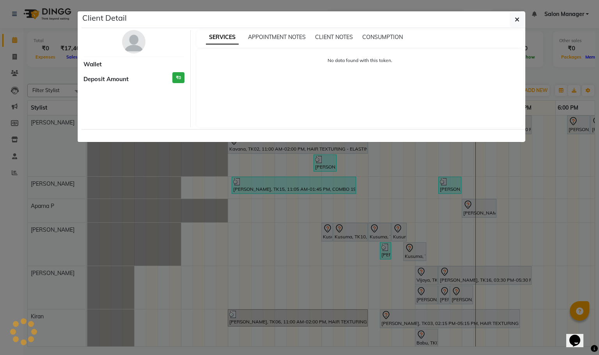
select select "3"
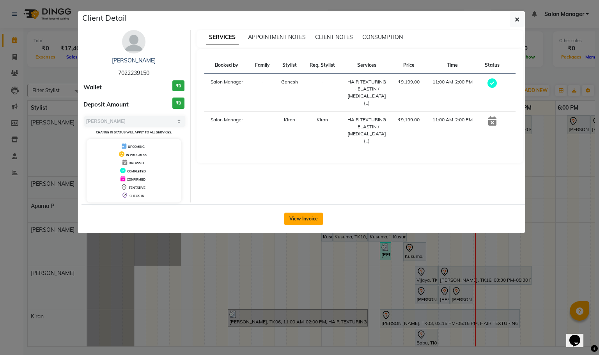
click at [305, 219] on button "View Invoice" at bounding box center [303, 218] width 39 height 12
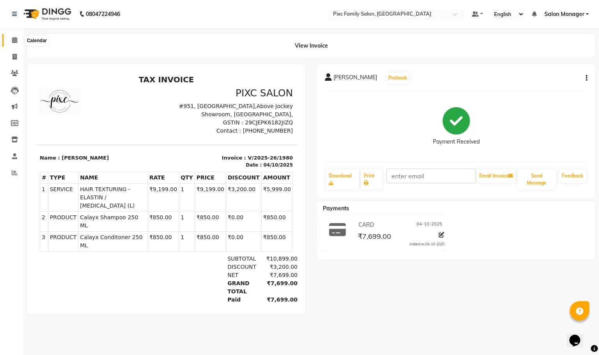
click at [11, 38] on span at bounding box center [15, 40] width 14 height 9
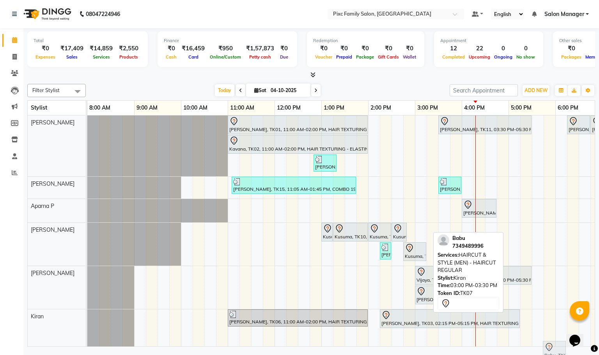
scroll to position [0, 148]
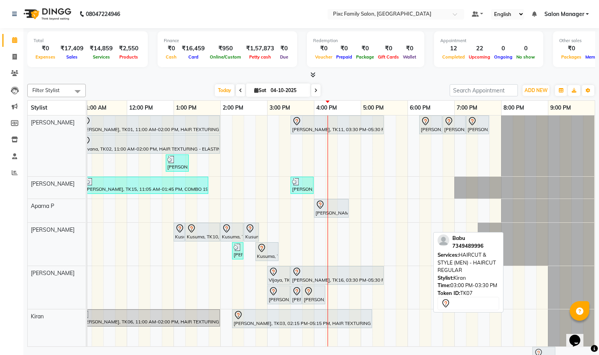
drag, startPoint x: 442, startPoint y: 334, endPoint x: 538, endPoint y: 356, distance: 98.6
click at [538, 354] on html "08047224946 Select Location × Pixc Family Salon, Vidyaranyapura Default Panel M…" at bounding box center [299, 177] width 599 height 355
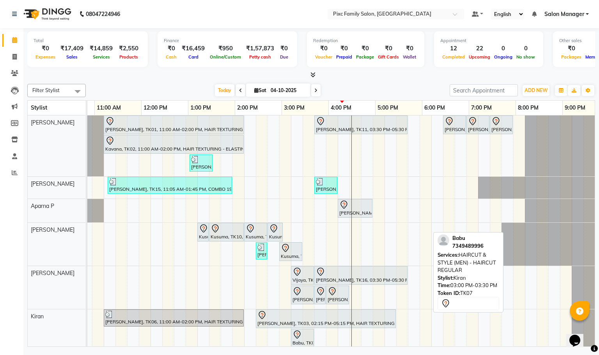
scroll to position [0, 0]
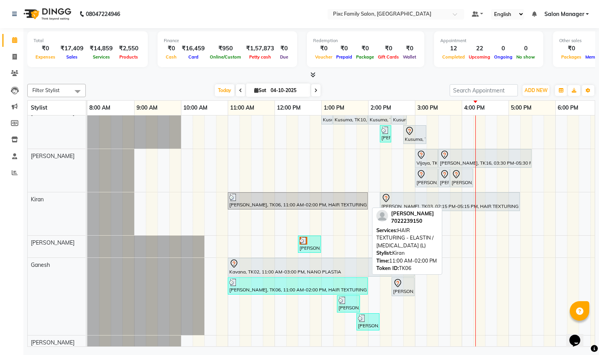
click at [284, 199] on div at bounding box center [297, 197] width 137 height 8
select select "3"
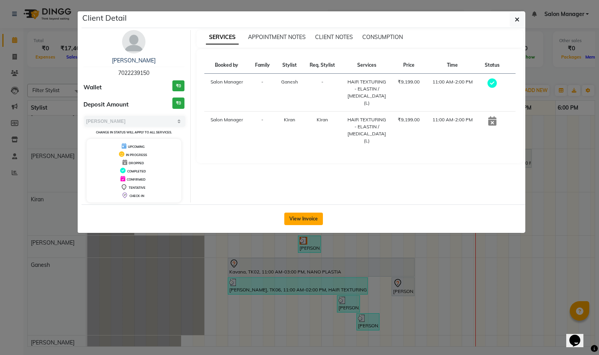
click at [300, 225] on button "View Invoice" at bounding box center [303, 218] width 39 height 12
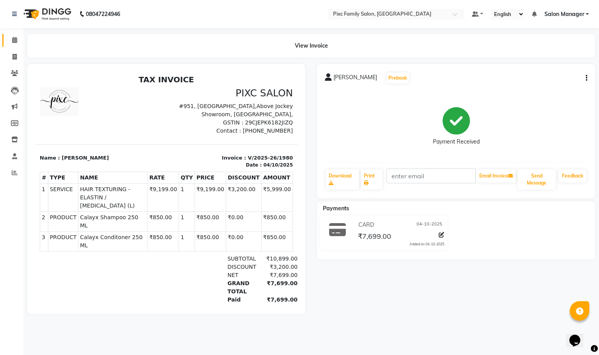
click at [13, 35] on link "Calendar" at bounding box center [11, 40] width 19 height 13
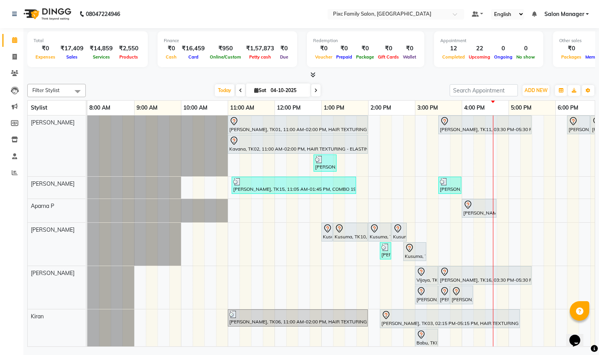
click at [12, 63] on li "Invoice" at bounding box center [11, 57] width 23 height 17
click at [16, 57] on icon at bounding box center [14, 57] width 4 height 6
select select "service"
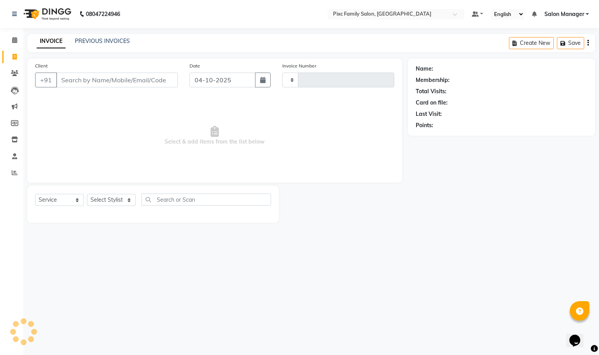
type input "1983"
select select "3509"
click at [111, 80] on input "Client" at bounding box center [117, 80] width 122 height 15
click at [13, 42] on icon at bounding box center [14, 40] width 5 height 6
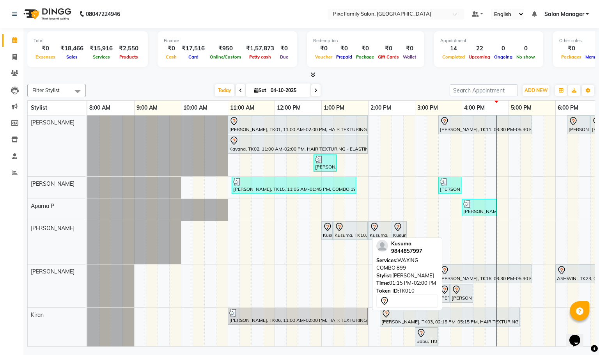
click at [356, 235] on div "Kusuma, TK10, 01:15 PM-02:00 PM, WAXING COMBO 899" at bounding box center [350, 230] width 33 height 16
select select "7"
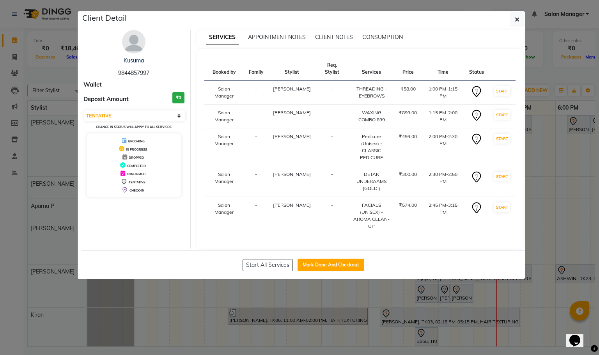
click at [127, 73] on span "9844857997" at bounding box center [133, 72] width 31 height 7
copy span "9844857997"
click at [516, 20] on icon "button" at bounding box center [517, 19] width 5 height 6
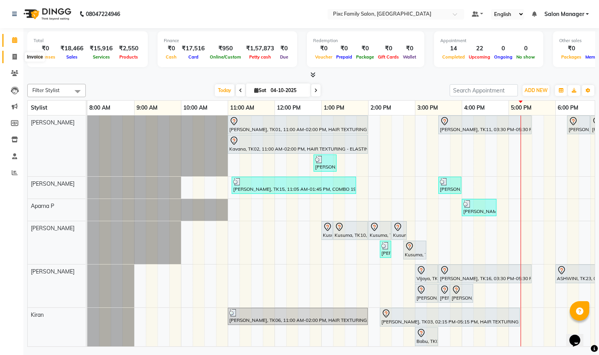
click at [14, 55] on icon at bounding box center [14, 57] width 4 height 6
select select "service"
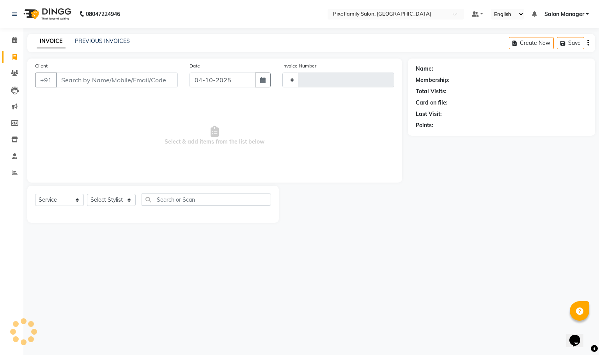
type input "1985"
select select "3509"
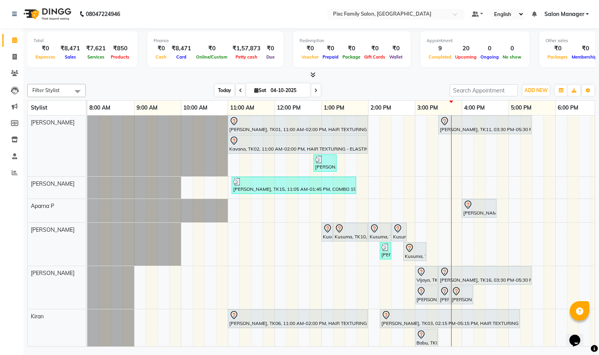
click at [219, 94] on span "Today" at bounding box center [224, 90] width 19 height 12
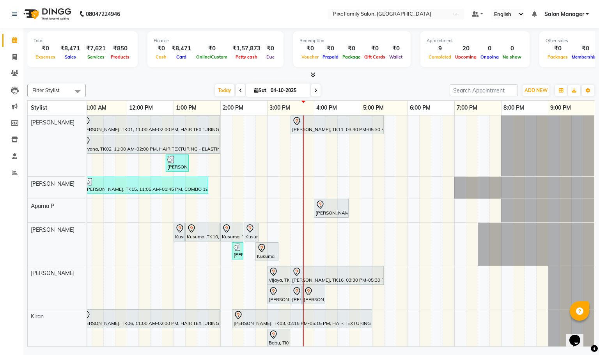
click at [316, 90] on icon at bounding box center [315, 90] width 3 height 5
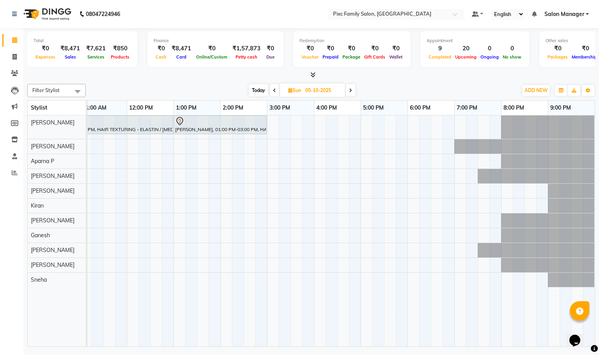
click at [274, 92] on icon at bounding box center [274, 90] width 3 height 5
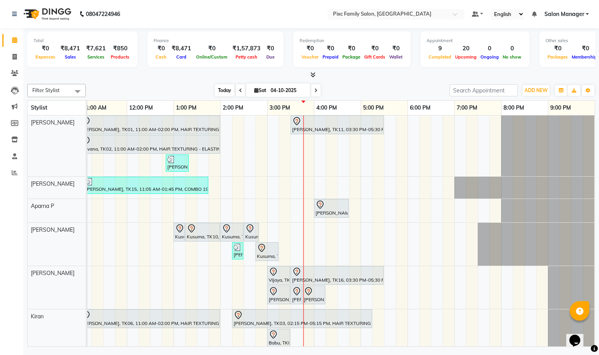
click at [229, 92] on span "Today" at bounding box center [224, 90] width 19 height 12
click at [226, 90] on span "Today" at bounding box center [224, 90] width 19 height 12
drag, startPoint x: 263, startPoint y: 253, endPoint x: 280, endPoint y: 226, distance: 32.0
click at [280, 226] on div "[PERSON_NAME], TK01, 11:00 AM-02:00 PM, HAIR TEXTURING - ELASTIN / [MEDICAL_DAT…" at bounding box center [267, 313] width 655 height 397
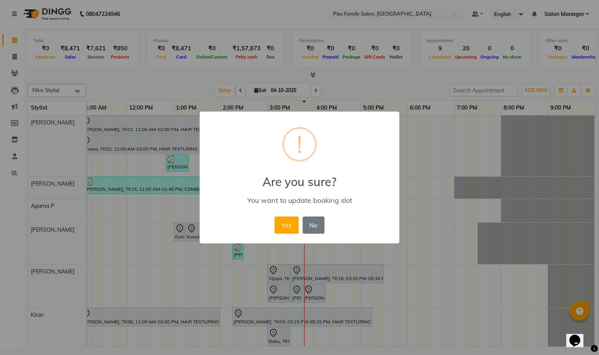
drag, startPoint x: 280, startPoint y: 226, endPoint x: 324, endPoint y: 236, distance: 45.3
click at [324, 236] on div "× ! Are you sure? You want to update booking slot Yes No No" at bounding box center [300, 177] width 200 height 132
click at [317, 227] on button "No" at bounding box center [314, 224] width 22 height 17
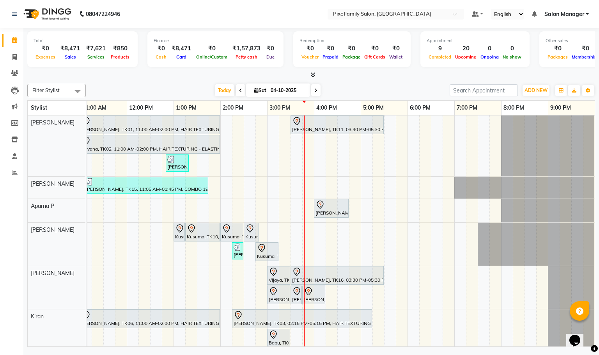
click at [317, 90] on span at bounding box center [315, 90] width 9 height 12
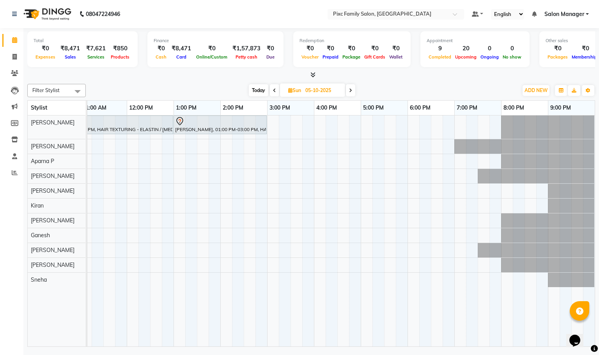
click at [274, 93] on span at bounding box center [274, 90] width 9 height 12
type input "04-10-2025"
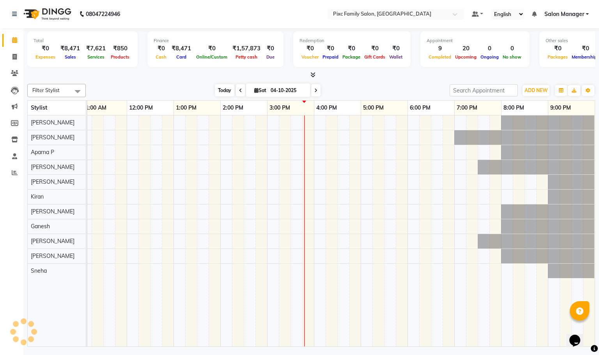
click at [225, 90] on span "Today" at bounding box center [224, 90] width 19 height 12
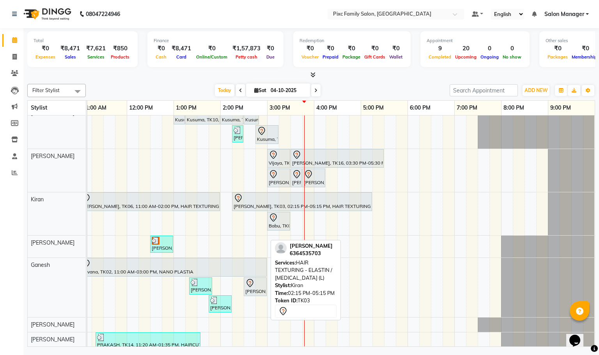
scroll to position [0, 0]
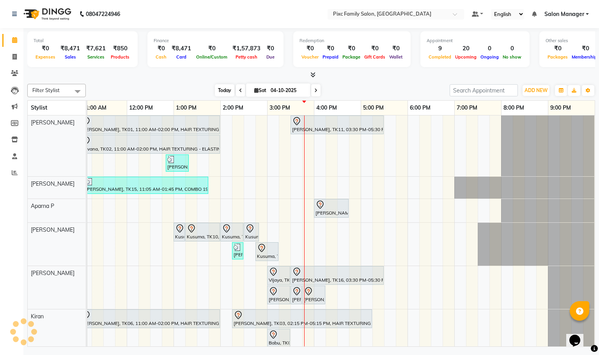
click at [219, 94] on span "Today" at bounding box center [224, 90] width 19 height 12
click at [13, 58] on icon at bounding box center [14, 57] width 4 height 6
select select "3509"
select select "service"
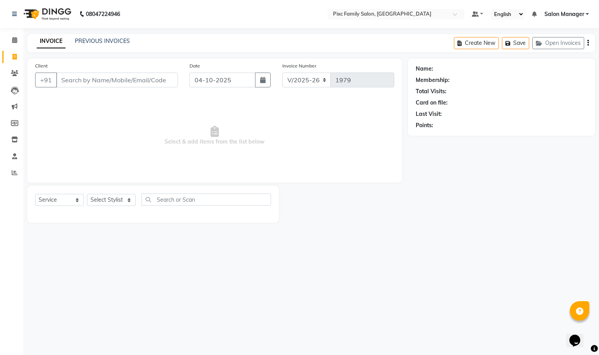
click at [86, 71] on div "Client +91" at bounding box center [106, 78] width 154 height 32
click at [97, 199] on select "Select Stylist [PERSON_NAME] [PERSON_NAME] [PERSON_NAME] Aparna P [PERSON_NAME]…" at bounding box center [111, 200] width 49 height 12
select select "90556"
click at [87, 194] on select "Select Stylist [PERSON_NAME] [PERSON_NAME] [PERSON_NAME] Aparna P [PERSON_NAME]…" at bounding box center [111, 200] width 49 height 12
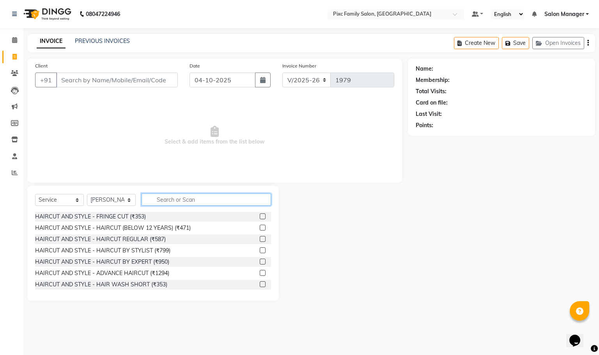
click at [183, 196] on input "text" at bounding box center [206, 199] width 129 height 12
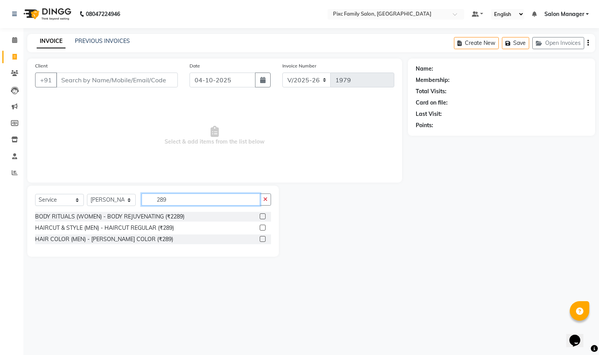
type input "289"
click at [263, 225] on label at bounding box center [263, 228] width 6 height 6
click at [263, 225] on input "checkbox" at bounding box center [262, 227] width 5 height 5
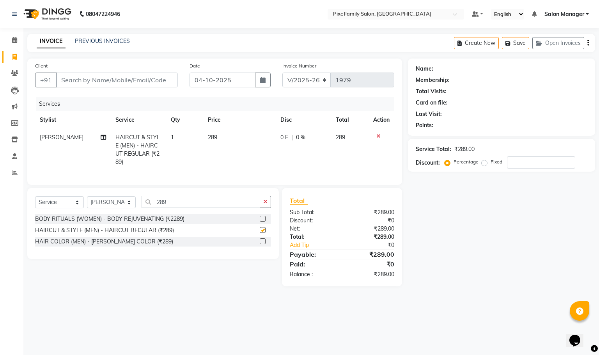
checkbox input "false"
click at [104, 73] on input "Client" at bounding box center [117, 80] width 122 height 15
click at [112, 79] on input "Client" at bounding box center [117, 80] width 122 height 15
type input "7"
type input "0"
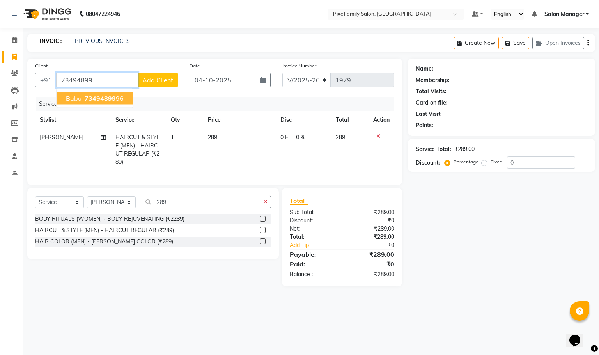
click at [106, 94] on span "73494899" at bounding box center [100, 98] width 31 height 8
type input "7349489996"
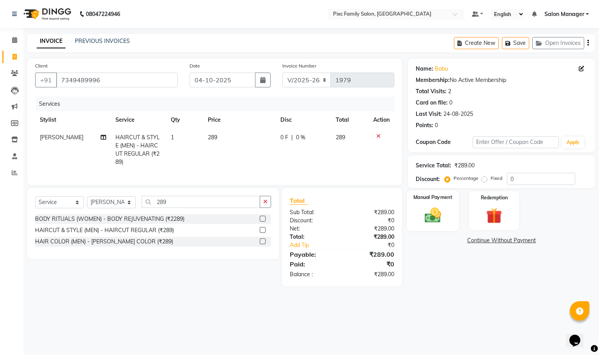
click at [436, 222] on img at bounding box center [432, 215] width 27 height 19
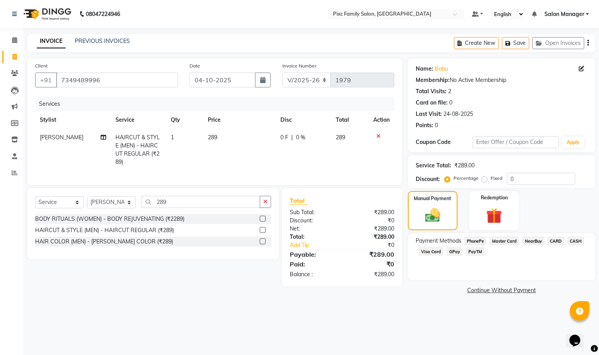
click at [554, 241] on span "CARD" at bounding box center [555, 240] width 17 height 9
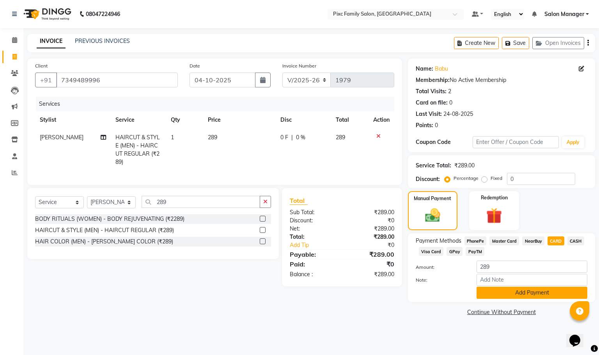
click at [531, 292] on button "Add Payment" at bounding box center [531, 293] width 111 height 12
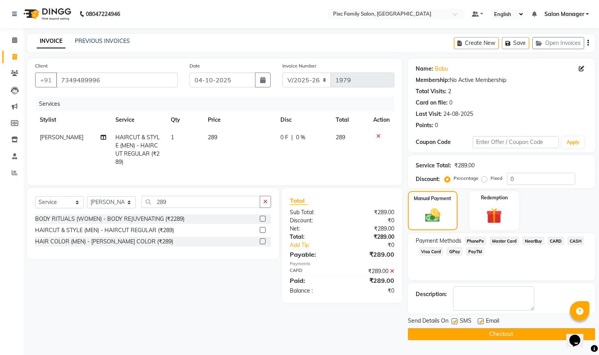
click at [505, 333] on button "Checkout" at bounding box center [501, 334] width 187 height 12
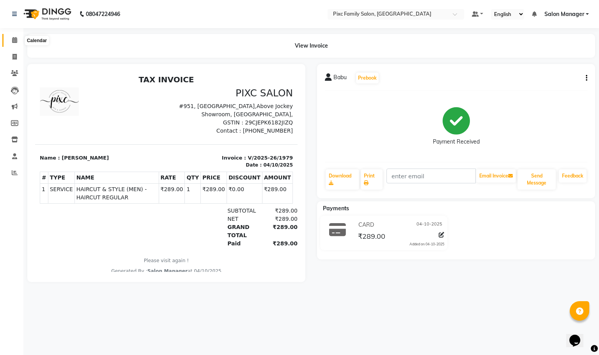
click at [13, 39] on icon at bounding box center [14, 40] width 5 height 6
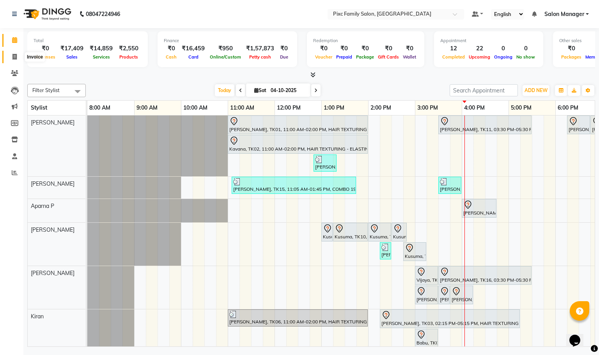
click at [14, 55] on icon at bounding box center [14, 57] width 4 height 6
select select "3509"
select select "service"
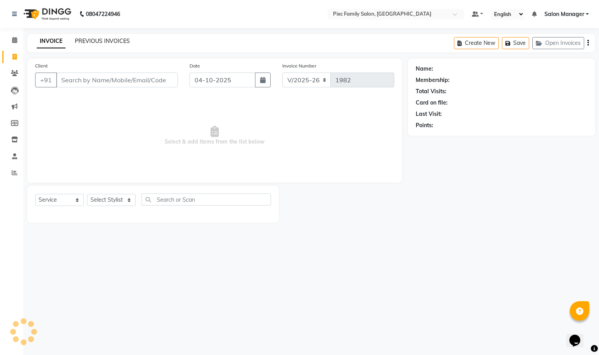
click at [108, 40] on link "PREVIOUS INVOICES" at bounding box center [102, 40] width 55 height 7
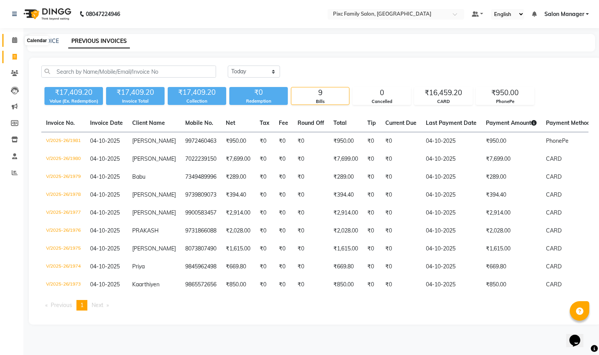
click at [12, 40] on icon at bounding box center [14, 40] width 5 height 6
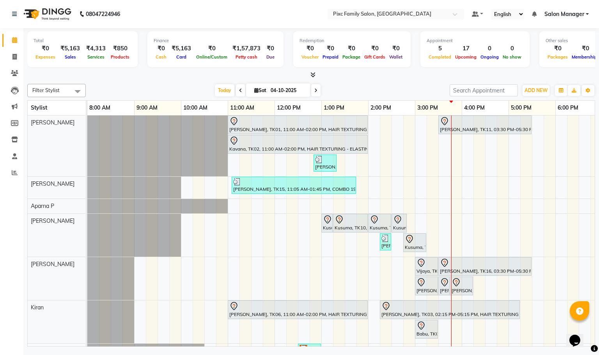
click at [218, 87] on span "Today" at bounding box center [224, 90] width 19 height 12
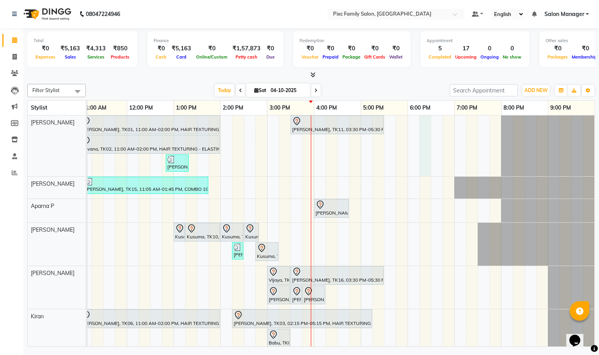
click at [420, 123] on div "[PERSON_NAME], TK01, 11:00 AM-02:00 PM, HAIR TEXTURING - ELASTIN / [MEDICAL_DAT…" at bounding box center [267, 313] width 655 height 397
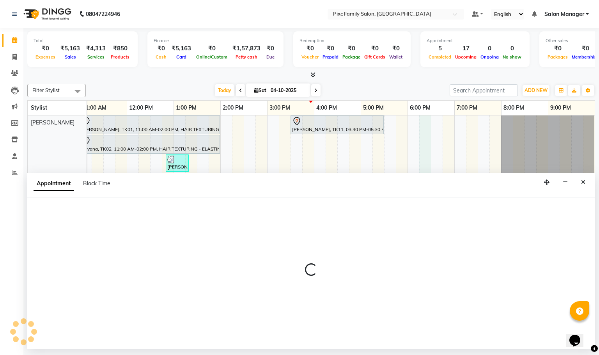
select select "16506"
select select "1095"
select select "tentative"
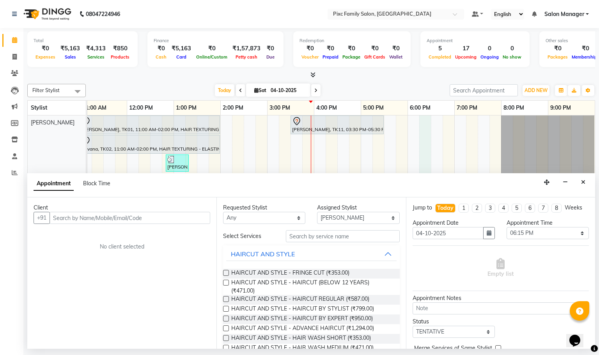
click at [168, 219] on input "text" at bounding box center [130, 218] width 161 height 12
type input "9535757004"
click at [195, 219] on span "Add Client" at bounding box center [194, 217] width 26 height 7
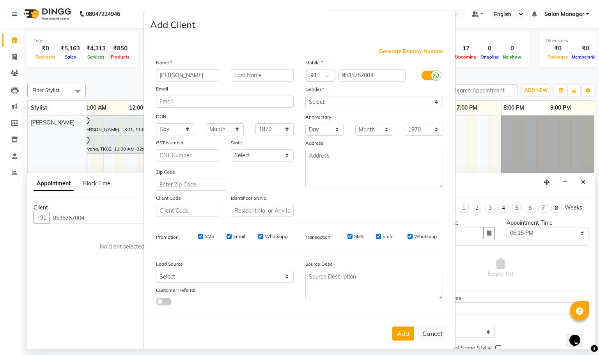
type input "[PERSON_NAME]"
click at [323, 104] on select "Select [DEMOGRAPHIC_DATA] [DEMOGRAPHIC_DATA] Other Prefer Not To Say" at bounding box center [374, 102] width 138 height 12
select select "[DEMOGRAPHIC_DATA]"
click at [305, 96] on select "Select [DEMOGRAPHIC_DATA] [DEMOGRAPHIC_DATA] Other Prefer Not To Say" at bounding box center [374, 102] width 138 height 12
click at [399, 331] on button "Add" at bounding box center [403, 333] width 22 height 14
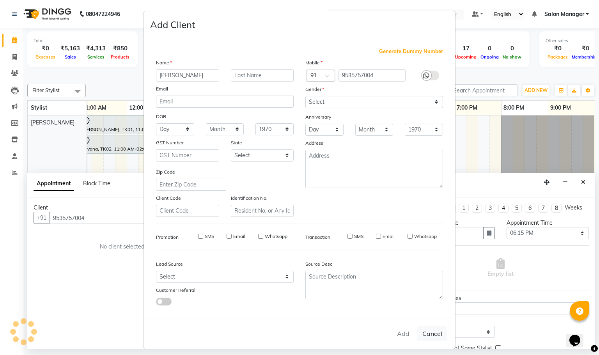
select select
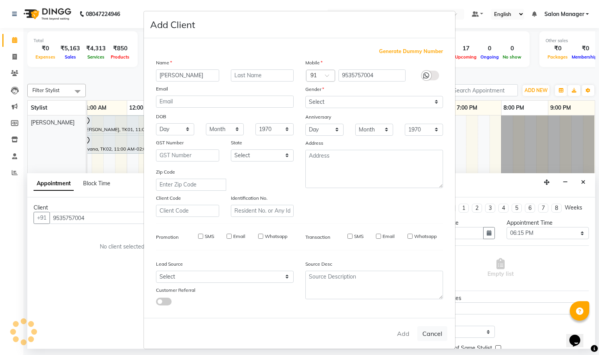
select select
checkbox input "false"
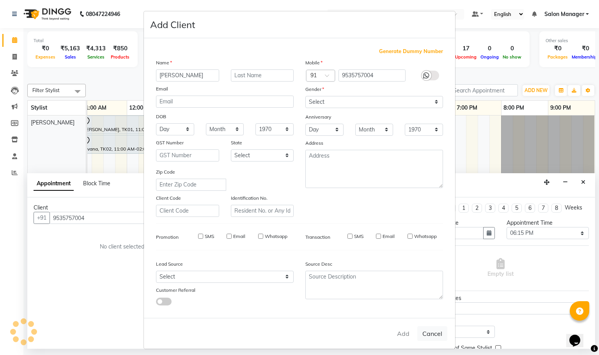
checkbox input "false"
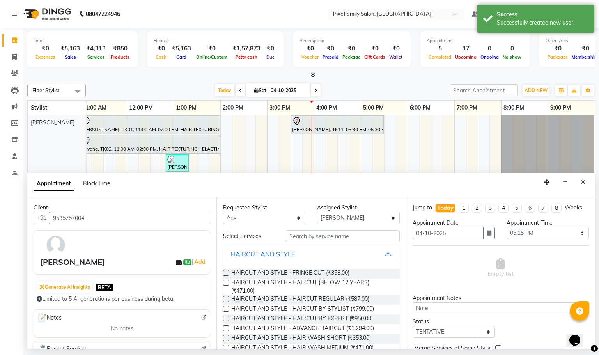
click at [228, 317] on label at bounding box center [226, 318] width 6 height 6
click at [228, 317] on input "checkbox" at bounding box center [225, 319] width 5 height 5
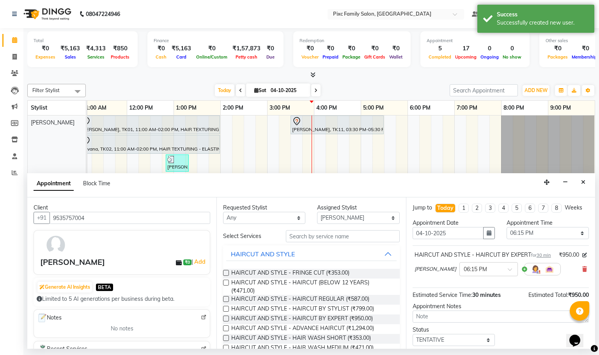
click at [225, 321] on label at bounding box center [226, 318] width 6 height 6
click at [225, 321] on input "checkbox" at bounding box center [225, 319] width 5 height 5
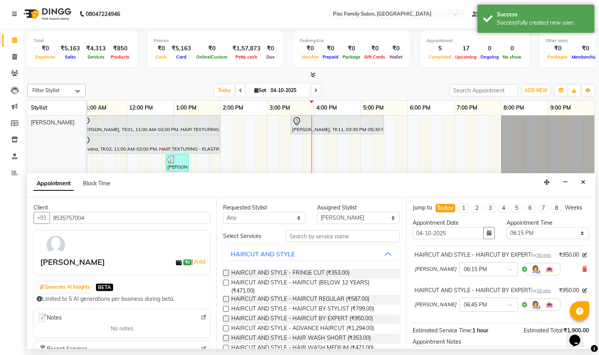
click at [227, 318] on label at bounding box center [226, 318] width 6 height 6
click at [227, 318] on input "checkbox" at bounding box center [225, 319] width 5 height 5
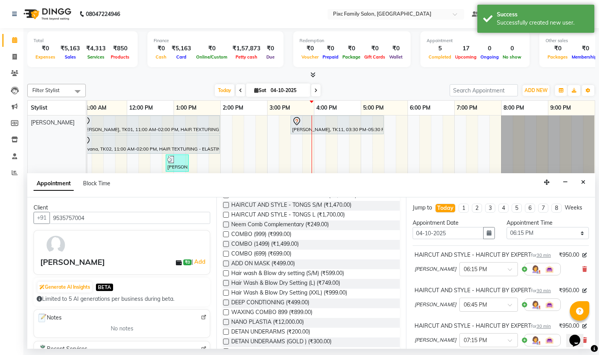
checkbox input "false"
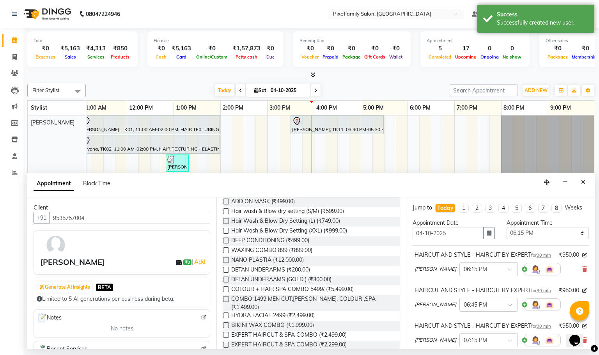
scroll to position [158, 0]
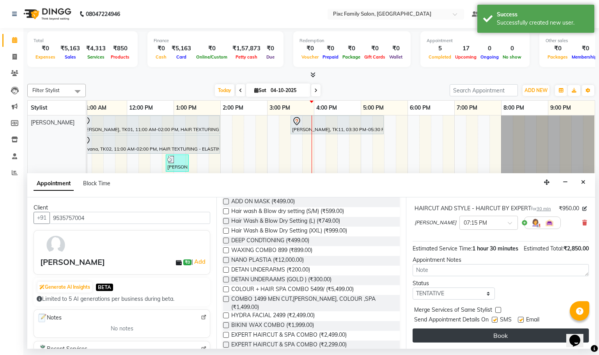
click at [499, 341] on button "Book" at bounding box center [500, 335] width 176 height 14
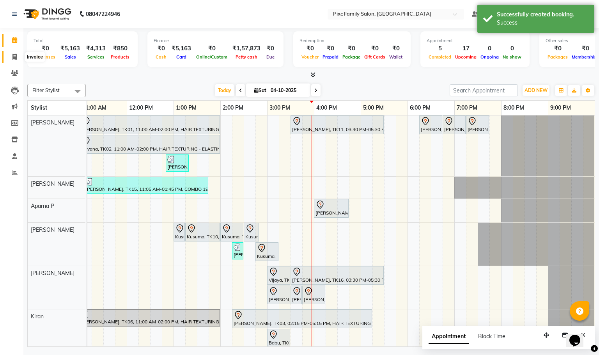
click at [13, 55] on icon at bounding box center [14, 57] width 4 height 6
select select "3509"
select select "service"
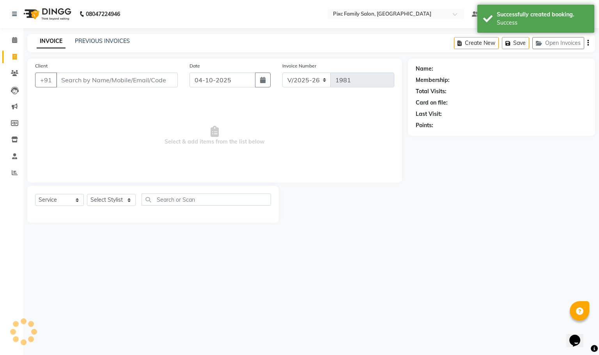
click at [107, 80] on input "Client" at bounding box center [117, 80] width 122 height 15
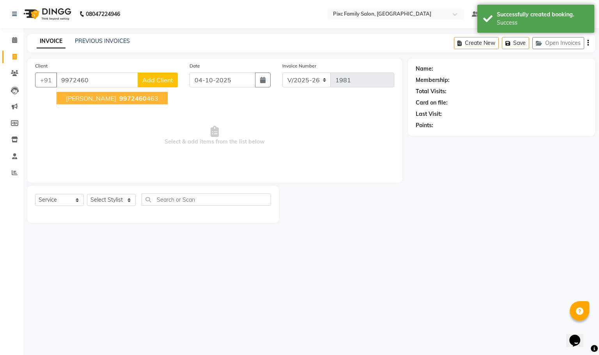
click at [119, 101] on span "9972460" at bounding box center [132, 98] width 27 height 8
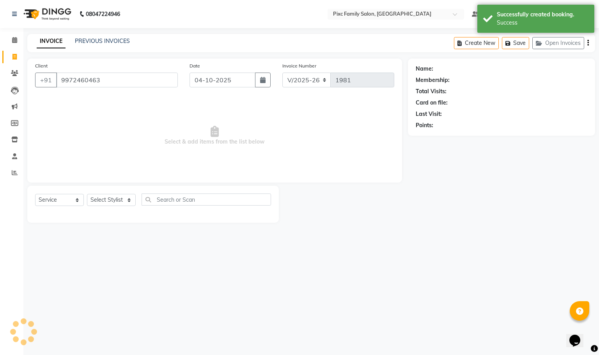
type input "9972460463"
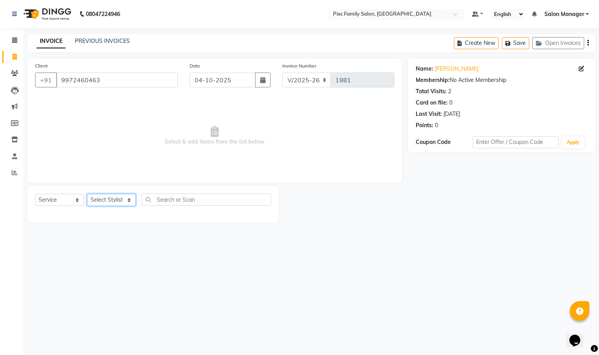
click at [117, 204] on select "Select Stylist Abid Haidar Aiswarya Babu Akil Khan Aparna P Ganesh Jagadeesh Ki…" at bounding box center [111, 200] width 49 height 12
select select "16508"
click at [87, 194] on select "Select Stylist Abid Haidar Aiswarya Babu Akil Khan Aparna P Ganesh Jagadeesh Ki…" at bounding box center [111, 200] width 49 height 12
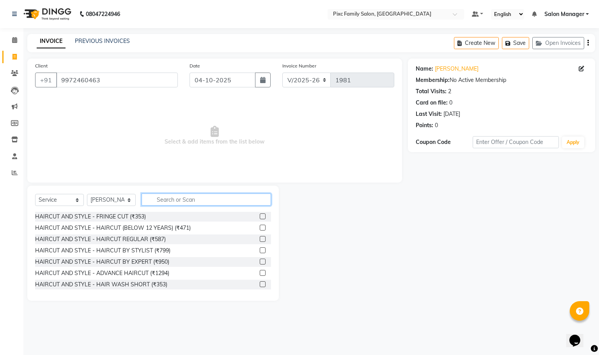
click at [165, 193] on input "text" at bounding box center [206, 199] width 129 height 12
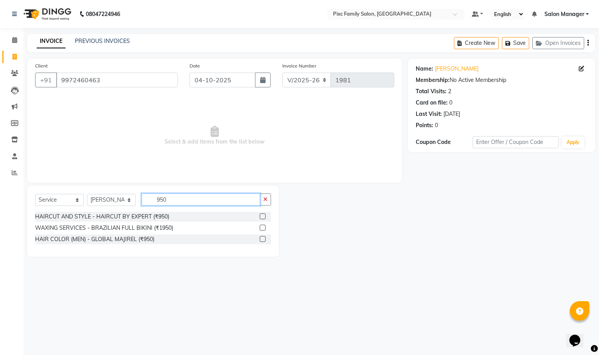
type input "950"
click at [263, 218] on label at bounding box center [263, 216] width 6 height 6
click at [263, 218] on input "checkbox" at bounding box center [262, 216] width 5 height 5
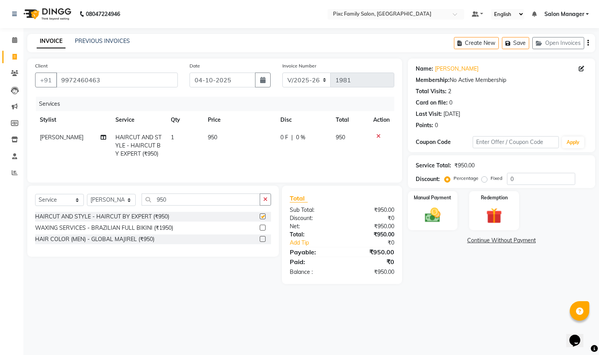
checkbox input "false"
click at [432, 216] on img at bounding box center [432, 215] width 27 height 19
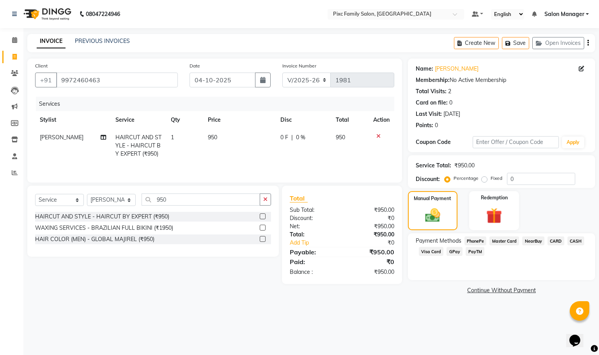
click at [476, 241] on span "PhonePe" at bounding box center [475, 240] width 22 height 9
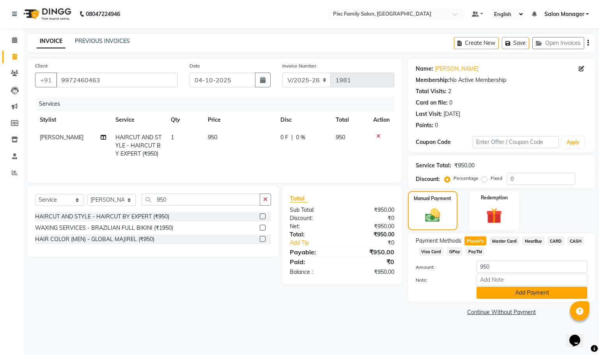
click at [500, 292] on button "Add Payment" at bounding box center [531, 293] width 111 height 12
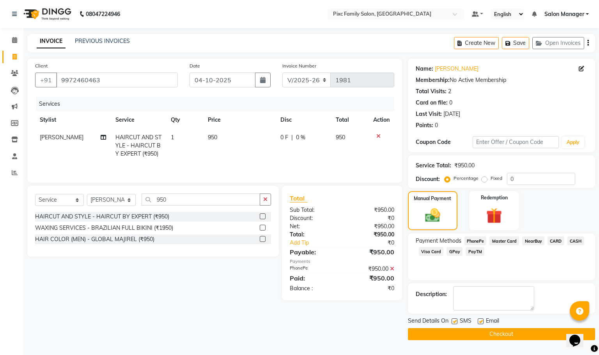
click at [442, 336] on button "Checkout" at bounding box center [501, 334] width 187 height 12
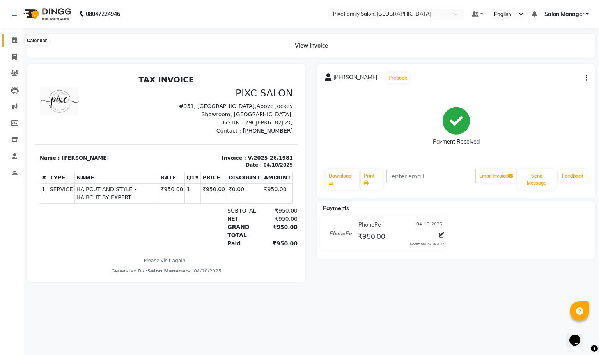
click at [13, 44] on span at bounding box center [15, 40] width 14 height 9
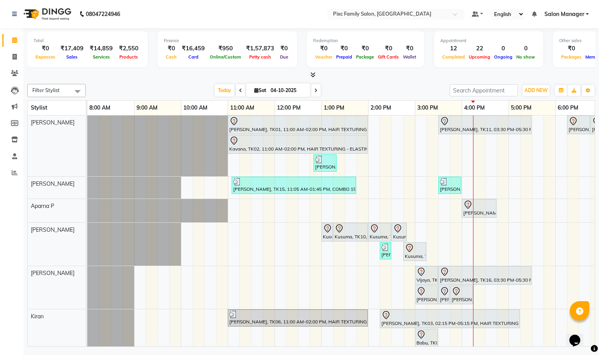
click at [312, 91] on span at bounding box center [315, 90] width 9 height 12
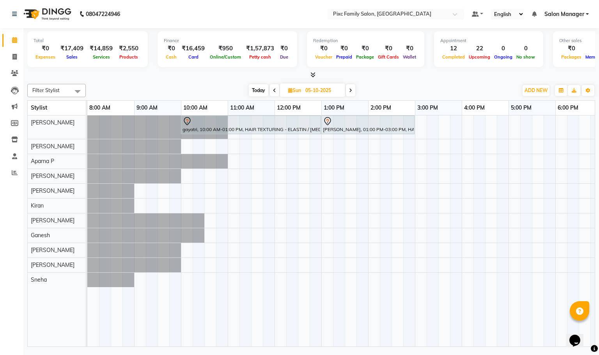
click at [260, 89] on span "Today" at bounding box center [258, 90] width 19 height 12
type input "04-10-2025"
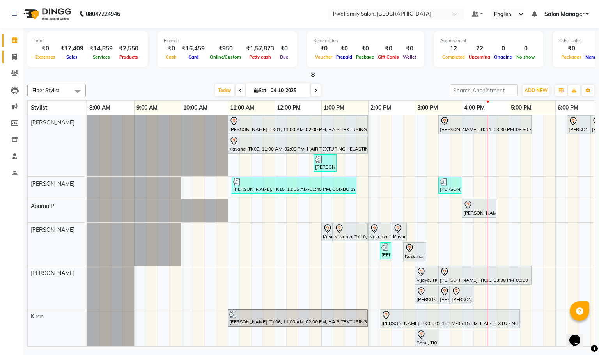
click at [16, 62] on link "Invoice" at bounding box center [11, 57] width 19 height 13
select select "service"
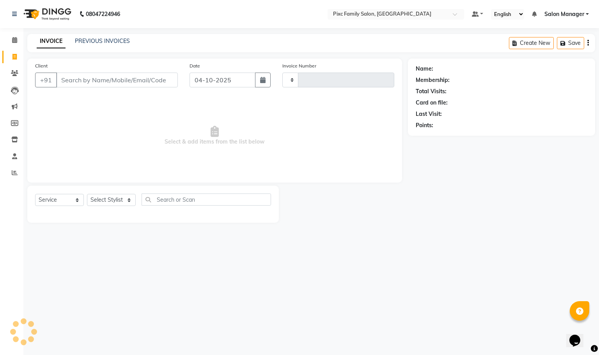
type input "1982"
select select "3509"
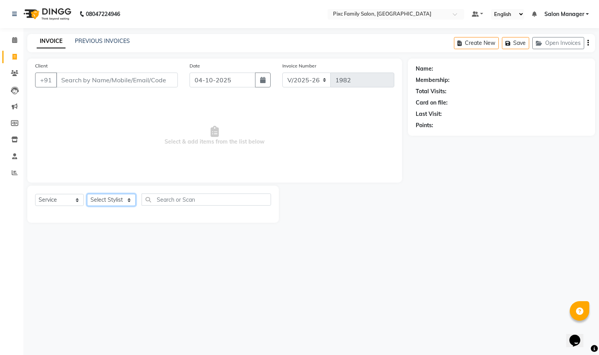
click at [115, 195] on select "Select Stylist" at bounding box center [111, 200] width 49 height 12
select select "39023"
click at [87, 194] on select "Select Stylist Abid Haidar Aiswarya Babu Akil Khan Aparna P Ganesh Jagadeesh Ki…" at bounding box center [111, 200] width 49 height 12
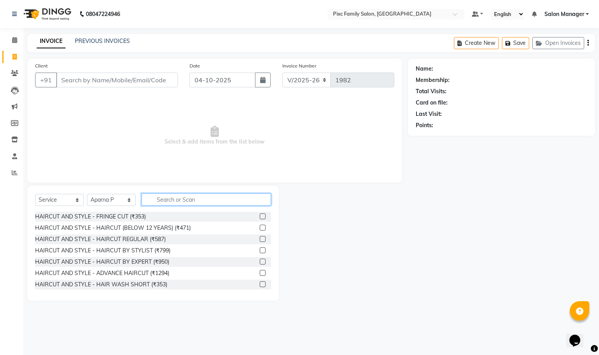
click at [227, 195] on input "text" at bounding box center [206, 199] width 129 height 12
click at [14, 39] on icon at bounding box center [14, 40] width 5 height 6
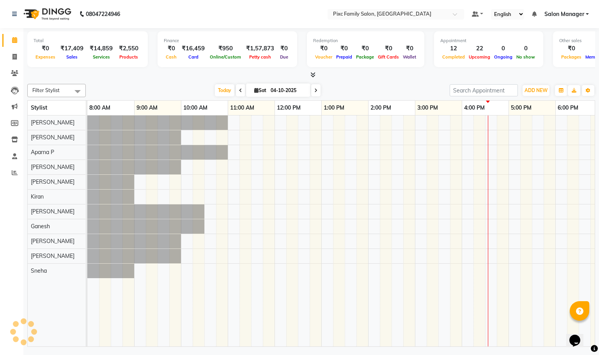
scroll to position [0, 148]
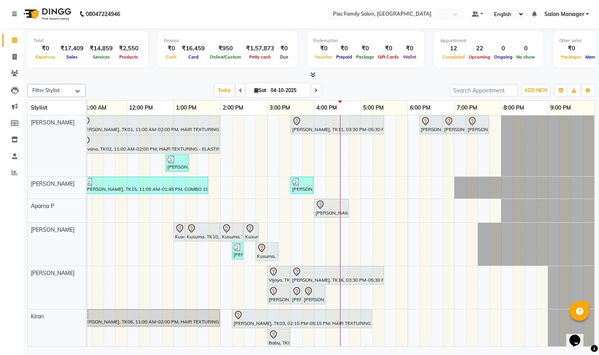
click at [15, 34] on link "Calendar" at bounding box center [11, 40] width 19 height 13
click at [13, 57] on icon at bounding box center [14, 57] width 4 height 6
select select "service"
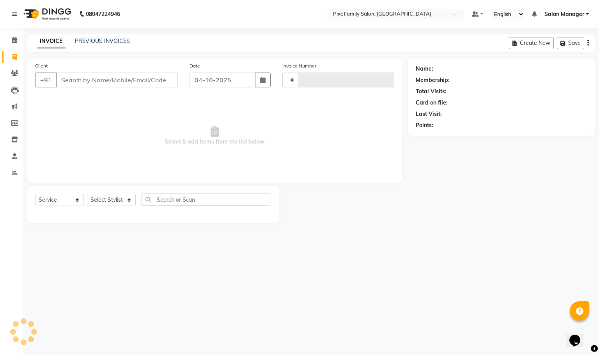
type input "1982"
select select "3509"
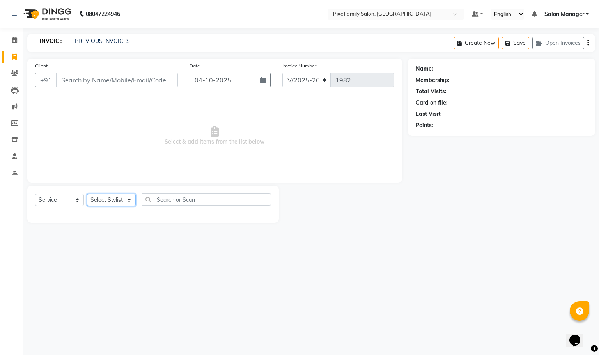
click at [117, 199] on select "Select Stylist Abid Haidar Aiswarya Babu Akil Khan Aparna P Ganesh Jagadeesh Ki…" at bounding box center [111, 200] width 49 height 12
select select "39023"
click at [87, 194] on select "Select Stylist Abid Haidar Aiswarya Babu Akil Khan Aparna P Ganesh Jagadeesh Ki…" at bounding box center [111, 200] width 49 height 12
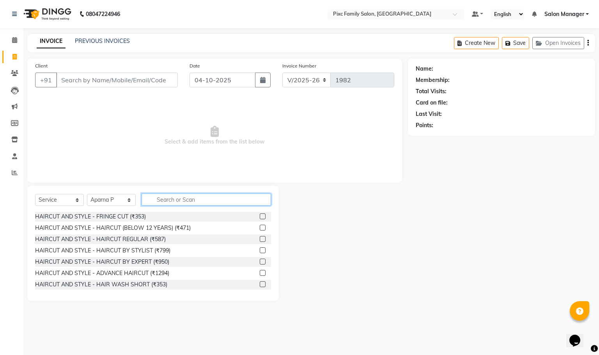
click at [218, 204] on input "text" at bounding box center [206, 199] width 129 height 12
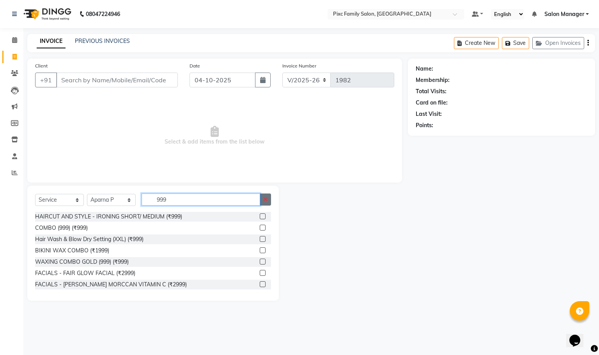
type input "999"
click at [264, 195] on button "button" at bounding box center [265, 199] width 11 height 12
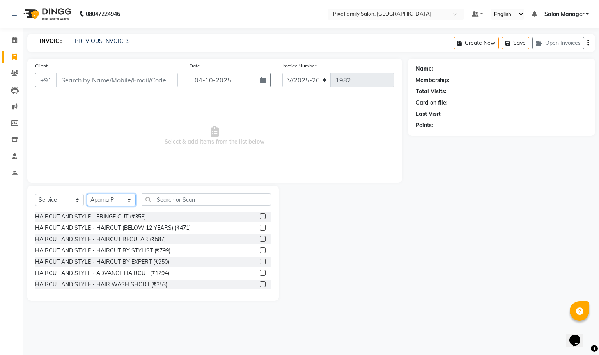
click at [113, 198] on select "Select Stylist Abid Haidar Aiswarya Babu Akil Khan Aparna P Ganesh Jagadeesh Ki…" at bounding box center [111, 200] width 49 height 12
select select
click at [87, 194] on select "Select Stylist Abid Haidar Aiswarya Babu Akil Khan Aparna P Ganesh Jagadeesh Ki…" at bounding box center [111, 200] width 49 height 12
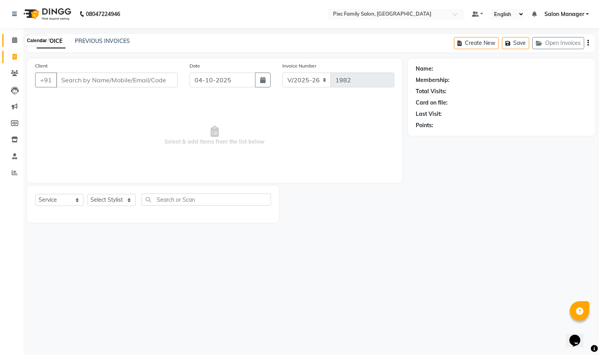
click at [16, 40] on icon at bounding box center [14, 40] width 5 height 6
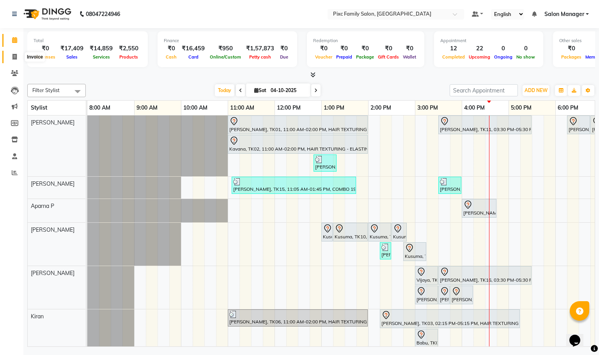
click at [12, 58] on span at bounding box center [15, 57] width 14 height 9
select select "service"
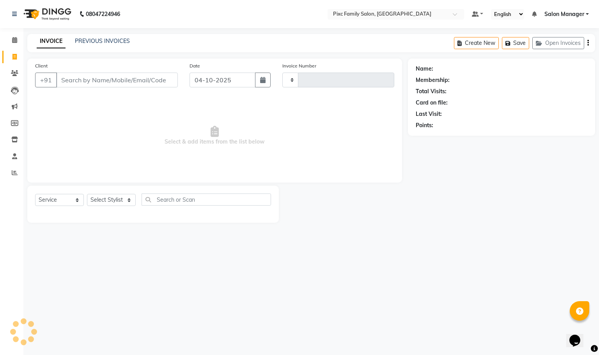
click at [127, 80] on input "Client" at bounding box center [117, 80] width 122 height 15
type input "1982"
select select "3509"
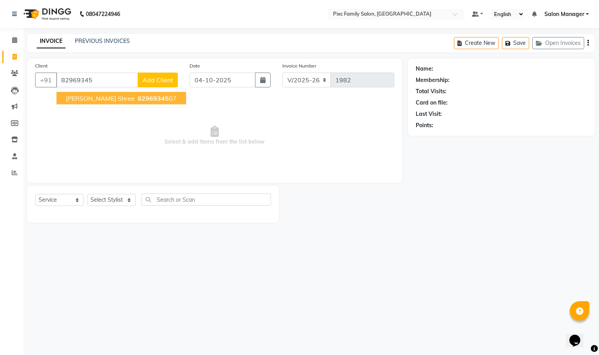
click at [138, 95] on span "82969345" at bounding box center [153, 98] width 31 height 8
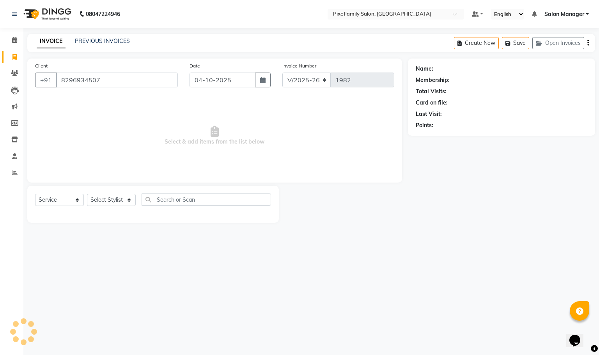
type input "8296934507"
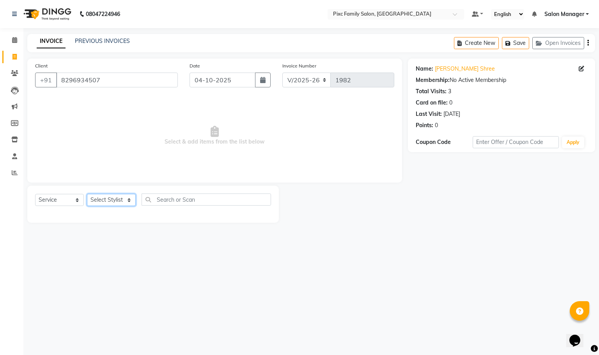
click at [109, 198] on select "Select Stylist Abid Haidar Aiswarya Babu Akil Khan Aparna P Ganesh Jagadeesh Ki…" at bounding box center [111, 200] width 49 height 12
select select "91662"
click at [87, 194] on select "Select Stylist Abid Haidar Aiswarya Babu Akil Khan Aparna P Ganesh Jagadeesh Ki…" at bounding box center [111, 200] width 49 height 12
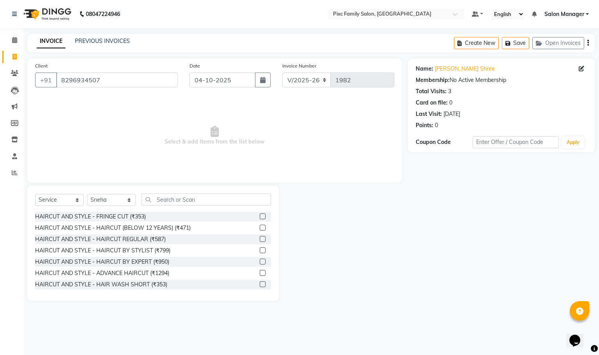
click at [192, 190] on div "Select Service Product Membership Package Voucher Prepaid Gift Card Select Styl…" at bounding box center [152, 243] width 251 height 115
click at [193, 196] on input "text" at bounding box center [206, 199] width 129 height 12
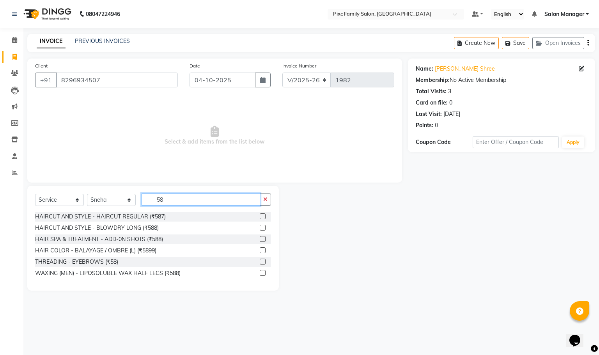
type input "58"
click at [265, 261] on label at bounding box center [263, 261] width 6 height 6
click at [265, 261] on input "checkbox" at bounding box center [262, 261] width 5 height 5
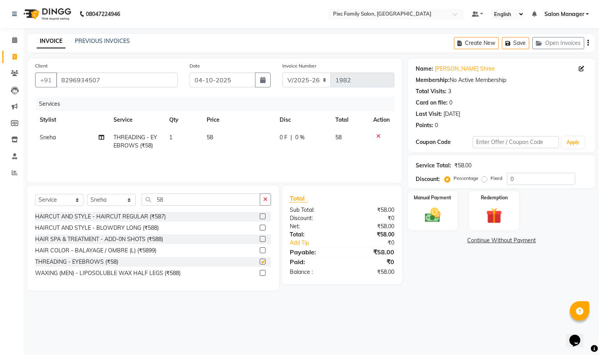
checkbox input "false"
click at [454, 217] on div "Manual Payment" at bounding box center [433, 210] width 52 height 41
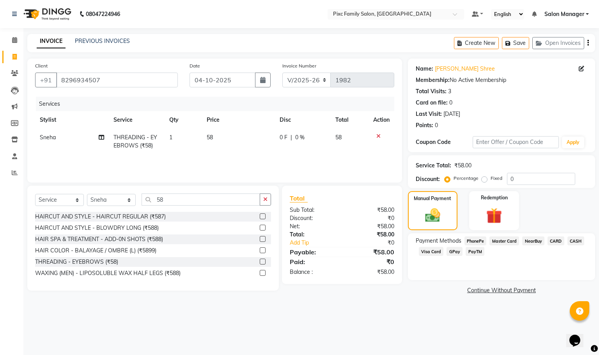
click at [548, 241] on span "CARD" at bounding box center [555, 240] width 17 height 9
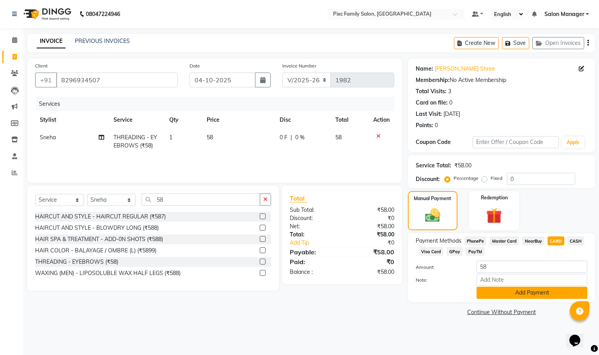
click at [525, 292] on button "Add Payment" at bounding box center [531, 293] width 111 height 12
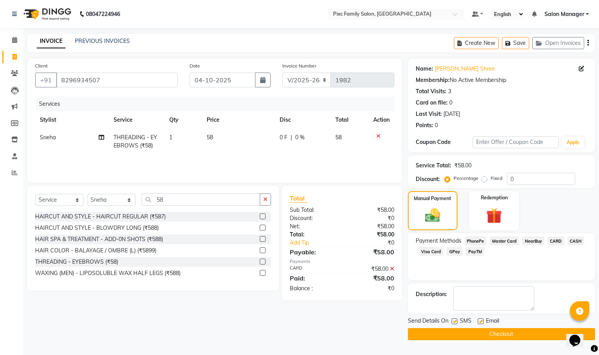
click at [502, 336] on button "Checkout" at bounding box center [501, 334] width 187 height 12
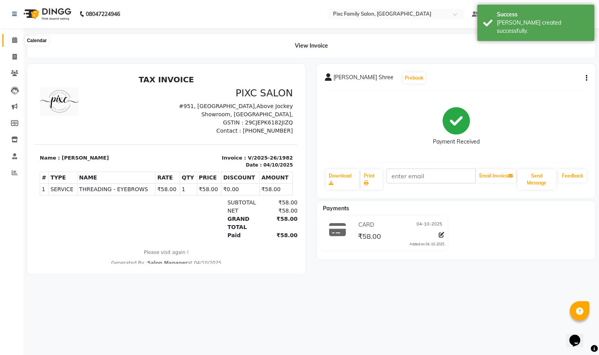
click at [13, 39] on icon at bounding box center [14, 40] width 5 height 6
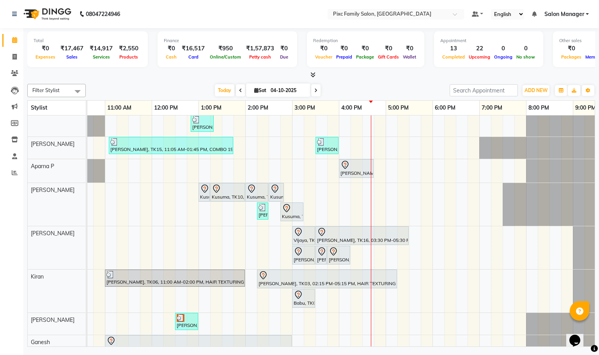
scroll to position [58, 0]
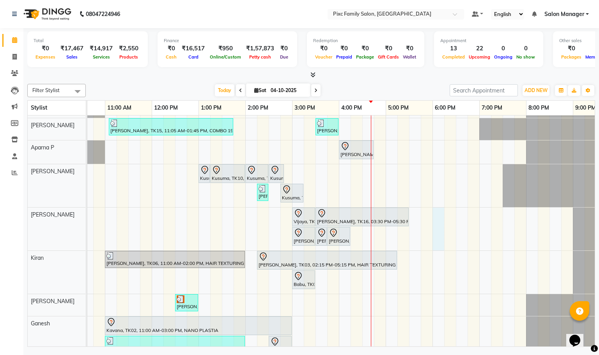
click at [440, 232] on div "BHAVYA, TK01, 11:00 AM-02:00 PM, HAIR TEXTURING - ELASTIN / BOTOX (L) Nikitha, …" at bounding box center [292, 264] width 655 height 415
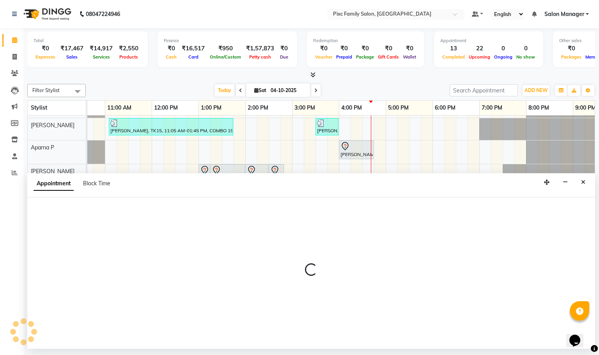
select select "64028"
select select "tentative"
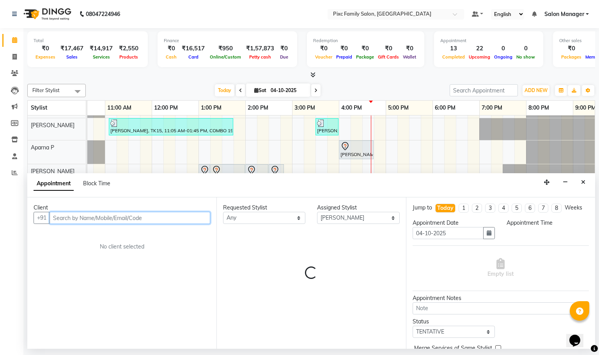
select select "1080"
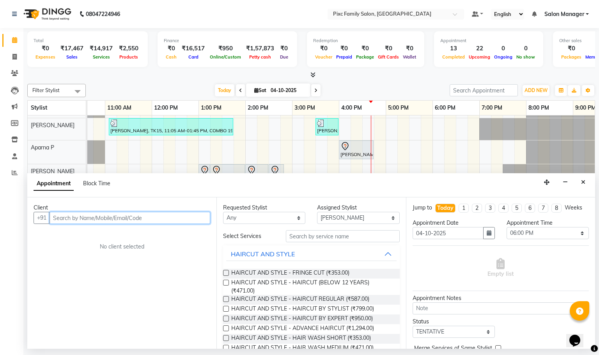
click at [102, 218] on input "text" at bounding box center [130, 218] width 161 height 12
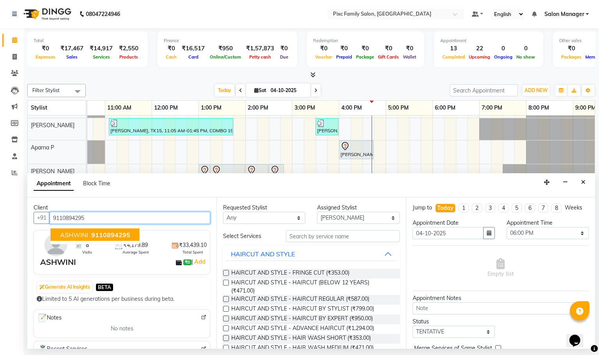
click at [123, 236] on span "9110894295" at bounding box center [110, 235] width 39 height 8
type input "9110894295"
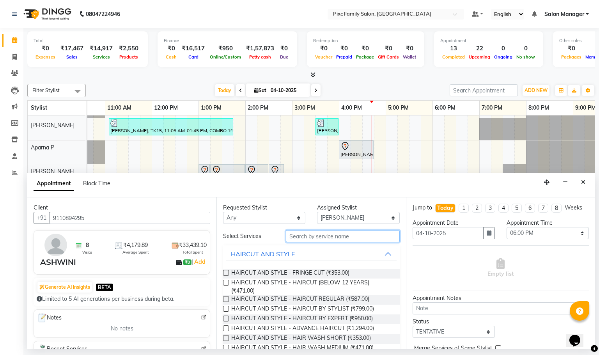
click at [336, 230] on div "Requested Stylist Any Abid Haidar Aiswarya Babu Akil Khan Aparna P Ganesh Jagad…" at bounding box center [310, 272] width 189 height 151
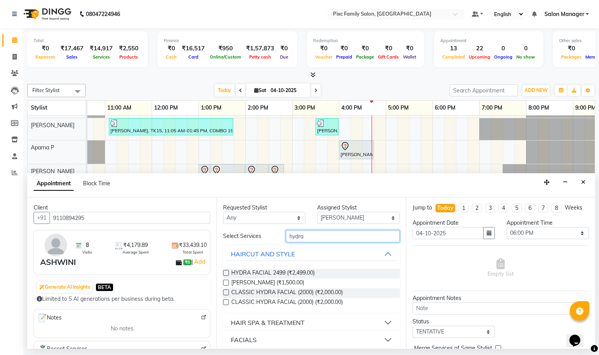
type input "hydra"
click at [227, 271] on label at bounding box center [226, 273] width 6 height 6
click at [227, 271] on input "checkbox" at bounding box center [225, 273] width 5 height 5
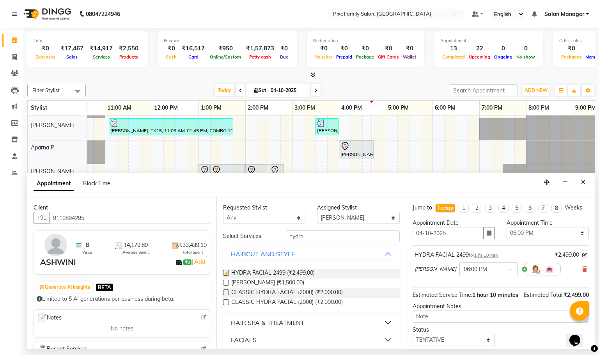
checkbox input "false"
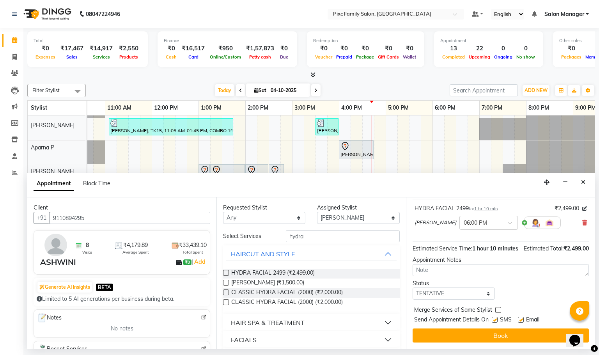
click at [484, 333] on button "Book" at bounding box center [500, 335] width 176 height 14
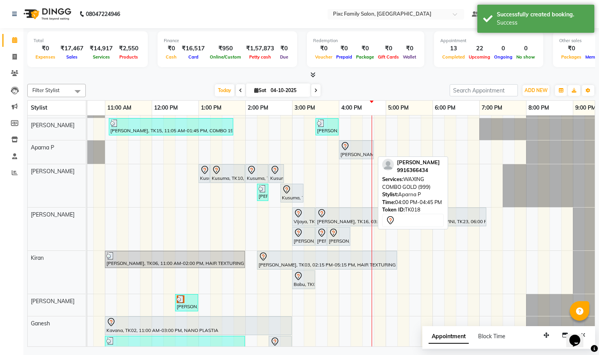
click at [365, 152] on div "[PERSON_NAME], TK18, 04:00 PM-04:45 PM, WAXING COMBO GOLD (999)" at bounding box center [356, 150] width 33 height 16
select select "7"
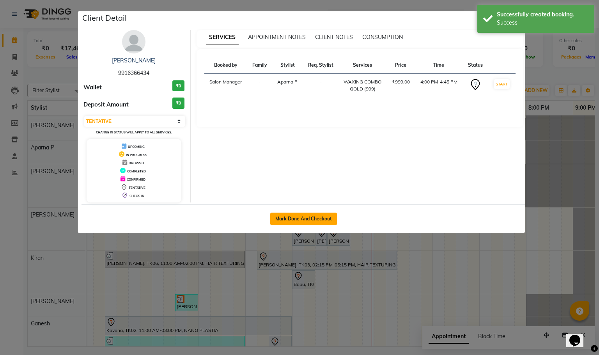
click at [306, 215] on button "Mark Done And Checkout" at bounding box center [303, 218] width 67 height 12
select select "3509"
select select "service"
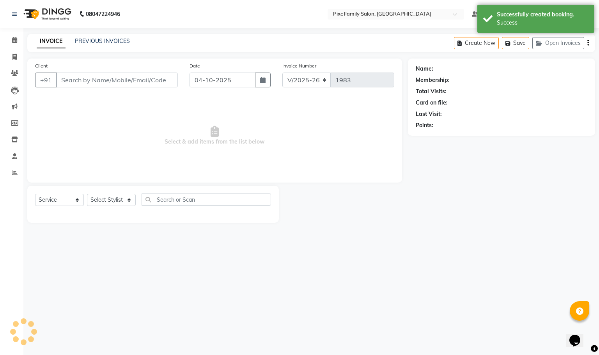
type input "9916366434"
select select "39023"
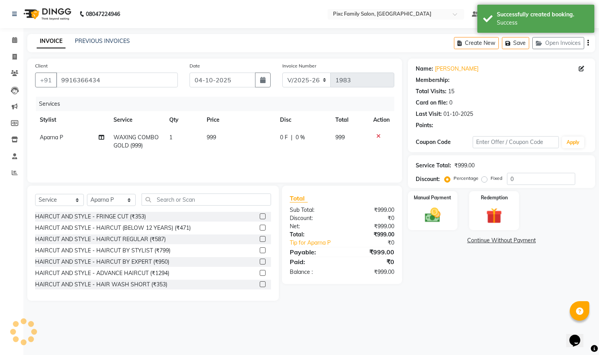
select select "1: Object"
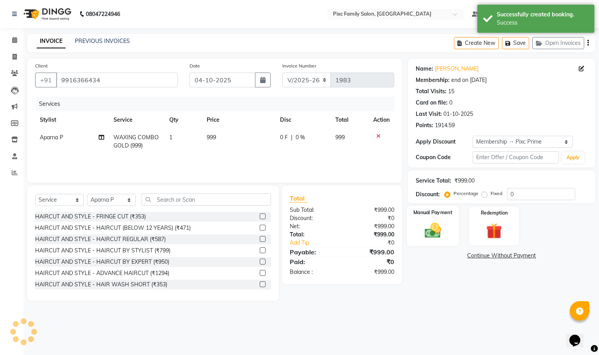
click at [433, 232] on img at bounding box center [432, 230] width 27 height 19
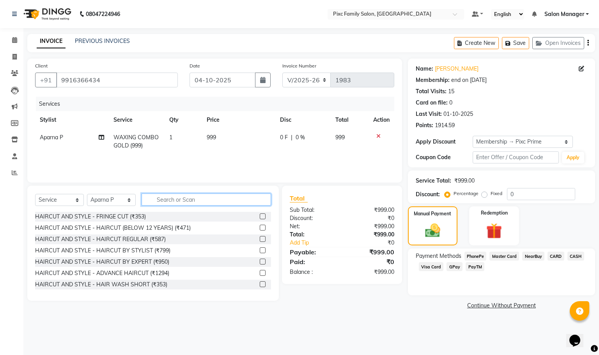
click at [180, 199] on input "text" at bounding box center [206, 199] width 129 height 12
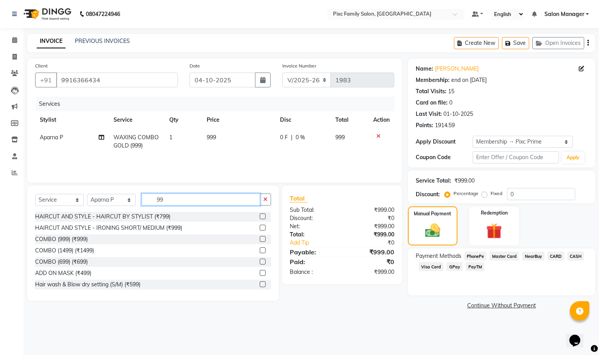
type input "9"
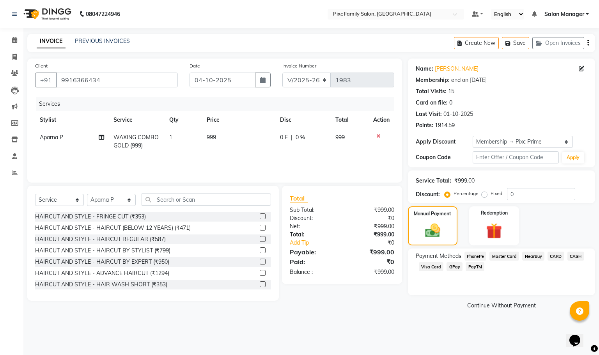
click at [551, 257] on span "CARD" at bounding box center [555, 255] width 17 height 9
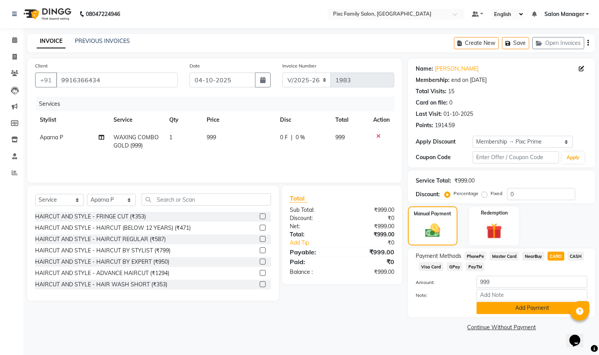
click at [490, 304] on button "Add Payment" at bounding box center [531, 308] width 111 height 12
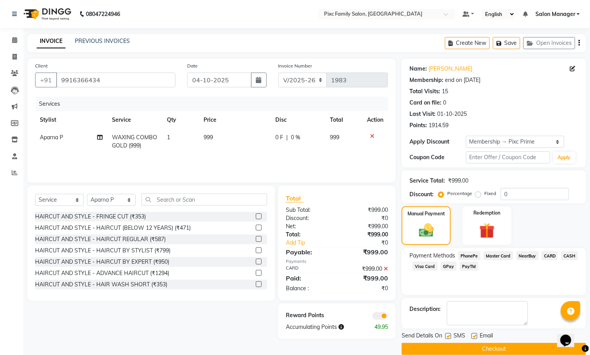
click at [468, 349] on button "Checkout" at bounding box center [494, 349] width 184 height 12
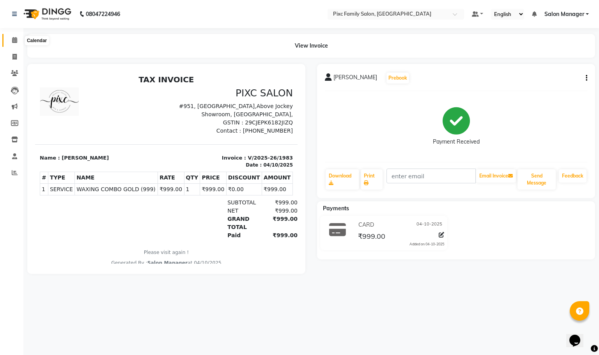
click at [19, 39] on span at bounding box center [15, 40] width 14 height 9
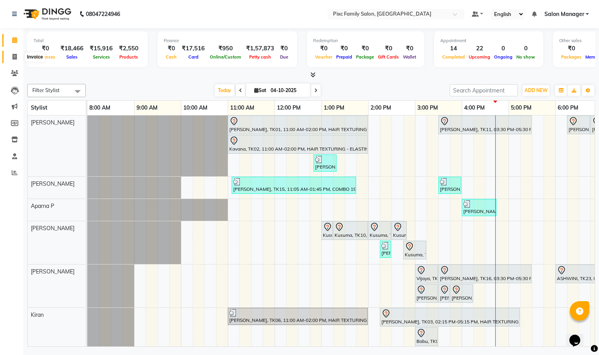
click at [17, 59] on span at bounding box center [15, 57] width 14 height 9
select select "3509"
select select "service"
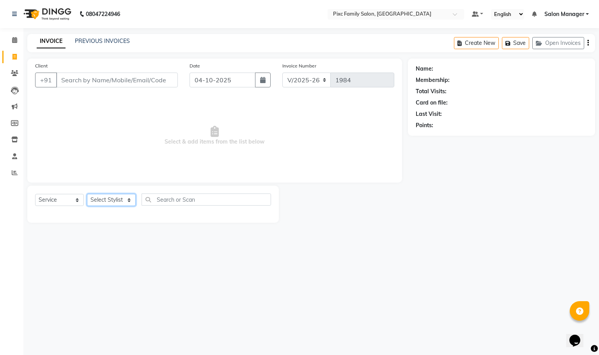
click at [101, 200] on select "Select Stylist Abid Haidar Aiswarya Babu Akil Khan Aparna P Ganesh Jagadeesh Ki…" at bounding box center [111, 200] width 49 height 12
select select "52979"
click at [87, 194] on select "Select Stylist Abid Haidar Aiswarya Babu Akil Khan Aparna P Ganesh Jagadeesh Ki…" at bounding box center [111, 200] width 49 height 12
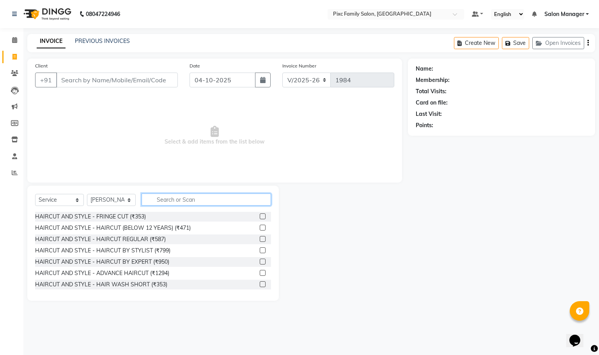
click at [175, 194] on input "text" at bounding box center [206, 199] width 129 height 12
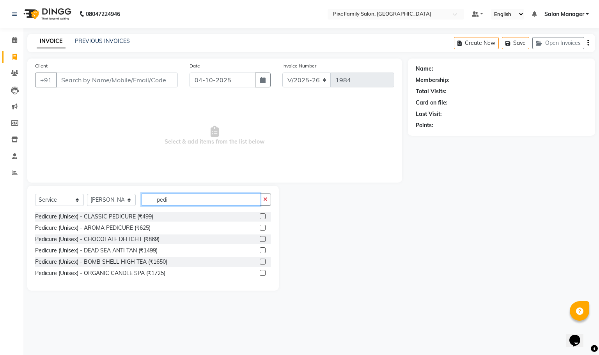
type input "pedi"
click at [263, 239] on label at bounding box center [263, 239] width 6 height 6
click at [263, 239] on input "checkbox" at bounding box center [262, 239] width 5 height 5
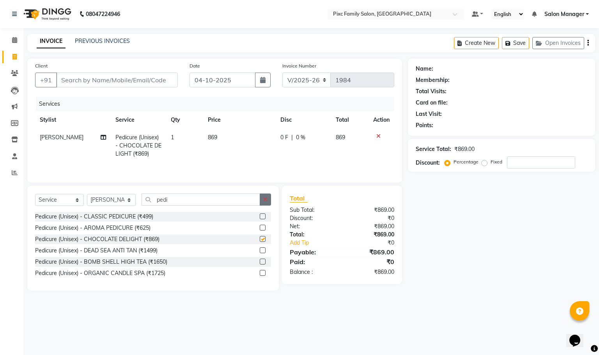
checkbox input "false"
click at [264, 202] on icon "button" at bounding box center [265, 198] width 4 height 5
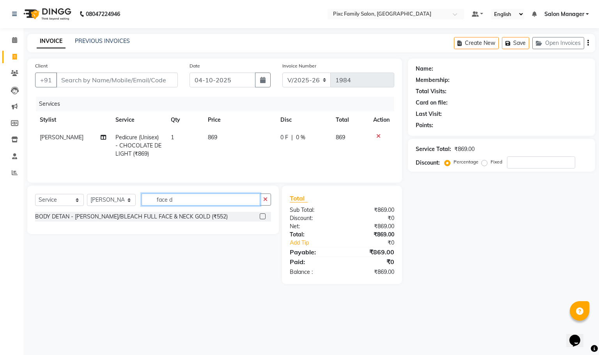
type input "face d"
click at [262, 219] on label at bounding box center [263, 216] width 6 height 6
click at [262, 219] on input "checkbox" at bounding box center [262, 216] width 5 height 5
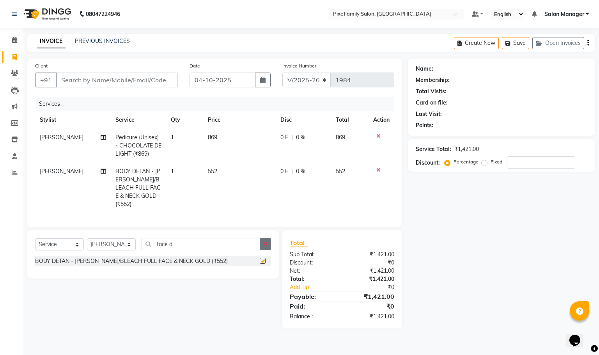
checkbox input "false"
click at [263, 244] on icon "button" at bounding box center [265, 243] width 4 height 5
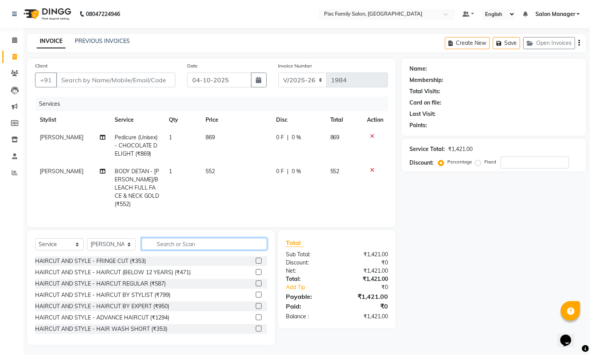
click at [212, 246] on input "text" at bounding box center [205, 244] width 126 height 12
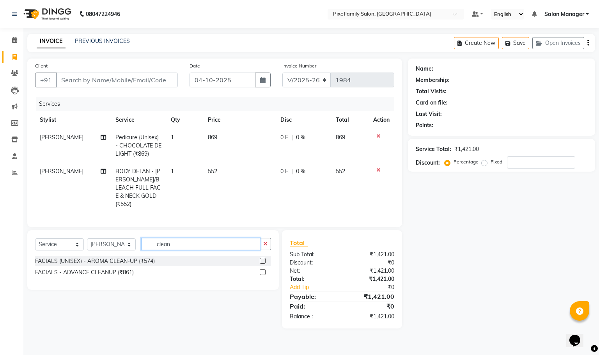
type input "clean"
click at [264, 274] on label at bounding box center [263, 272] width 6 height 6
click at [264, 274] on input "checkbox" at bounding box center [262, 272] width 5 height 5
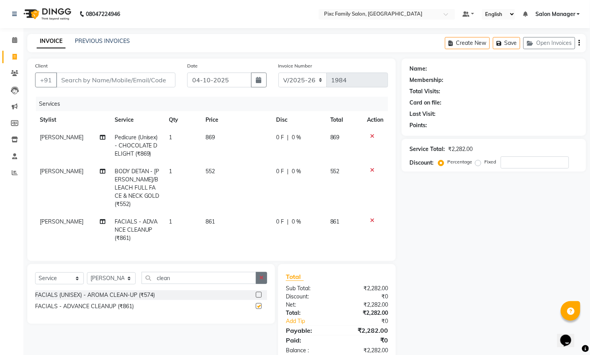
checkbox input "false"
click at [263, 275] on button "button" at bounding box center [261, 278] width 11 height 12
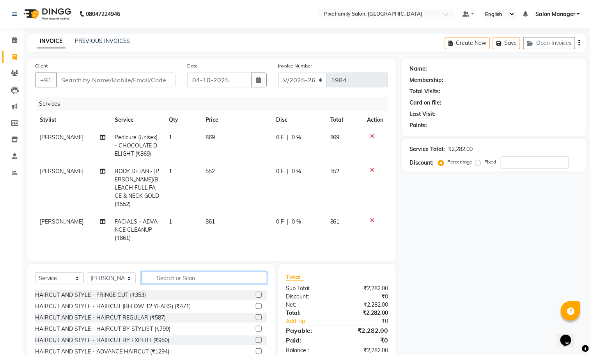
click at [185, 276] on input "text" at bounding box center [205, 278] width 126 height 12
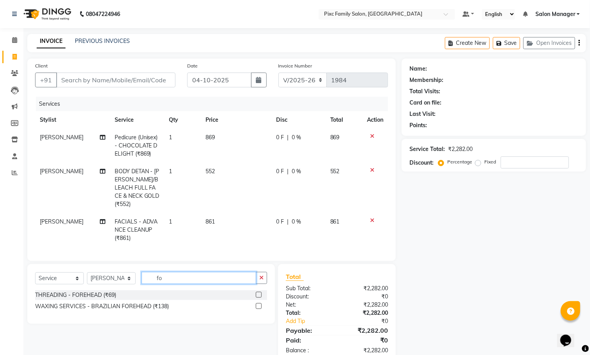
type input "fo"
click at [260, 306] on label at bounding box center [259, 306] width 6 height 6
click at [260, 306] on input "checkbox" at bounding box center [258, 306] width 5 height 5
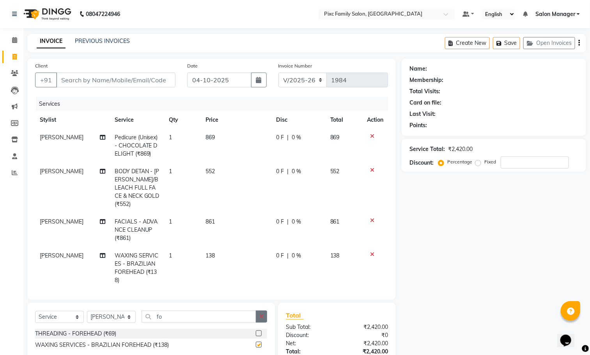
checkbox input "false"
click at [262, 313] on icon "button" at bounding box center [261, 315] width 4 height 5
type input "upp"
click at [260, 341] on label at bounding box center [259, 344] width 6 height 6
click at [260, 342] on input "checkbox" at bounding box center [258, 344] width 5 height 5
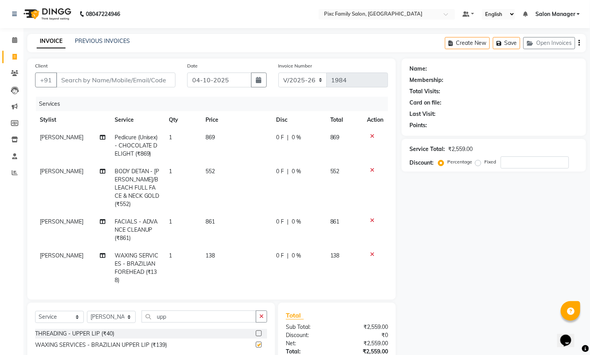
checkbox input "false"
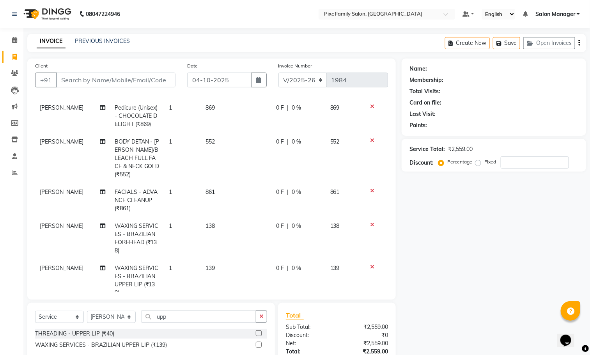
scroll to position [46, 0]
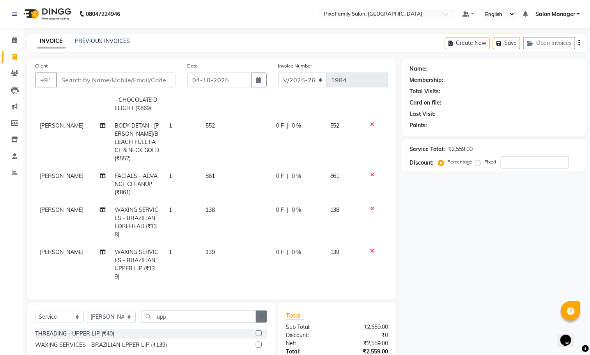
click at [262, 318] on icon "button" at bounding box center [261, 315] width 4 height 5
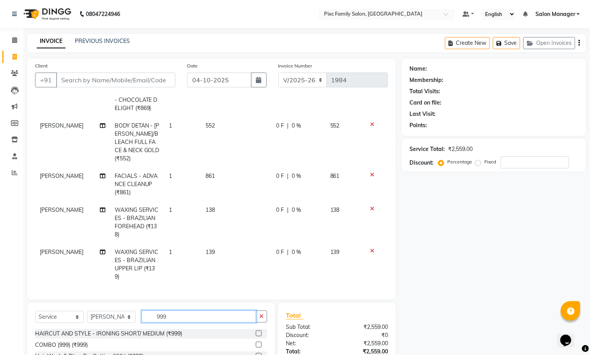
type input "999"
click at [256, 344] on label at bounding box center [259, 344] width 6 height 6
click at [256, 344] on input "checkbox" at bounding box center [258, 344] width 5 height 5
checkbox input "false"
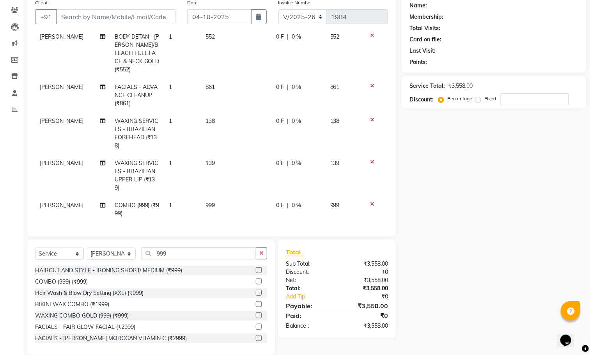
scroll to position [75, 0]
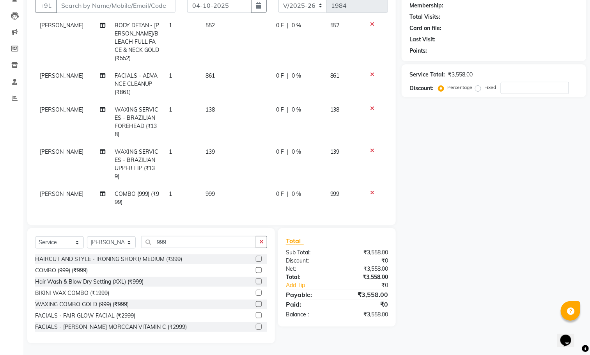
click at [370, 190] on icon at bounding box center [372, 192] width 4 height 5
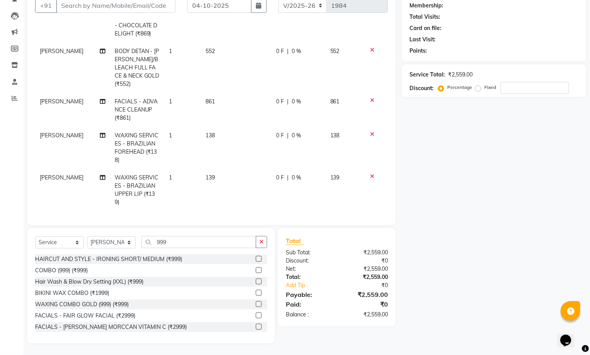
scroll to position [46, 0]
click at [195, 239] on input "999" at bounding box center [199, 242] width 115 height 12
click at [256, 302] on label at bounding box center [259, 304] width 6 height 6
click at [256, 302] on input "checkbox" at bounding box center [258, 304] width 5 height 5
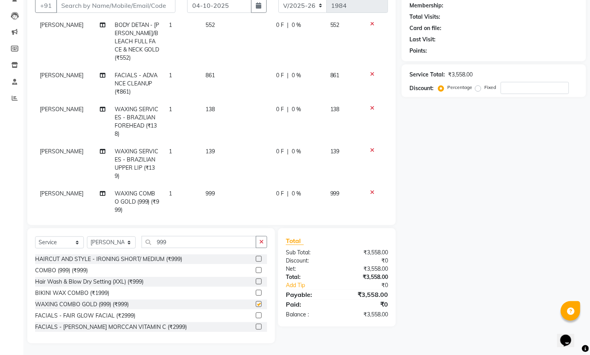
checkbox input "false"
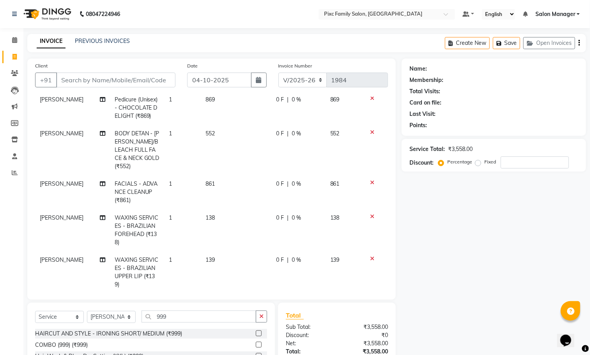
scroll to position [58, 0]
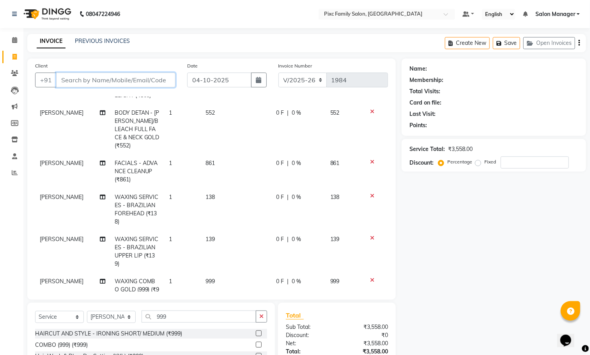
click at [85, 75] on input "Client" at bounding box center [115, 80] width 119 height 15
paste input "9844857997"
type input "9844857997"
type input "0"
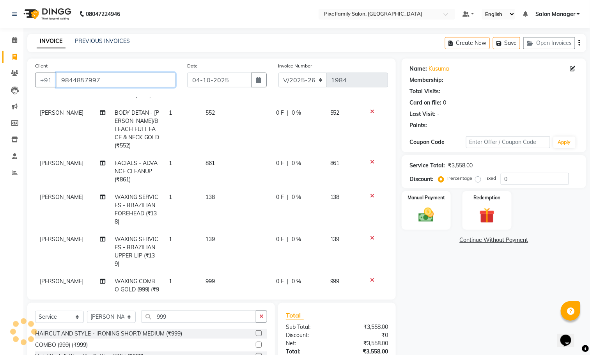
click at [109, 79] on input "9844857997" at bounding box center [115, 80] width 119 height 15
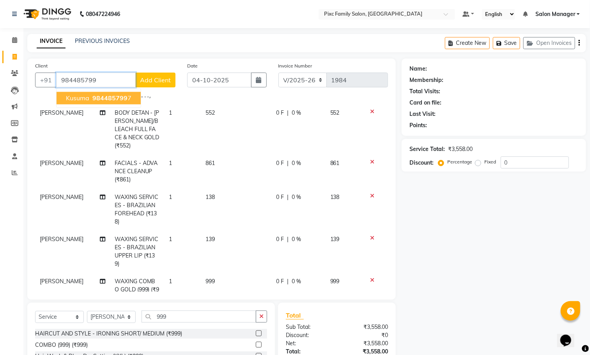
type input "9844857997"
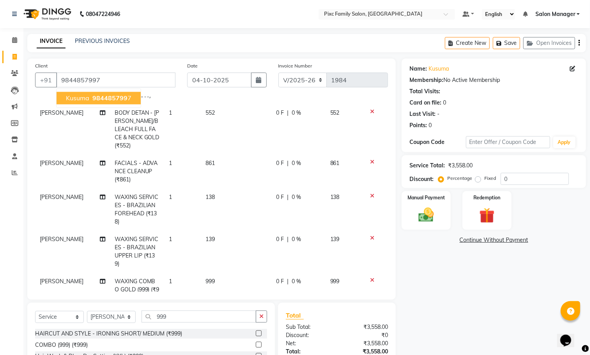
click at [104, 102] on span "984485799" at bounding box center [109, 98] width 35 height 8
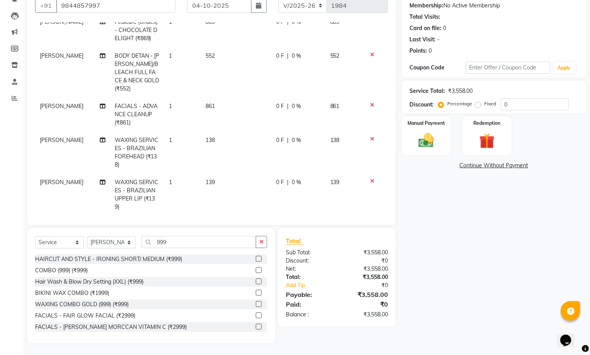
scroll to position [80, 0]
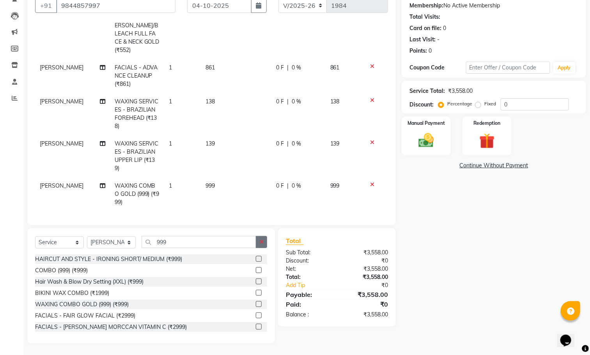
click at [256, 237] on button "button" at bounding box center [261, 242] width 11 height 12
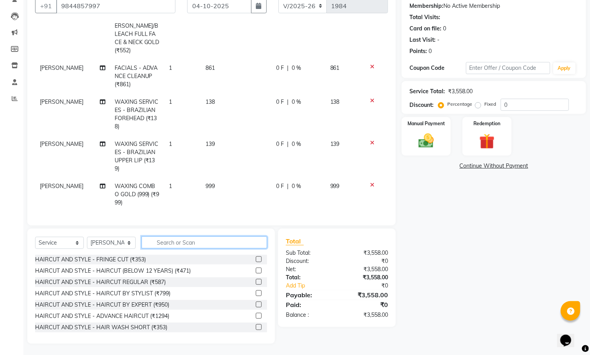
click at [207, 239] on input "text" at bounding box center [205, 242] width 126 height 12
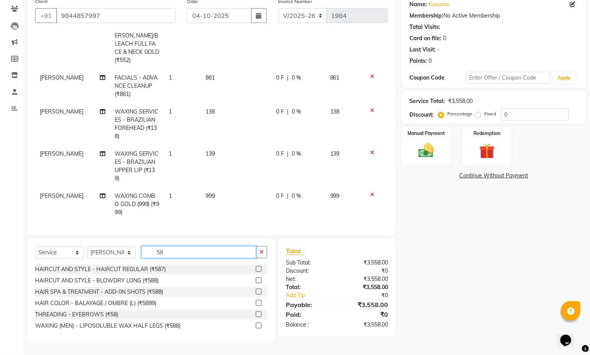
scroll to position [64, 0]
type input "58"
click at [257, 317] on label at bounding box center [259, 314] width 6 height 6
click at [257, 317] on input "checkbox" at bounding box center [258, 314] width 5 height 5
checkbox input "false"
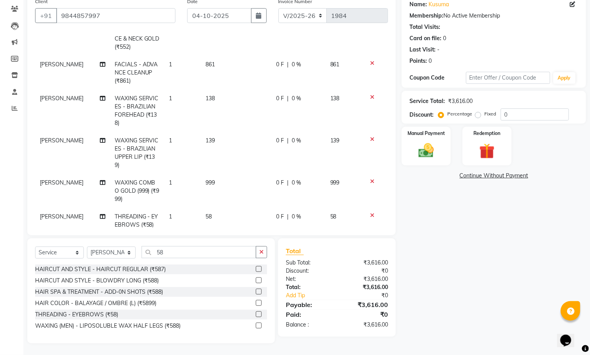
scroll to position [105, 0]
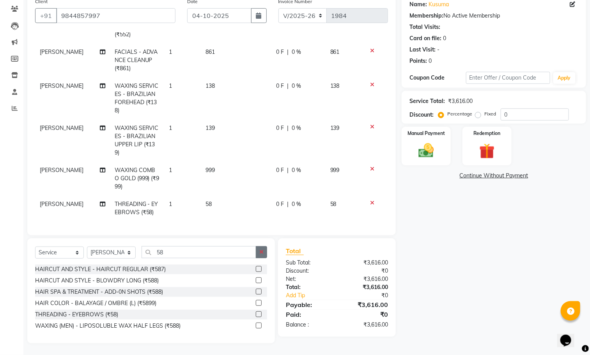
click at [262, 249] on icon "button" at bounding box center [261, 251] width 4 height 5
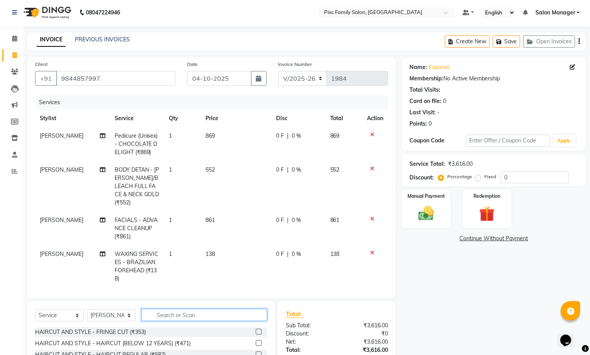
scroll to position [0, 0]
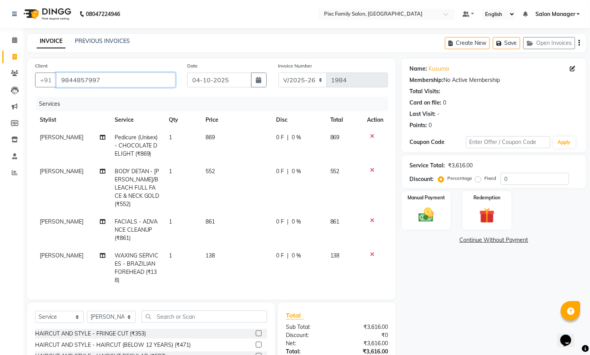
click at [103, 84] on input "9844857997" at bounding box center [115, 80] width 119 height 15
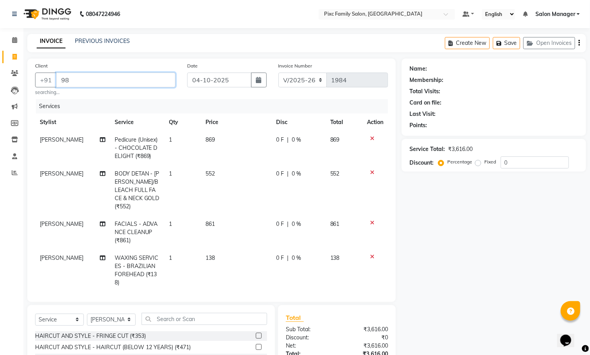
type input "9"
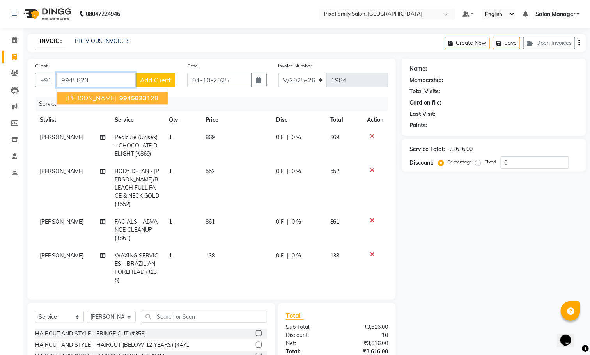
click at [124, 93] on button "Nandeesh 9945823 128" at bounding box center [112, 98] width 111 height 12
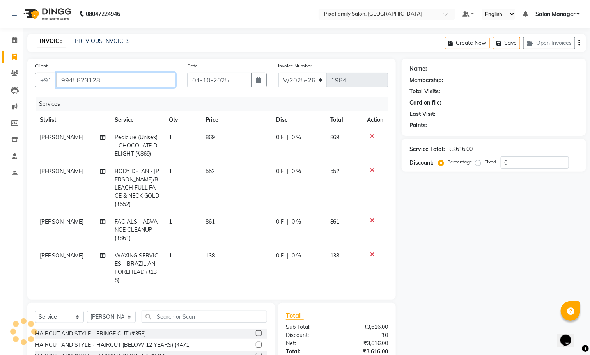
type input "9945823128"
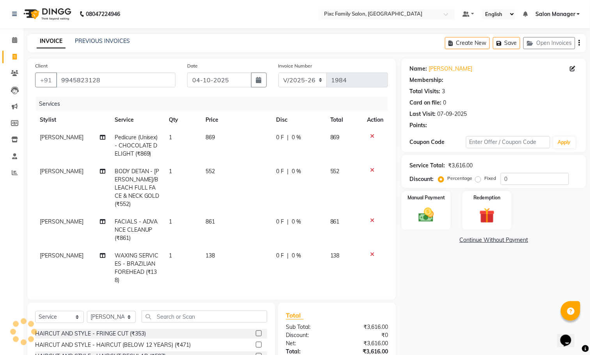
select select "1: Object"
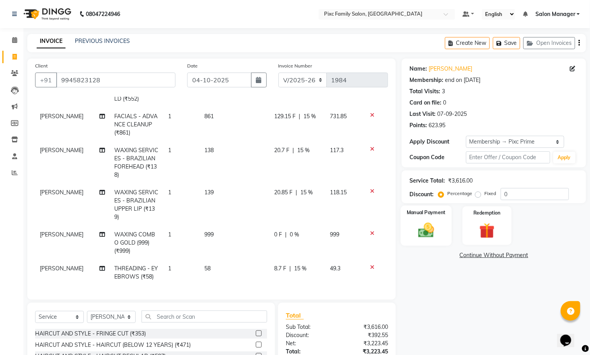
click at [445, 237] on div "Manual Payment" at bounding box center [426, 225] width 51 height 40
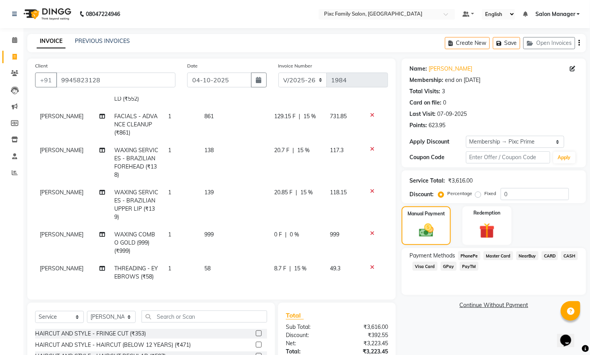
click at [551, 255] on span "CARD" at bounding box center [549, 255] width 17 height 9
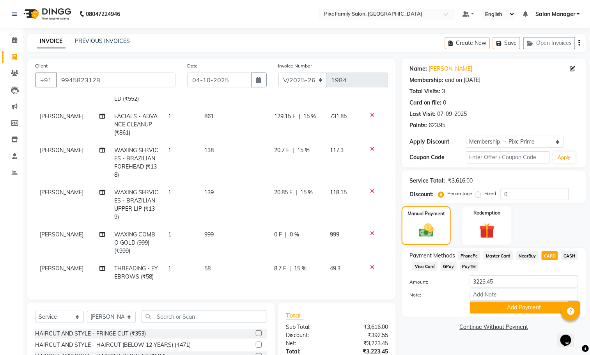
scroll to position [74, 0]
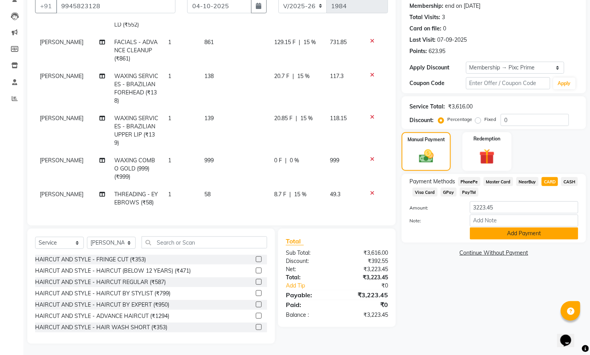
click at [508, 228] on button "Add Payment" at bounding box center [524, 233] width 108 height 12
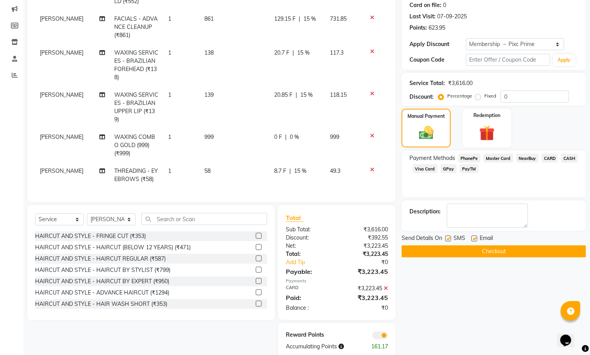
scroll to position [121, 0]
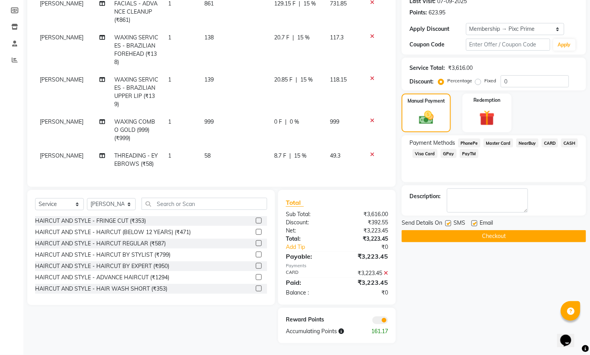
click at [486, 234] on button "Checkout" at bounding box center [494, 236] width 184 height 12
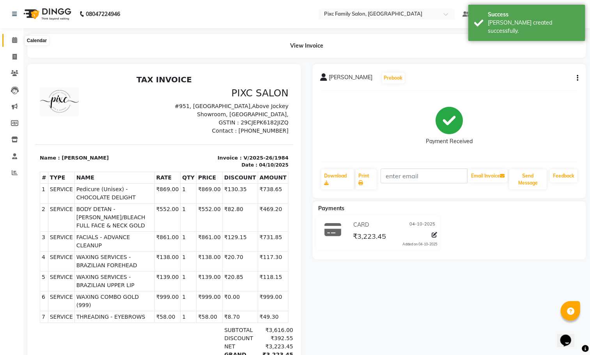
click at [14, 36] on span at bounding box center [15, 40] width 14 height 9
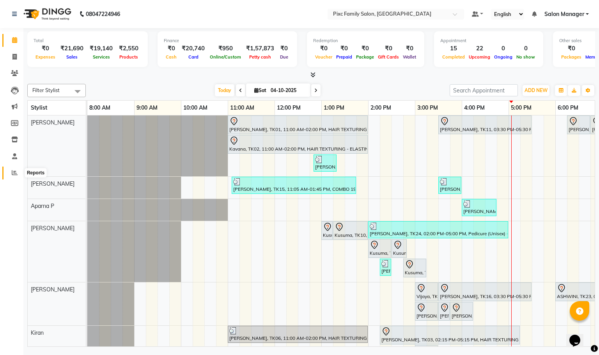
click at [12, 177] on span at bounding box center [15, 172] width 14 height 9
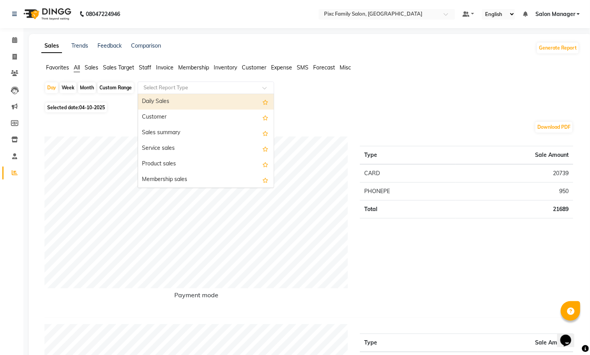
click at [161, 87] on input "text" at bounding box center [198, 88] width 112 height 8
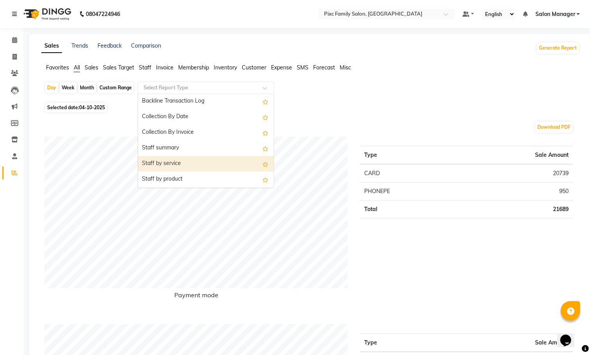
scroll to position [234, 0]
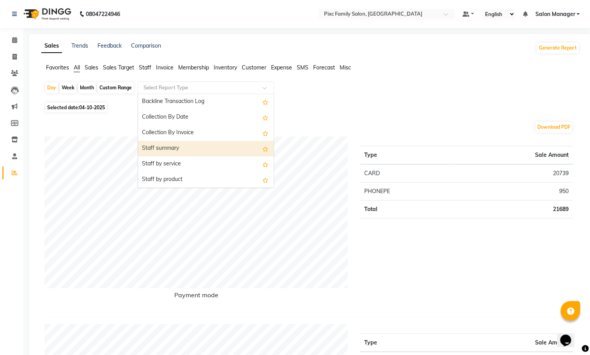
click at [166, 152] on div "Staff summary" at bounding box center [206, 149] width 136 height 16
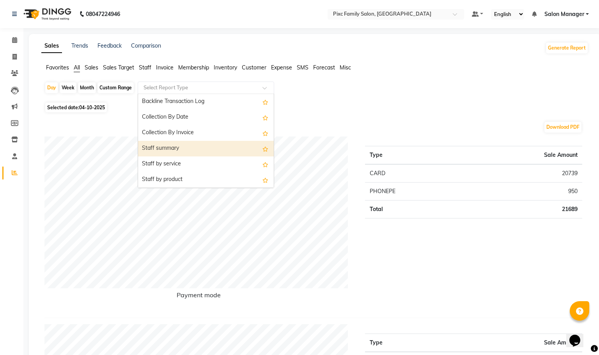
select select "full_report"
select select "csv"
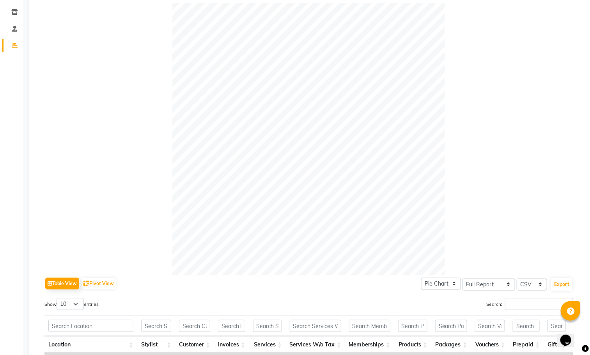
scroll to position [0, 0]
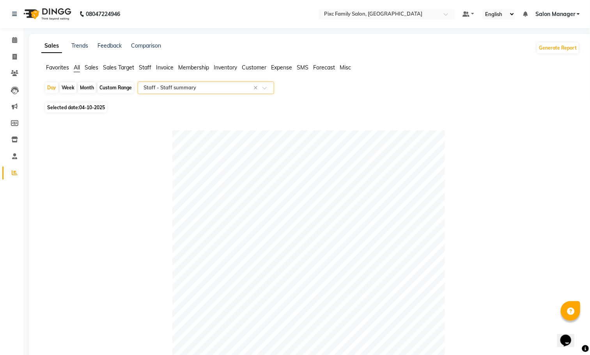
click at [86, 85] on div "Month" at bounding box center [87, 87] width 18 height 11
select select "10"
select select "2025"
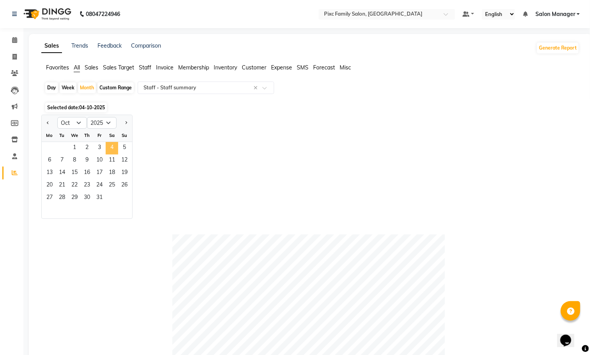
click at [109, 149] on span "4" at bounding box center [112, 148] width 12 height 12
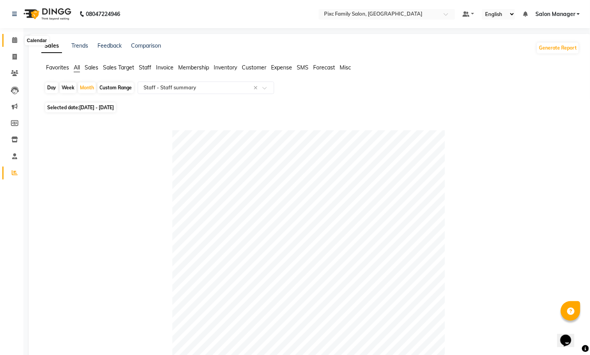
click at [14, 40] on icon at bounding box center [14, 40] width 5 height 6
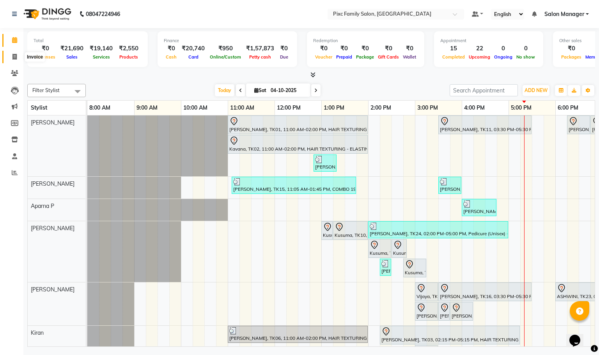
click at [12, 54] on span at bounding box center [15, 57] width 14 height 9
select select "service"
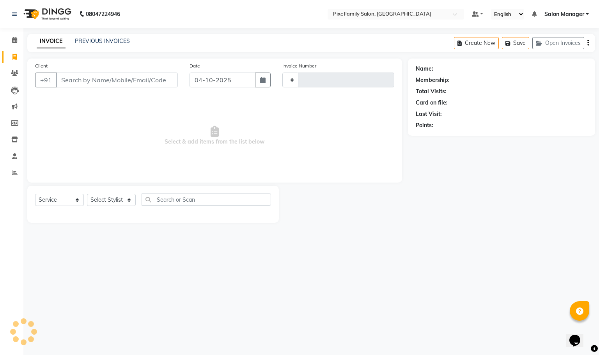
type input "1985"
select select "3509"
click at [108, 78] on input "Client" at bounding box center [117, 80] width 122 height 15
type input "9141372524"
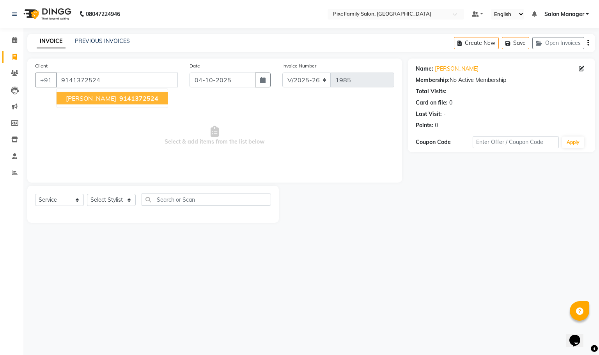
click at [119, 101] on span "9141372524" at bounding box center [138, 98] width 39 height 8
click at [100, 203] on select "Select Stylist Abid Haidar Aiswarya Babu Akil Khan Aparna P Ganesh Jagadeesh Ki…" at bounding box center [111, 200] width 49 height 12
select select "66551"
click at [87, 194] on select "Select Stylist Abid Haidar Aiswarya Babu Akil Khan Aparna P Ganesh Jagadeesh Ki…" at bounding box center [111, 200] width 49 height 12
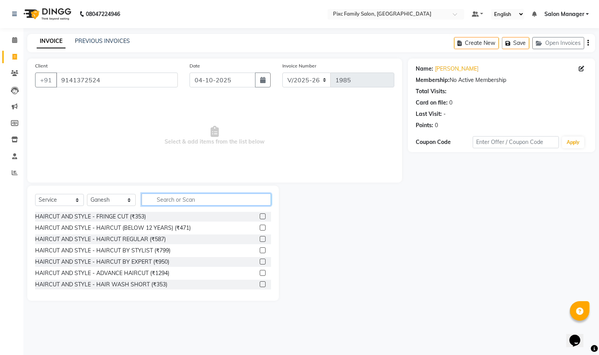
click at [180, 199] on input "text" at bounding box center [206, 199] width 129 height 12
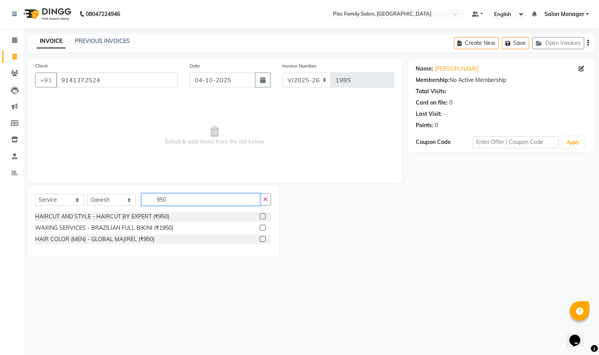
type input "950"
click at [263, 217] on label at bounding box center [263, 216] width 6 height 6
click at [263, 217] on input "checkbox" at bounding box center [262, 216] width 5 height 5
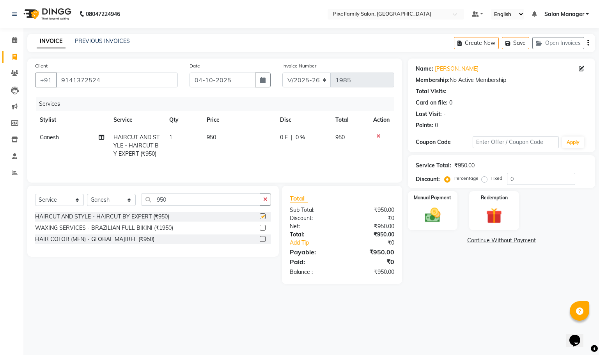
checkbox input "false"
click at [446, 212] on div "Manual Payment" at bounding box center [433, 210] width 52 height 41
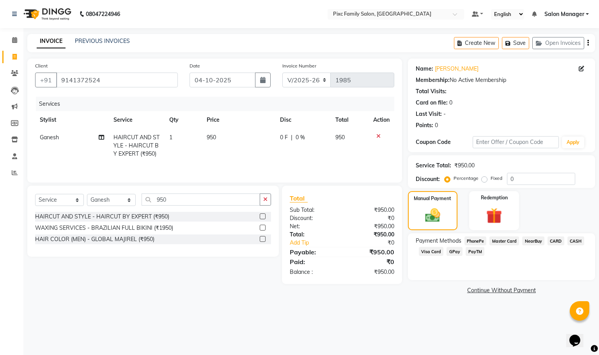
click at [555, 240] on span "CARD" at bounding box center [555, 240] width 17 height 9
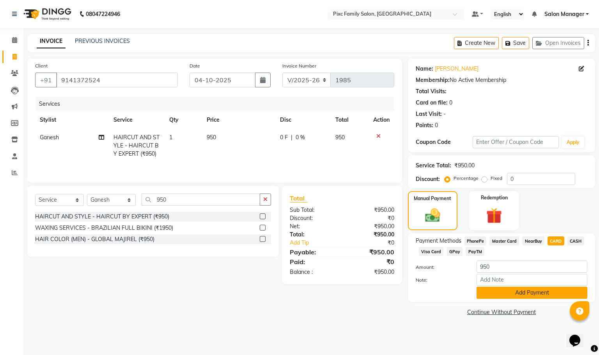
click at [551, 290] on button "Add Payment" at bounding box center [531, 293] width 111 height 12
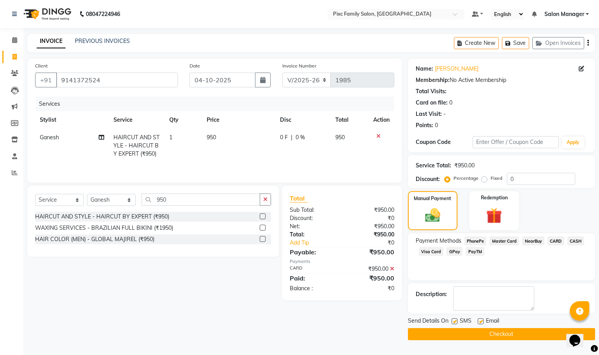
click at [518, 334] on button "Checkout" at bounding box center [501, 334] width 187 height 12
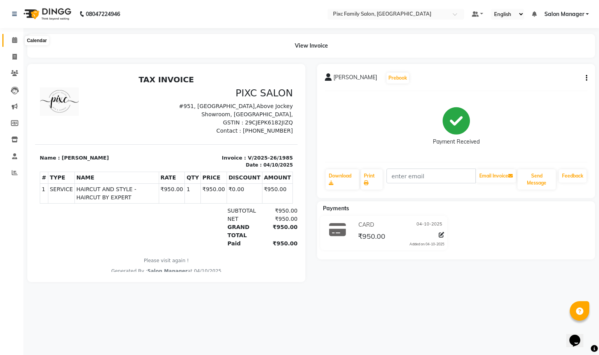
click at [14, 39] on icon at bounding box center [14, 40] width 5 height 6
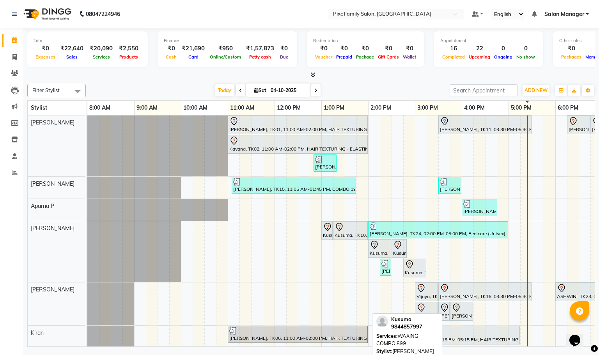
click at [339, 234] on div "Kusuma, TK10, 01:15 PM-02:00 PM, WAXING COMBO 899" at bounding box center [350, 230] width 33 height 16
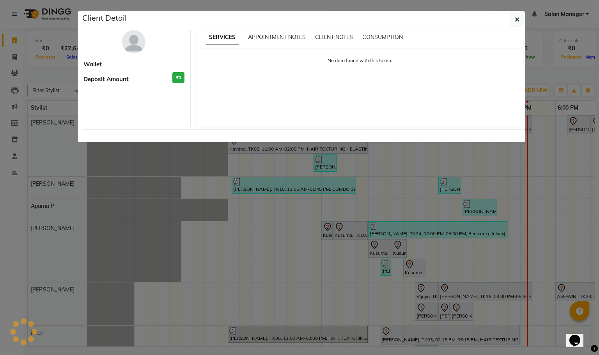
select select "7"
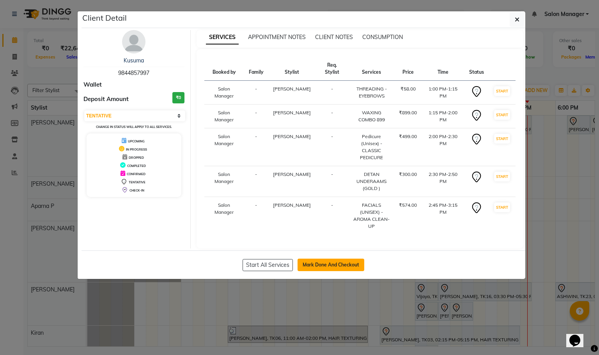
click at [329, 258] on button "Mark Done And Checkout" at bounding box center [330, 264] width 67 height 12
select select "3509"
select select "service"
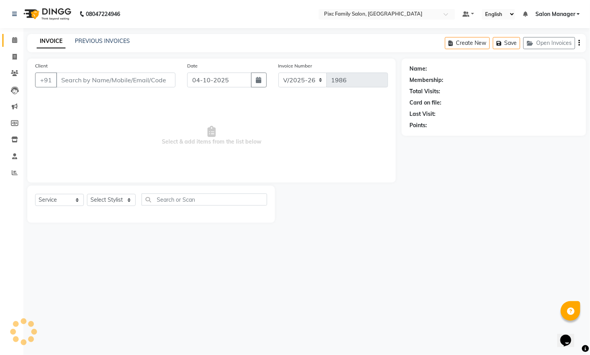
type input "9844857997"
select select "52979"
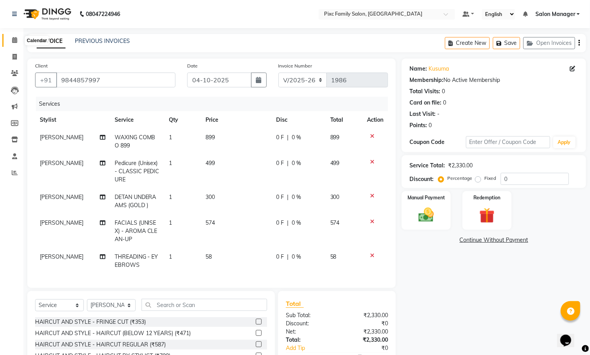
click at [10, 38] on span at bounding box center [15, 40] width 14 height 9
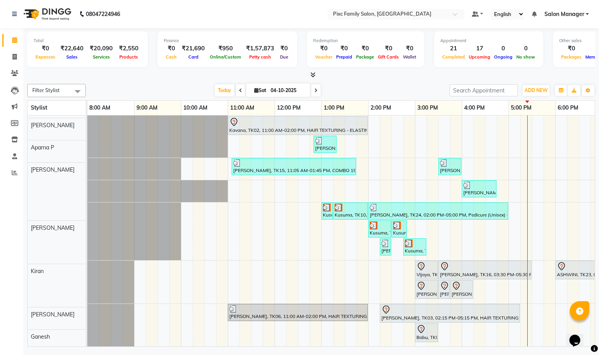
scroll to position [19, 0]
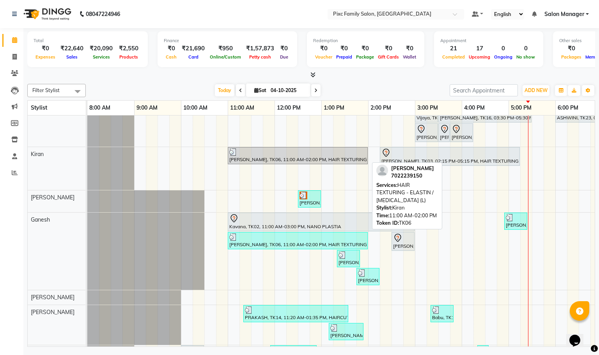
click at [280, 156] on div at bounding box center [297, 152] width 137 height 8
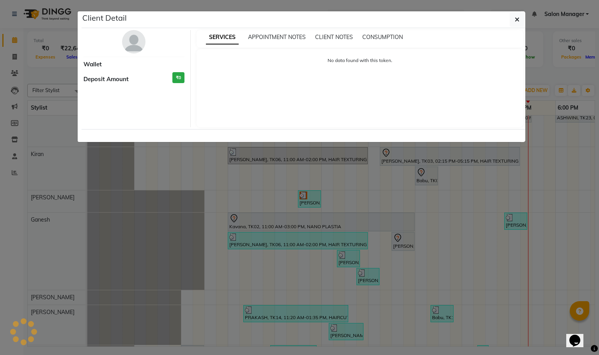
select select "3"
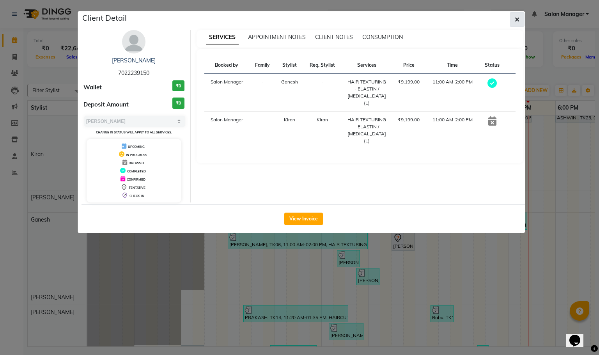
click at [520, 19] on button "button" at bounding box center [516, 19] width 15 height 15
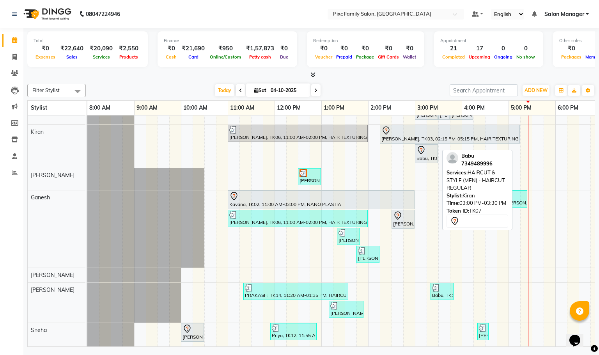
click at [432, 145] on div at bounding box center [426, 149] width 20 height 9
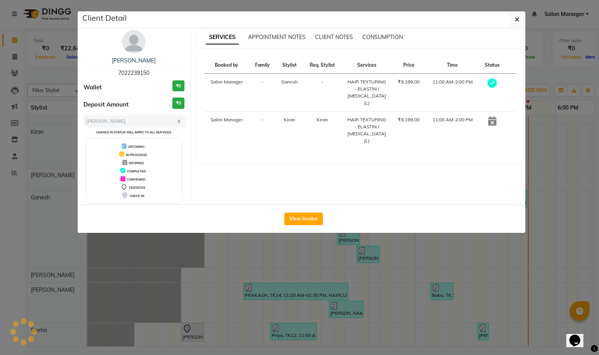
select select "7"
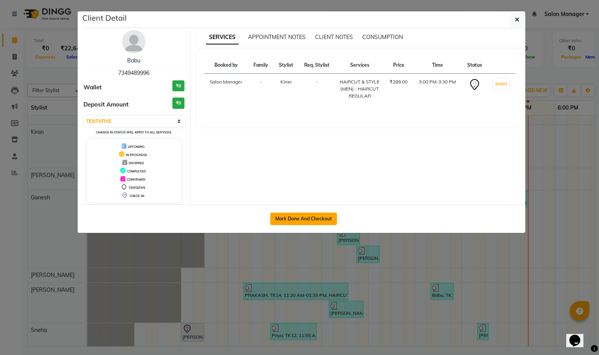
click at [302, 224] on button "Mark Done And Checkout" at bounding box center [303, 218] width 67 height 12
select select "service"
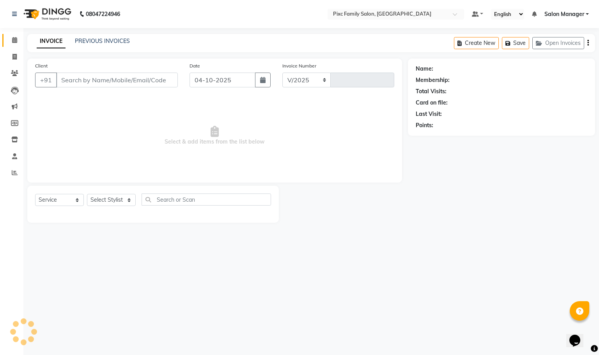
select select "3509"
type input "1986"
type input "7349489996"
select select "64032"
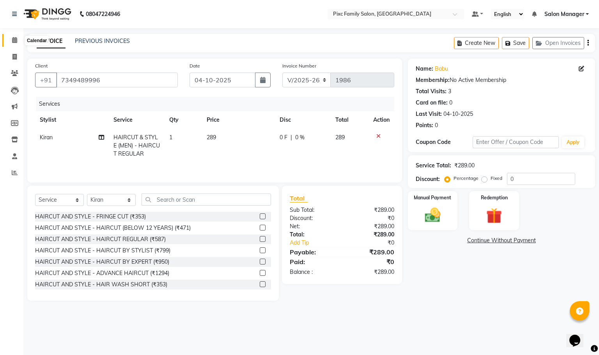
click at [14, 37] on icon at bounding box center [14, 40] width 5 height 6
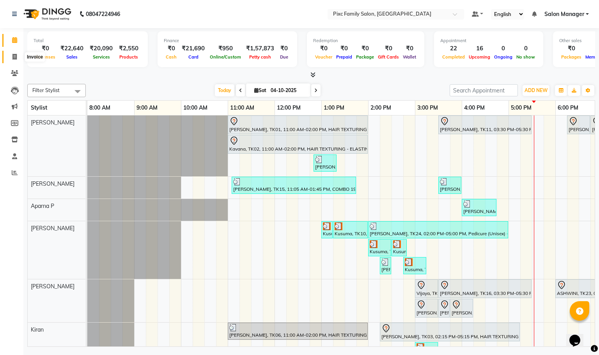
click at [11, 61] on span at bounding box center [15, 57] width 14 height 9
select select "service"
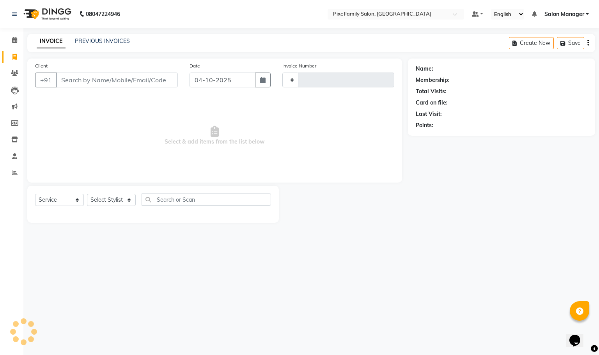
type input "1986"
select select "3509"
click at [80, 74] on input "Client" at bounding box center [117, 80] width 122 height 15
click at [140, 84] on input "Client" at bounding box center [117, 80] width 122 height 15
click at [129, 87] on input "Client" at bounding box center [117, 80] width 122 height 15
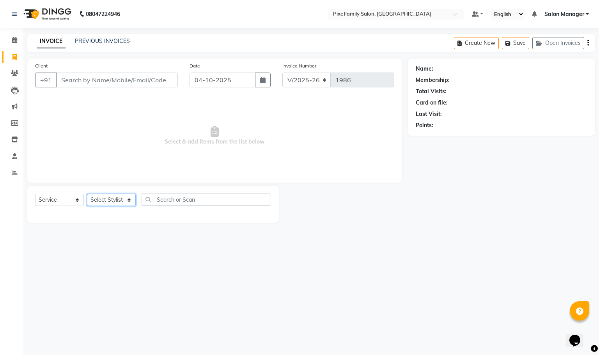
click at [129, 200] on select "Select Stylist Abid Haidar Aiswarya Babu Akil Khan Aparna P Ganesh Jagadeesh Ki…" at bounding box center [111, 200] width 49 height 12
select select "66551"
click at [87, 194] on select "Select Stylist Abid Haidar Aiswarya Babu Akil Khan Aparna P Ganesh Jagadeesh Ki…" at bounding box center [111, 200] width 49 height 12
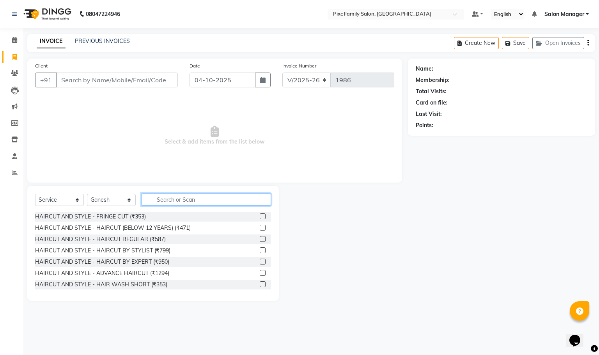
click at [206, 196] on input "text" at bounding box center [206, 199] width 129 height 12
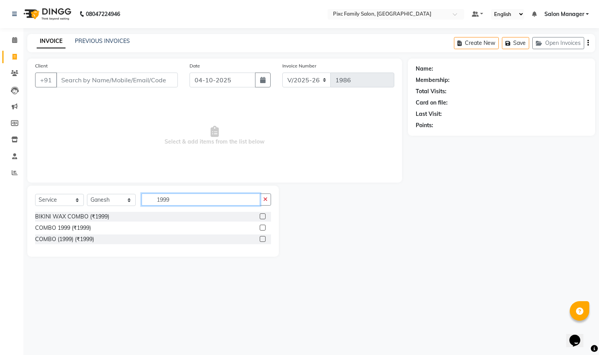
type input "1999"
click at [261, 229] on label at bounding box center [263, 228] width 6 height 6
click at [261, 229] on input "checkbox" at bounding box center [262, 227] width 5 height 5
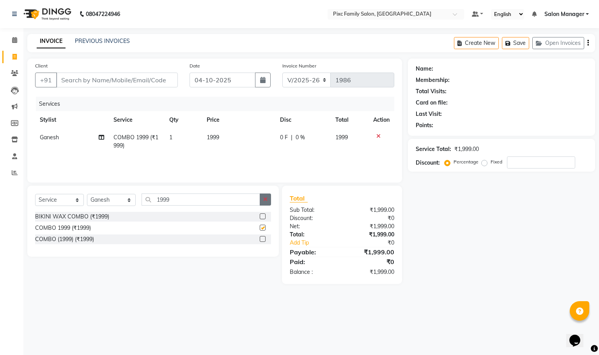
checkbox input "false"
click at [264, 205] on button "button" at bounding box center [265, 199] width 11 height 12
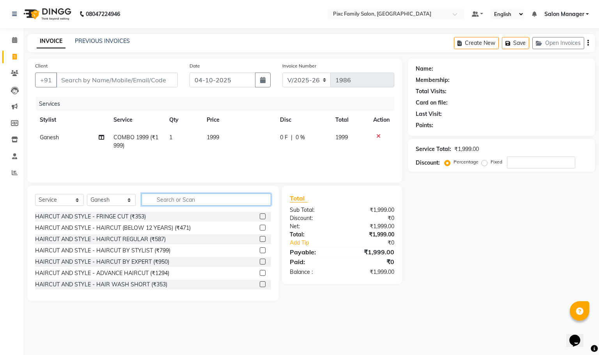
click at [196, 200] on input "text" at bounding box center [206, 199] width 129 height 12
click at [115, 206] on div "Select Service Product Membership Package Voucher Prepaid Gift Card Select Styl…" at bounding box center [153, 202] width 236 height 18
click at [116, 202] on select "Select Stylist Abid Haidar Aiswarya Babu Akil Khan Aparna P Ganesh Jagadeesh Ki…" at bounding box center [111, 200] width 49 height 12
select select "39023"
click at [87, 194] on select "Select Stylist Abid Haidar Aiswarya Babu Akil Khan Aparna P Ganesh Jagadeesh Ki…" at bounding box center [111, 200] width 49 height 12
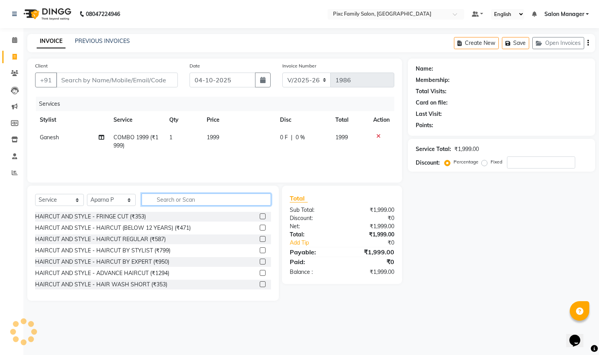
click at [178, 204] on input "text" at bounding box center [206, 199] width 129 height 12
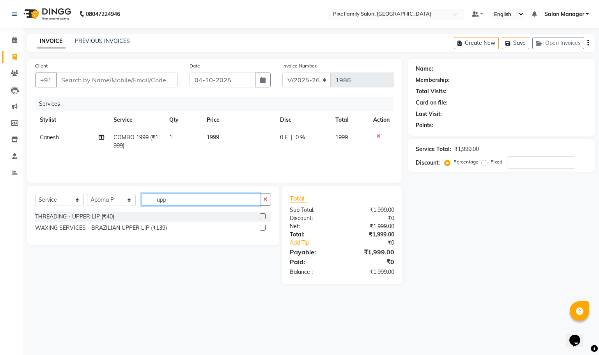
type input "upp"
click at [264, 227] on label at bounding box center [263, 228] width 6 height 6
click at [264, 227] on input "checkbox" at bounding box center [262, 227] width 5 height 5
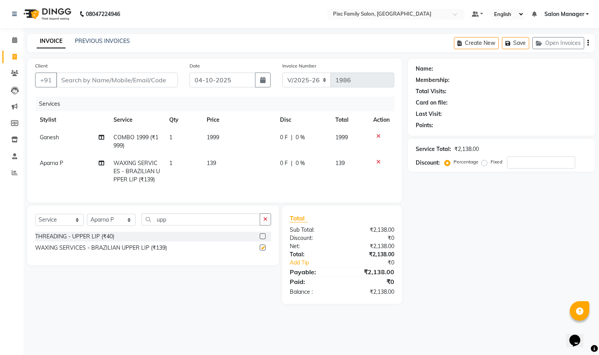
checkbox input "false"
drag, startPoint x: 510, startPoint y: 230, endPoint x: 496, endPoint y: 227, distance: 14.1
click at [509, 230] on div "Name: Membership: Total Visits: Card on file: Last Visit: Points: Service Total…" at bounding box center [504, 180] width 193 height 245
click at [146, 78] on input "Client" at bounding box center [117, 80] width 122 height 15
type input "9"
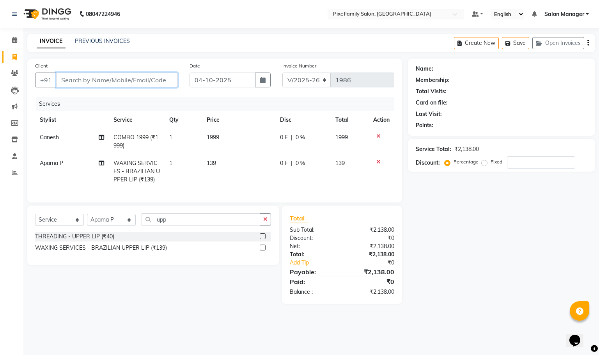
type input "0"
type input "9019821486"
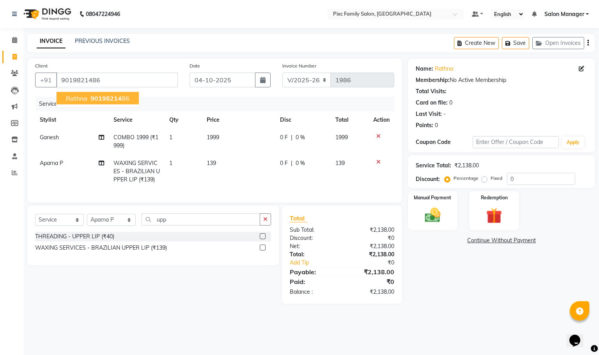
click at [117, 98] on span "90198214" at bounding box center [105, 98] width 31 height 8
click at [442, 217] on img at bounding box center [432, 215] width 27 height 19
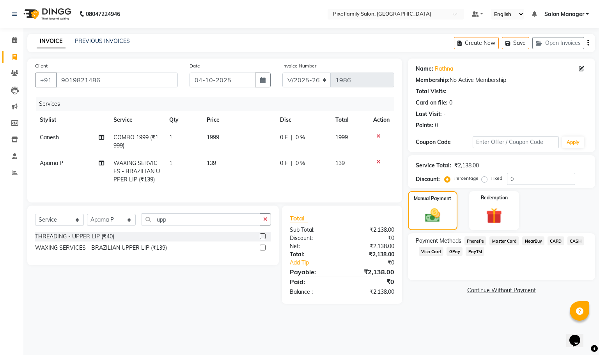
click at [463, 334] on div "08047224946 Select Location × Pixc Family Salon, Vidyaranyapura Default Panel M…" at bounding box center [299, 177] width 599 height 355
click at [432, 212] on img at bounding box center [432, 216] width 25 height 18
click at [479, 241] on span "PhonePe" at bounding box center [475, 240] width 22 height 9
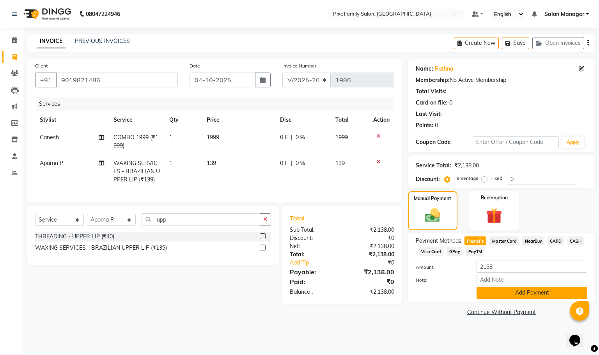
click at [522, 297] on button "Add Payment" at bounding box center [531, 293] width 111 height 12
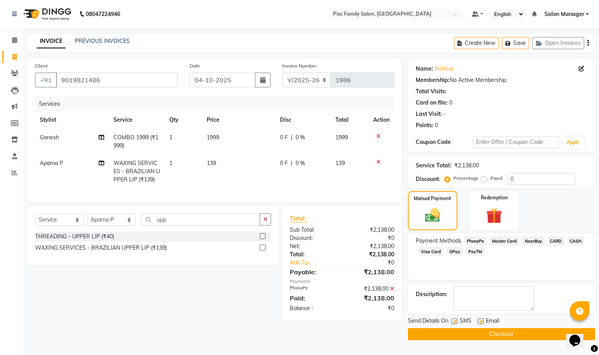
click at [483, 338] on button "Checkout" at bounding box center [501, 334] width 187 height 12
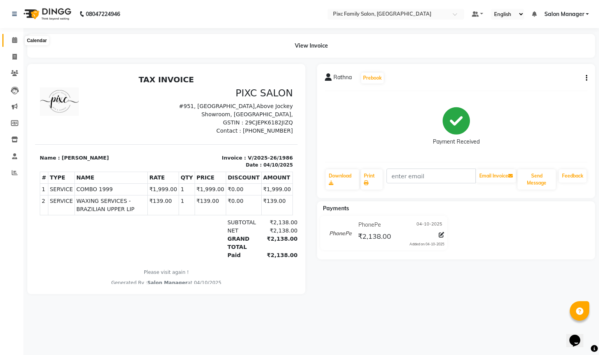
click at [13, 42] on icon at bounding box center [14, 40] width 5 height 6
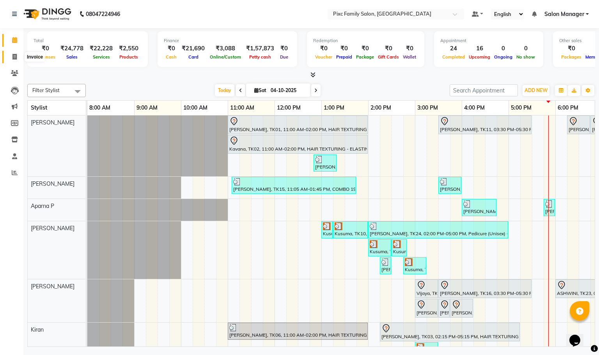
click at [21, 53] on li "Invoice" at bounding box center [11, 57] width 23 height 17
click at [20, 53] on span at bounding box center [15, 57] width 14 height 9
select select "service"
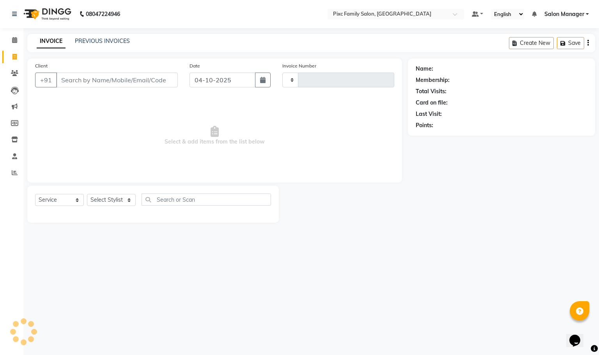
type input "1987"
select select "3509"
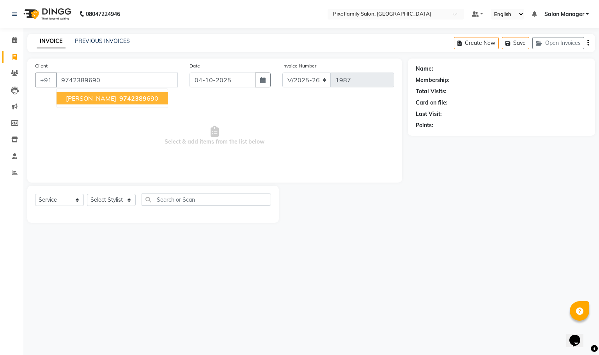
type input "9742389690"
select select "1: Object"
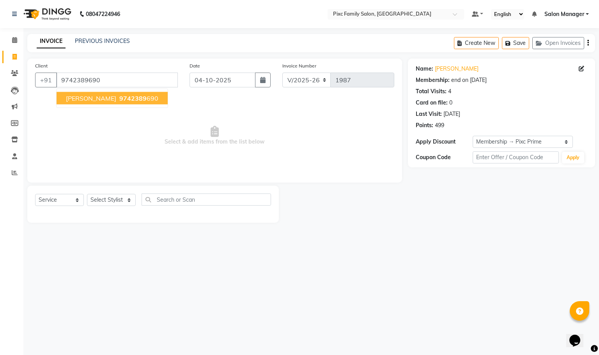
click at [133, 91] on ngb-typeahead-window "Priya Sandhya 9742389 690" at bounding box center [112, 97] width 112 height 19
click at [134, 94] on span "9742389" at bounding box center [132, 98] width 27 height 8
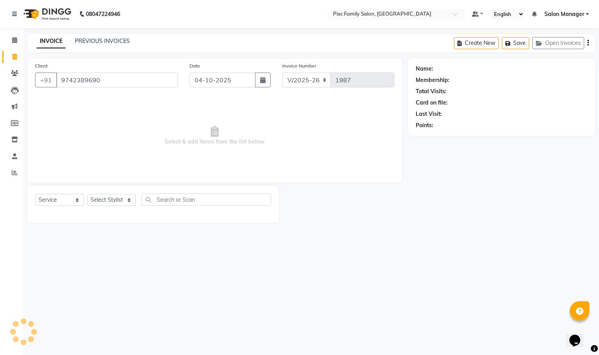
select select "1: Object"
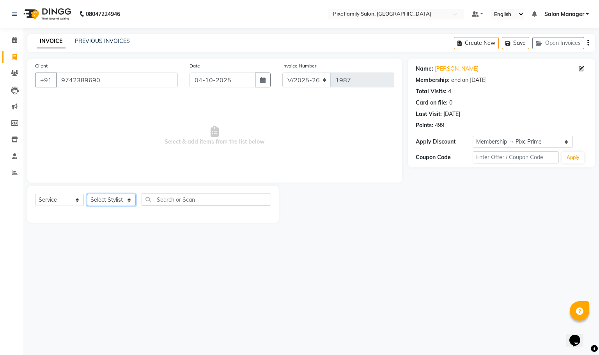
click at [124, 199] on select "Select Stylist Abid Haidar Aiswarya Babu Akil Khan Aparna P Ganesh Jagadeesh Ki…" at bounding box center [111, 200] width 49 height 12
select select "64032"
click at [87, 194] on select "Select Stylist Abid Haidar Aiswarya Babu Akil Khan Aparna P Ganesh Jagadeesh Ki…" at bounding box center [111, 200] width 49 height 12
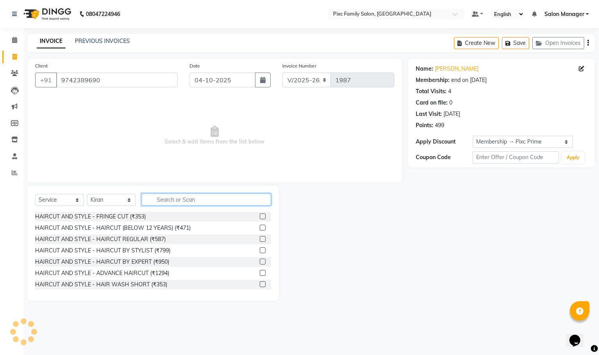
click at [195, 200] on input "text" at bounding box center [206, 199] width 129 height 12
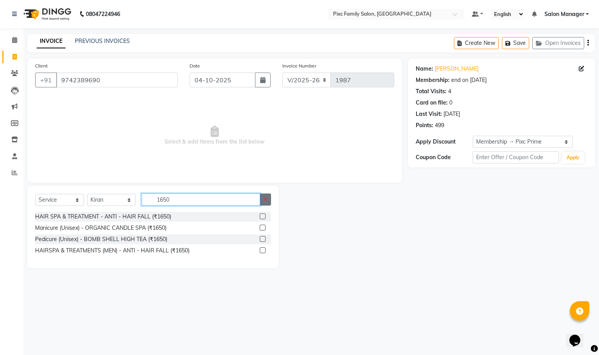
type input "1650"
click at [261, 200] on button "button" at bounding box center [265, 199] width 11 height 12
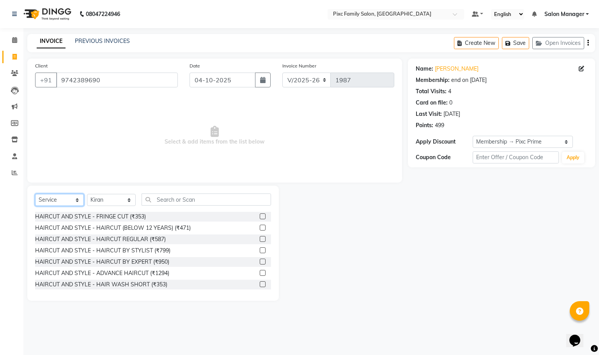
click at [60, 203] on select "Select Service Product Membership Package Voucher Prepaid Gift Card" at bounding box center [59, 200] width 49 height 12
select select "product"
click at [35, 194] on select "Select Service Product Membership Package Voucher Prepaid Gift Card" at bounding box center [59, 200] width 49 height 12
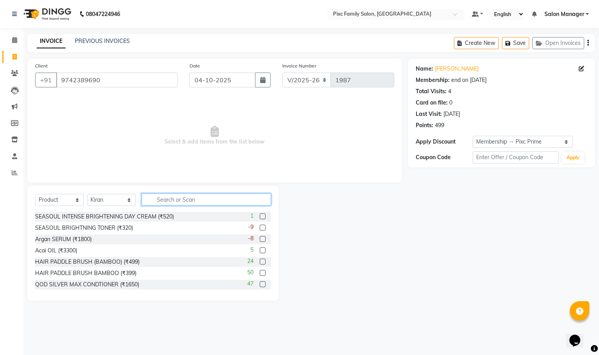
click at [202, 197] on input "text" at bounding box center [206, 199] width 129 height 12
type input "1650"
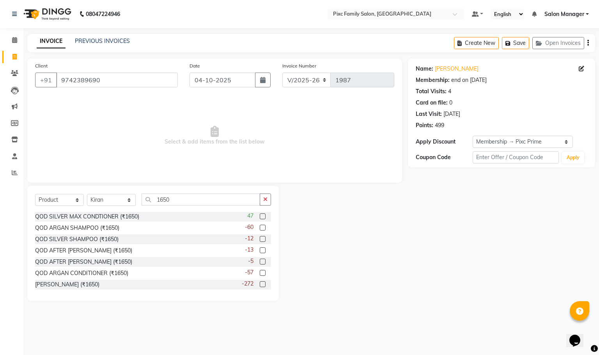
click at [260, 214] on label at bounding box center [263, 216] width 6 height 6
click at [260, 214] on input "checkbox" at bounding box center [262, 216] width 5 height 5
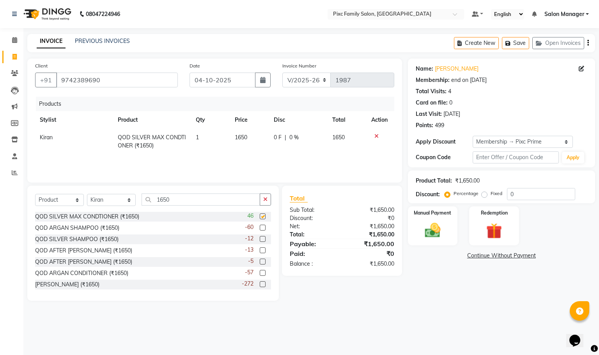
checkbox input "false"
click at [260, 226] on label at bounding box center [263, 228] width 6 height 6
click at [260, 226] on input "checkbox" at bounding box center [262, 227] width 5 height 5
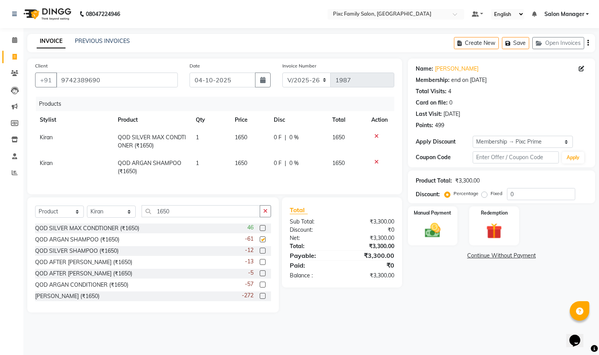
checkbox input "false"
click at [442, 221] on img at bounding box center [432, 230] width 27 height 19
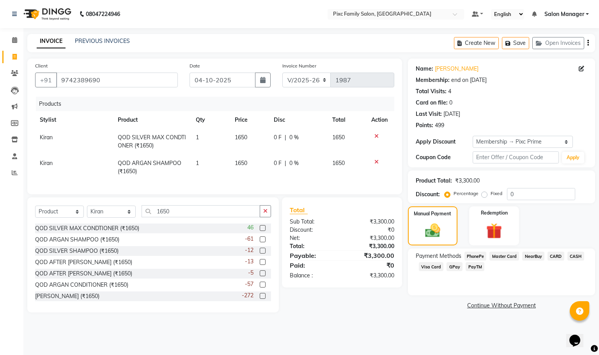
click at [552, 256] on span "CARD" at bounding box center [555, 255] width 17 height 9
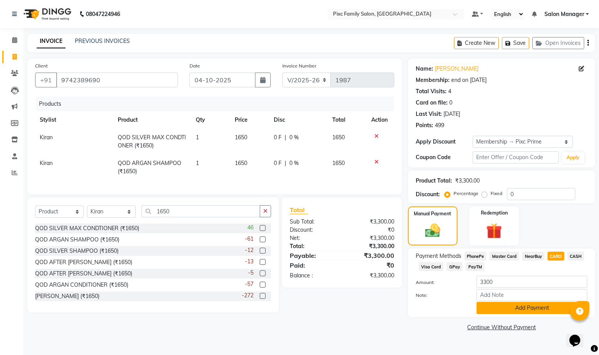
click at [518, 309] on button "Add Payment" at bounding box center [531, 308] width 111 height 12
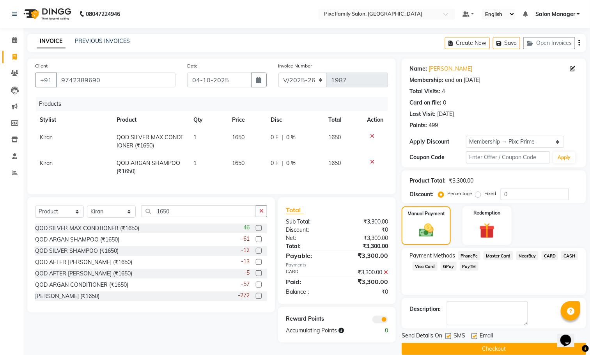
click at [473, 342] on div "Send Details On SMS Email Checkout" at bounding box center [494, 342] width 184 height 23
click at [473, 348] on button "Checkout" at bounding box center [494, 349] width 184 height 12
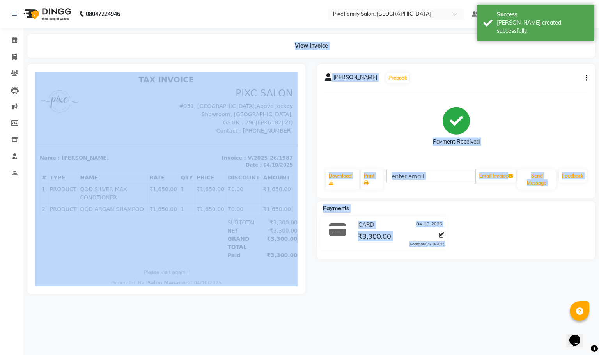
click at [34, 64] on div at bounding box center [166, 179] width 278 height 230
click at [39, 45] on div "View Invoice" at bounding box center [311, 46] width 568 height 24
click at [10, 40] on span at bounding box center [15, 40] width 14 height 9
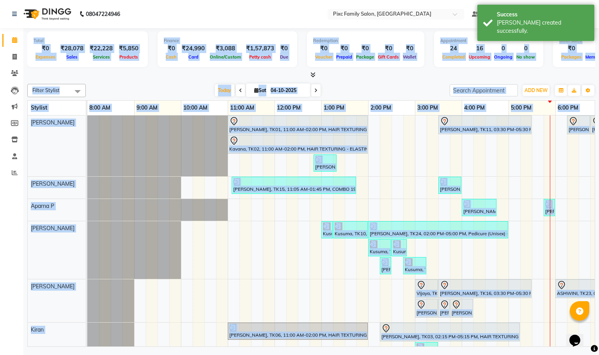
click at [87, 214] on div at bounding box center [87, 210] width 0 height 22
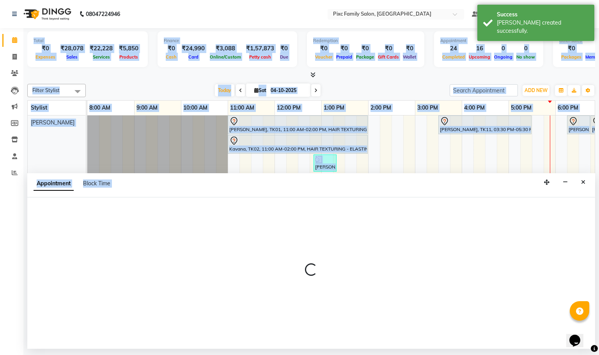
select select "39023"
select select "600"
select select "tentative"
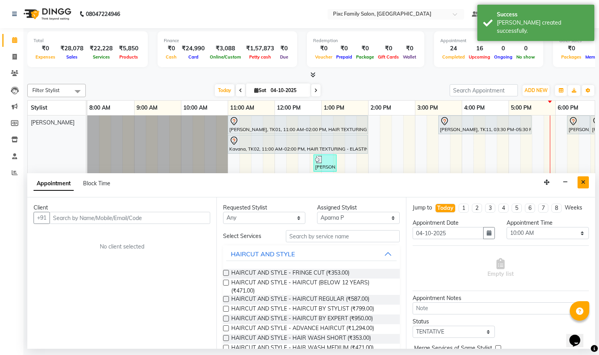
click at [588, 182] on button "Close" at bounding box center [582, 182] width 11 height 12
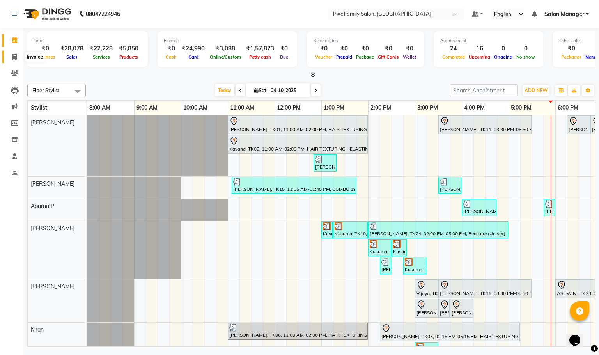
click at [11, 58] on span at bounding box center [15, 57] width 14 height 9
select select "service"
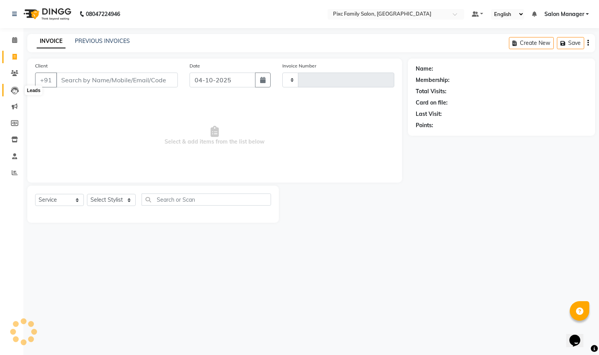
type input "1988"
select select "3509"
click at [19, 78] on link "Clients" at bounding box center [11, 73] width 19 height 13
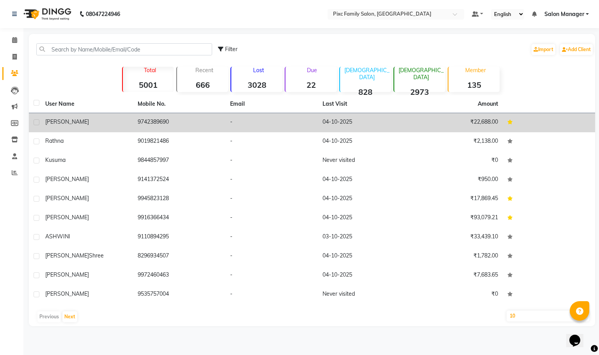
click at [127, 122] on div "Priya Sandhya" at bounding box center [86, 122] width 83 height 8
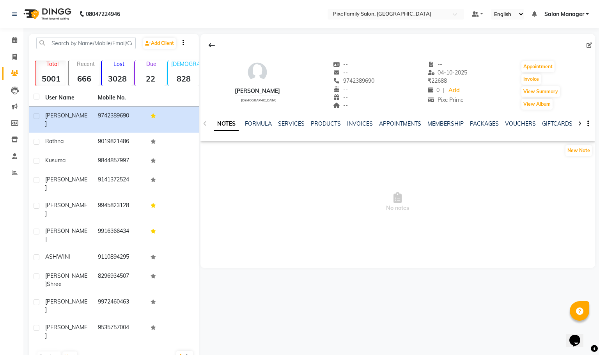
click at [275, 124] on ul "NOTES FORMULA SERVICES PRODUCTS INVOICES APPOINTMENTS MEMBERSHIP PACKAGES VOUCH…" at bounding box center [461, 124] width 495 height 8
click at [292, 122] on link "SERVICES" at bounding box center [291, 123] width 27 height 7
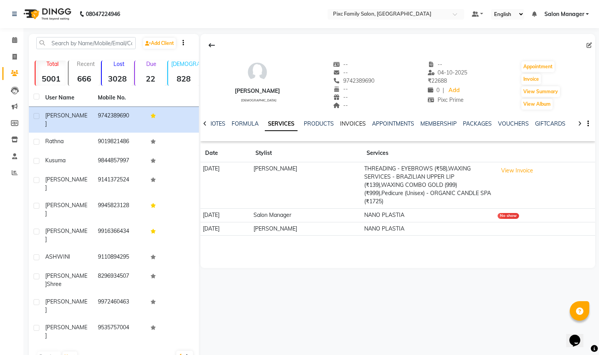
click at [356, 123] on link "INVOICES" at bounding box center [353, 123] width 26 height 7
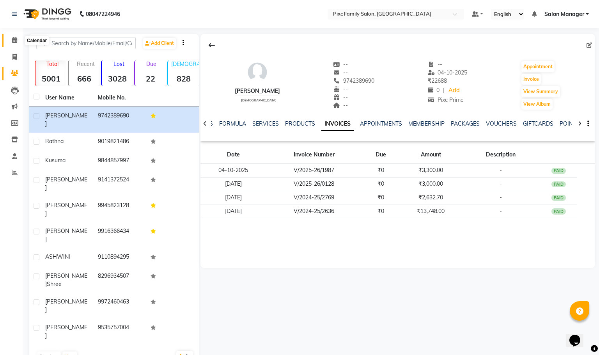
click at [18, 40] on span at bounding box center [15, 40] width 14 height 9
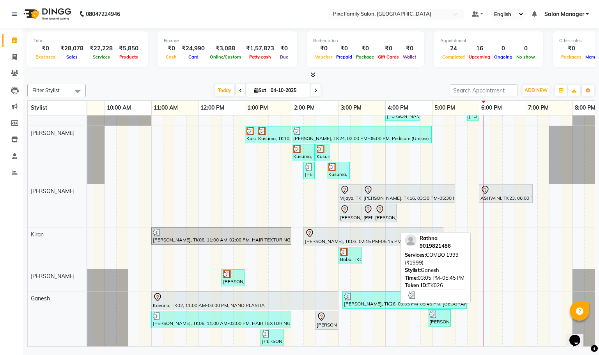
scroll to position [207, 0]
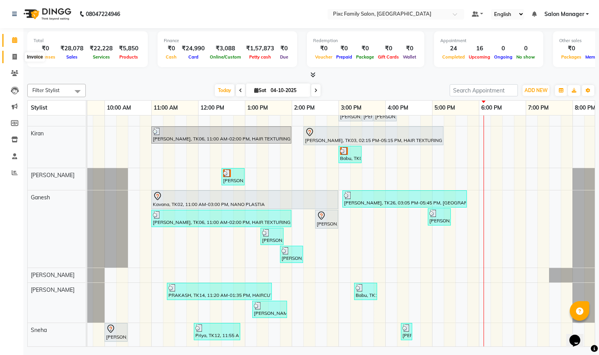
click at [12, 60] on span at bounding box center [15, 57] width 14 height 9
select select "3509"
select select "service"
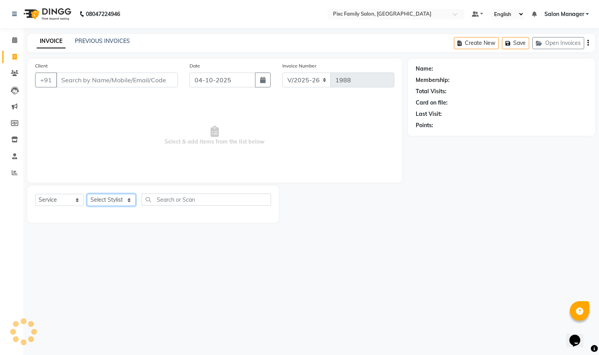
click at [95, 201] on select "Select Stylist" at bounding box center [111, 200] width 49 height 12
select select "16508"
click at [87, 194] on select "Select Stylist Abid Haidar Aiswarya Babu Akil Khan Aparna P Ganesh Jagadeesh Ki…" at bounding box center [111, 200] width 49 height 12
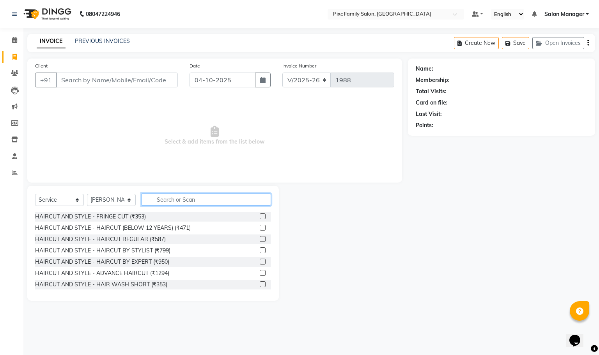
click at [183, 199] on input "text" at bounding box center [206, 199] width 129 height 12
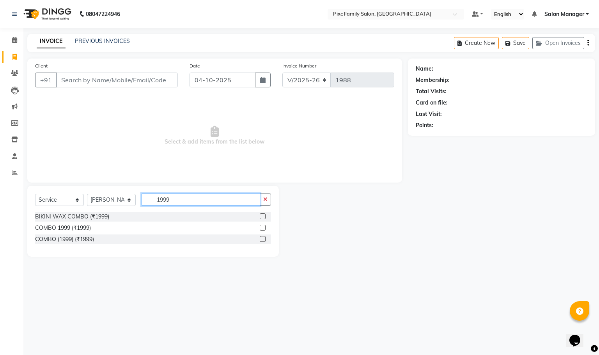
type input "1999"
click at [261, 228] on label at bounding box center [263, 228] width 6 height 6
click at [261, 228] on input "checkbox" at bounding box center [262, 227] width 5 height 5
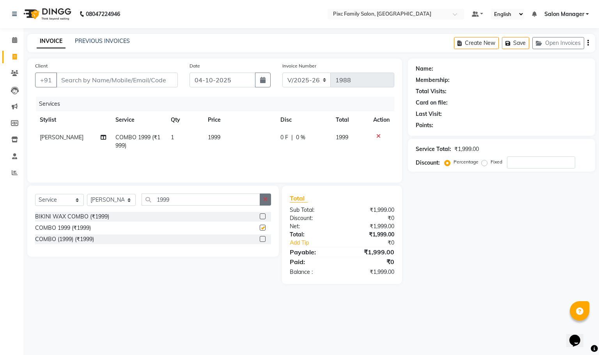
checkbox input "false"
click at [268, 199] on button "button" at bounding box center [265, 199] width 11 height 12
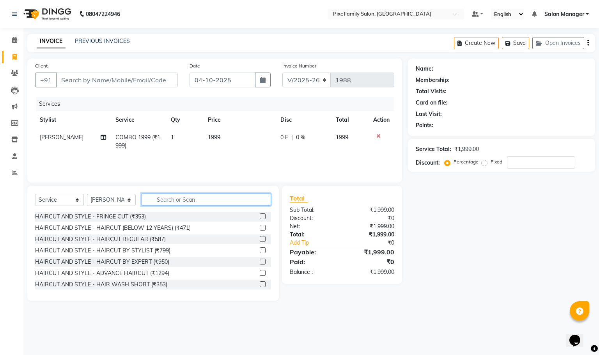
click at [220, 199] on input "text" at bounding box center [206, 199] width 129 height 12
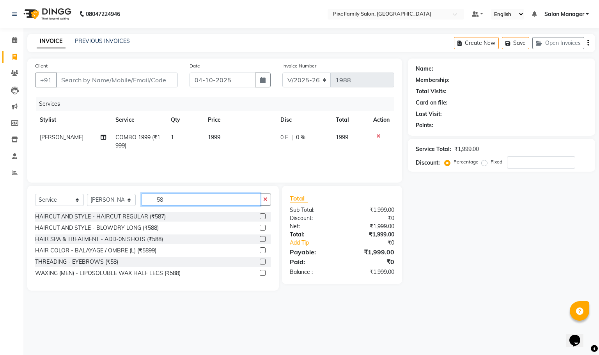
type input "58"
click at [261, 262] on label at bounding box center [263, 261] width 6 height 6
click at [261, 262] on input "checkbox" at bounding box center [262, 261] width 5 height 5
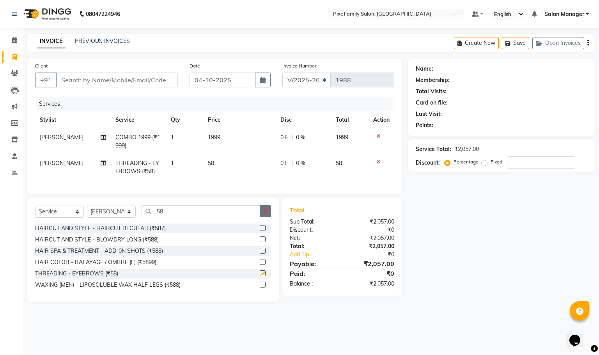
checkbox input "false"
click at [268, 217] on button "button" at bounding box center [265, 211] width 11 height 12
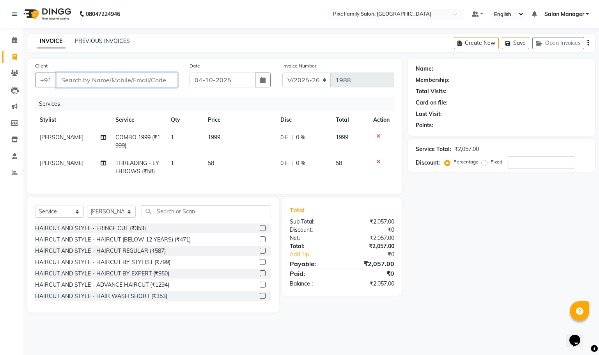
click at [102, 73] on input "Client" at bounding box center [117, 80] width 122 height 15
type input "9"
type input "0"
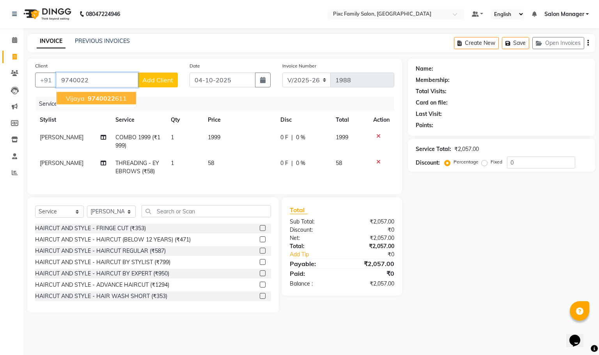
click at [103, 94] on span "9740022" at bounding box center [101, 98] width 27 height 8
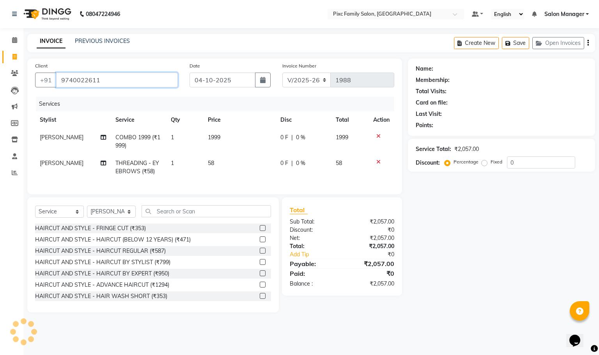
type input "9740022611"
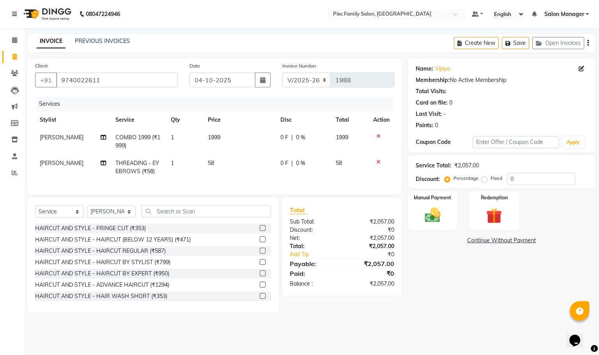
scroll to position [175, 0]
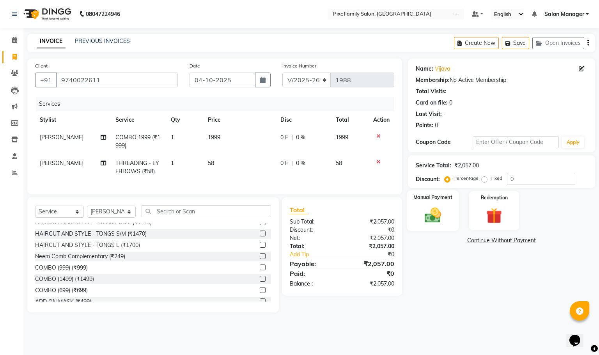
click at [431, 216] on img at bounding box center [432, 215] width 27 height 19
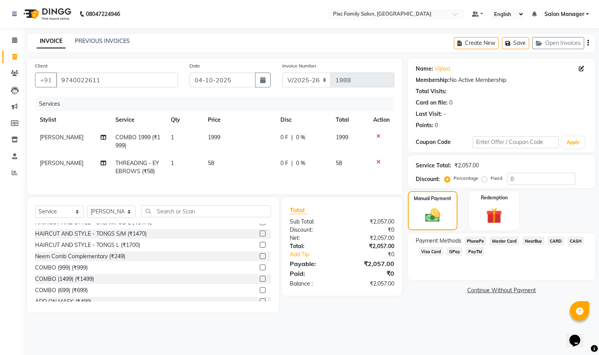
click at [554, 241] on span "CARD" at bounding box center [555, 240] width 17 height 9
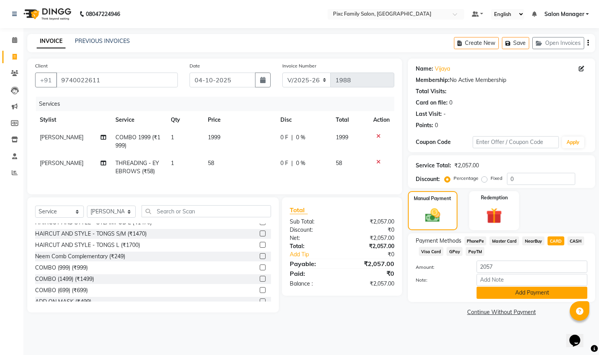
click at [534, 299] on button "Add Payment" at bounding box center [531, 293] width 111 height 12
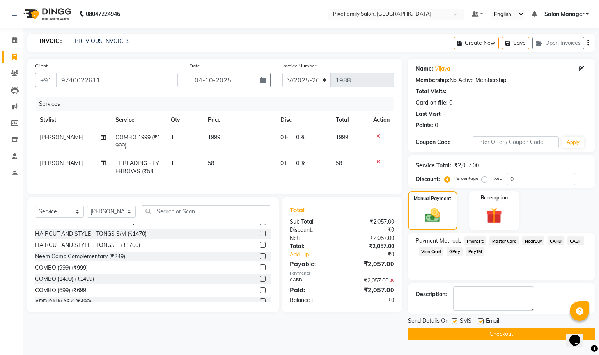
click at [487, 336] on button "Checkout" at bounding box center [501, 334] width 187 height 12
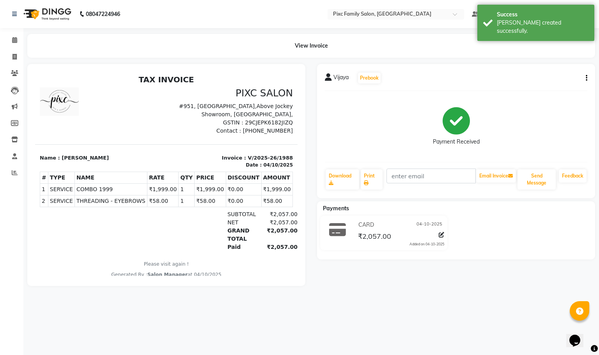
click at [11, 49] on li "Invoice" at bounding box center [11, 57] width 23 height 17
click at [11, 45] on link "Calendar" at bounding box center [11, 40] width 19 height 13
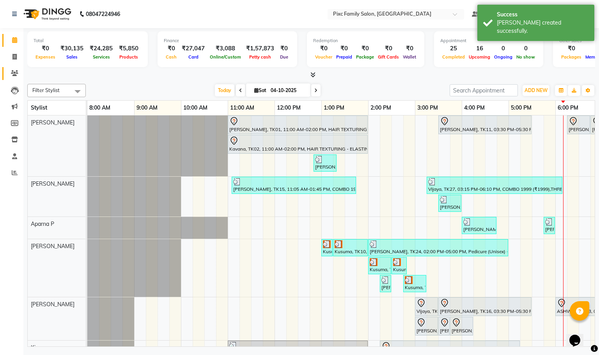
click at [16, 67] on link "Clients" at bounding box center [11, 73] width 19 height 13
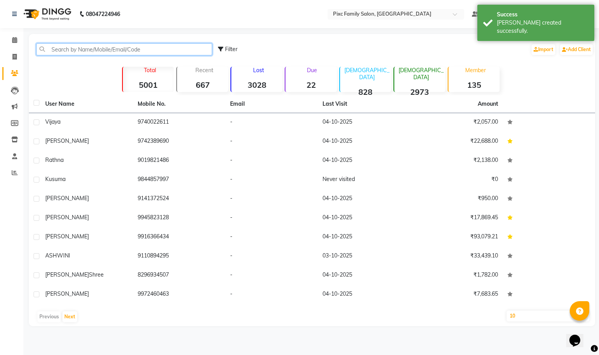
click at [67, 50] on input "text" at bounding box center [124, 49] width 176 height 12
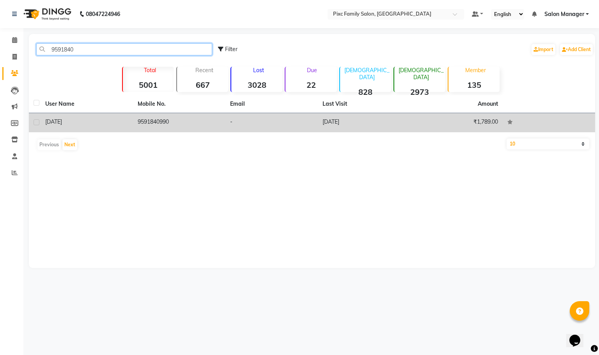
type input "9591840"
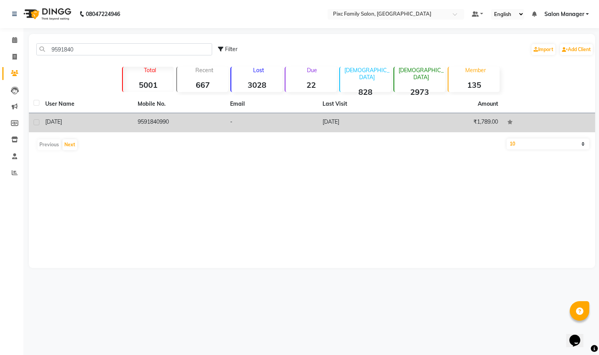
click at [163, 124] on td "9591840990" at bounding box center [179, 122] width 92 height 19
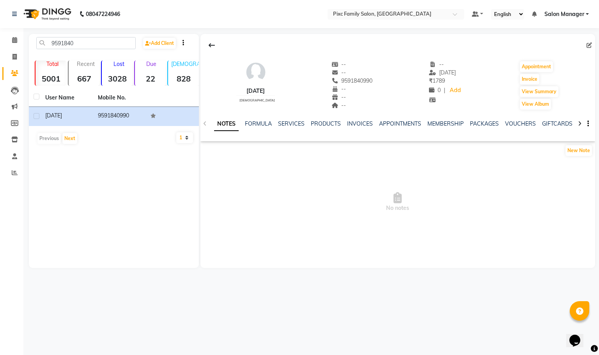
click at [589, 44] on icon at bounding box center [588, 44] width 5 height 5
select select "female"
select select
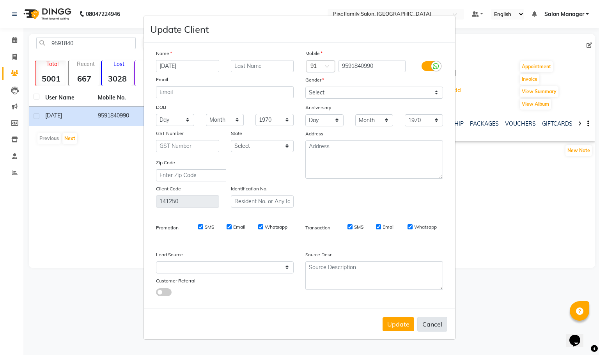
click at [431, 320] on button "Cancel" at bounding box center [432, 324] width 30 height 15
select select
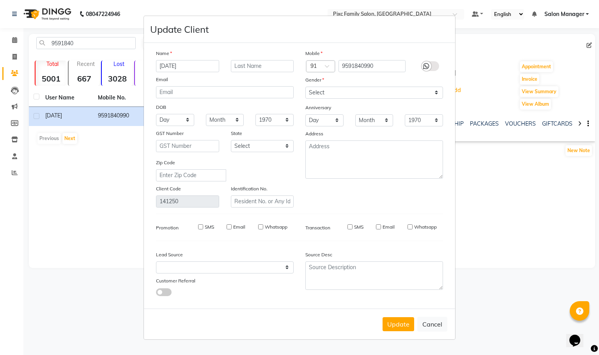
select select
checkbox input "false"
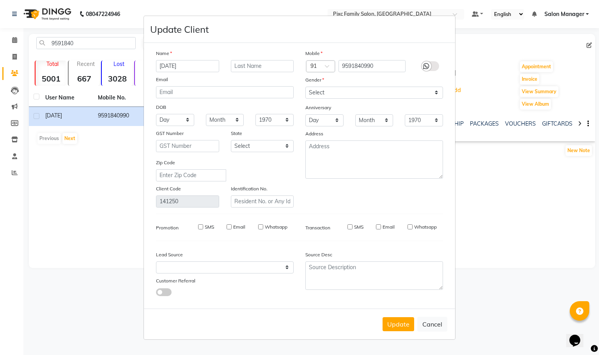
checkbox input "false"
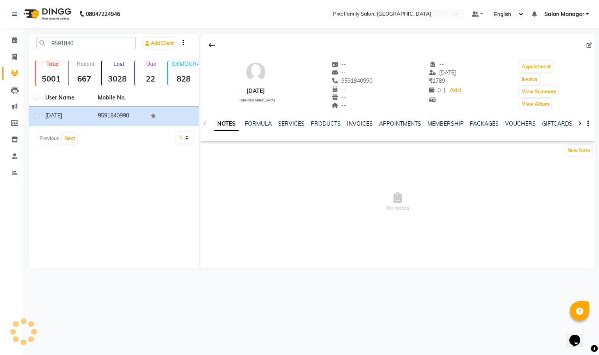
click at [361, 122] on link "INVOICES" at bounding box center [360, 123] width 26 height 7
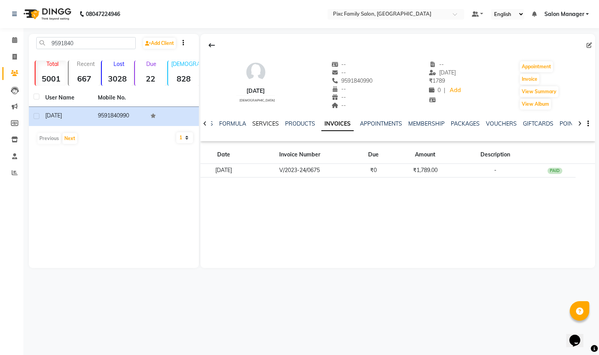
click at [262, 125] on link "SERVICES" at bounding box center [265, 123] width 27 height 7
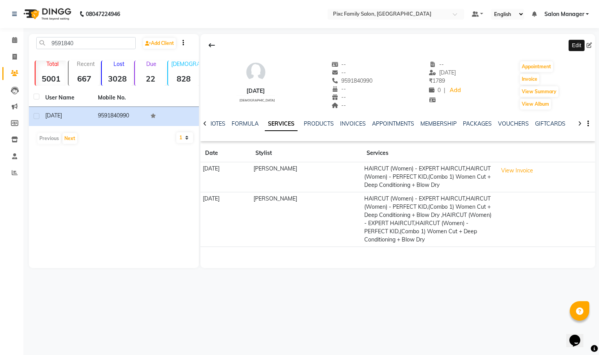
click at [587, 46] on icon at bounding box center [588, 44] width 5 height 5
select select "female"
select select
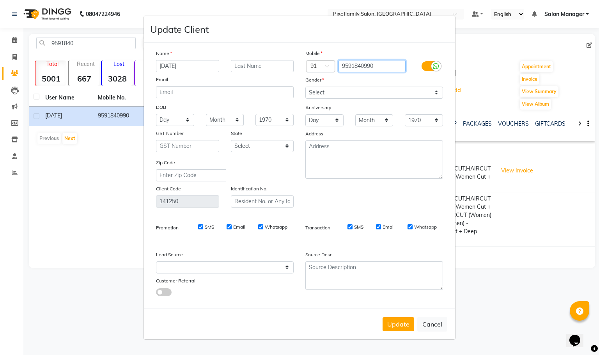
click at [384, 65] on input "9591840990" at bounding box center [371, 66] width 67 height 12
type input "9"
type input "9535757004"
click at [407, 323] on button "Update" at bounding box center [398, 324] width 32 height 14
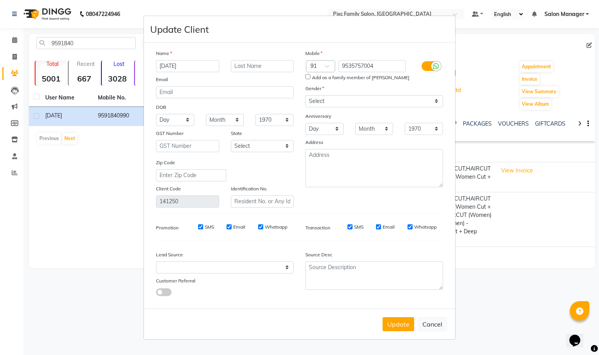
click at [479, 54] on ngb-modal-window "Update Client Name chaitra Email DOB Day 01 02 03 04 05 06 07 08 09 10 11 12 13…" at bounding box center [299, 177] width 599 height 355
drag, startPoint x: 382, startPoint y: 65, endPoint x: 329, endPoint y: 64, distance: 53.8
click at [329, 64] on div "Country Code × 91 9535757004" at bounding box center [373, 66] width 149 height 12
click at [432, 322] on button "Cancel" at bounding box center [432, 324] width 30 height 15
select select
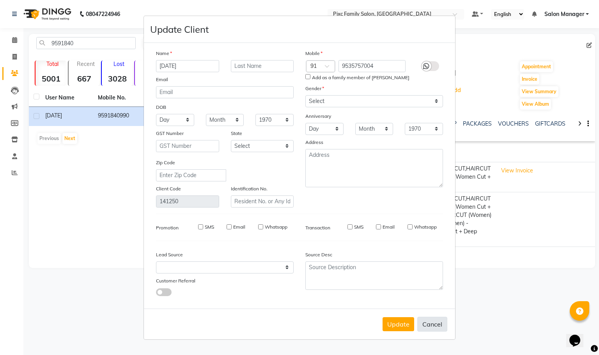
select select
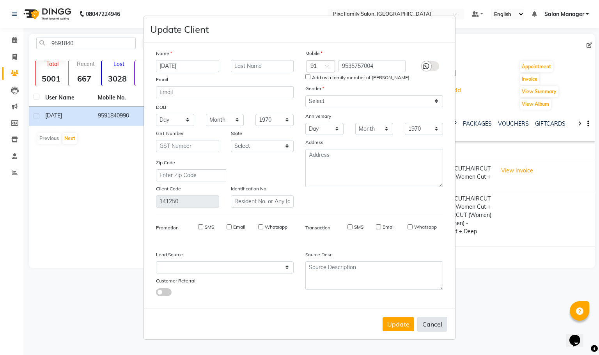
select select
checkbox input "false"
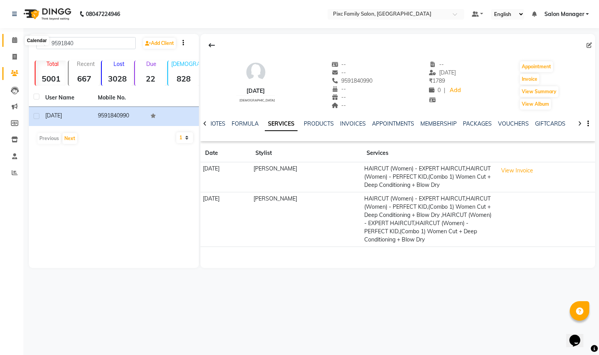
click at [13, 44] on span at bounding box center [15, 40] width 14 height 9
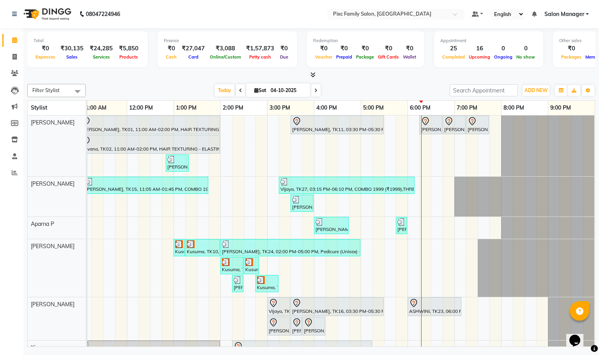
click at [317, 94] on span at bounding box center [315, 90] width 9 height 12
type input "05-10-2025"
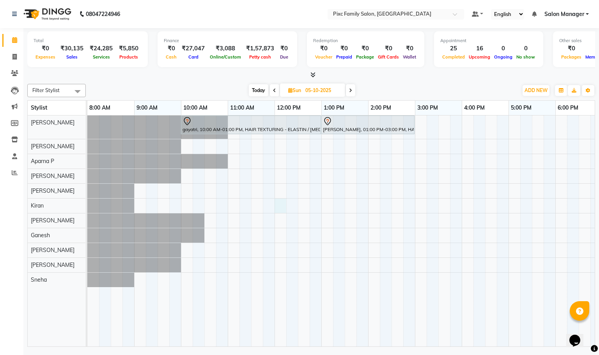
click at [277, 206] on div "gayatri, 10:00 AM-01:00 PM, HAIR TEXTURING - ELASTIN / BOTOX (L) praveena, 01:0…" at bounding box center [414, 230] width 655 height 231
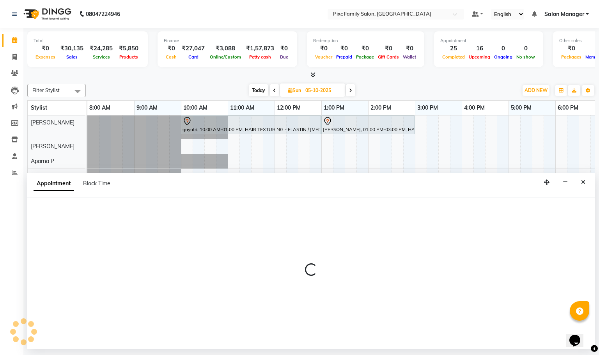
select select "64032"
select select "720"
select select "tentative"
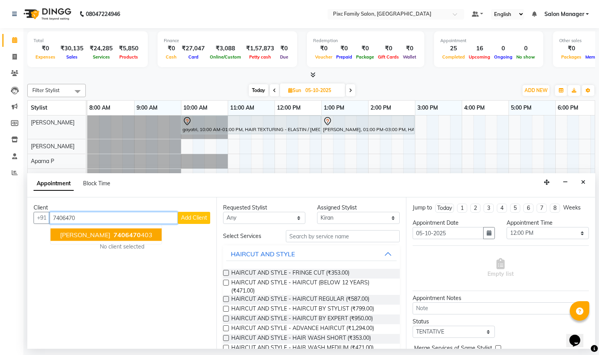
click at [113, 236] on span "7406470" at bounding box center [126, 235] width 27 height 8
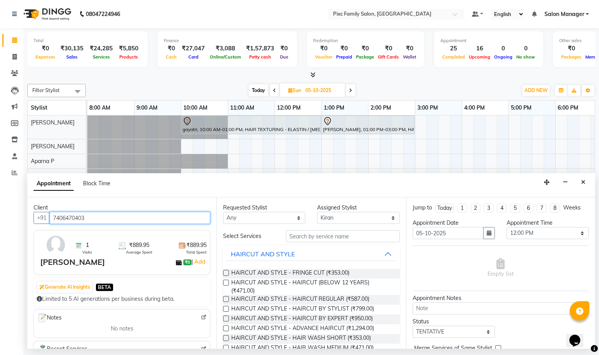
type input "7406470403"
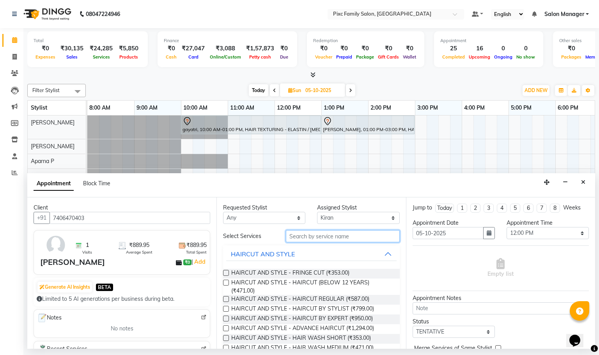
click at [308, 234] on input "text" at bounding box center [343, 236] width 114 height 12
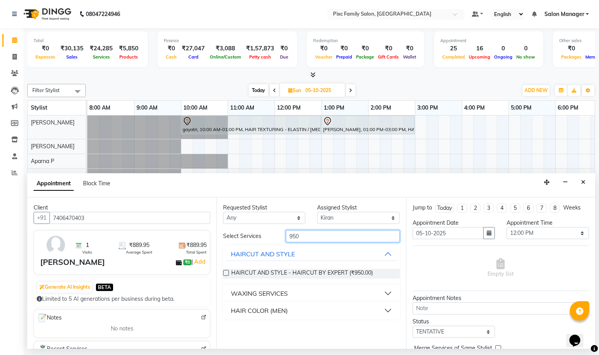
type input "950"
click at [228, 275] on label at bounding box center [226, 273] width 6 height 6
click at [228, 275] on input "checkbox" at bounding box center [225, 273] width 5 height 5
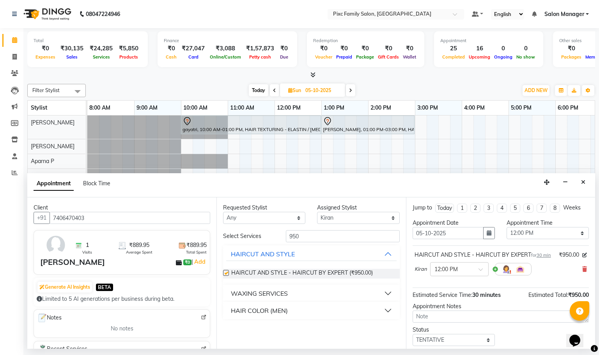
checkbox input "false"
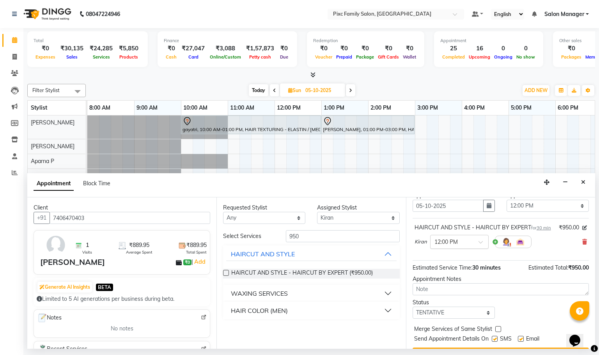
scroll to position [63, 0]
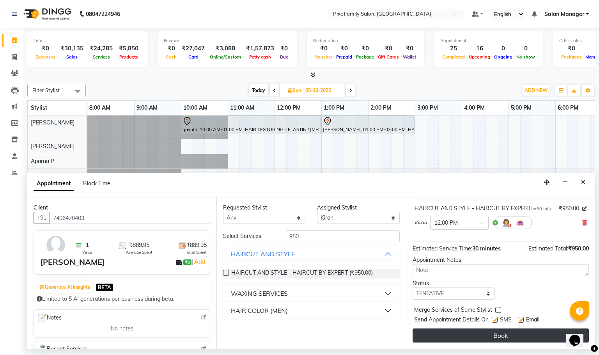
click at [472, 333] on button "Book" at bounding box center [500, 335] width 176 height 14
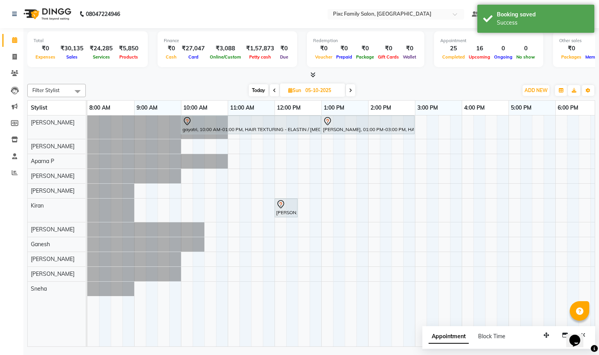
click at [255, 89] on span "Today" at bounding box center [258, 90] width 19 height 12
type input "04-10-2025"
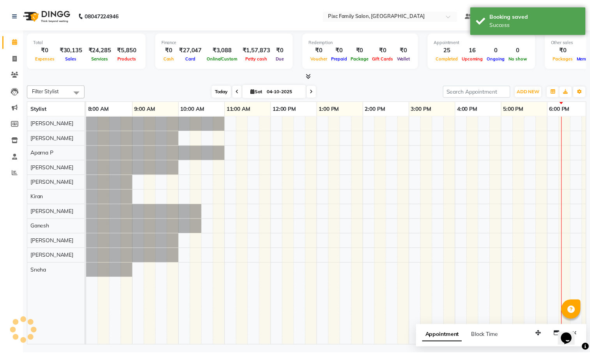
scroll to position [0, 148]
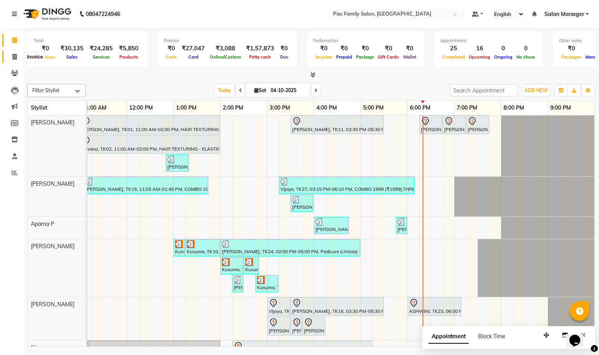
click at [20, 54] on span at bounding box center [15, 57] width 14 height 9
select select "service"
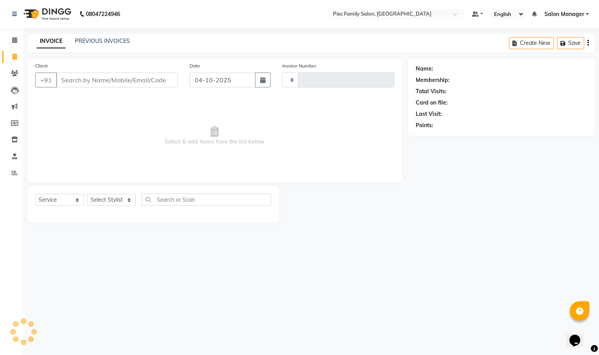
type input "1989"
select select "3509"
click at [109, 193] on div "Select Service Product Membership Package Voucher Prepaid Gift Card Select Styl…" at bounding box center [153, 202] width 236 height 18
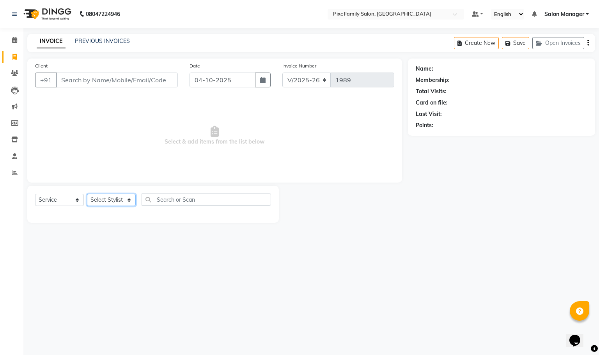
click at [111, 203] on select "Select Stylist Abid Haidar Aiswarya Babu Akil Khan Aparna P Ganesh Jagadeesh Ki…" at bounding box center [111, 200] width 49 height 12
select select "16506"
click at [87, 194] on select "Select Stylist Abid Haidar Aiswarya Babu Akil Khan Aparna P Ganesh Jagadeesh Ki…" at bounding box center [111, 200] width 49 height 12
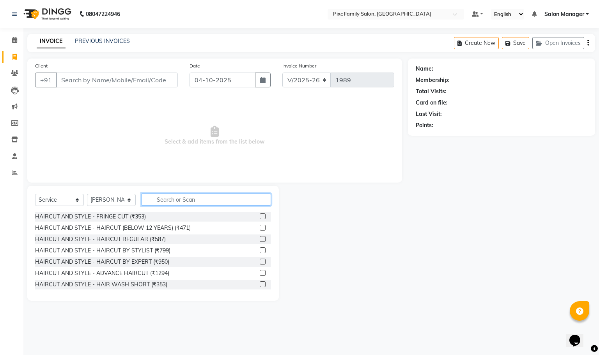
click at [165, 197] on input "text" at bounding box center [206, 199] width 129 height 12
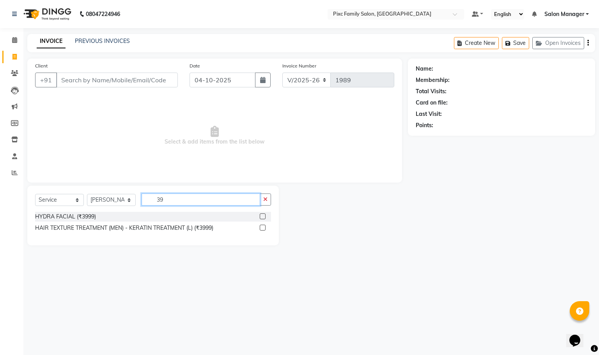
type input "3"
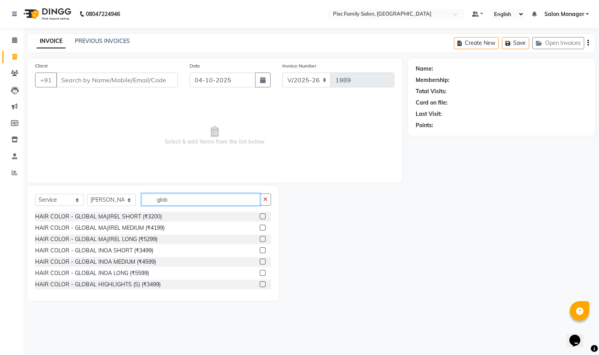
type input "glob"
click at [260, 272] on label at bounding box center [263, 273] width 6 height 6
click at [260, 272] on input "checkbox" at bounding box center [262, 273] width 5 height 5
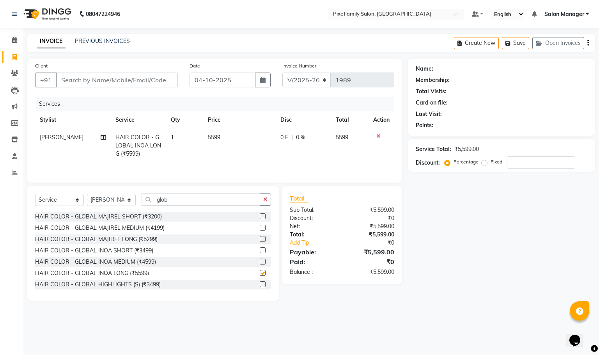
checkbox input "false"
click at [285, 134] on span "0 F" at bounding box center [284, 137] width 8 height 8
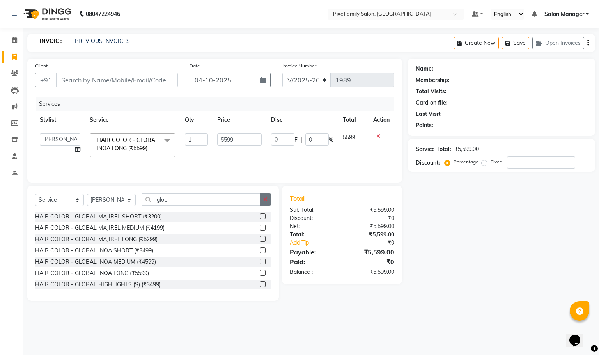
click at [271, 203] on button "button" at bounding box center [265, 199] width 11 height 12
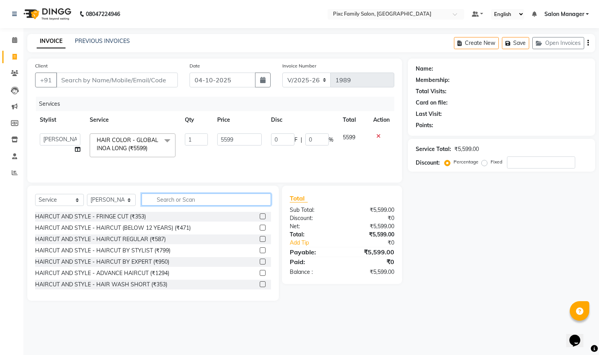
click at [239, 199] on input "text" at bounding box center [206, 199] width 129 height 12
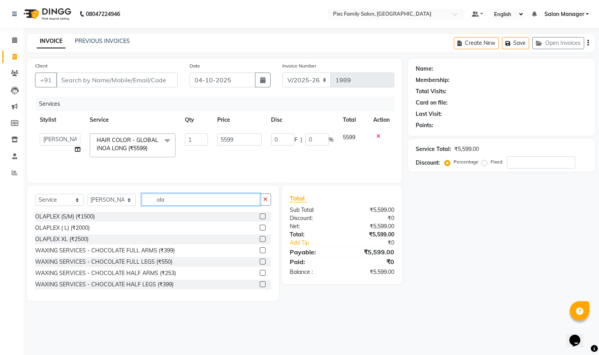
type input "ola"
click at [260, 219] on label at bounding box center [263, 216] width 6 height 6
click at [260, 219] on input "checkbox" at bounding box center [262, 216] width 5 height 5
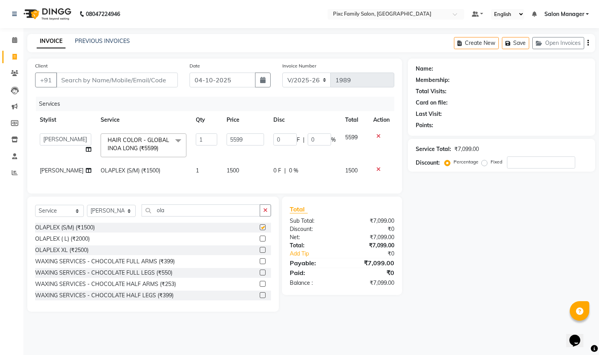
checkbox input "false"
click at [264, 213] on icon "button" at bounding box center [265, 209] width 4 height 5
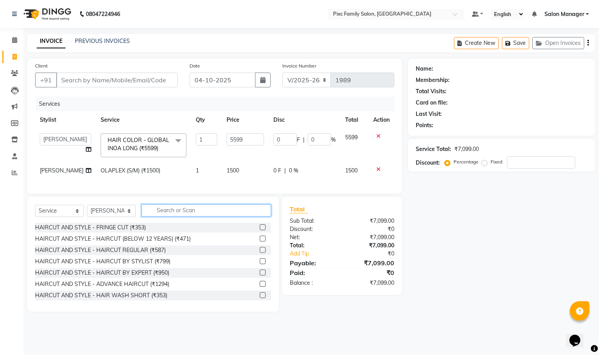
click at [222, 216] on input "text" at bounding box center [206, 210] width 129 height 12
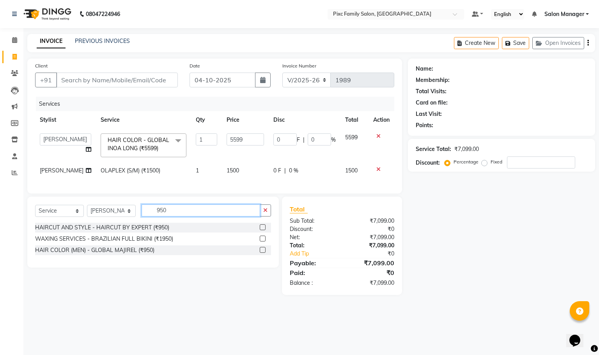
type input "950"
click at [261, 230] on label at bounding box center [263, 227] width 6 height 6
click at [261, 230] on input "checkbox" at bounding box center [262, 227] width 5 height 5
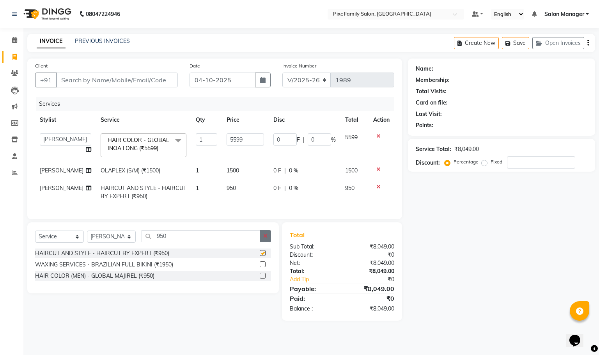
checkbox input "false"
click at [261, 242] on button "button" at bounding box center [265, 236] width 11 height 12
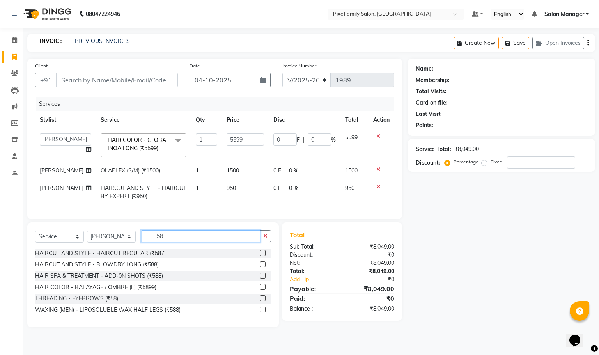
type input "58"
click at [265, 301] on label at bounding box center [263, 298] width 6 height 6
click at [265, 301] on input "checkbox" at bounding box center [262, 298] width 5 height 5
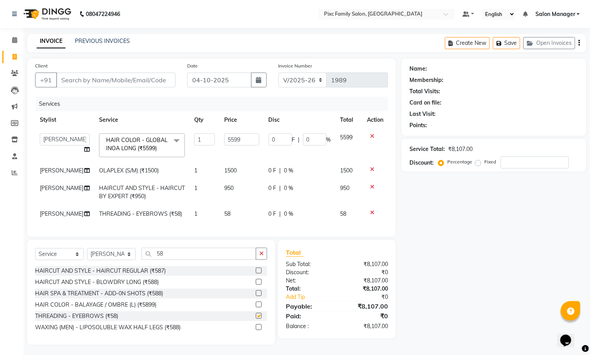
checkbox input "false"
click at [147, 82] on input "Client" at bounding box center [115, 80] width 119 height 15
click at [273, 142] on input "0" at bounding box center [280, 139] width 23 height 12
type input "1600"
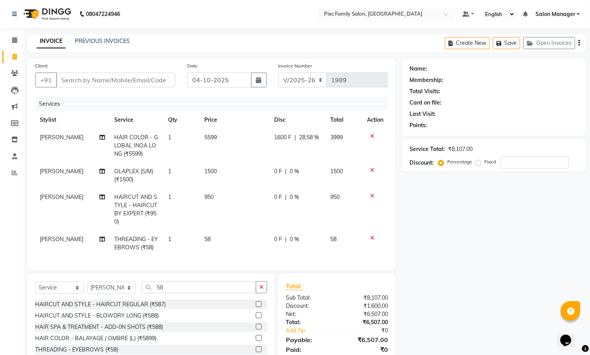
click at [452, 213] on div "Name: Membership: Total Visits: Card on file: Last Visit: Points: Service Total…" at bounding box center [497, 218] width 190 height 320
click at [281, 170] on div "0 F | 0 %" at bounding box center [297, 171] width 47 height 8
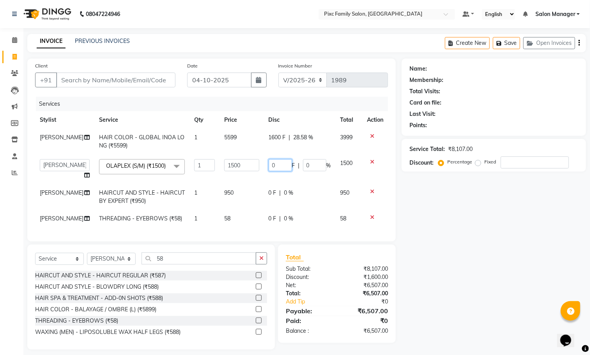
click at [281, 170] on input "0" at bounding box center [280, 165] width 23 height 12
type input "500"
click at [435, 190] on div "Name: Membership: Total Visits: Card on file: Last Visit: Points: Service Total…" at bounding box center [497, 203] width 190 height 291
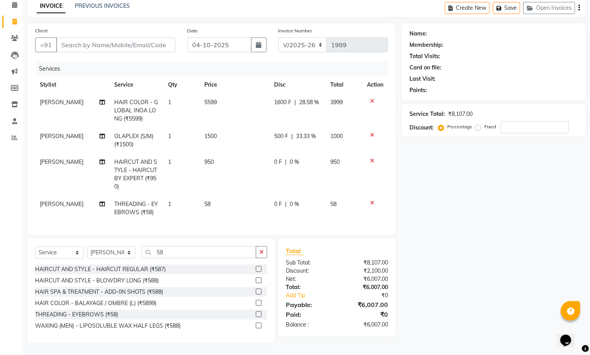
click at [57, 200] on span "[PERSON_NAME]" at bounding box center [62, 203] width 44 height 7
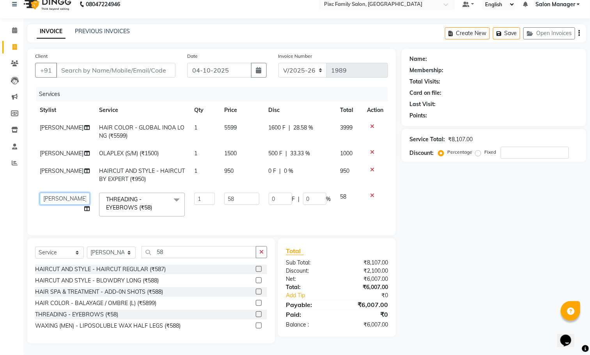
click at [59, 193] on select "Abid Haidar Aiswarya Babu Akil Khan Aparna P Ganesh Jagadeesh Kiran Kiran Kumar…" at bounding box center [65, 199] width 50 height 12
select select "91662"
click at [108, 65] on input "Client" at bounding box center [115, 70] width 119 height 15
type input "9"
type input "0"
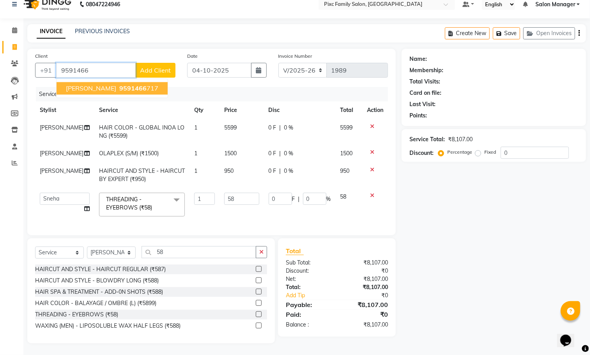
click at [119, 85] on span "9591466" at bounding box center [132, 89] width 27 height 8
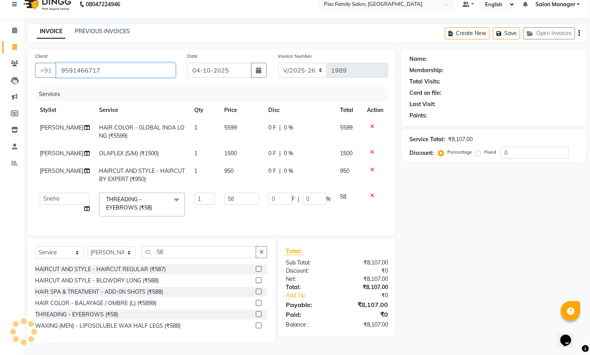
type input "9591466717"
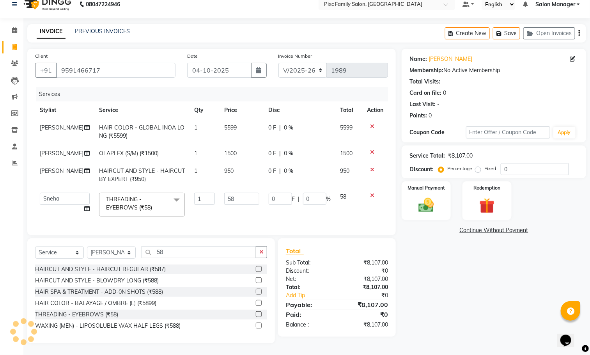
click at [269, 124] on span "0 F" at bounding box center [273, 128] width 8 height 8
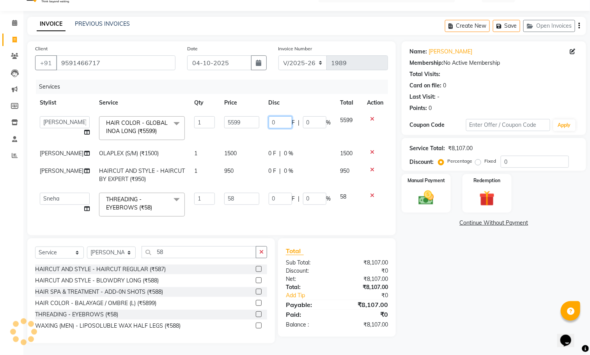
click at [271, 118] on input "0" at bounding box center [280, 122] width 23 height 12
click at [272, 120] on input "0" at bounding box center [280, 122] width 23 height 12
type input "1600"
click at [356, 140] on tbody "Abid Haidar Aiswarya Babu Akil Khan Aparna P Ganesh Jagadeesh Kiran Kiran Kumar…" at bounding box center [211, 166] width 353 height 110
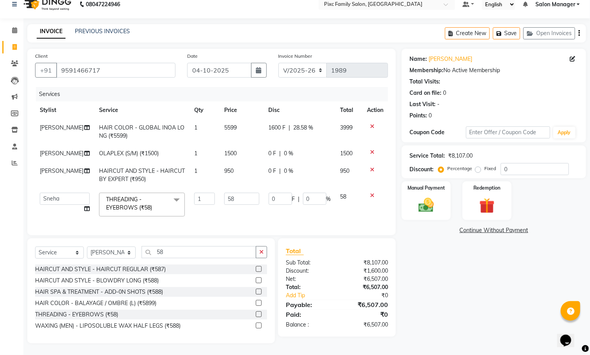
click at [269, 149] on span "0 F" at bounding box center [273, 153] width 8 height 8
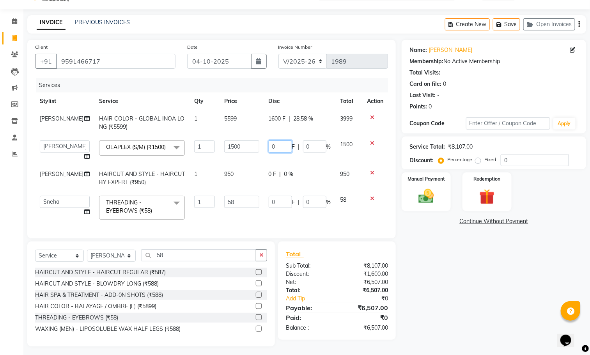
click at [269, 142] on input "0" at bounding box center [280, 146] width 23 height 12
type input "500"
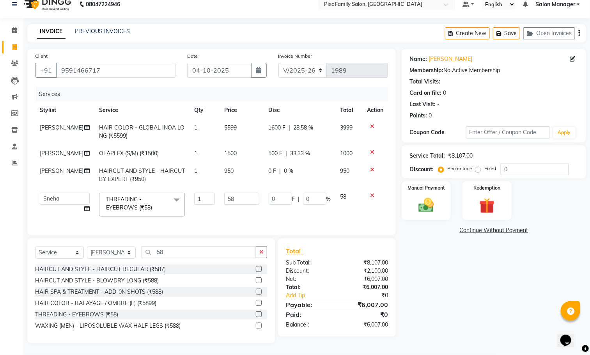
click at [295, 161] on tbody "Abid Haidar HAIR COLOR - GLOBAL INOA LONG (₹5599) 1 5599 1600 F | 28.58 % 3999 …" at bounding box center [211, 170] width 353 height 102
click at [429, 203] on img at bounding box center [426, 205] width 26 height 18
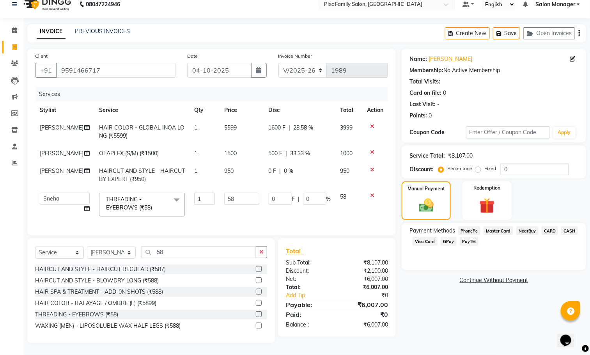
click at [544, 226] on span "CARD" at bounding box center [549, 230] width 17 height 9
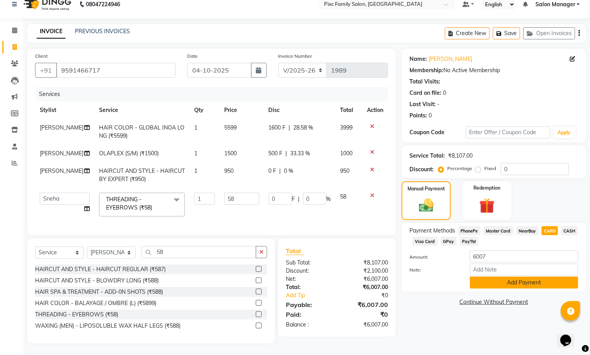
click at [509, 276] on button "Add Payment" at bounding box center [524, 282] width 108 height 12
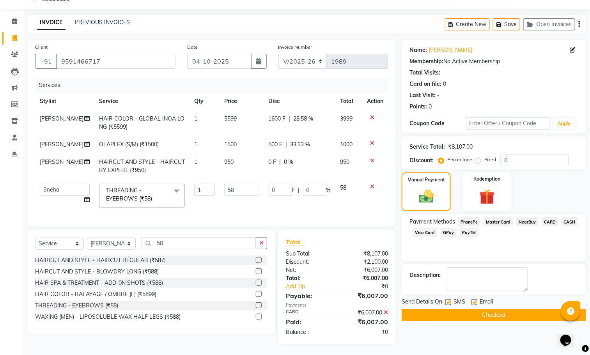
click at [499, 321] on button "Checkout" at bounding box center [494, 315] width 184 height 12
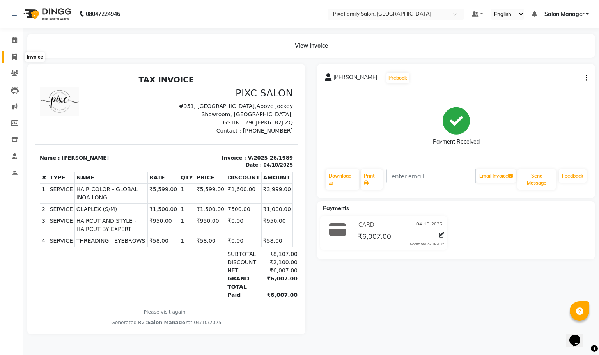
click at [12, 56] on icon at bounding box center [14, 57] width 4 height 6
select select "service"
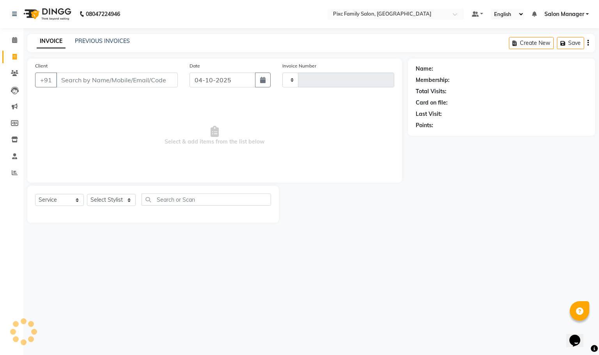
type input "1990"
select select "3509"
click at [6, 42] on link "Calendar" at bounding box center [11, 40] width 19 height 13
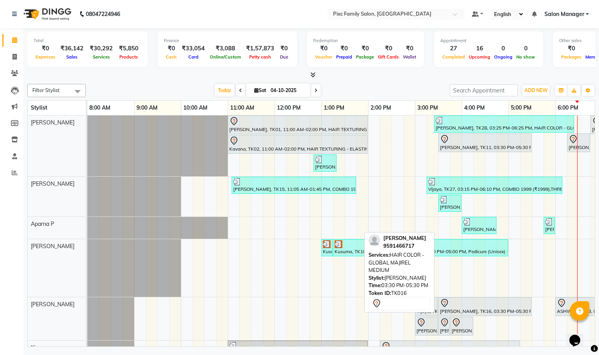
click at [461, 306] on div at bounding box center [485, 302] width 90 height 9
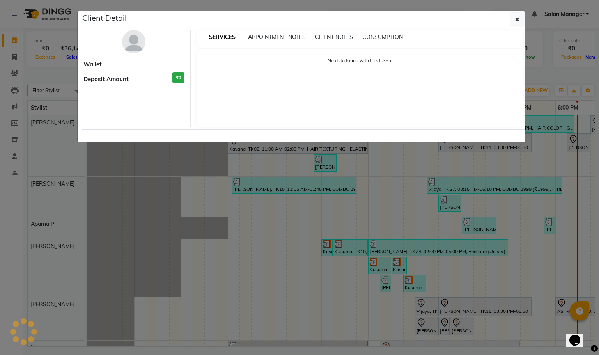
select select "7"
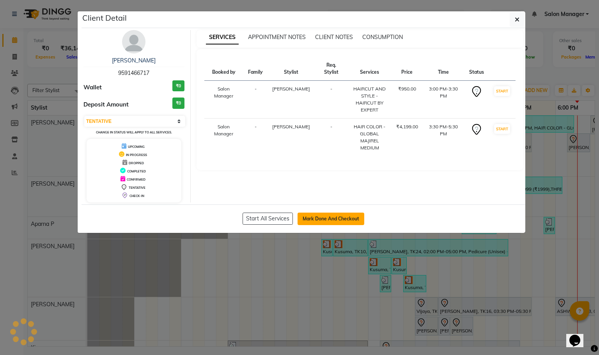
click at [351, 220] on button "Mark Done And Checkout" at bounding box center [330, 218] width 67 height 12
select select "service"
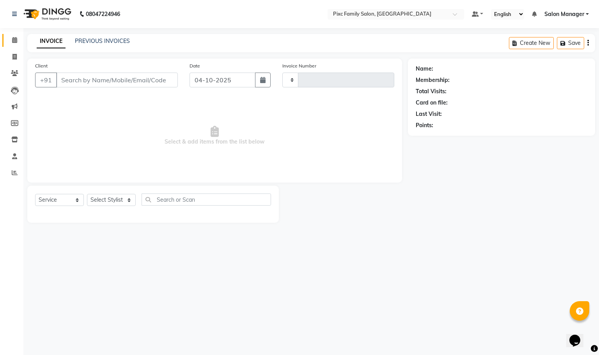
type input "1990"
select select "3509"
type input "9591466717"
select select "64028"
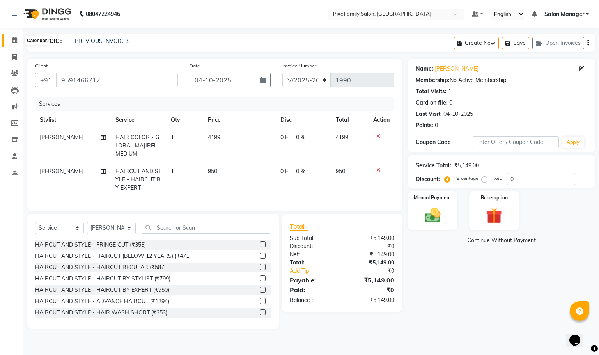
click at [12, 38] on icon at bounding box center [14, 40] width 5 height 6
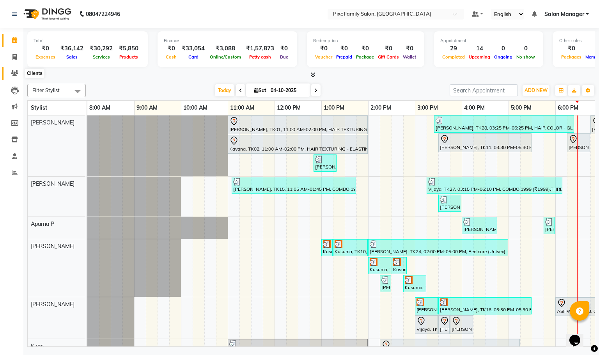
click at [12, 73] on icon at bounding box center [14, 73] width 7 height 6
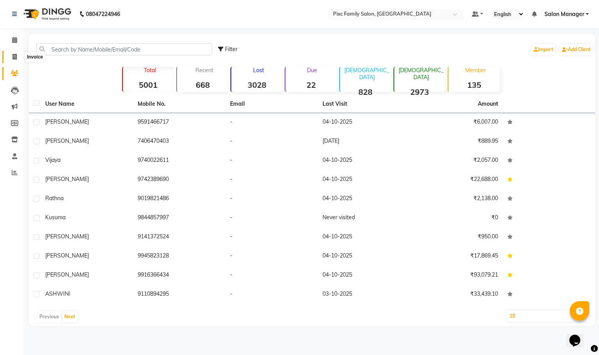
click at [18, 57] on span at bounding box center [15, 57] width 14 height 9
select select "3509"
select select "service"
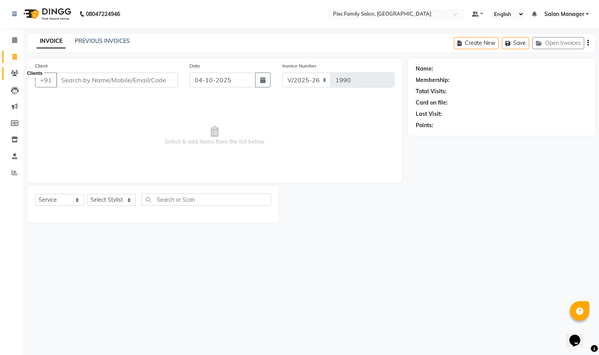
click at [13, 70] on icon at bounding box center [14, 73] width 7 height 6
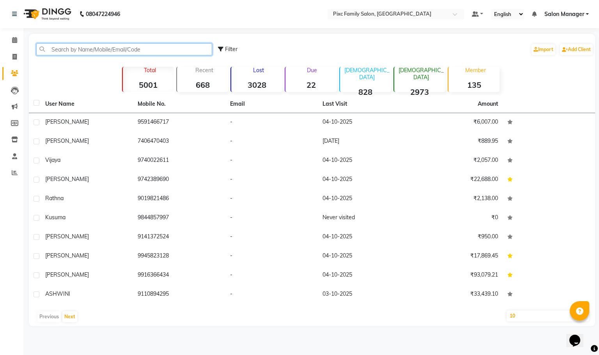
click at [57, 52] on input "text" at bounding box center [124, 49] width 176 height 12
click at [122, 45] on input "text" at bounding box center [124, 49] width 176 height 12
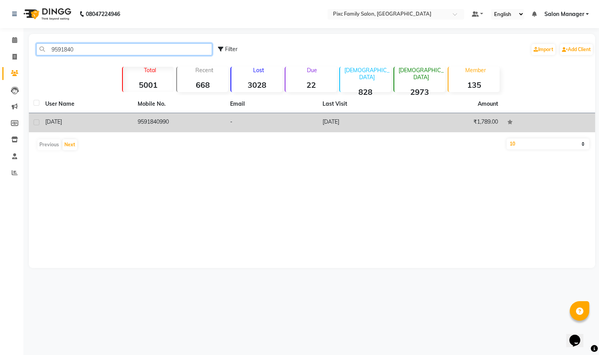
type input "9591840"
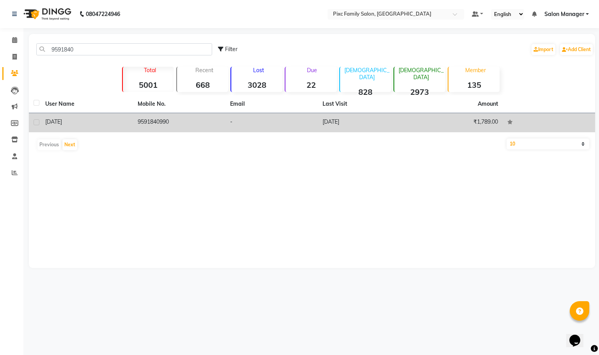
click at [305, 122] on td "-" at bounding box center [271, 122] width 92 height 19
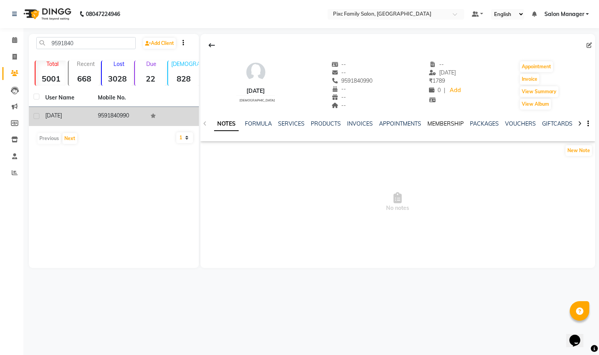
click at [453, 123] on link "MEMBERSHIP" at bounding box center [445, 123] width 36 height 7
click at [216, 119] on div "NOTES FORMULA SERVICES PRODUCTS INVOICES APPOINTMENTS MEMBERSHIP PACKAGES VOUCH…" at bounding box center [397, 123] width 395 height 27
click at [211, 122] on link "FORMULA" at bounding box center [220, 123] width 27 height 7
click at [382, 122] on link "APPOINTMENTS" at bounding box center [399, 123] width 42 height 7
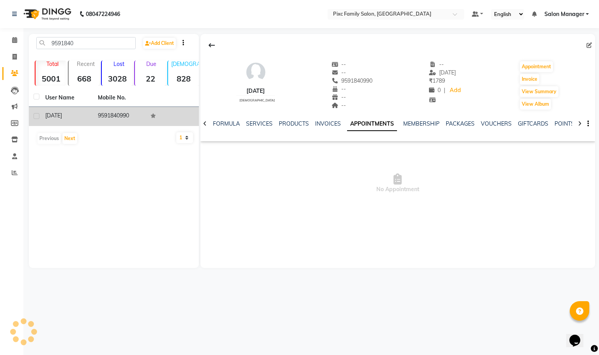
click at [440, 129] on div "NOTES FORMULA SERVICES PRODUCTS INVOICES APPOINTMENTS MEMBERSHIP PACKAGES VOUCH…" at bounding box center [388, 127] width 349 height 14
click at [409, 115] on div "NOTES FORMULA SERVICES PRODUCTS INVOICES APPOINTMENTS MEMBERSHIP PACKAGES VOUCH…" at bounding box center [397, 123] width 395 height 27
click at [409, 122] on link "MEMBERSHIP" at bounding box center [421, 123] width 36 height 7
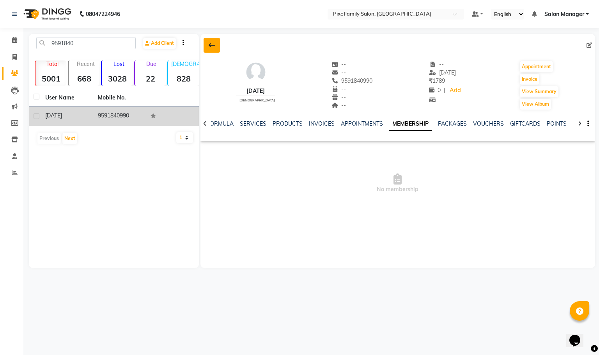
click at [211, 47] on icon at bounding box center [212, 45] width 6 height 6
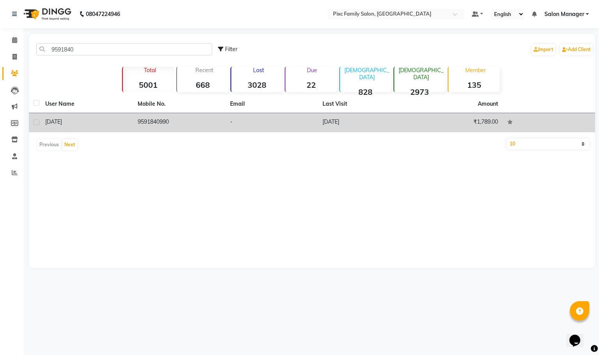
click at [221, 128] on td "9591840990" at bounding box center [179, 122] width 92 height 19
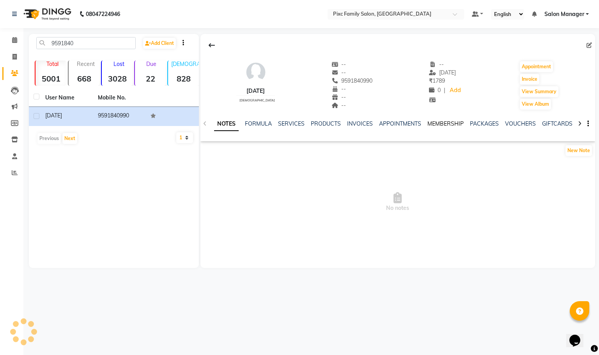
click at [438, 124] on link "MEMBERSHIP" at bounding box center [445, 123] width 36 height 7
click at [225, 122] on link "FORMULA" at bounding box center [220, 123] width 27 height 7
click at [296, 124] on link "SERVICES" at bounding box center [290, 123] width 27 height 7
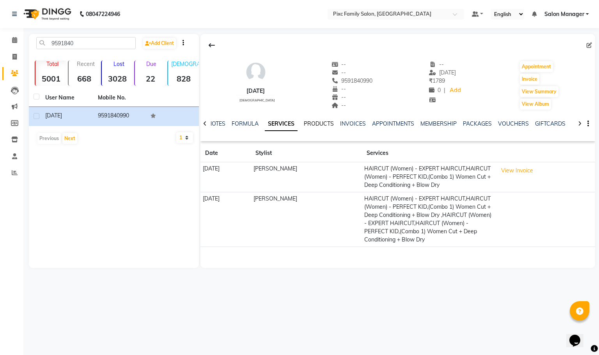
click at [325, 122] on link "PRODUCTS" at bounding box center [319, 123] width 30 height 7
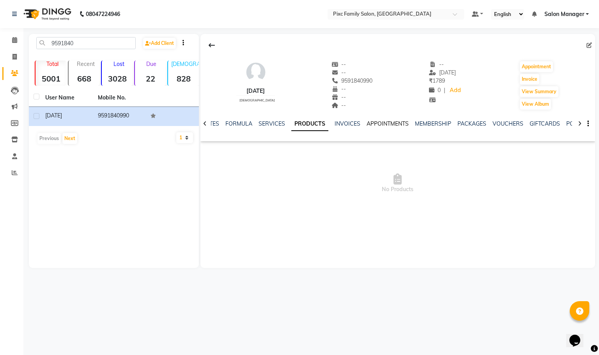
click at [396, 125] on link "APPOINTMENTS" at bounding box center [387, 123] width 42 height 7
click at [423, 125] on link "MEMBERSHIP" at bounding box center [421, 123] width 36 height 7
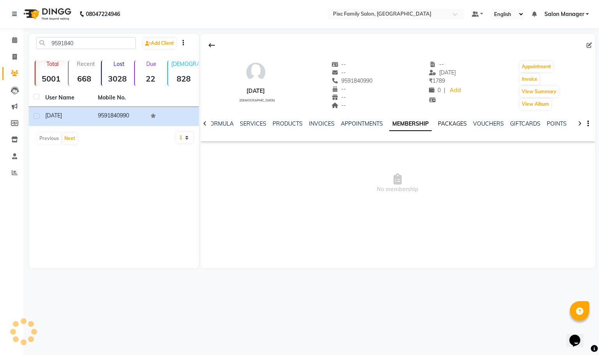
click at [462, 122] on link "PACKAGES" at bounding box center [452, 123] width 29 height 7
click at [468, 122] on link "VOUCHERS" at bounding box center [482, 123] width 31 height 7
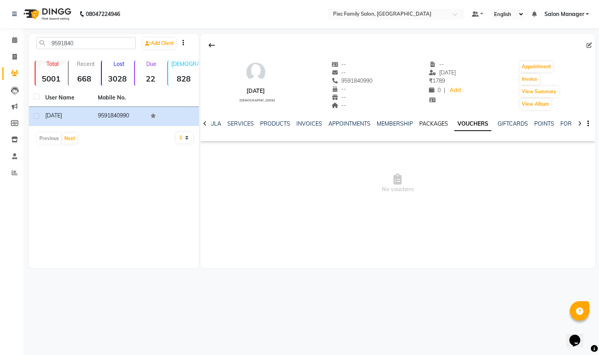
click at [419, 122] on link "PACKAGES" at bounding box center [433, 123] width 29 height 7
click at [205, 42] on button at bounding box center [211, 45] width 16 height 15
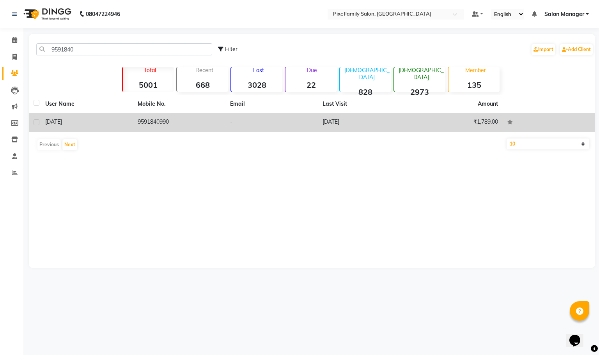
click at [182, 125] on td "9591840990" at bounding box center [179, 122] width 92 height 19
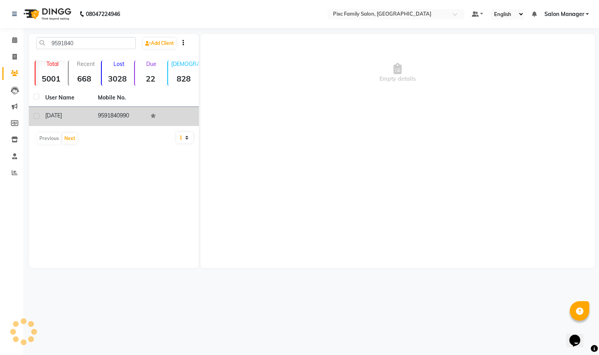
click at [161, 119] on td at bounding box center [172, 116] width 53 height 19
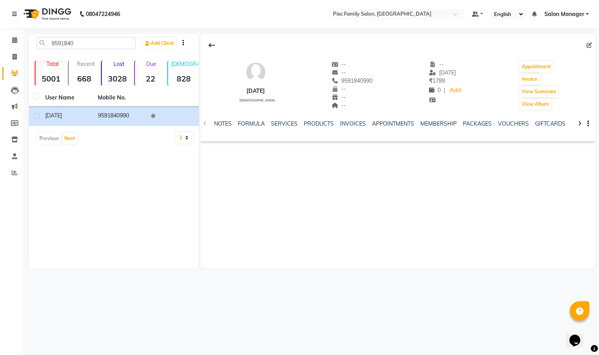
click at [69, 171] on div "9591840 Add Client Total 5001 Recent 668 Lost 3028 Due 22 Male 828 Female 2973 …" at bounding box center [114, 151] width 170 height 234
click at [349, 82] on span "9591840990" at bounding box center [351, 80] width 41 height 7
copy span "9591840990"
click at [12, 34] on link "Calendar" at bounding box center [11, 40] width 19 height 13
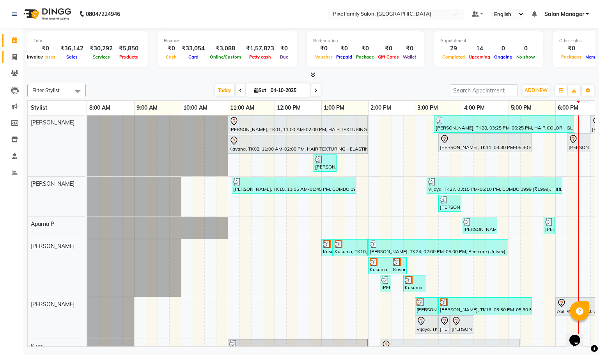
click at [14, 54] on icon at bounding box center [14, 57] width 4 height 6
select select "service"
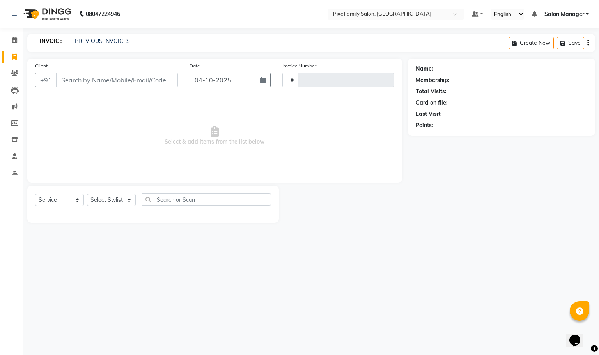
type input "1990"
select select "3509"
click at [103, 198] on select "Select Stylist Abid Haidar Aiswarya Babu Akil Khan Aparna P Ganesh Jagadeesh Ki…" at bounding box center [111, 200] width 49 height 12
select select "16506"
click at [87, 194] on select "Select Stylist Abid Haidar Aiswarya Babu Akil Khan Aparna P Ganesh Jagadeesh Ki…" at bounding box center [111, 200] width 49 height 12
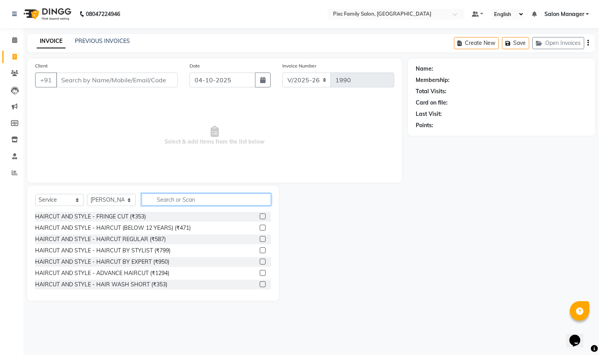
click at [192, 195] on input "text" at bounding box center [206, 199] width 129 height 12
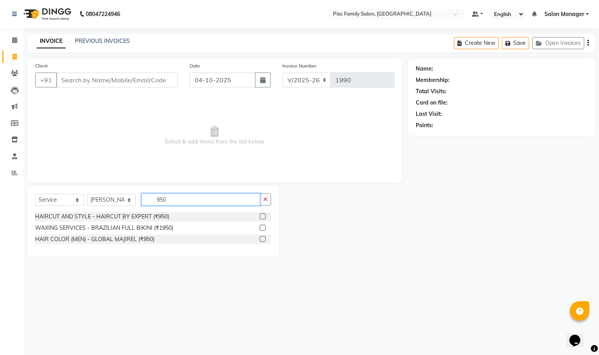
type input "950"
click at [265, 214] on label at bounding box center [263, 216] width 6 height 6
click at [265, 214] on input "checkbox" at bounding box center [262, 216] width 5 height 5
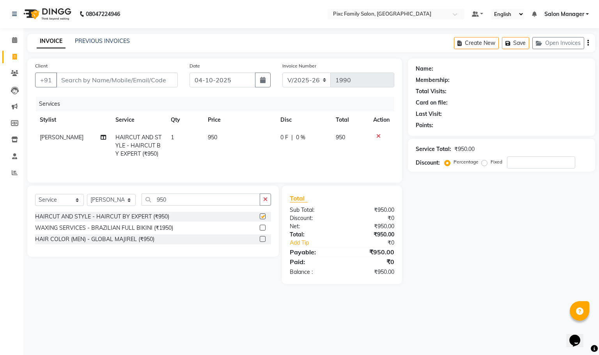
checkbox input "false"
click at [82, 82] on input "Client" at bounding box center [117, 80] width 122 height 15
paste input "9591840990"
type input "9591840990"
type input "0"
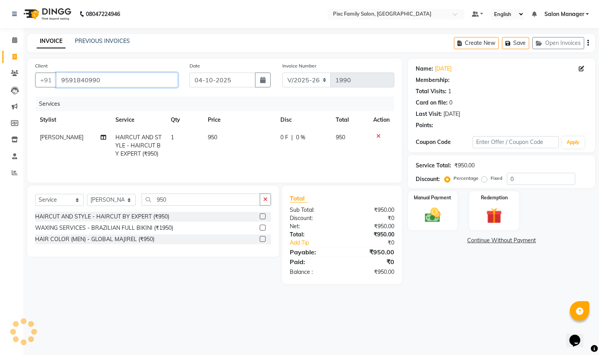
click at [133, 82] on input "9591840990" at bounding box center [117, 80] width 122 height 15
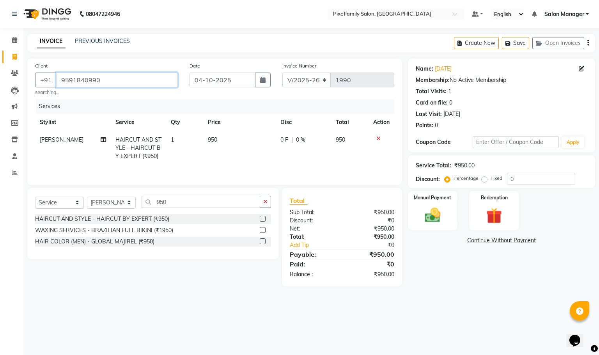
click at [130, 82] on input "9591840990" at bounding box center [117, 80] width 122 height 15
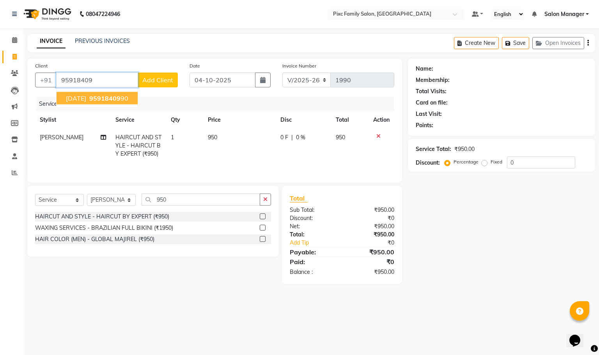
click at [123, 99] on ngb-highlight "95918409 90" at bounding box center [108, 98] width 41 height 8
type input "9591840990"
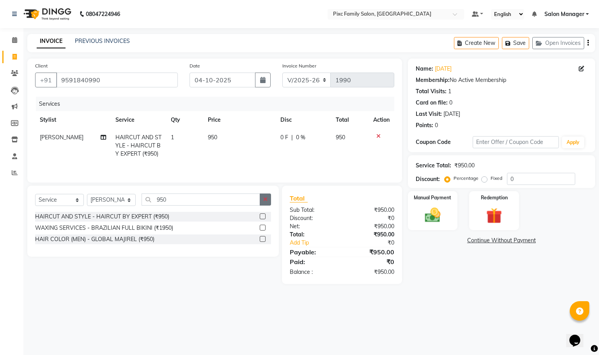
click at [266, 202] on icon "button" at bounding box center [265, 198] width 4 height 5
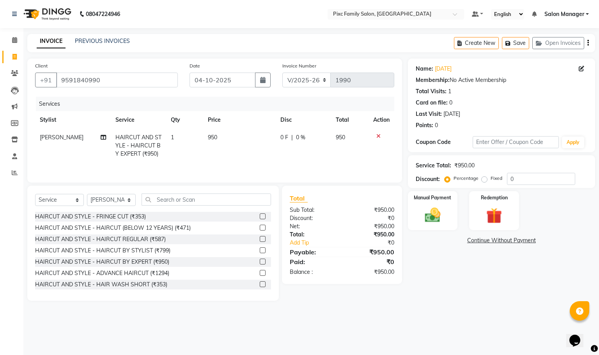
click at [377, 133] on td at bounding box center [381, 146] width 26 height 34
click at [378, 136] on icon at bounding box center [378, 135] width 4 height 5
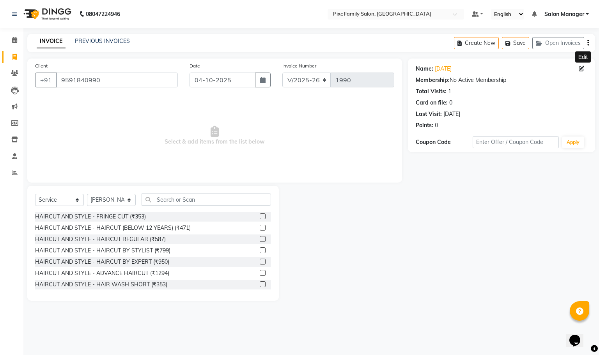
click at [579, 69] on icon at bounding box center [580, 68] width 5 height 5
select select "female"
select select
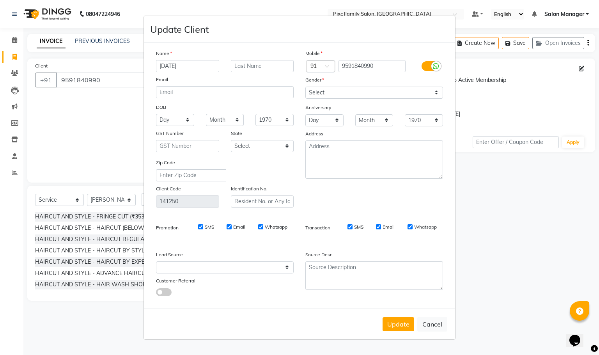
click at [581, 69] on ngb-modal-window "Update Client Name chaitra Email DOB Day 01 02 03 04 05 06 07 08 09 10 11 12 13…" at bounding box center [299, 177] width 599 height 355
click at [430, 322] on button "Cancel" at bounding box center [432, 324] width 30 height 15
select select
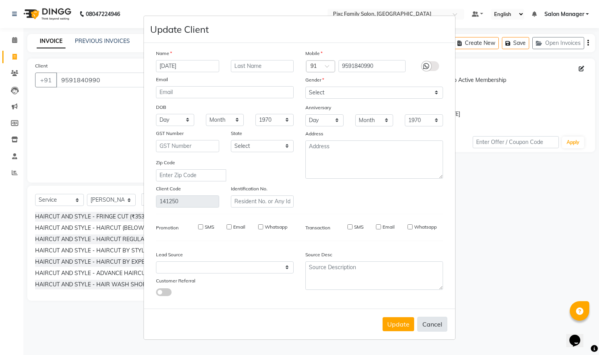
select select
checkbox input "false"
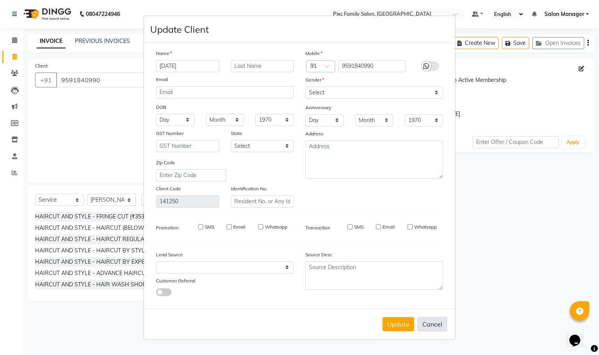
checkbox input "false"
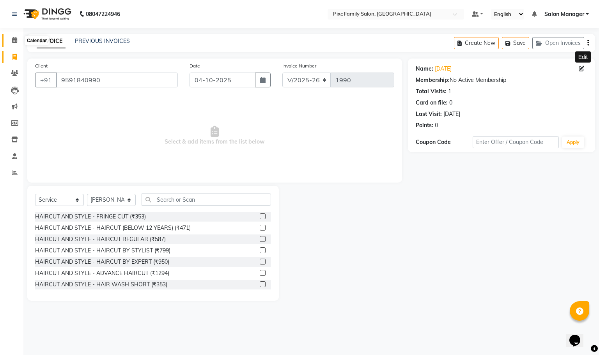
click at [13, 36] on span at bounding box center [15, 40] width 14 height 9
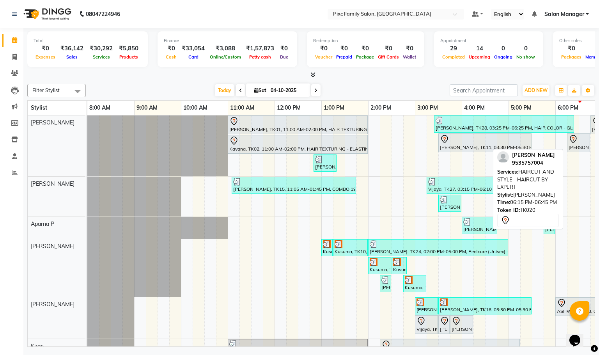
click at [571, 138] on icon at bounding box center [572, 138] width 9 height 9
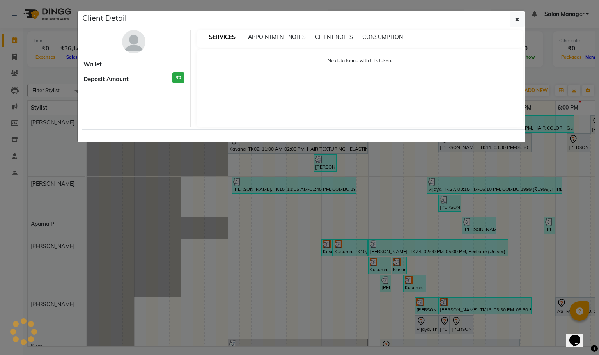
select select "7"
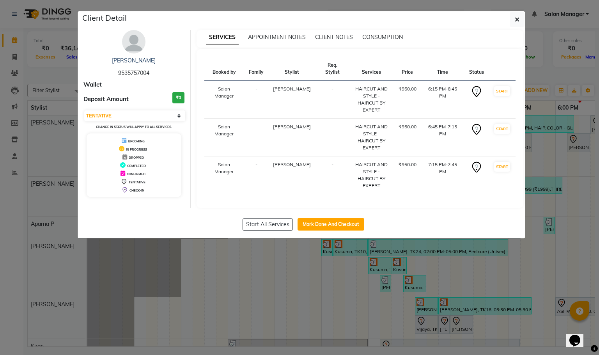
click at [128, 71] on span "9535757004" at bounding box center [133, 72] width 31 height 7
copy span "9535757004"
click at [522, 20] on button "button" at bounding box center [516, 19] width 15 height 15
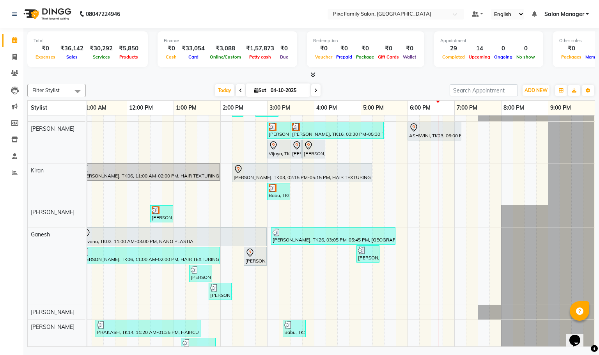
scroll to position [223, 0]
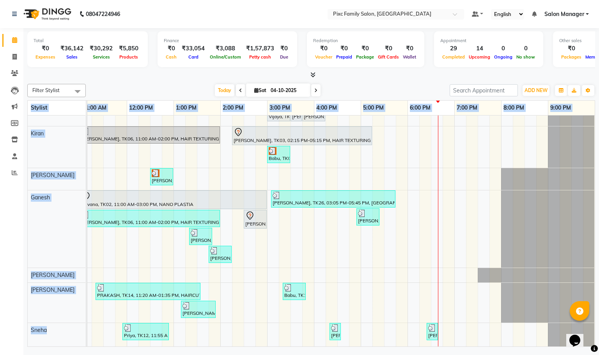
drag, startPoint x: 243, startPoint y: 347, endPoint x: 120, endPoint y: 340, distance: 123.8
click at [120, 340] on div "Total ₹0 Expenses ₹36,142 Sales ₹30,292 Services ₹5,850 Products Finance ₹0 Cas…" at bounding box center [310, 188] width 575 height 320
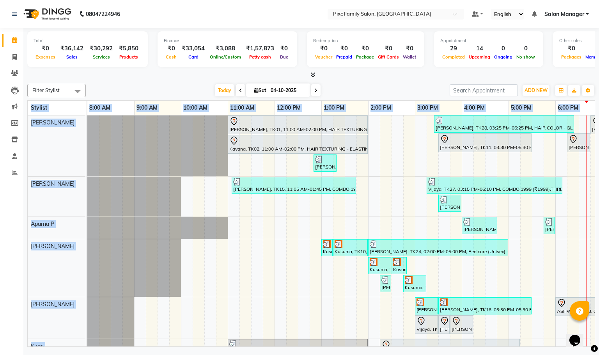
scroll to position [0, 95]
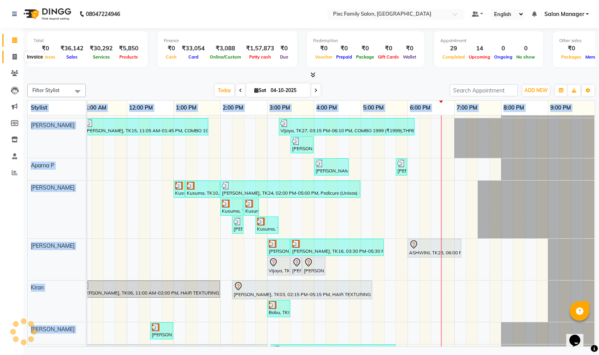
click at [14, 60] on span at bounding box center [15, 57] width 14 height 9
select select "service"
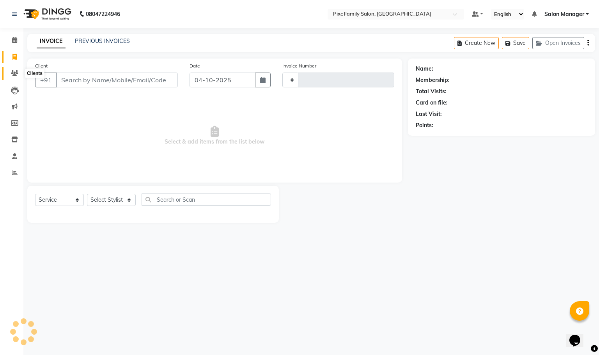
click at [14, 69] on span at bounding box center [15, 73] width 14 height 9
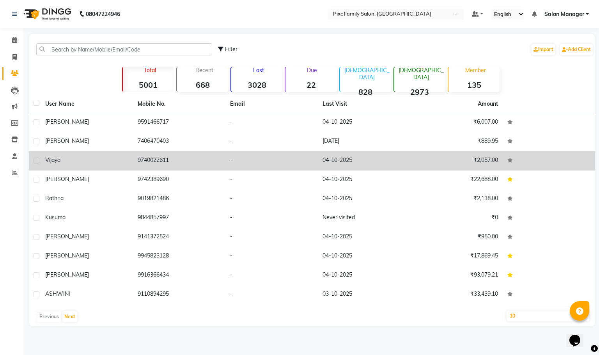
click at [486, 165] on td "₹2,057.00" at bounding box center [456, 160] width 92 height 19
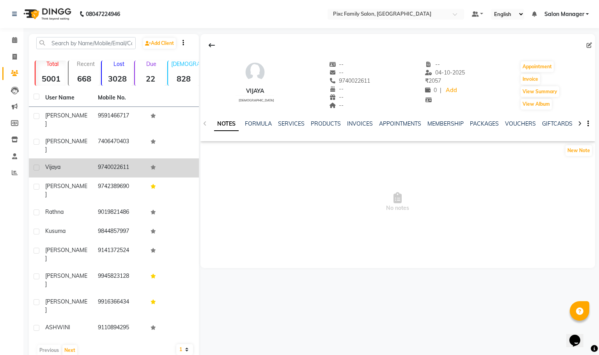
click at [441, 119] on div "NOTES FORMULA SERVICES PRODUCTS INVOICES APPOINTMENTS MEMBERSHIP PACKAGES VOUCH…" at bounding box center [397, 123] width 395 height 27
click at [368, 134] on div "NOTES FORMULA SERVICES PRODUCTS INVOICES APPOINTMENTS MEMBERSHIP PACKAGES VOUCH…" at bounding box center [391, 129] width 361 height 18
click at [362, 125] on link "INVOICES" at bounding box center [360, 123] width 26 height 7
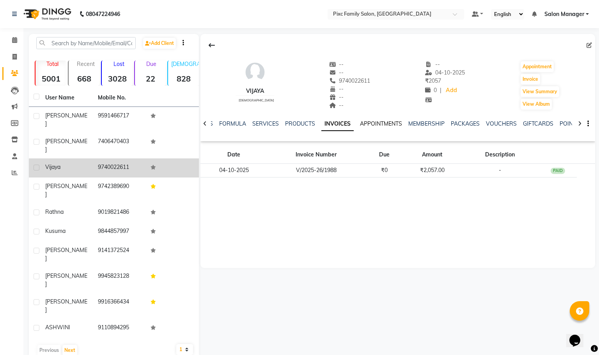
click at [370, 121] on link "APPOINTMENTS" at bounding box center [381, 123] width 42 height 7
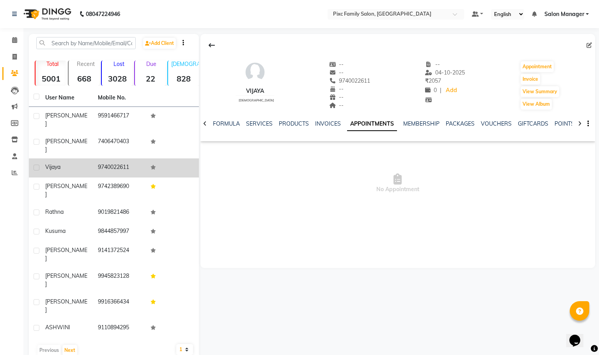
click at [416, 128] on div "MEMBERSHIP" at bounding box center [421, 124] width 36 height 8
click at [255, 120] on div "SERVICES" at bounding box center [259, 124] width 27 height 8
click at [255, 122] on link "SERVICES" at bounding box center [259, 123] width 27 height 7
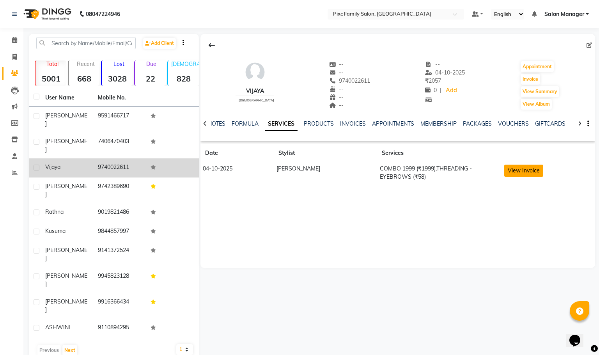
click at [504, 168] on button "View Invoice" at bounding box center [523, 171] width 39 height 12
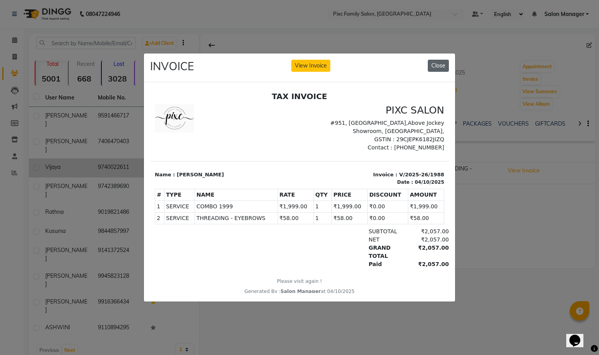
click at [432, 62] on button "Close" at bounding box center [438, 66] width 21 height 12
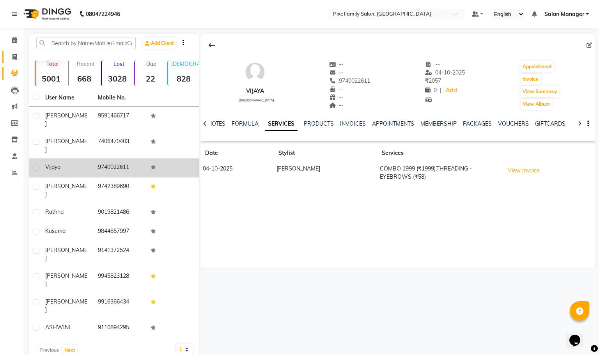
click at [14, 51] on link "Invoice" at bounding box center [11, 57] width 19 height 13
select select "service"
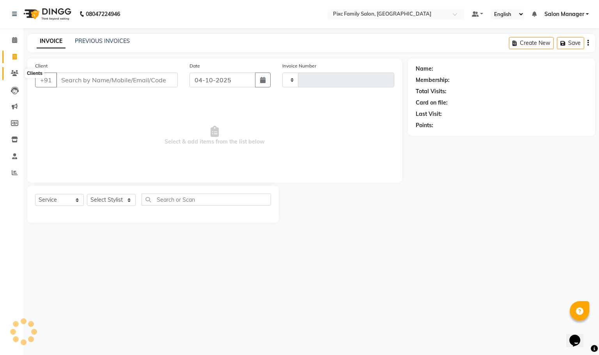
type input "1990"
select select "3509"
click at [11, 40] on span at bounding box center [15, 40] width 14 height 9
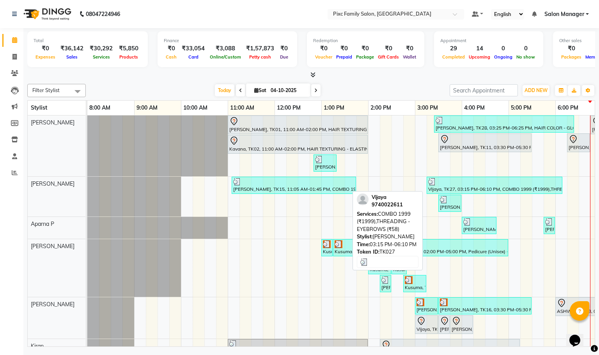
click at [458, 186] on div at bounding box center [494, 182] width 133 height 8
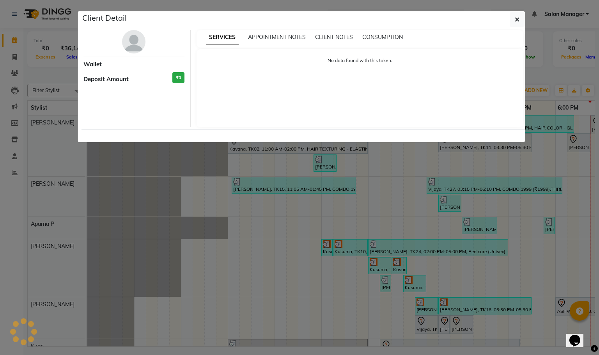
select select "3"
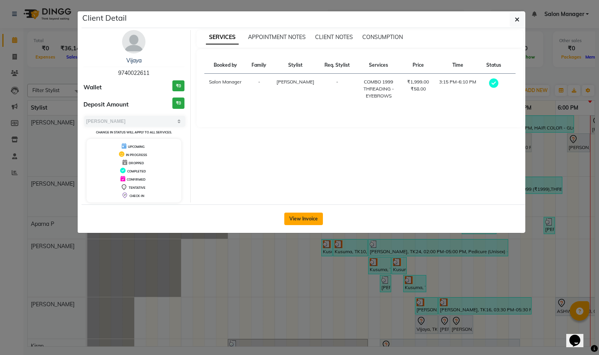
click at [310, 220] on button "View Invoice" at bounding box center [303, 218] width 39 height 12
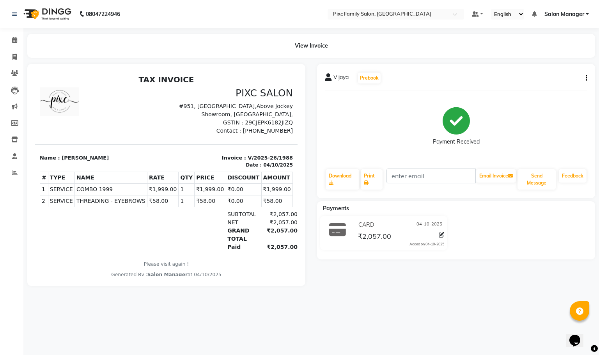
click at [589, 80] on div "Vijaya Prebook Payment Received Download Print Email Invoice Send Message Feedb…" at bounding box center [456, 131] width 278 height 134
click at [586, 78] on icon "button" at bounding box center [587, 78] width 2 height 0
click at [550, 85] on div "Edit Item Staff" at bounding box center [546, 83] width 53 height 10
select select "16508"
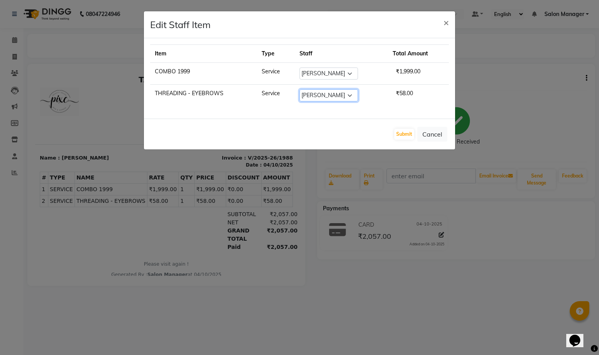
click at [346, 95] on select "Select Abid Haidar Aiswarya Babu Akil Khan Aparna P Ganesh Jagadeesh Kiran Kira…" at bounding box center [328, 95] width 58 height 12
select select "39023"
click at [299, 90] on select "Select Abid Haidar Aiswarya Babu Akil Khan Aparna P Ganesh Jagadeesh Kiran Kira…" at bounding box center [328, 95] width 58 height 12
click at [404, 138] on button "Submit" at bounding box center [404, 134] width 20 height 11
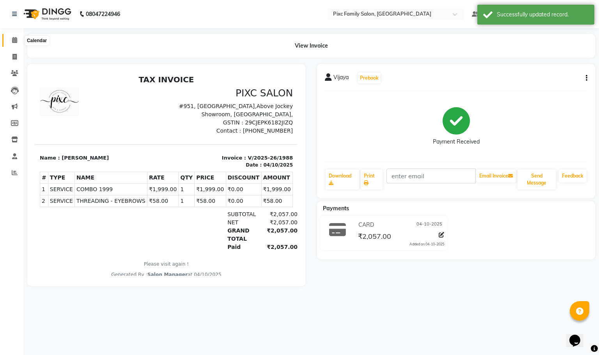
click at [17, 41] on icon at bounding box center [14, 40] width 5 height 6
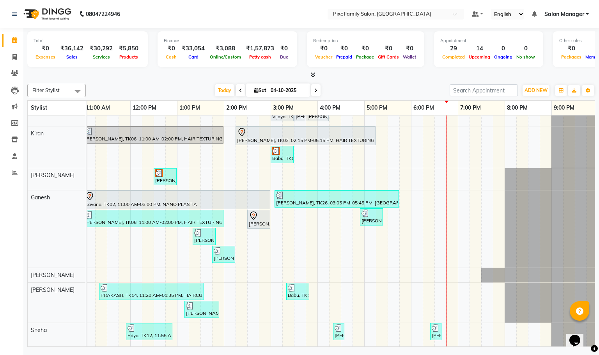
scroll to position [0, 148]
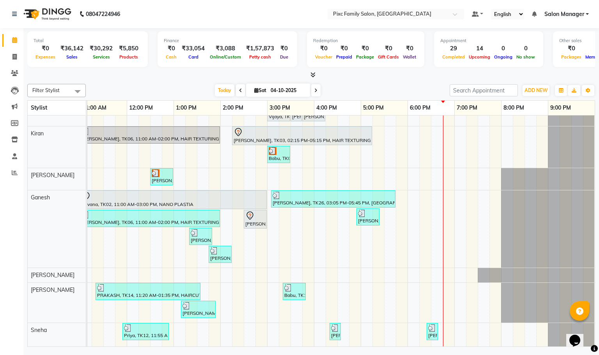
drag, startPoint x: 418, startPoint y: 339, endPoint x: 9, endPoint y: 12, distance: 523.9
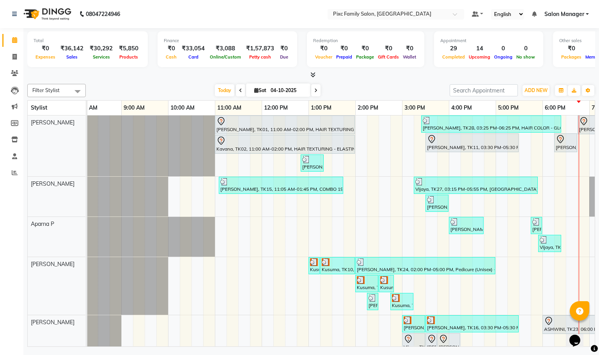
scroll to position [234, 0]
click at [11, 58] on span at bounding box center [15, 57] width 14 height 9
select select "service"
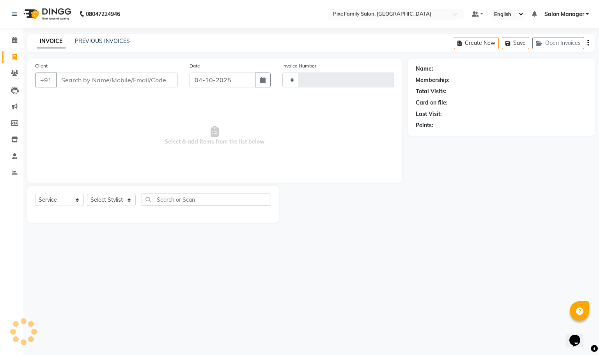
type input "1990"
select select "3509"
click at [123, 200] on select "Select Stylist" at bounding box center [111, 200] width 49 height 12
click at [119, 203] on select "Select Stylist" at bounding box center [111, 200] width 49 height 12
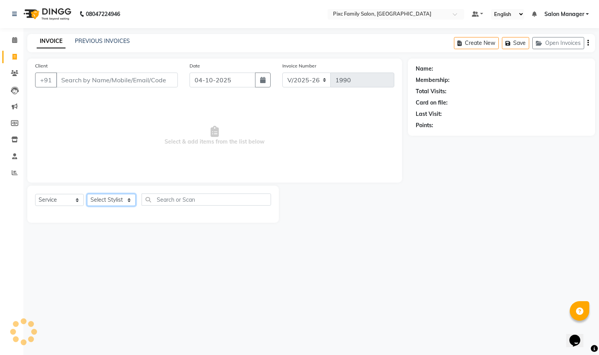
click at [119, 196] on select "Select Stylist" at bounding box center [111, 200] width 49 height 12
click at [88, 76] on input "Client" at bounding box center [117, 80] width 122 height 15
click at [104, 200] on select "Select Stylist Abid Haidar Aiswarya Babu Akil Khan Aparna P Ganesh Jagadeesh Ki…" at bounding box center [111, 200] width 49 height 12
select select "52979"
click at [87, 194] on select "Select Stylist Abid Haidar Aiswarya Babu Akil Khan Aparna P Ganesh Jagadeesh Ki…" at bounding box center [111, 200] width 49 height 12
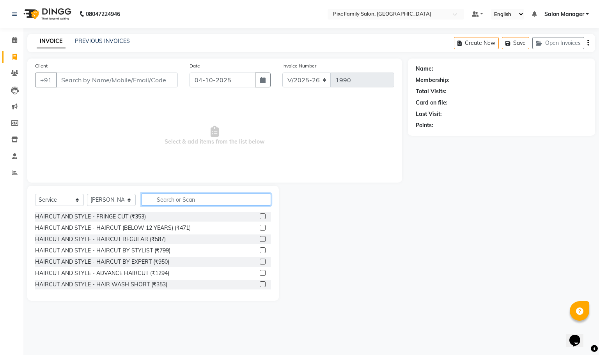
click at [174, 201] on input "text" at bounding box center [206, 199] width 129 height 12
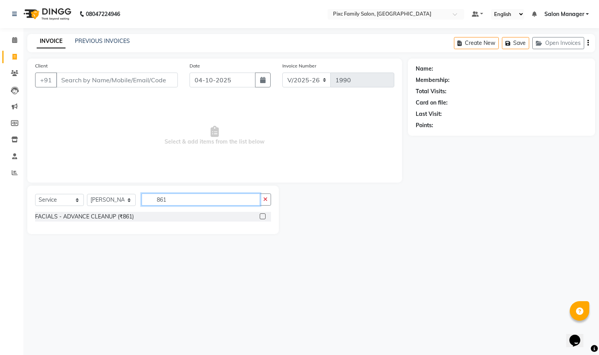
type input "861"
click at [264, 216] on label at bounding box center [263, 216] width 6 height 6
click at [264, 216] on input "checkbox" at bounding box center [262, 216] width 5 height 5
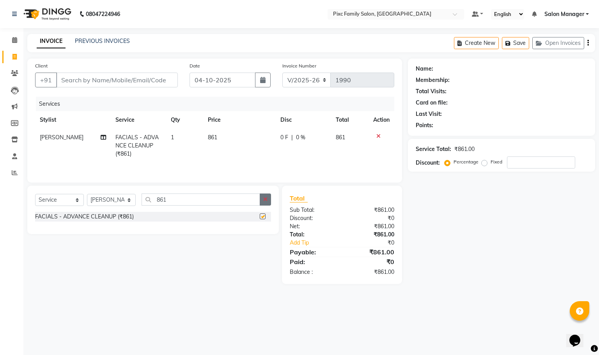
checkbox input "false"
click at [266, 202] on icon "button" at bounding box center [265, 198] width 4 height 5
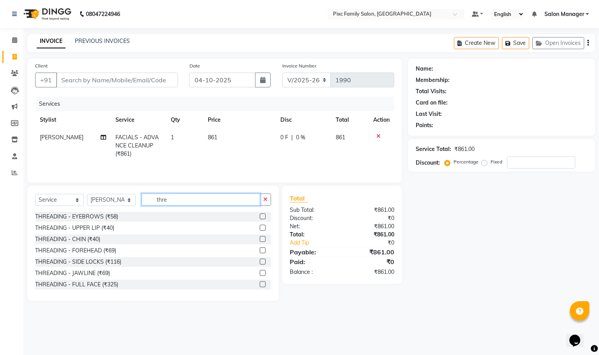
type input "thre"
click at [260, 219] on label at bounding box center [263, 216] width 6 height 6
click at [260, 219] on input "checkbox" at bounding box center [262, 216] width 5 height 5
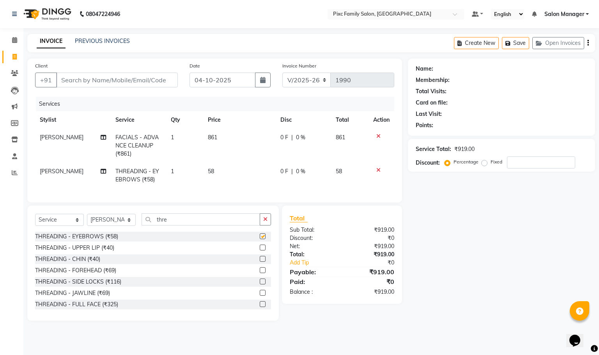
checkbox input "false"
click at [260, 250] on label at bounding box center [263, 247] width 6 height 6
click at [260, 250] on input "checkbox" at bounding box center [262, 247] width 5 height 5
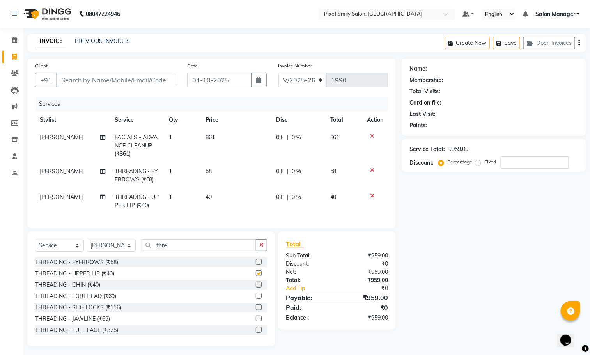
checkbox input "false"
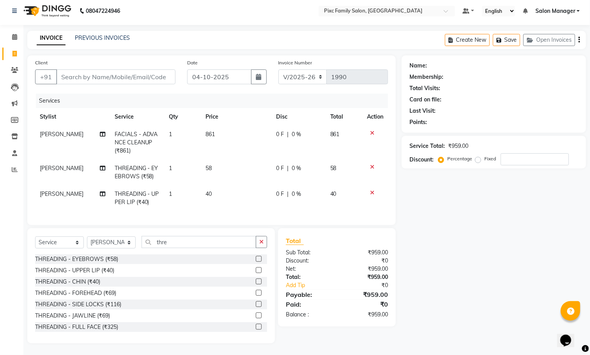
scroll to position [12, 0]
click at [132, 69] on input "Client" at bounding box center [115, 76] width 119 height 15
type input "9"
type input "0"
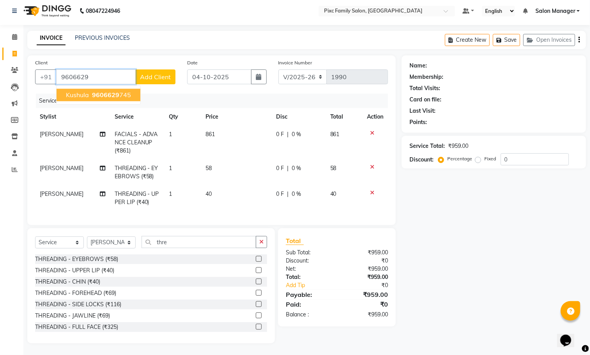
click at [101, 91] on span "9606629" at bounding box center [105, 95] width 27 height 8
type input "9606629745"
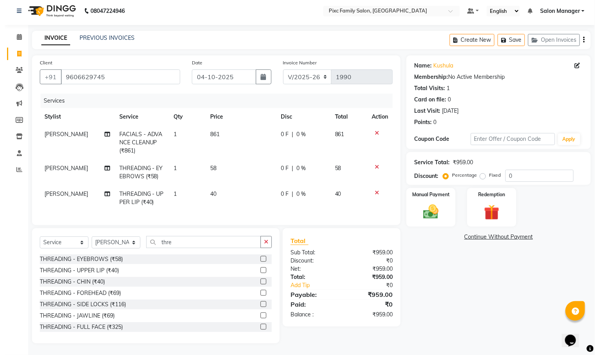
scroll to position [0, 0]
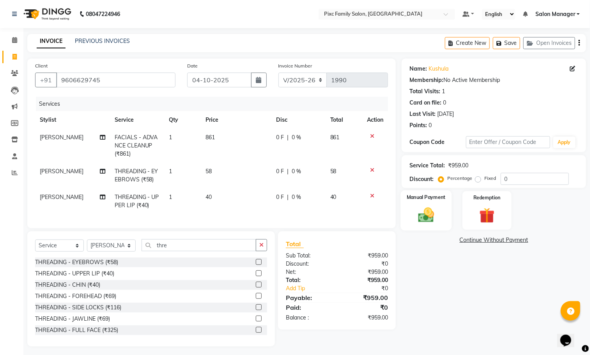
click at [430, 216] on img at bounding box center [426, 215] width 26 height 18
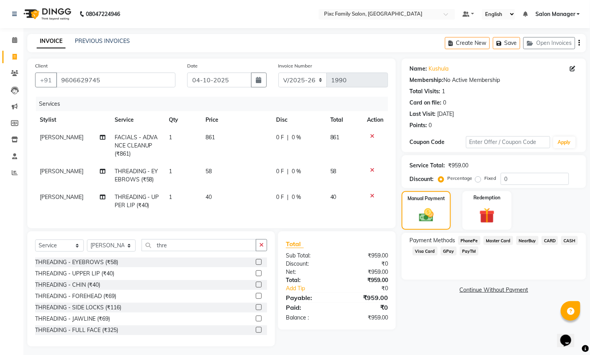
click at [562, 237] on span "CASH" at bounding box center [569, 240] width 17 height 9
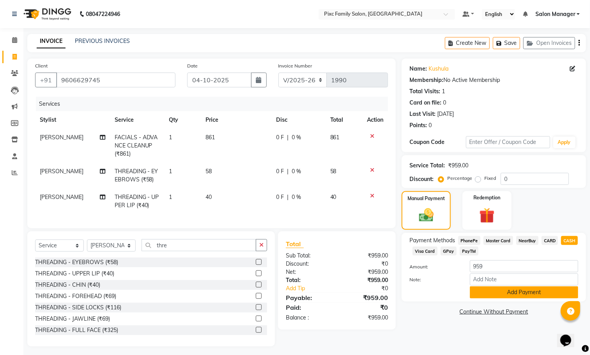
click at [532, 294] on button "Add Payment" at bounding box center [524, 292] width 108 height 12
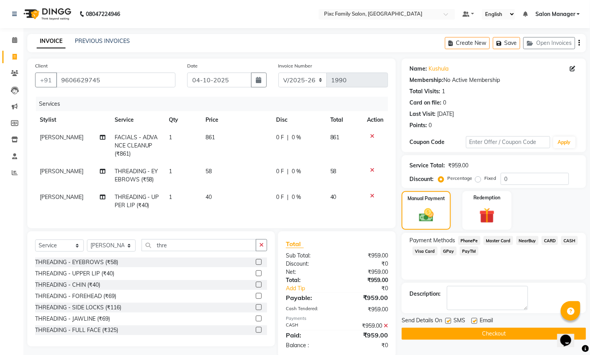
click at [472, 337] on button "Checkout" at bounding box center [494, 333] width 184 height 12
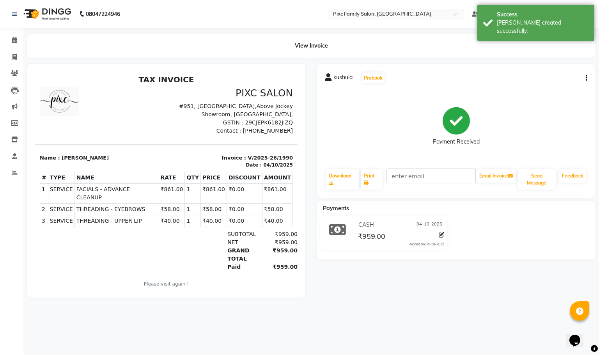
click at [13, 47] on li "Calendar" at bounding box center [11, 40] width 23 height 17
click at [14, 44] on span at bounding box center [15, 40] width 14 height 9
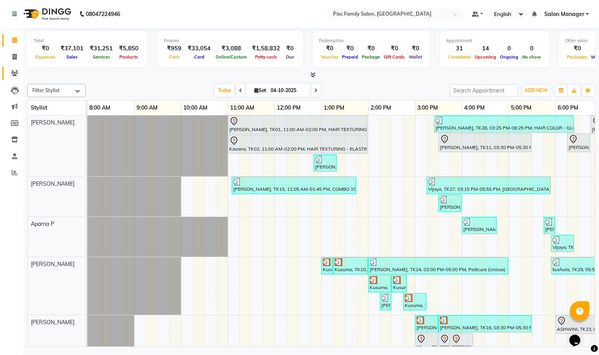
click at [14, 67] on link "Clients" at bounding box center [11, 73] width 19 height 13
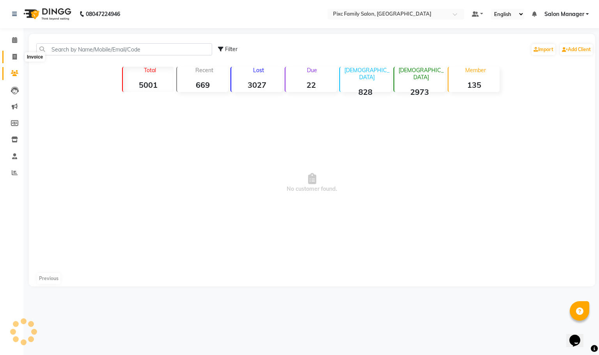
click at [14, 58] on icon at bounding box center [14, 57] width 4 height 6
select select "3509"
select select "service"
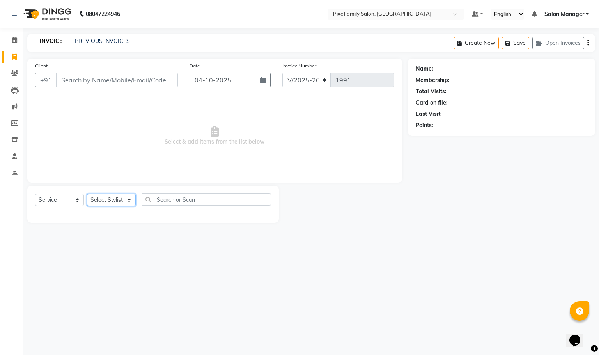
click at [111, 203] on select "Select Stylist Abid Haidar Aiswarya Babu Akil Khan Aparna P Ganesh Jagadeesh Ki…" at bounding box center [111, 200] width 49 height 12
select select "39023"
click at [87, 194] on select "Select Stylist Abid Haidar Aiswarya Babu Akil Khan Aparna P Ganesh Jagadeesh Ki…" at bounding box center [111, 200] width 49 height 12
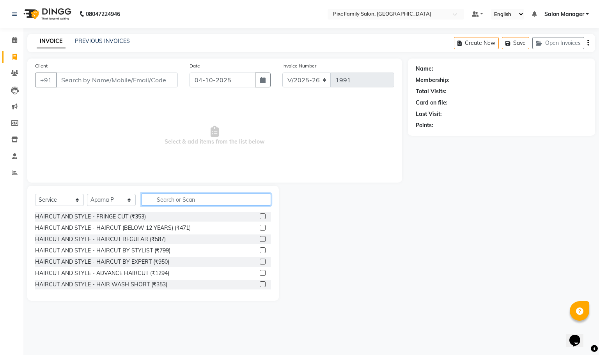
click at [203, 196] on input "text" at bounding box center [206, 199] width 129 height 12
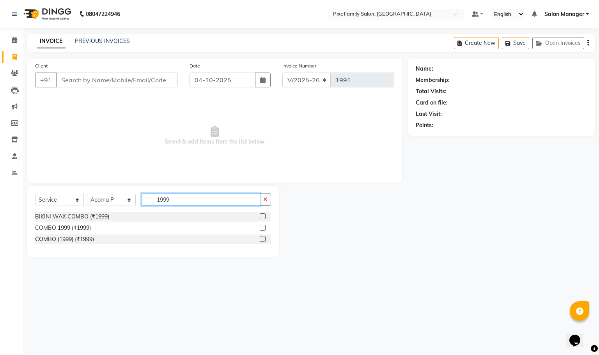
type input "1999"
click at [264, 228] on label at bounding box center [263, 228] width 6 height 6
click at [264, 228] on input "checkbox" at bounding box center [262, 227] width 5 height 5
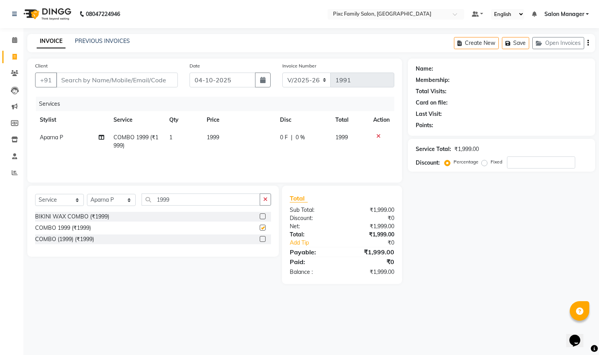
checkbox input "false"
click at [185, 204] on input "1999" at bounding box center [201, 199] width 119 height 12
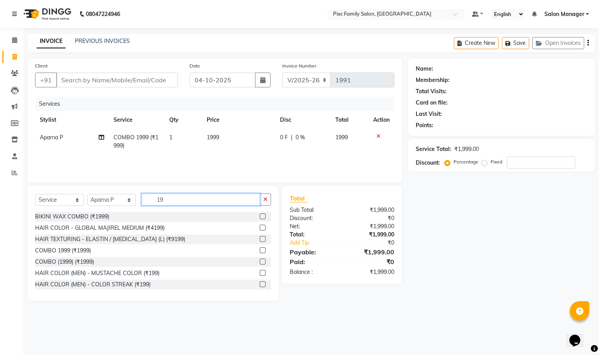
type input "1"
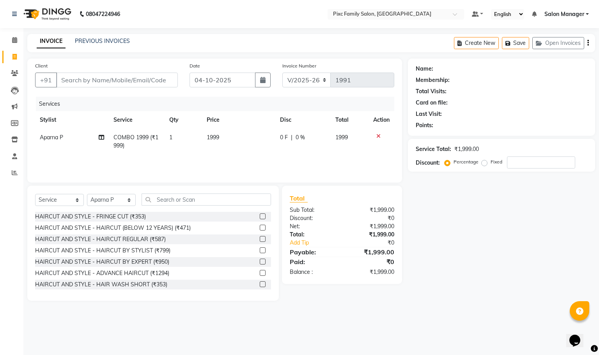
click at [260, 239] on label at bounding box center [263, 239] width 6 height 6
click at [260, 239] on input "checkbox" at bounding box center [262, 239] width 5 height 5
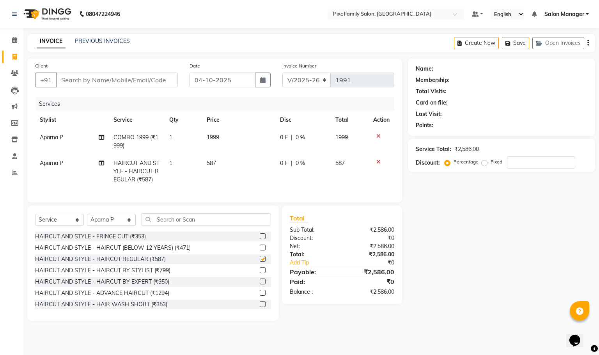
checkbox input "false"
click at [281, 165] on span "0 F" at bounding box center [284, 163] width 8 height 8
select select "39023"
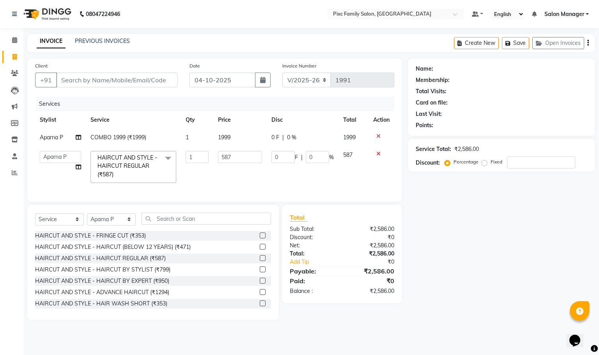
click at [281, 165] on td "0 F | 0 %" at bounding box center [303, 166] width 72 height 41
click at [285, 161] on input "0" at bounding box center [282, 157] width 23 height 12
type input "88"
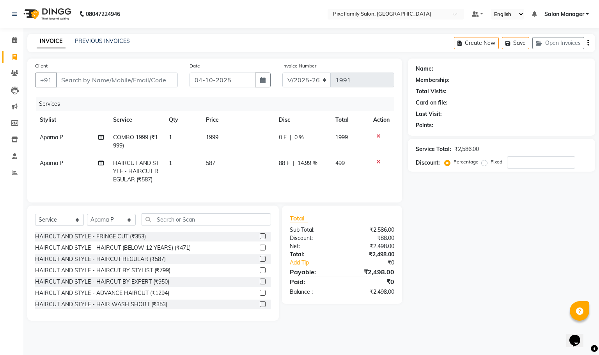
click at [283, 186] on td "88 F | 14.99 %" at bounding box center [302, 171] width 57 height 34
select select "39023"
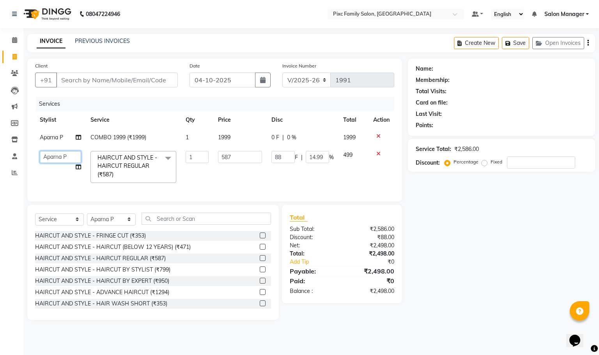
click at [46, 158] on select "Abid Haidar Aiswarya Babu Akil Khan Aparna P Ganesh Jagadeesh Kiran Kiran Kumar…" at bounding box center [60, 157] width 41 height 12
select select "16508"
click at [180, 188] on div "Services Stylist Service Qty Price Disc Total Action Aparna P COMBO 1999 (₹1999…" at bounding box center [214, 145] width 359 height 97
click at [117, 225] on select "Select Stylist Abid Haidar Aiswarya Babu Akil Khan Aparna P Ganesh Jagadeesh Ki…" at bounding box center [111, 219] width 49 height 12
select select "91662"
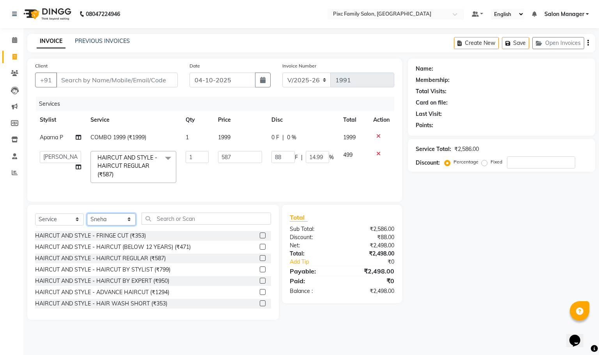
click at [87, 222] on select "Select Stylist Abid Haidar Aiswarya Babu Akil Khan Aparna P Ganesh Jagadeesh Ki…" at bounding box center [111, 219] width 49 height 12
click at [177, 225] on input "text" at bounding box center [206, 218] width 129 height 12
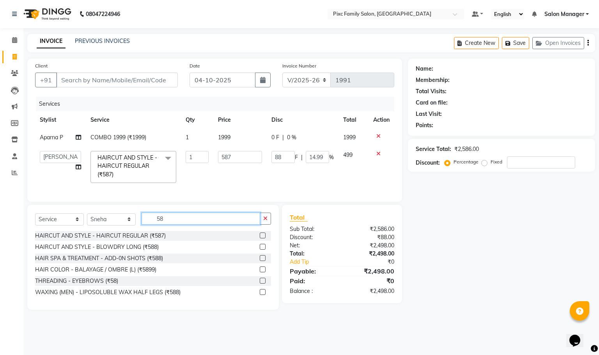
type input "58"
click at [262, 283] on label at bounding box center [263, 281] width 6 height 6
click at [262, 283] on input "checkbox" at bounding box center [262, 280] width 5 height 5
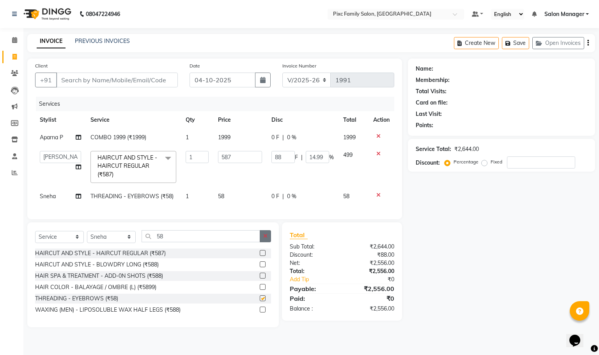
checkbox input "false"
click at [269, 242] on button "button" at bounding box center [265, 236] width 11 height 12
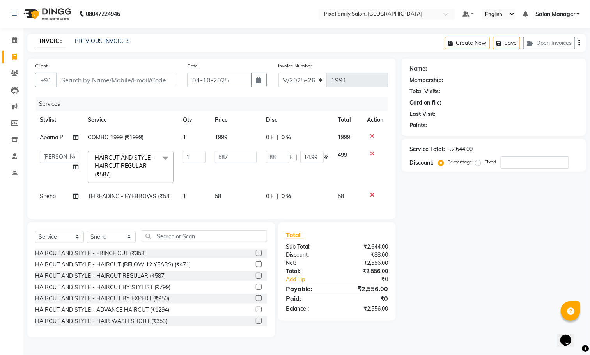
click at [321, 199] on div "0 F | 0 %" at bounding box center [297, 196] width 62 height 8
select select "91662"
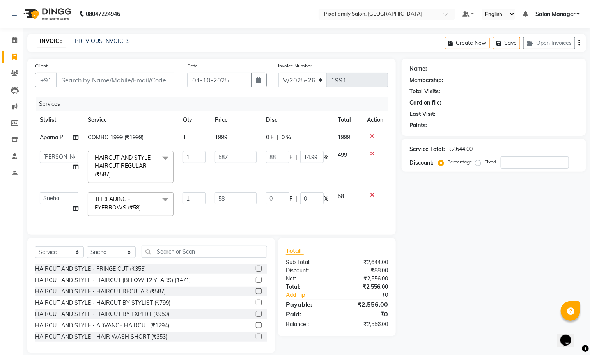
click at [430, 257] on div "Name: Membership: Total Visits: Card on file: Last Visit: Points: Service Total…" at bounding box center [497, 205] width 190 height 294
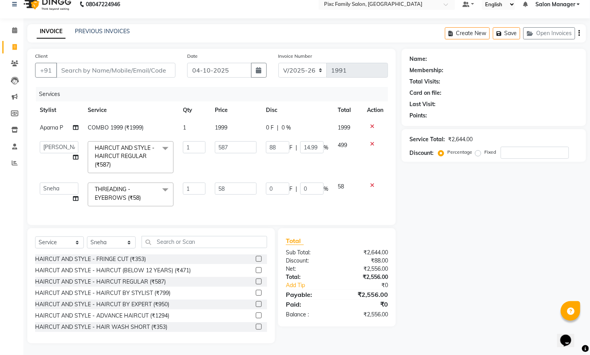
scroll to position [19, 0]
click at [295, 333] on div "Total Sub Total: ₹2,644.00 Discount: ₹88.00 Net: ₹2,556.00 Total: ₹2,556.00 Add…" at bounding box center [338, 285] width 127 height 115
